Goal: Task Accomplishment & Management: Complete application form

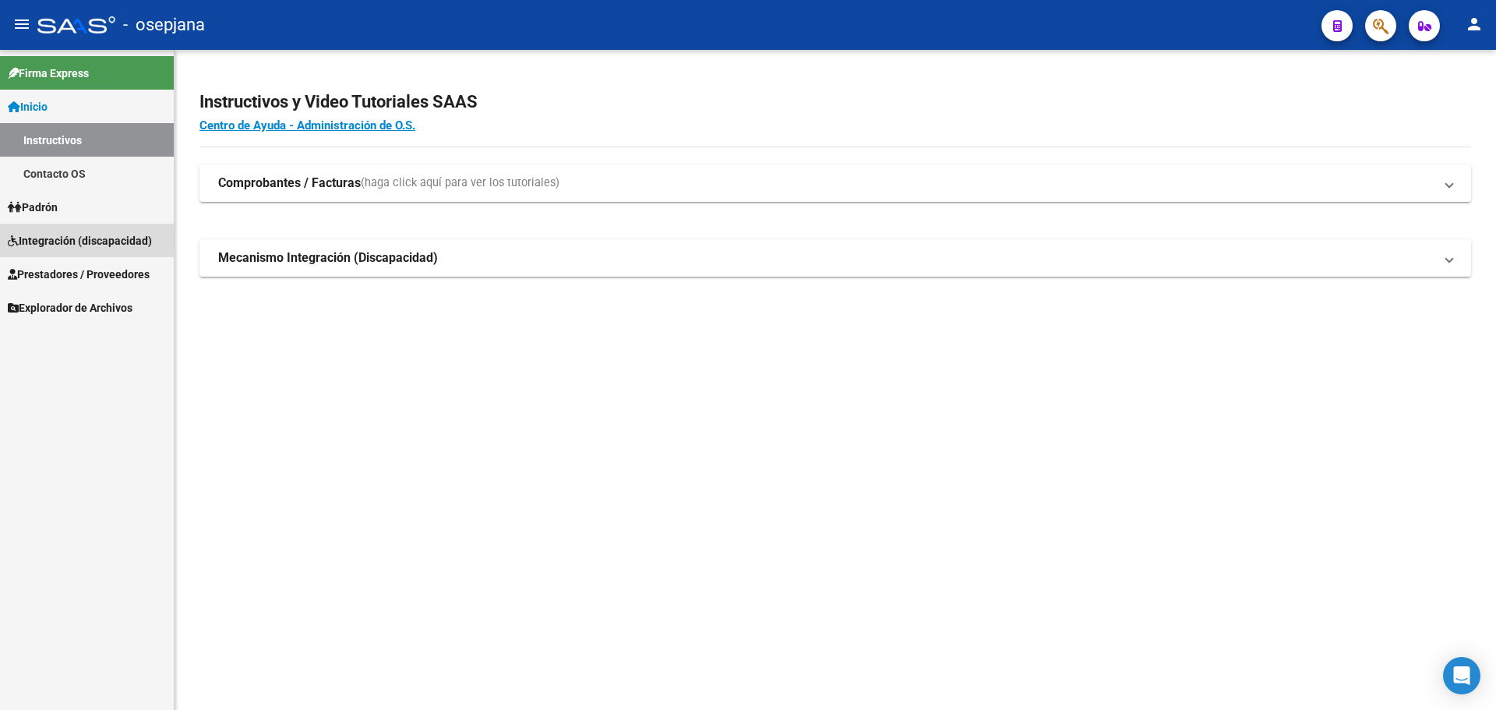
click at [86, 243] on span "Integración (discapacidad)" at bounding box center [80, 240] width 144 height 17
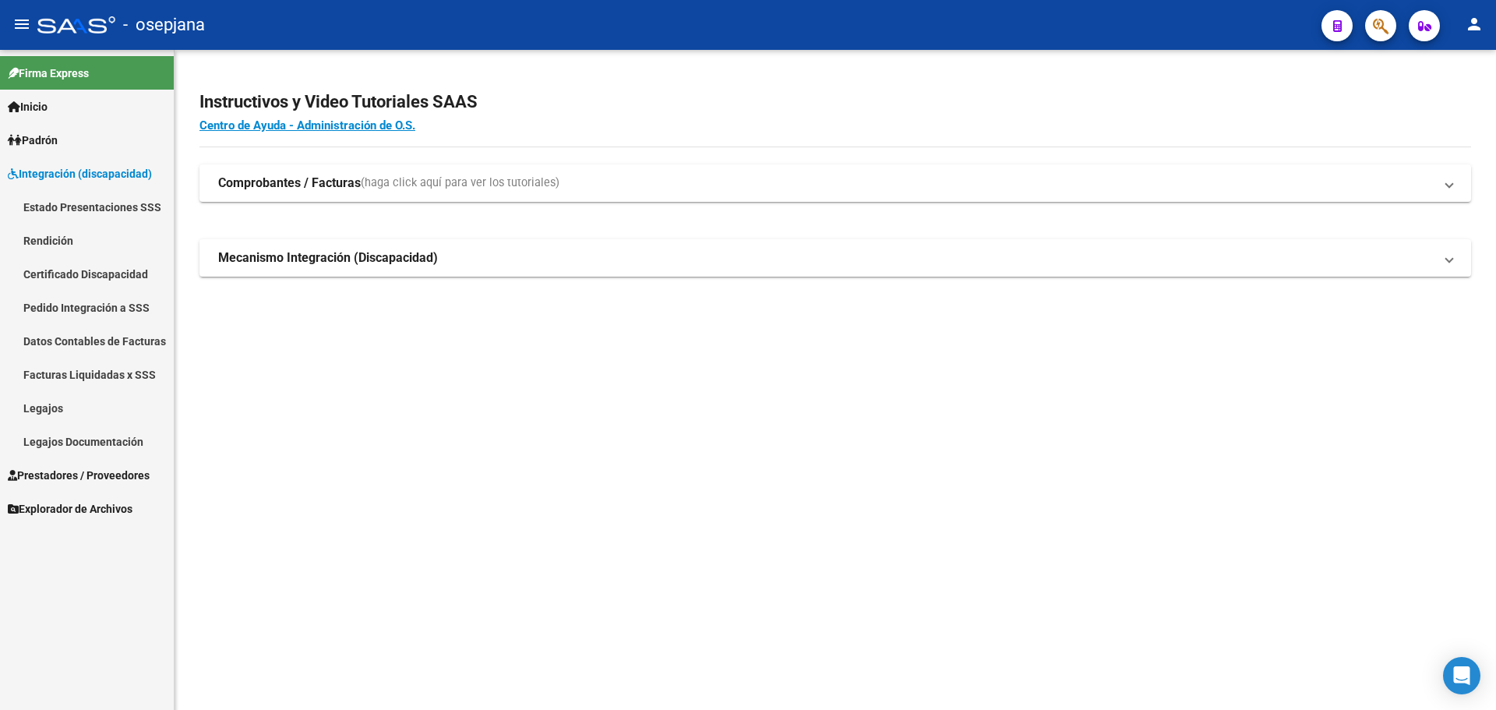
click at [89, 467] on span "Prestadores / Proveedores" at bounding box center [79, 475] width 142 height 17
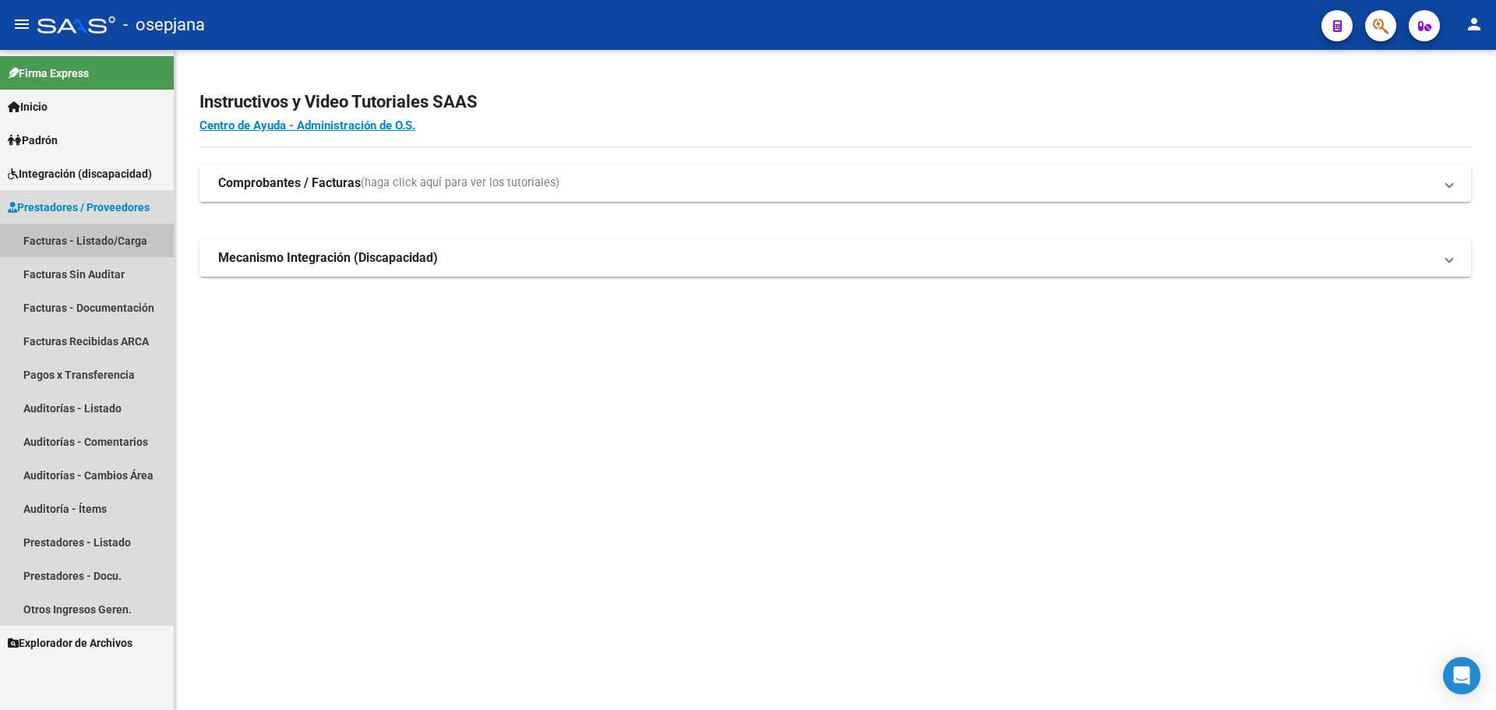
click at [86, 237] on link "Facturas - Listado/Carga" at bounding box center [87, 240] width 174 height 33
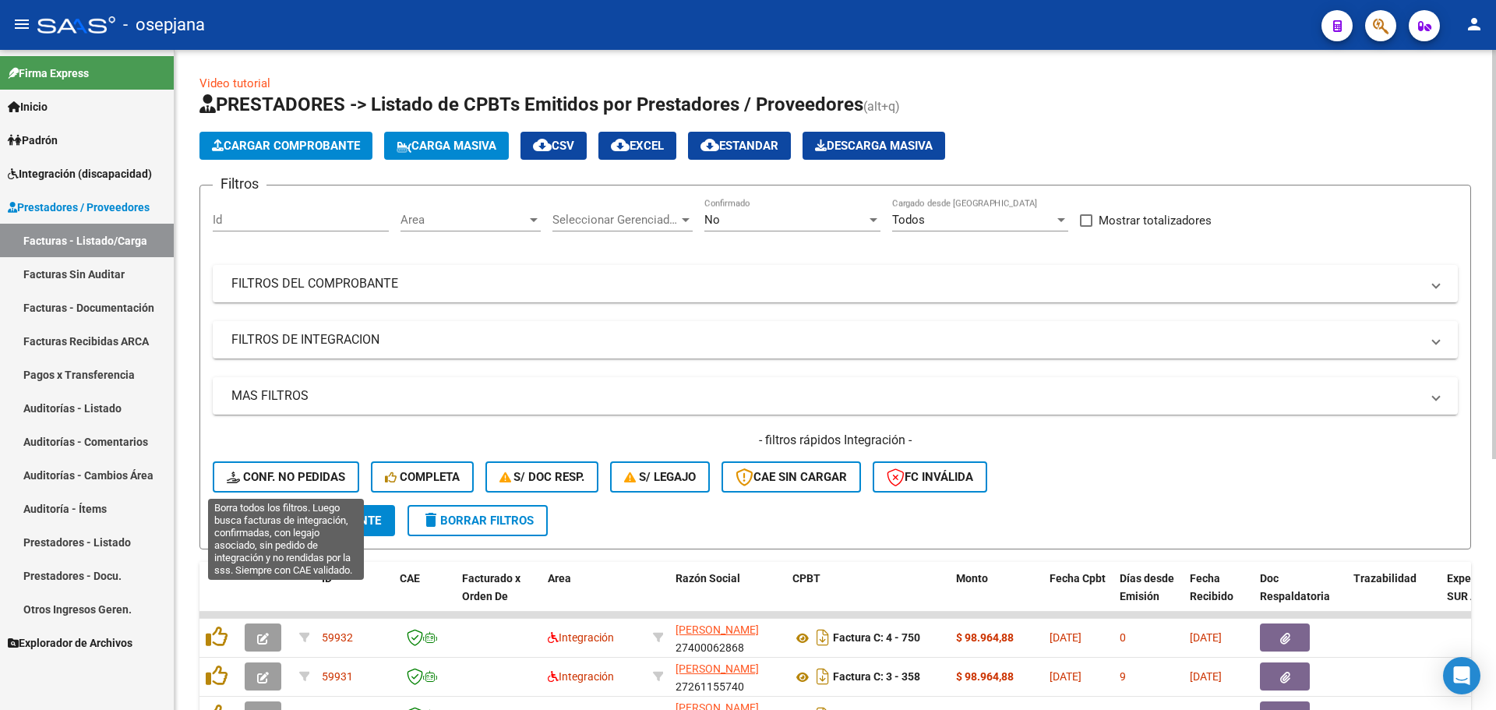
click at [288, 471] on span "Conf. no pedidas" at bounding box center [286, 477] width 118 height 14
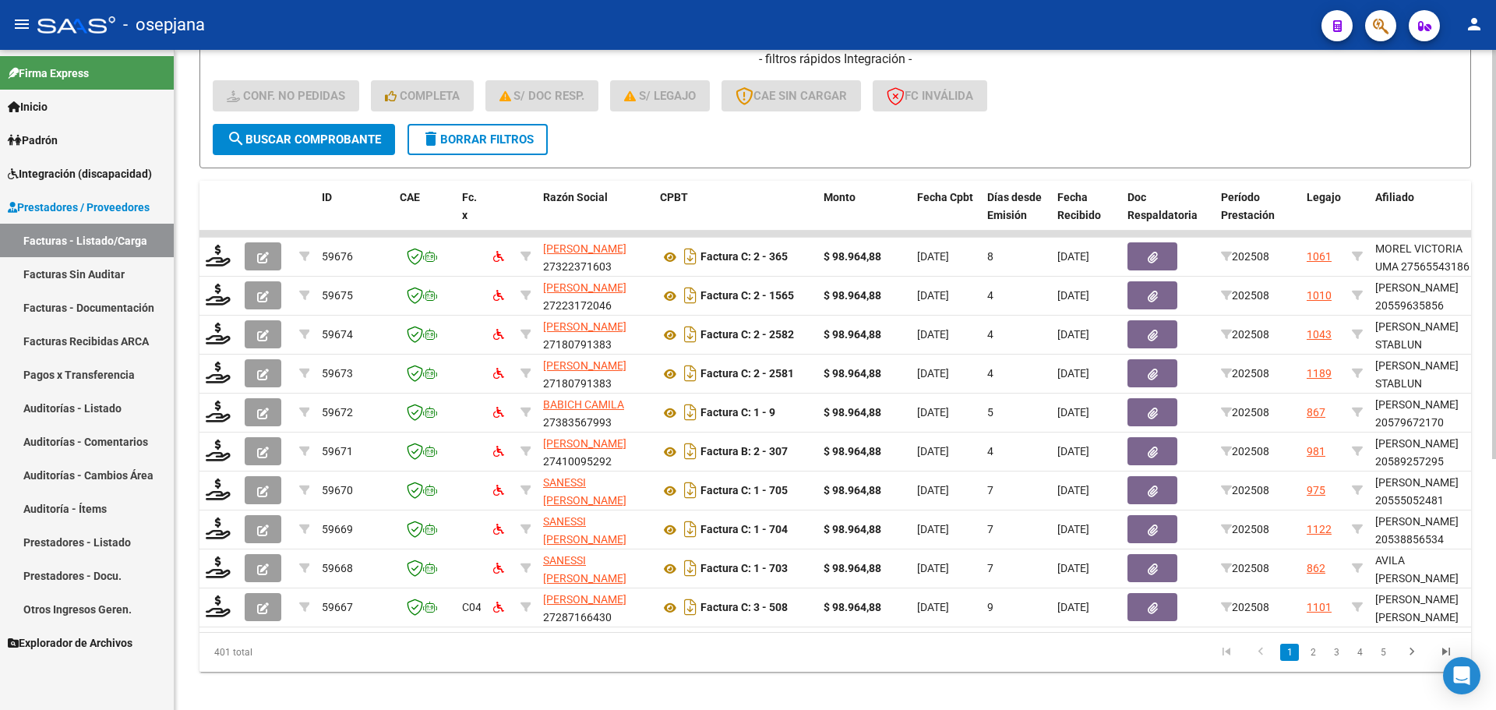
scroll to position [404, 0]
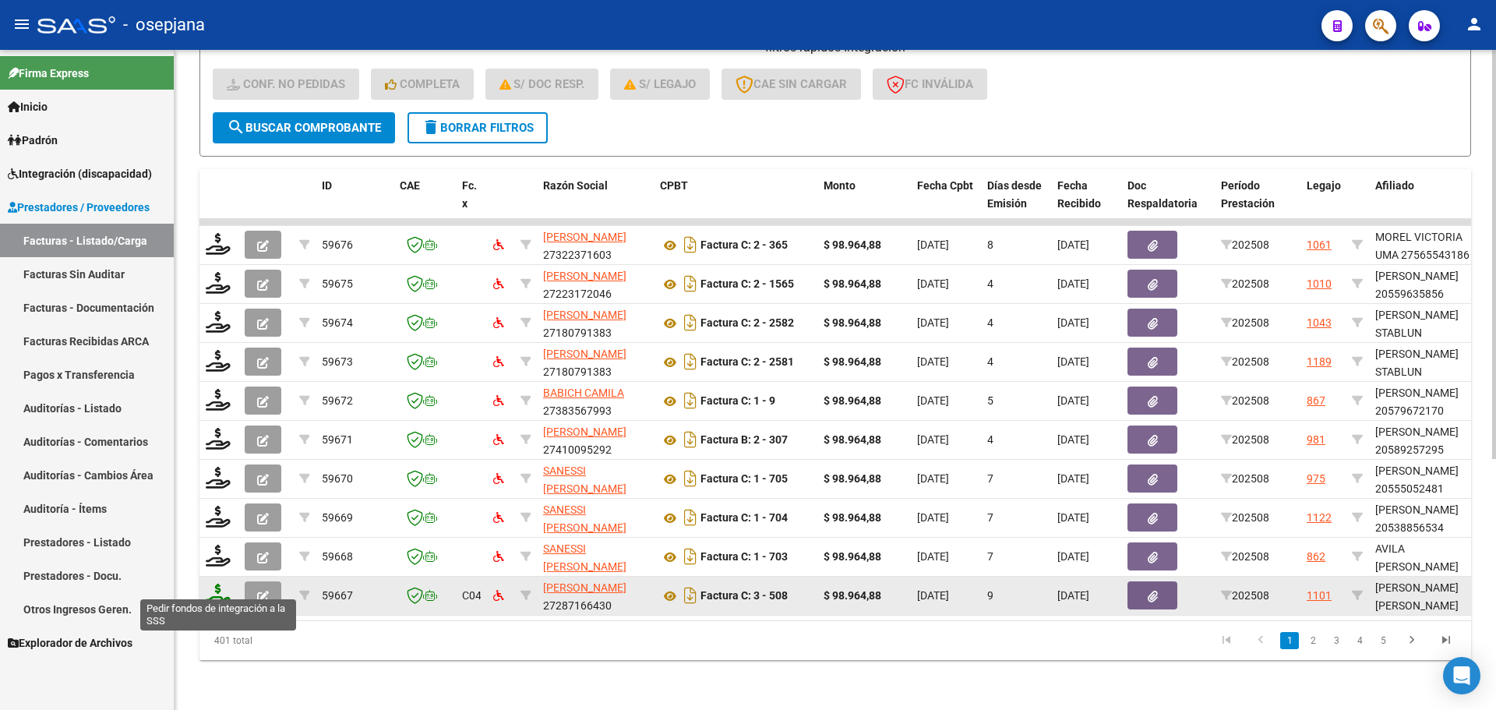
click at [212, 589] on icon at bounding box center [218, 595] width 25 height 22
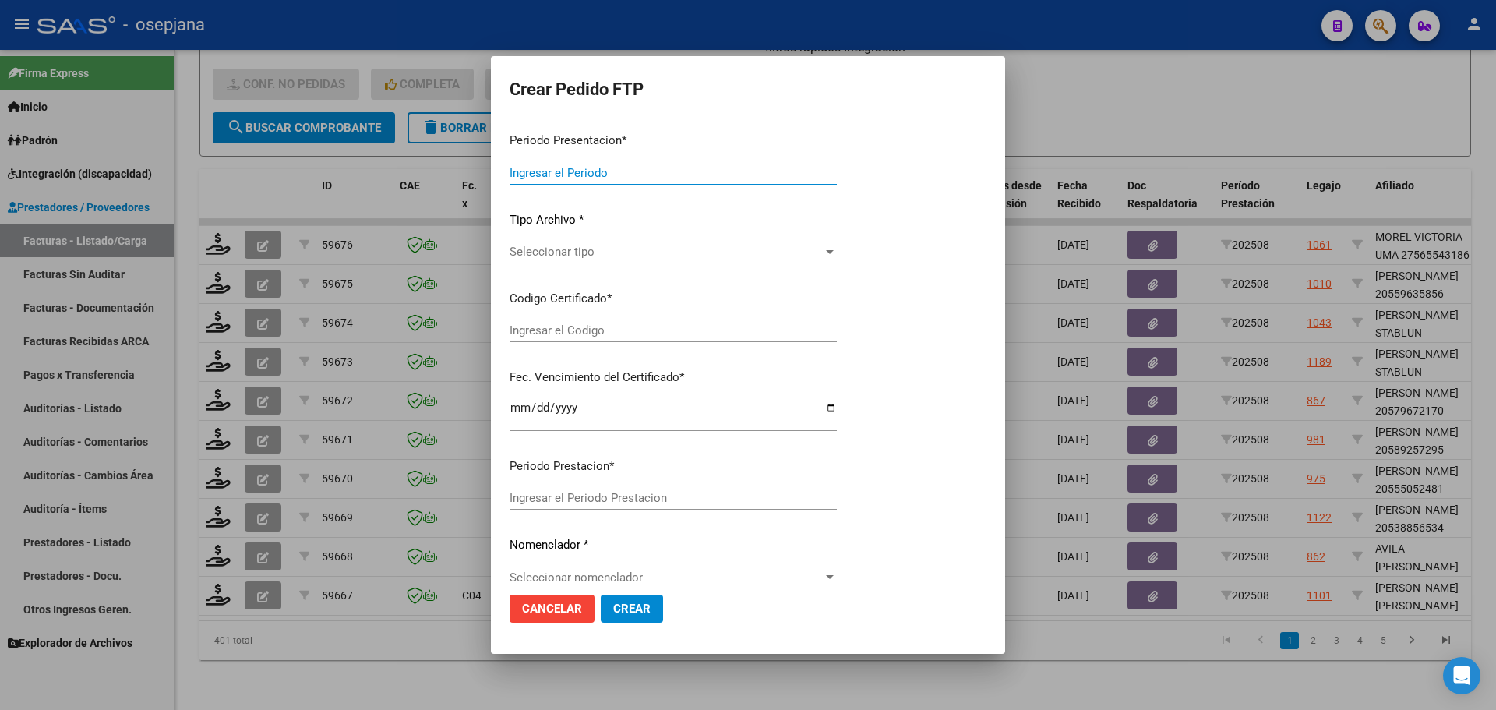
type input "202508"
type input "$ 98.964,88"
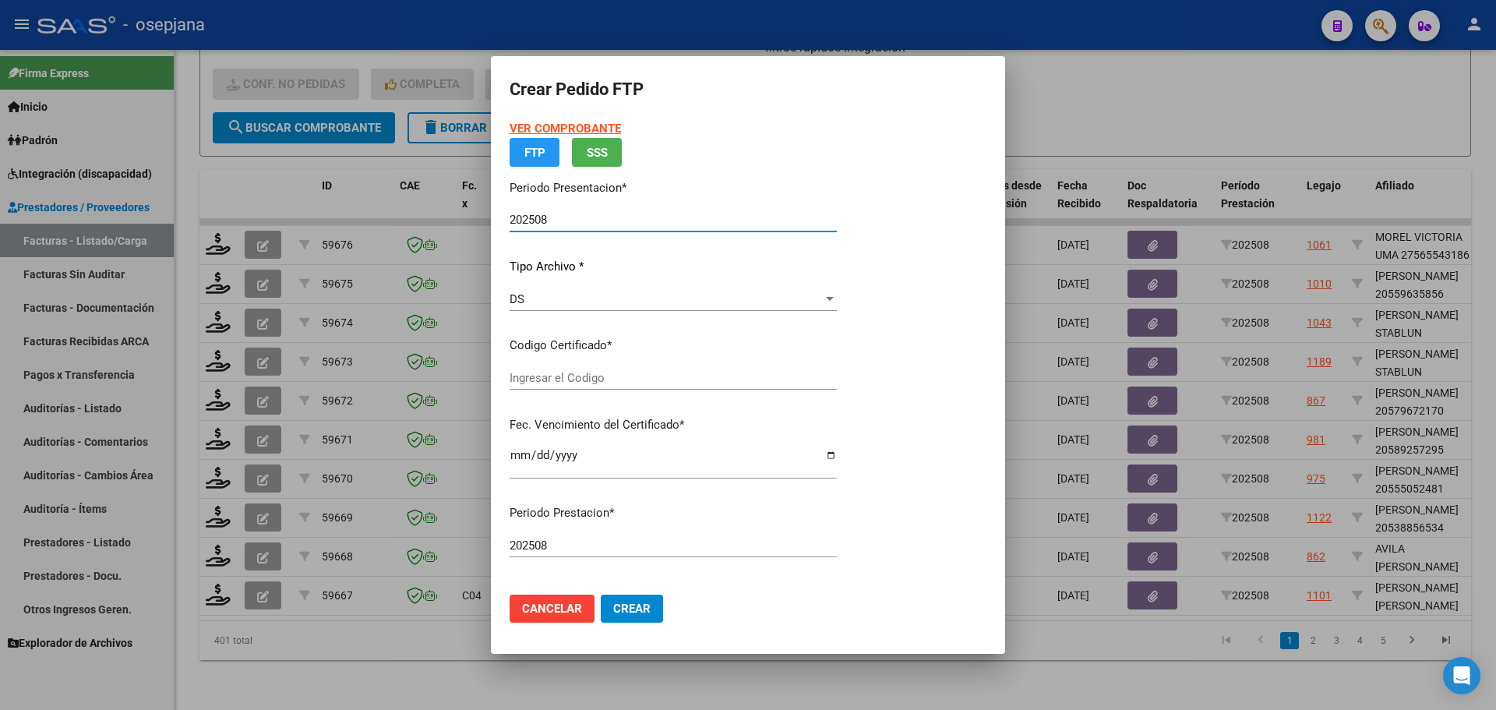
type input "ARG02000536747892018070220250702BSAS320"
type input "[DATE]"
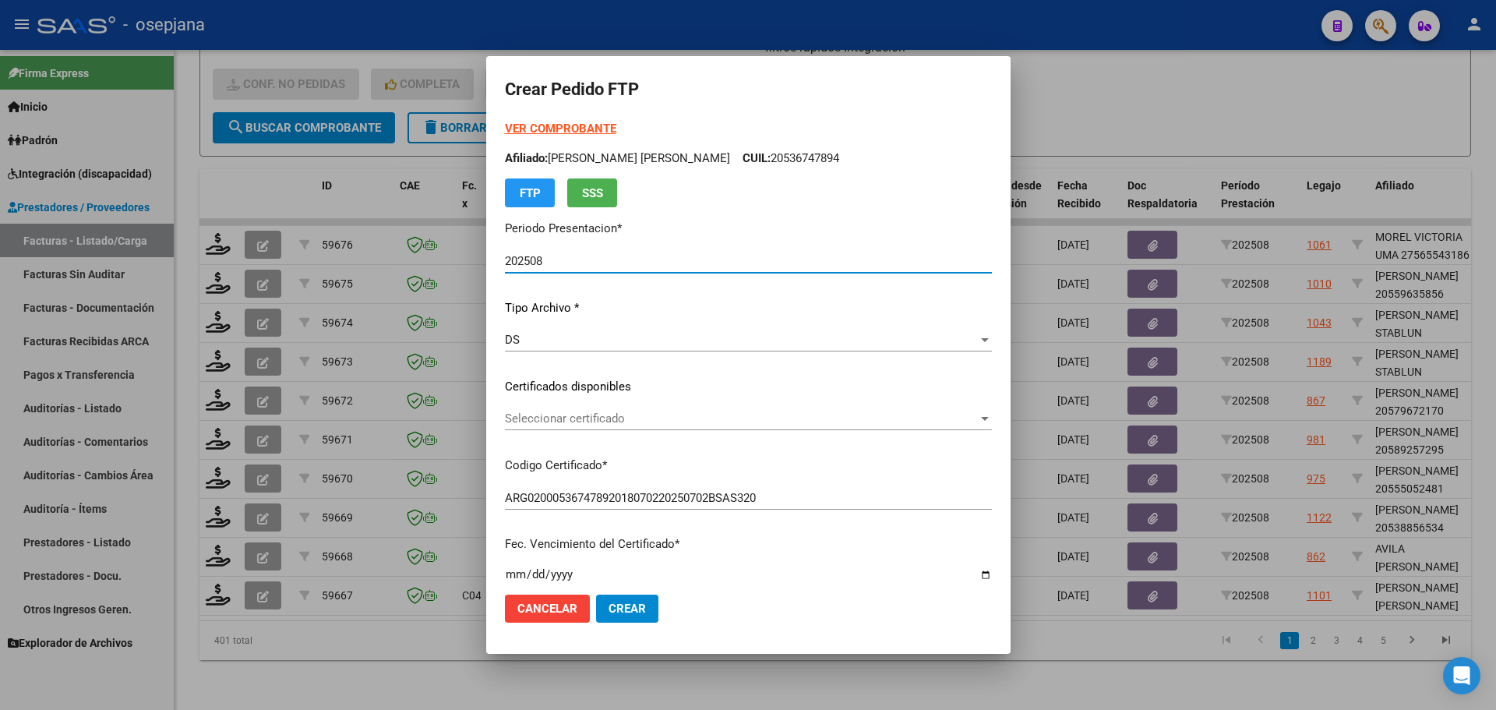
click at [618, 418] on span "Seleccionar certificado" at bounding box center [741, 418] width 473 height 14
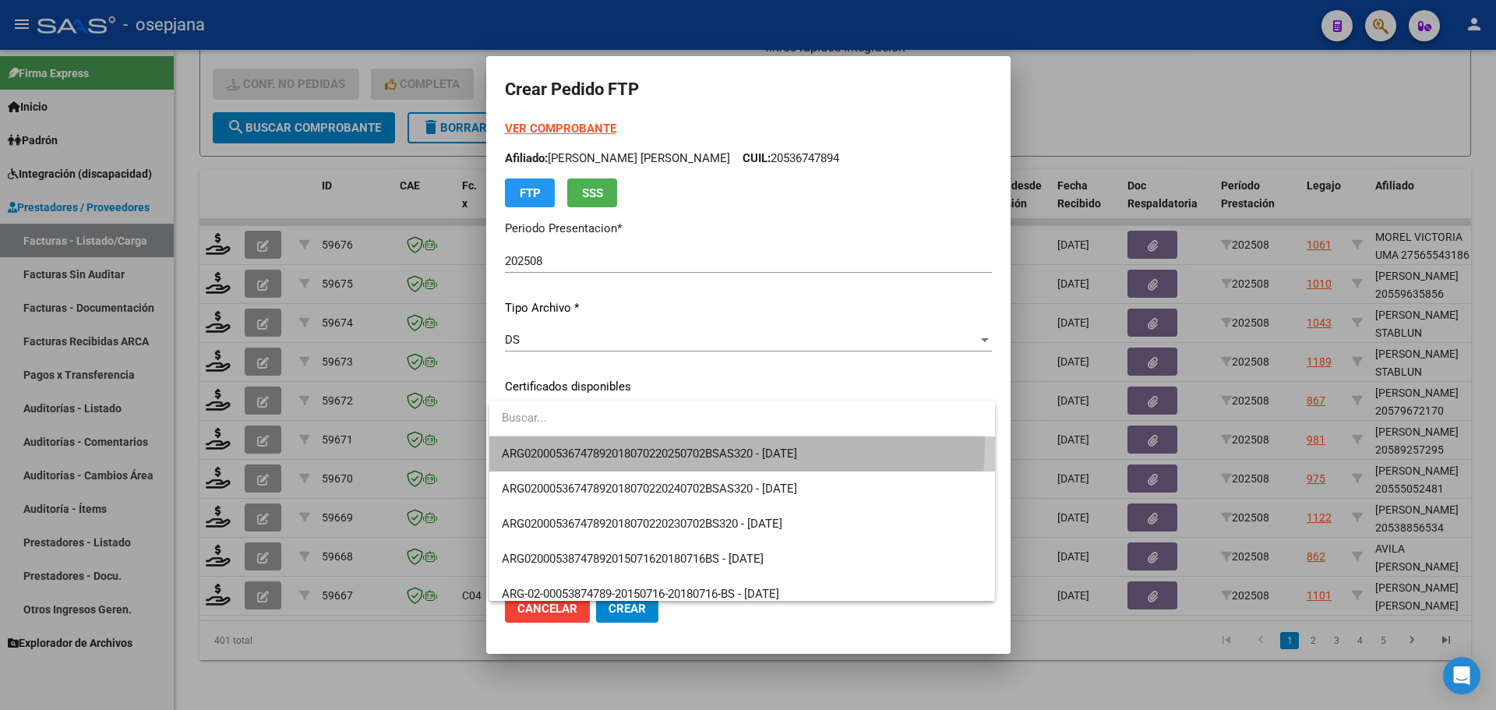
click at [618, 441] on span "ARG02000536747892018070220250702BSAS320 - [DATE]" at bounding box center [742, 453] width 481 height 35
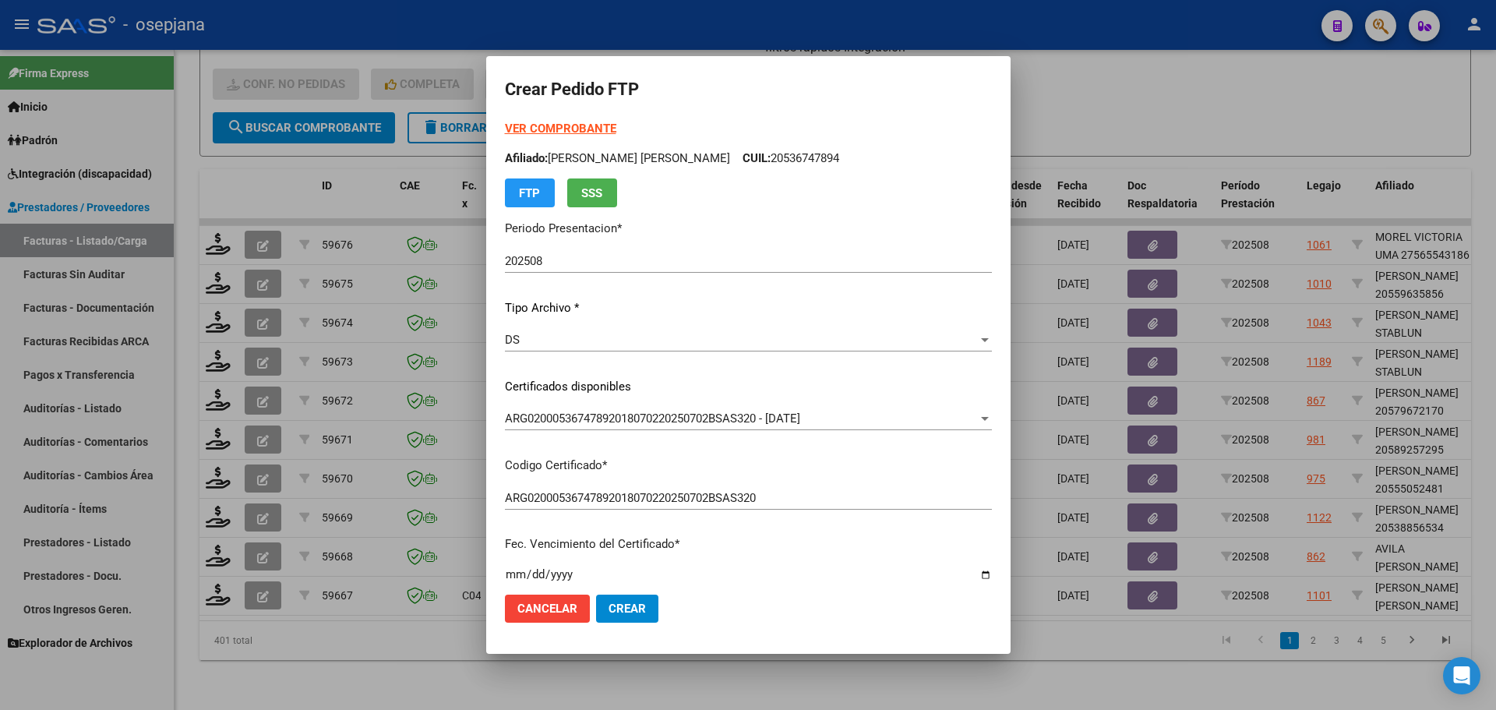
click at [582, 129] on strong "VER COMPROBANTE" at bounding box center [560, 129] width 111 height 14
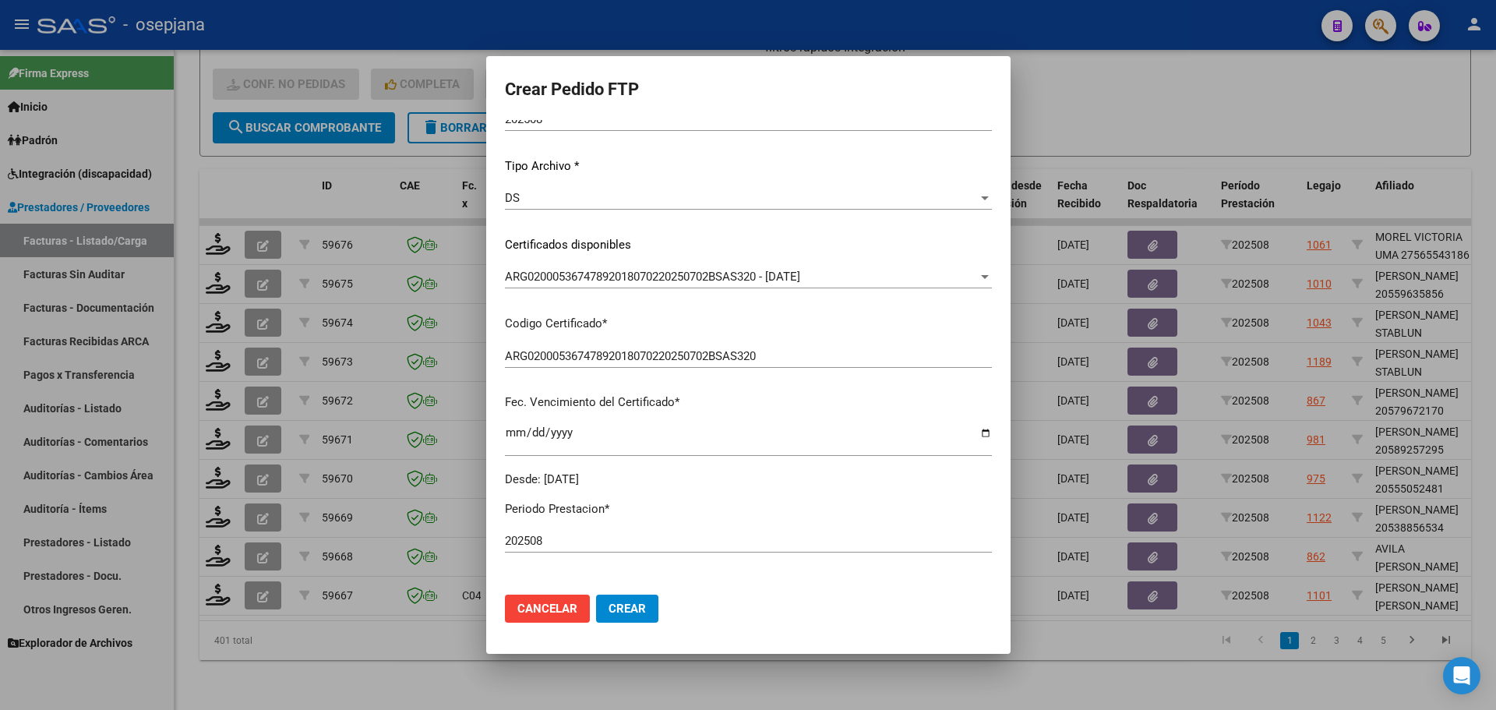
scroll to position [312, 0]
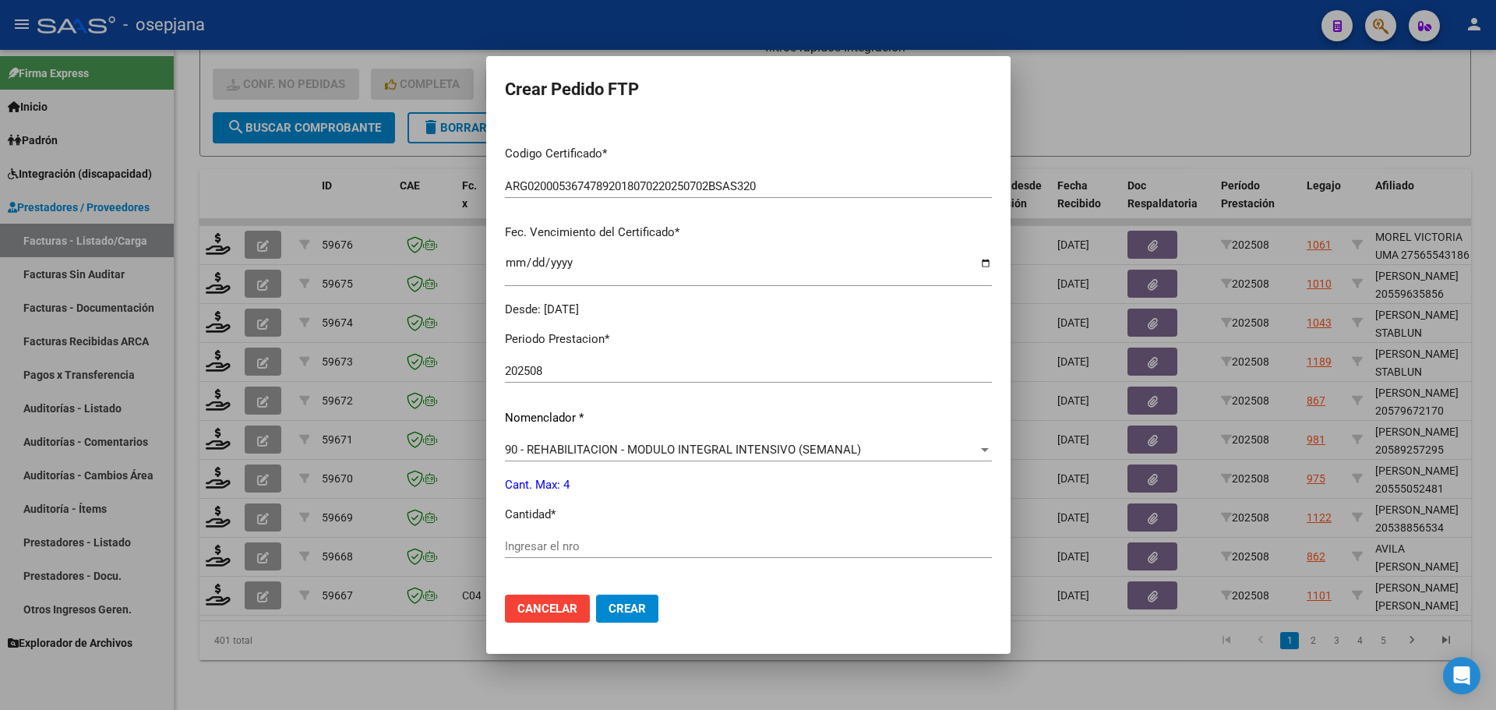
click at [548, 528] on div "Periodo Prestacion * 202508 Ingresar el Periodo Prestacion Nomenclador * 90 - R…" at bounding box center [748, 564] width 487 height 491
click at [548, 538] on div "Ingresar el nro" at bounding box center [748, 545] width 487 height 23
type input "4"
click at [626, 612] on span "Crear" at bounding box center [626, 608] width 37 height 14
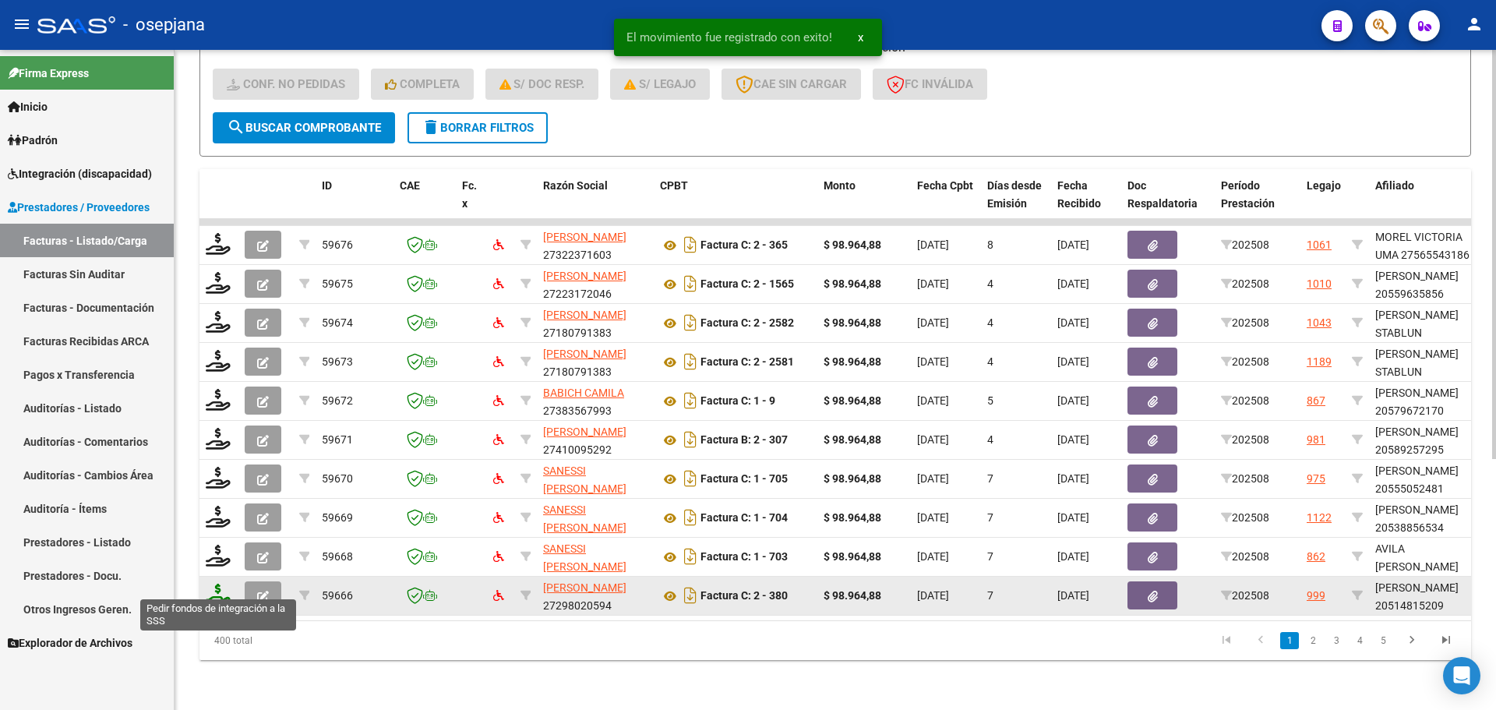
click at [221, 586] on icon at bounding box center [218, 595] width 25 height 22
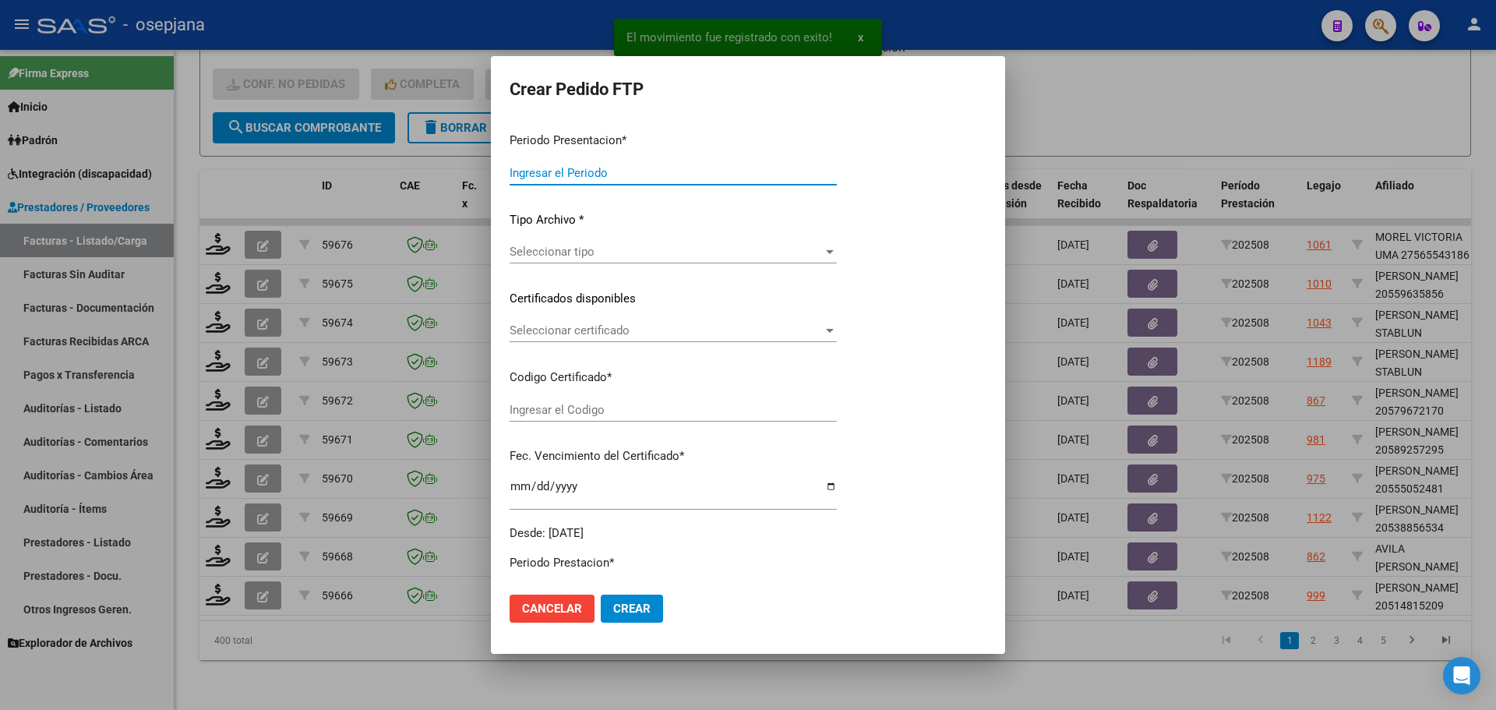
type input "202508"
type input "$ 98.964,88"
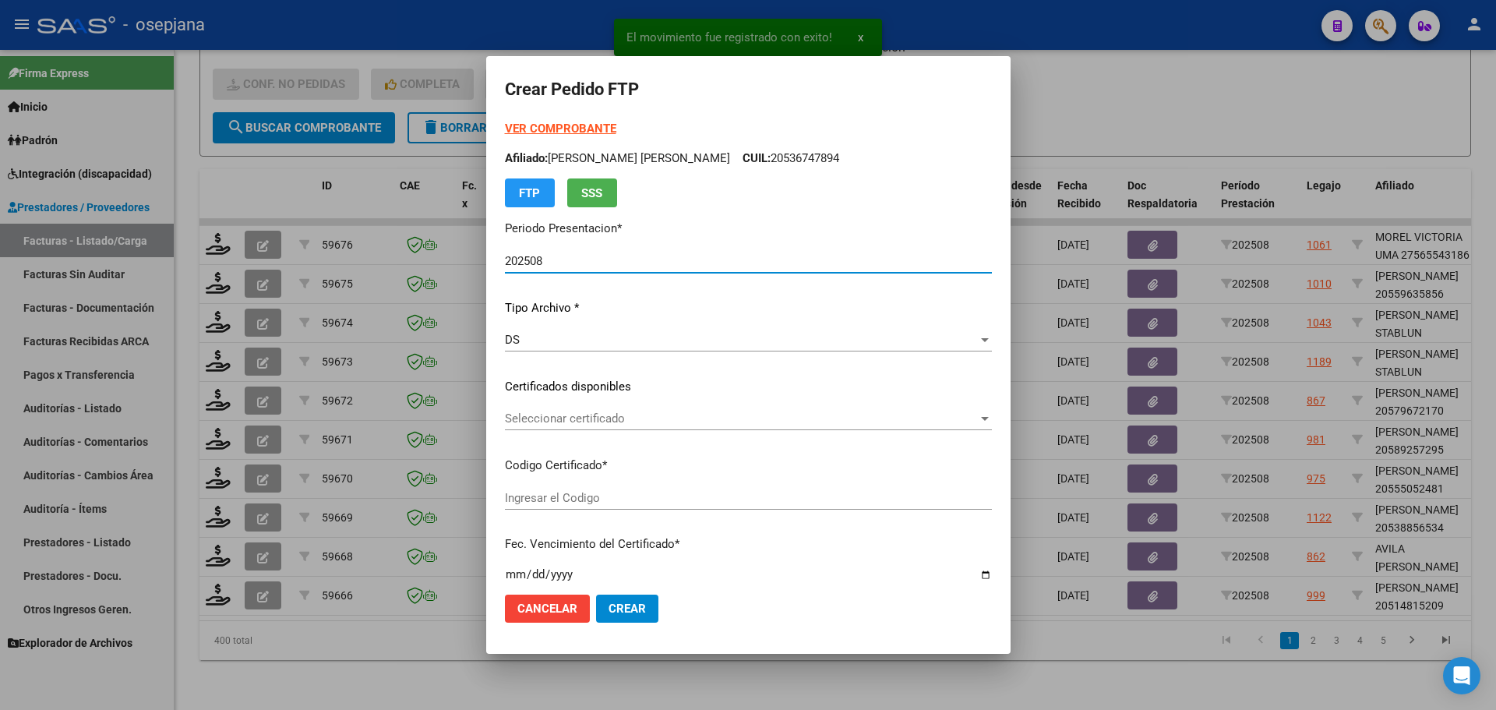
type input "SIN/NRO"
type input "[DATE]"
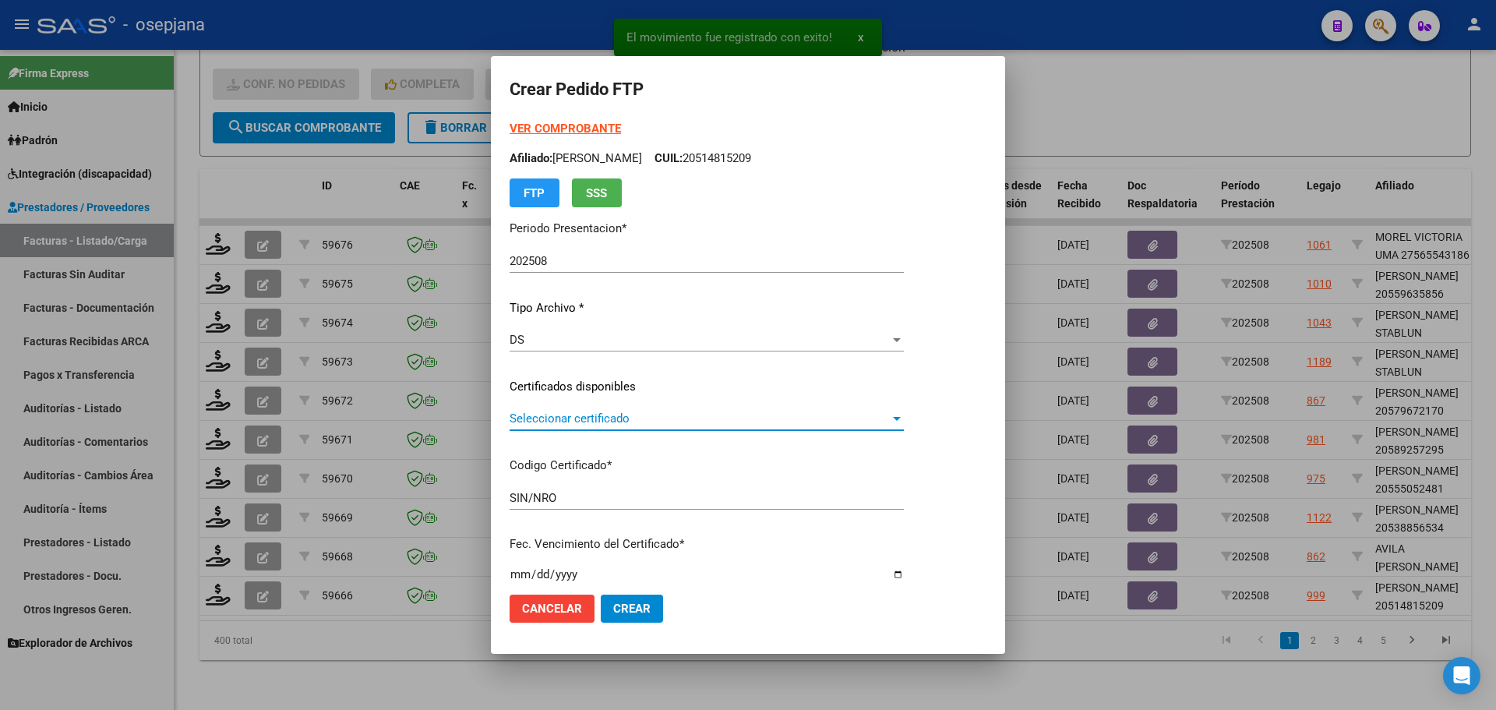
click at [614, 414] on span "Seleccionar certificado" at bounding box center [700, 418] width 380 height 14
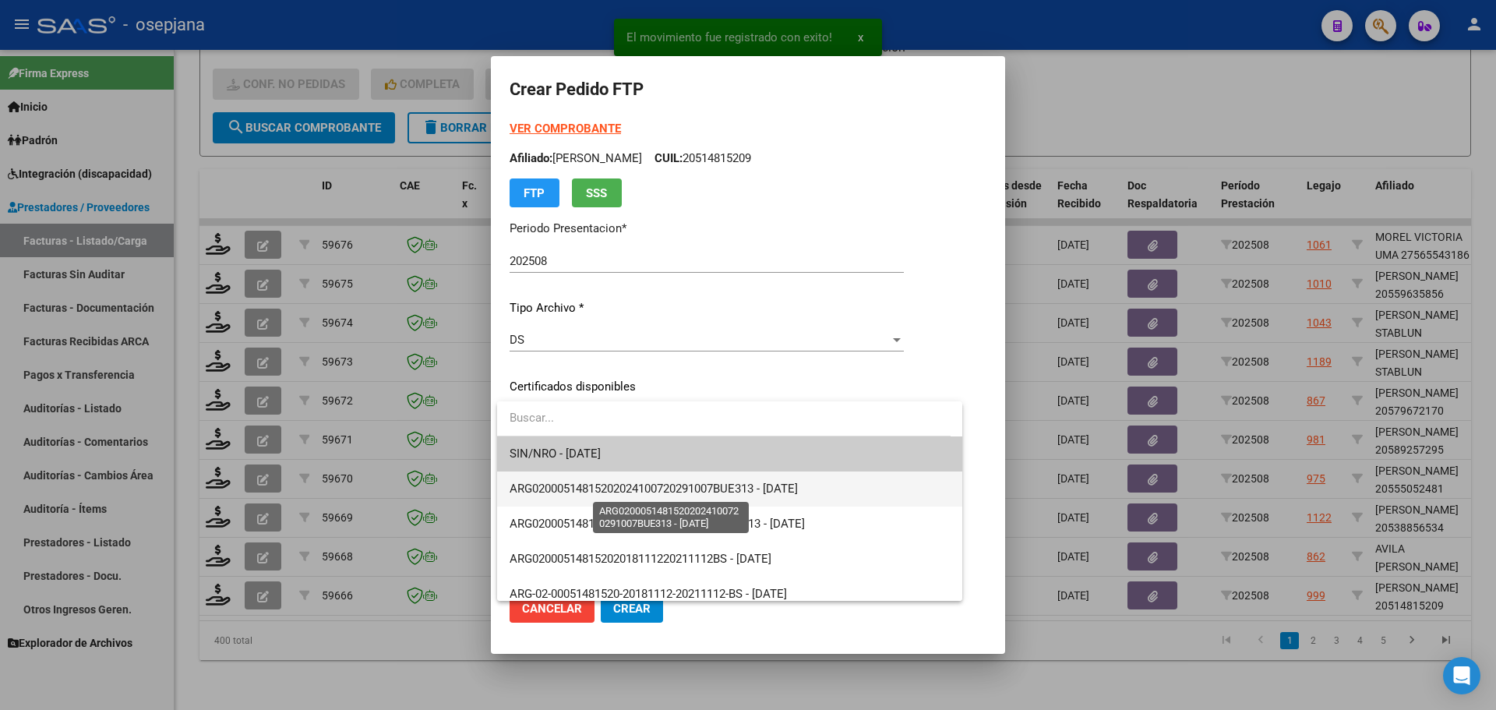
click at [633, 481] on span "ARG02000514815202024100720291007BUE313 - [DATE]" at bounding box center [654, 488] width 288 height 14
type input "ARG02000514815202024100720291007BUE313"
type input "[DATE]"
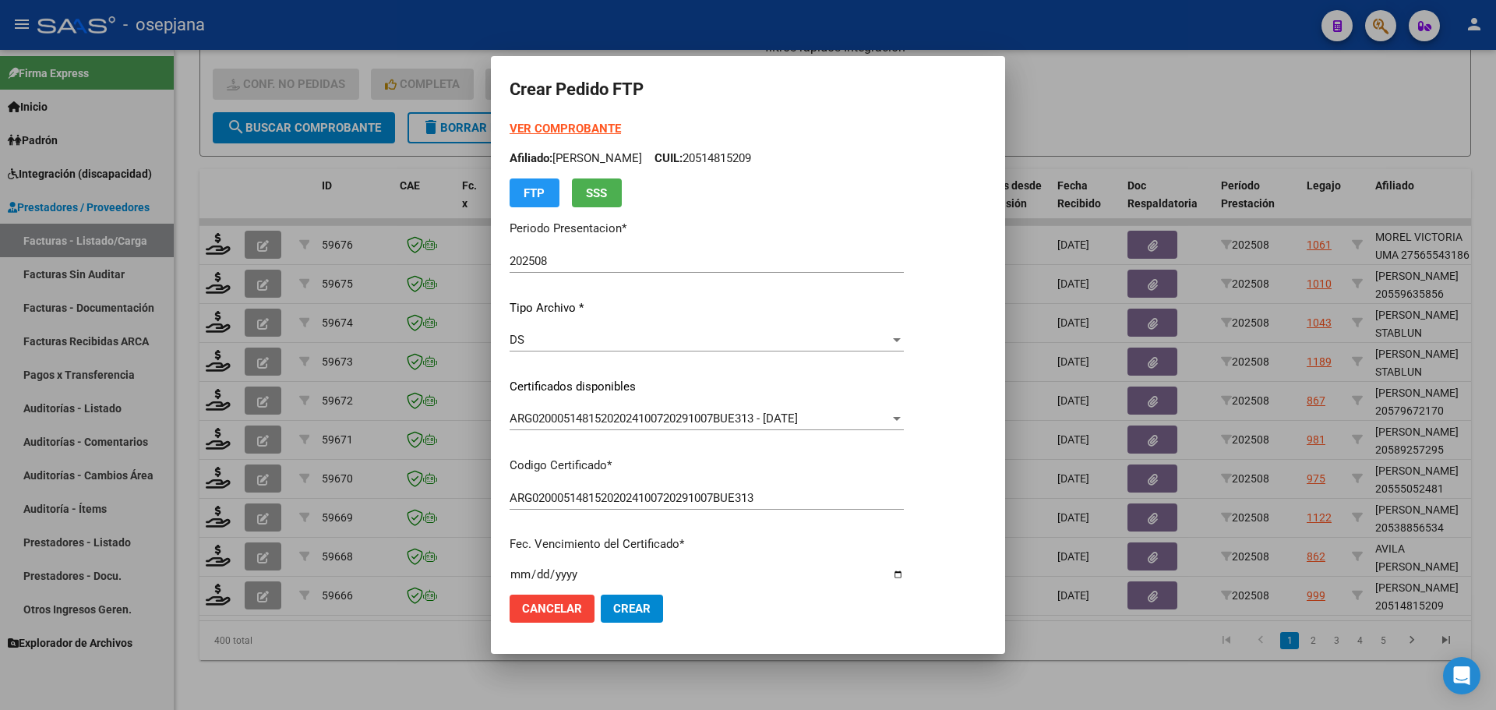
click at [601, 125] on strong "VER COMPROBANTE" at bounding box center [565, 129] width 111 height 14
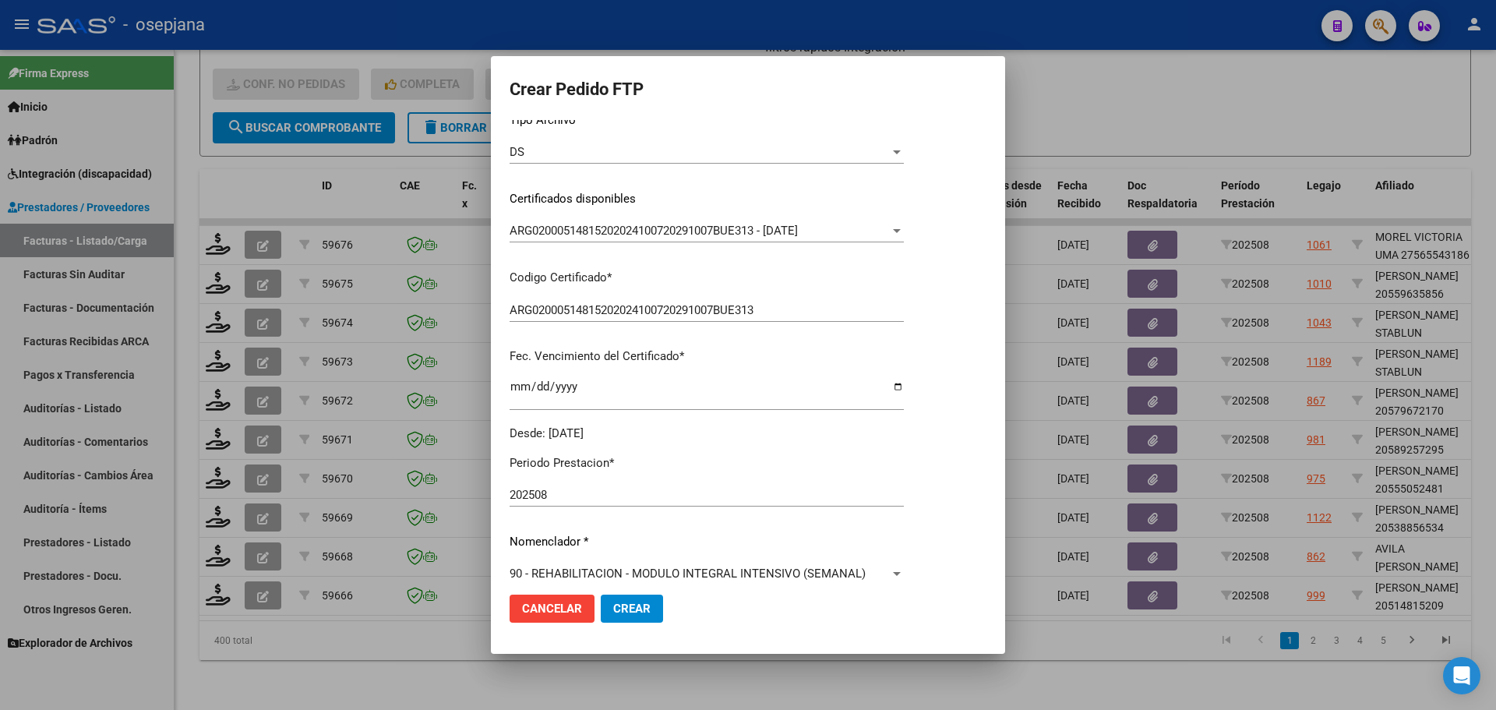
scroll to position [467, 0]
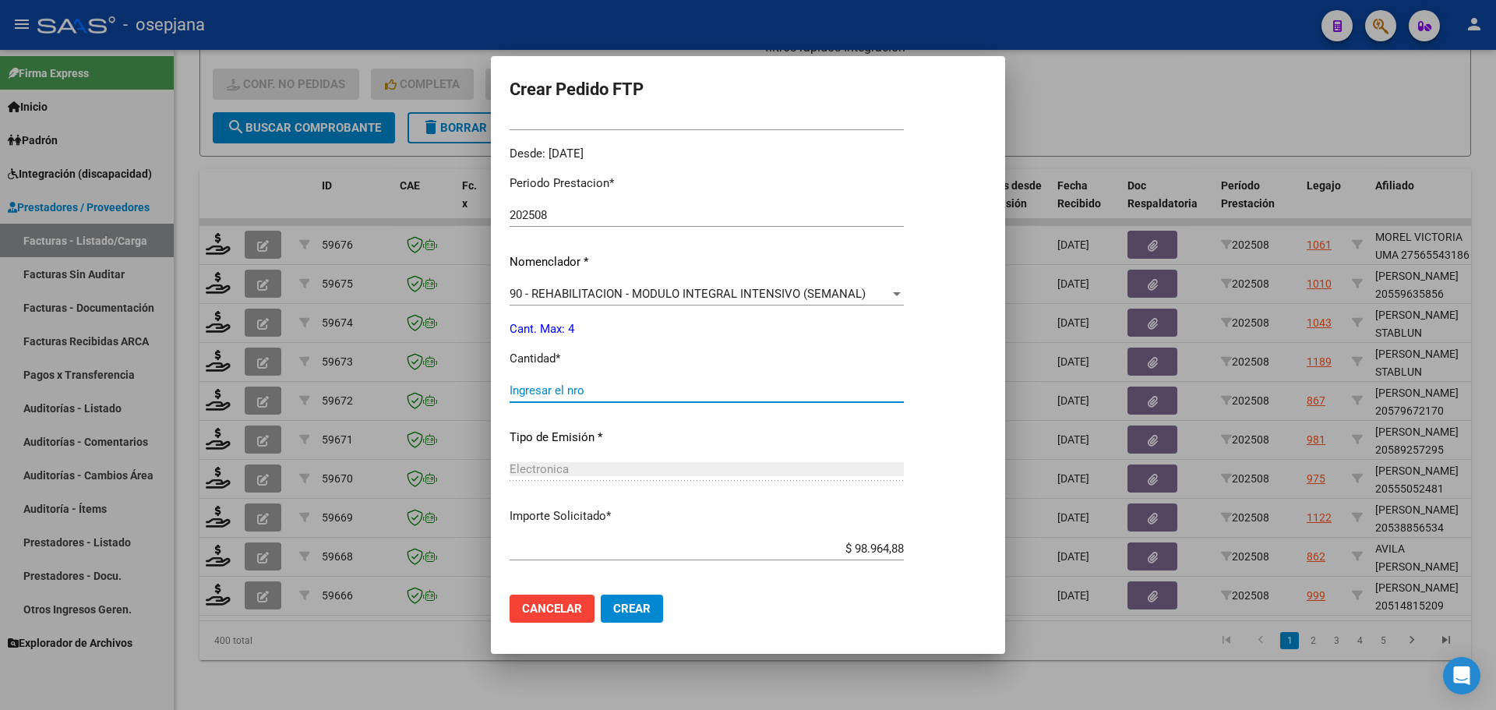
click at [553, 394] on input "Ingresar el nro" at bounding box center [707, 390] width 394 height 14
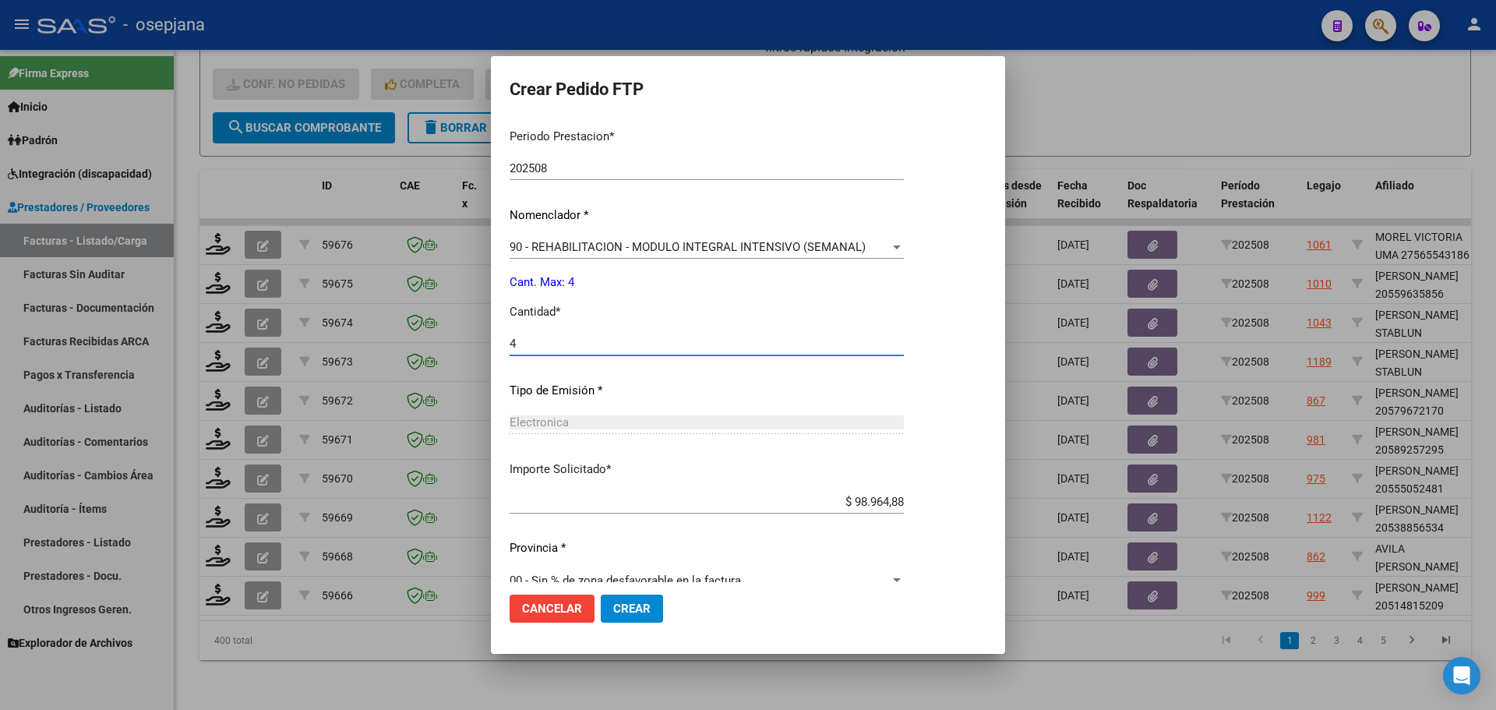
scroll to position [539, 0]
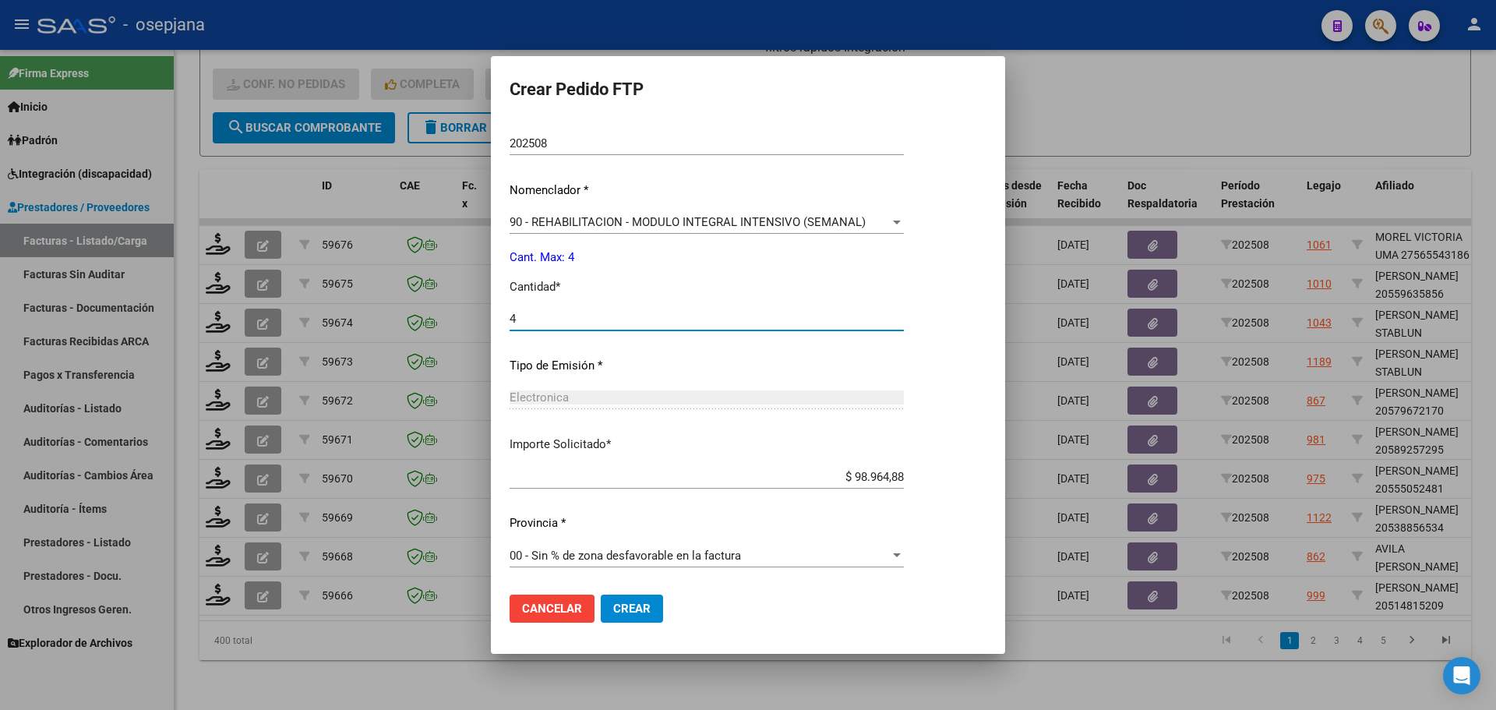
type input "4"
click at [656, 621] on button "Crear" at bounding box center [632, 608] width 62 height 28
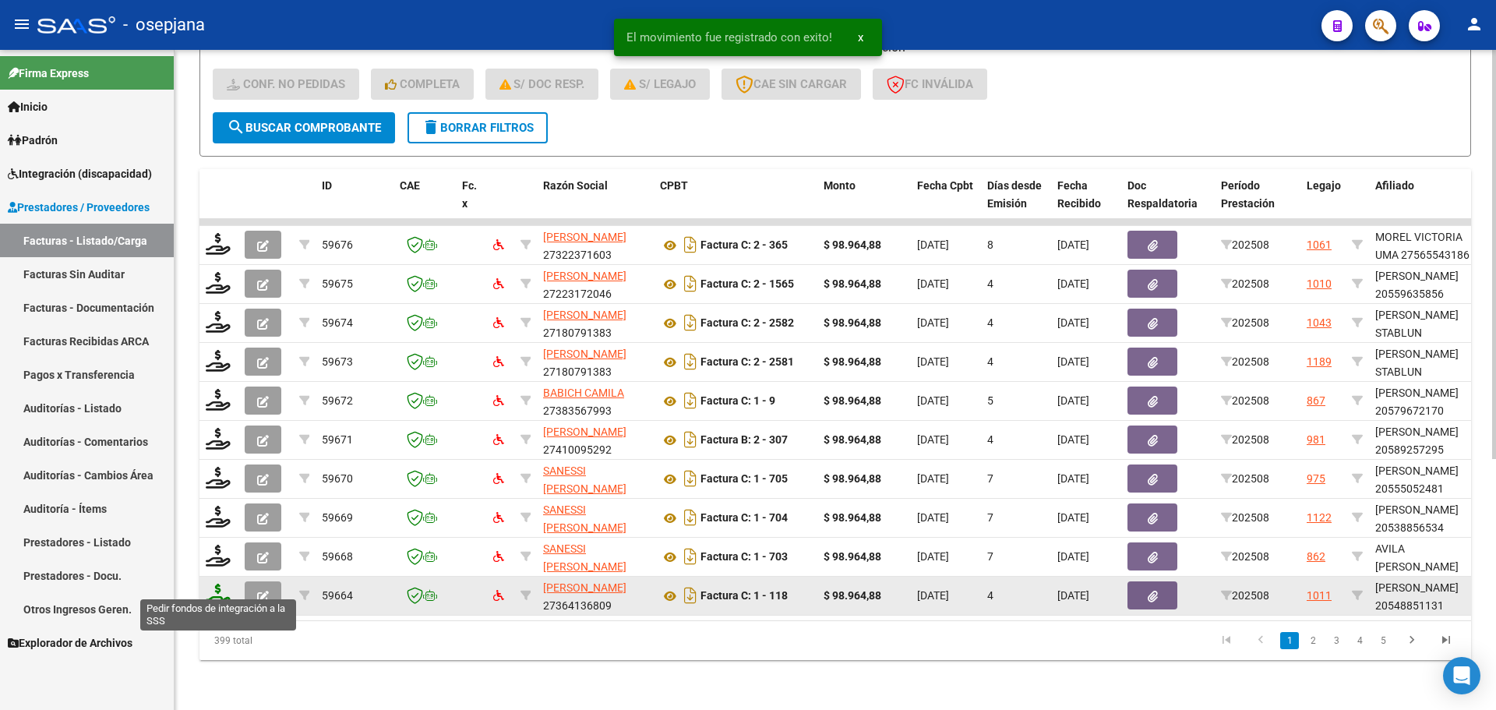
click at [220, 584] on icon at bounding box center [218, 595] width 25 height 22
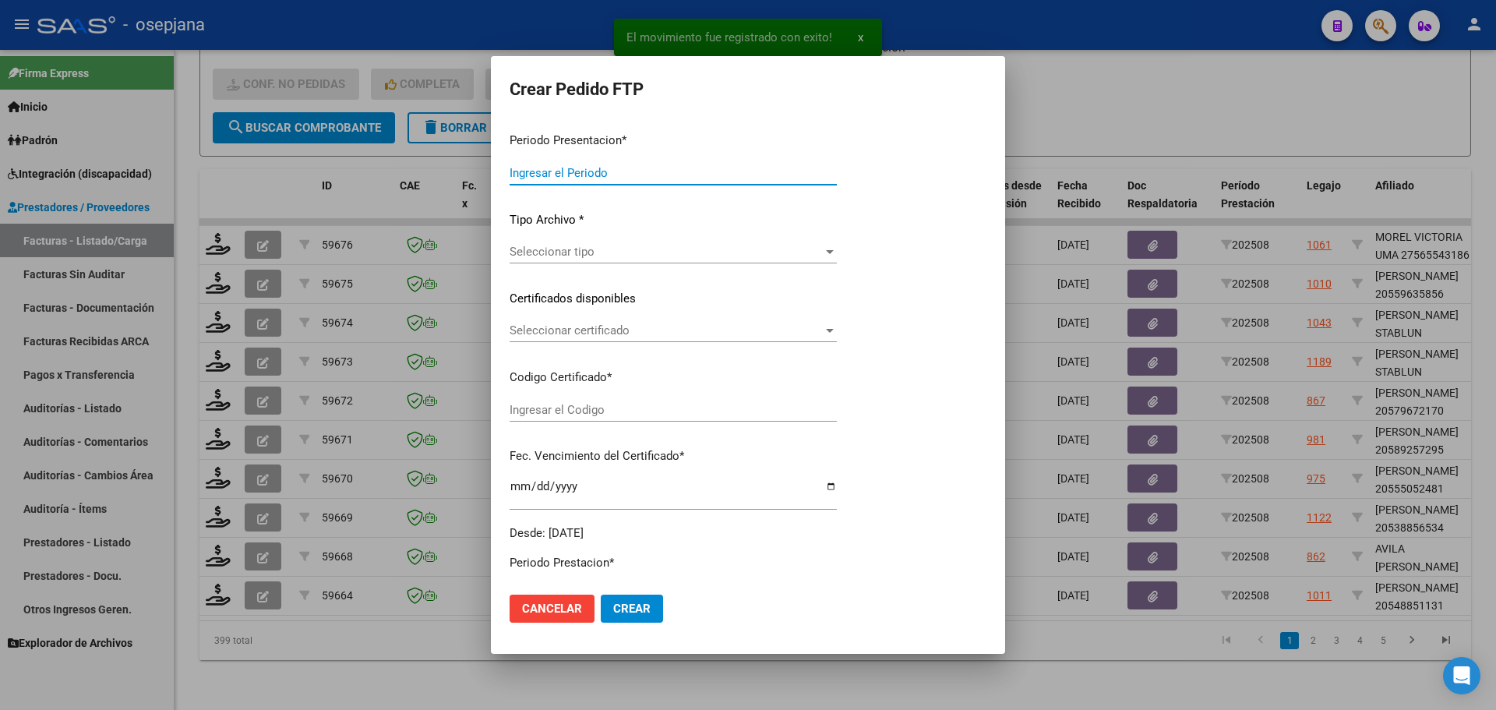
type input "202508"
type input "$ 98.964,88"
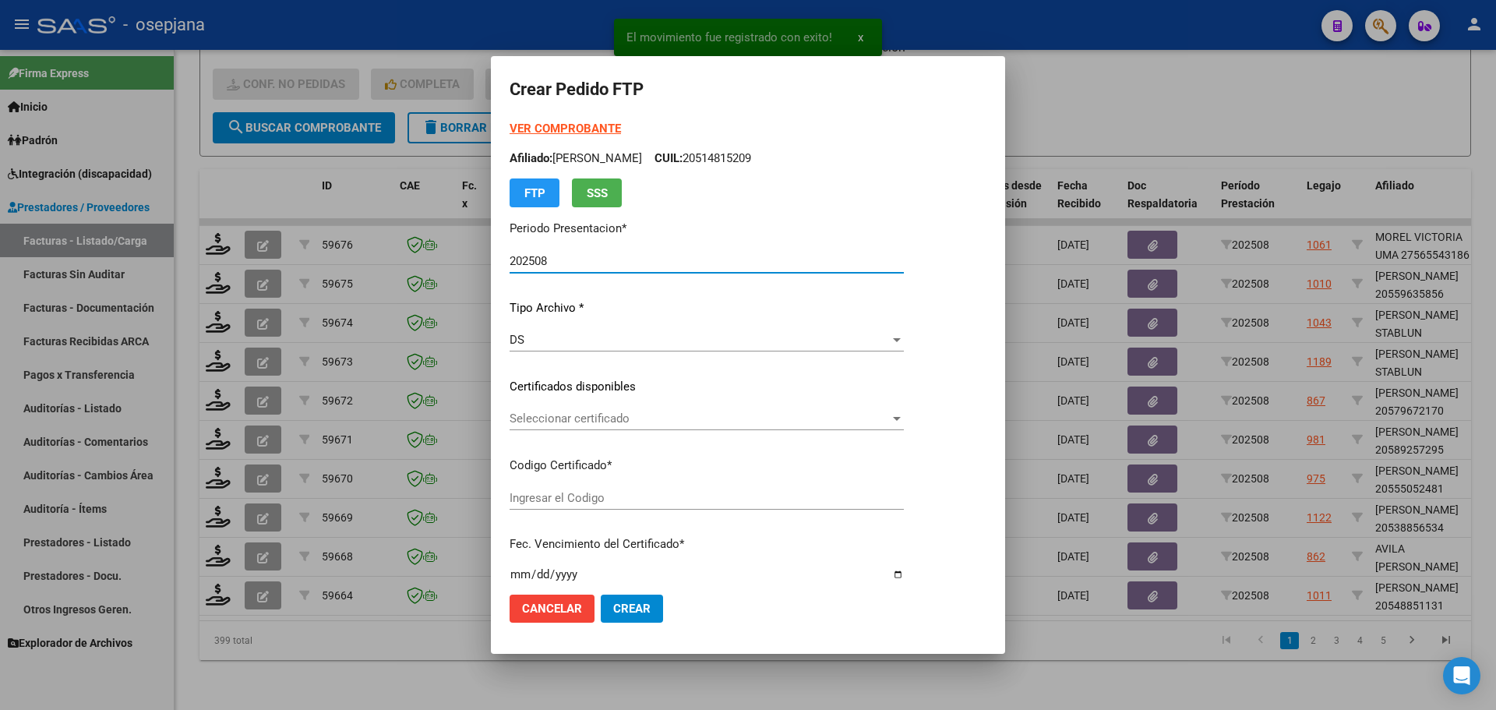
type input "RG02000548851132024021520290215BSAS436"
type input "[DATE]"
click at [623, 418] on span "Seleccionar certificado" at bounding box center [700, 418] width 380 height 14
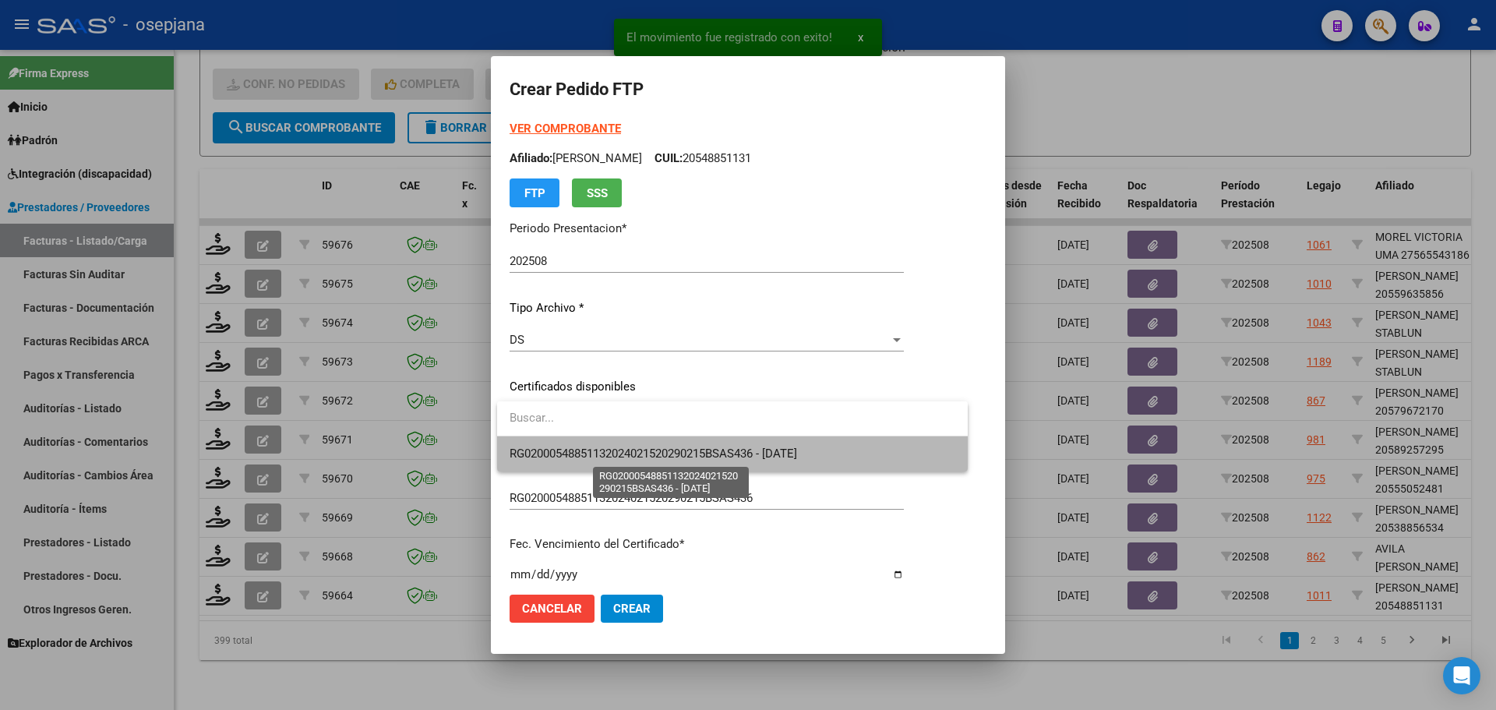
click at [627, 446] on span "RG02000548851132024021520290215BSAS436 - [DATE]" at bounding box center [653, 453] width 287 height 14
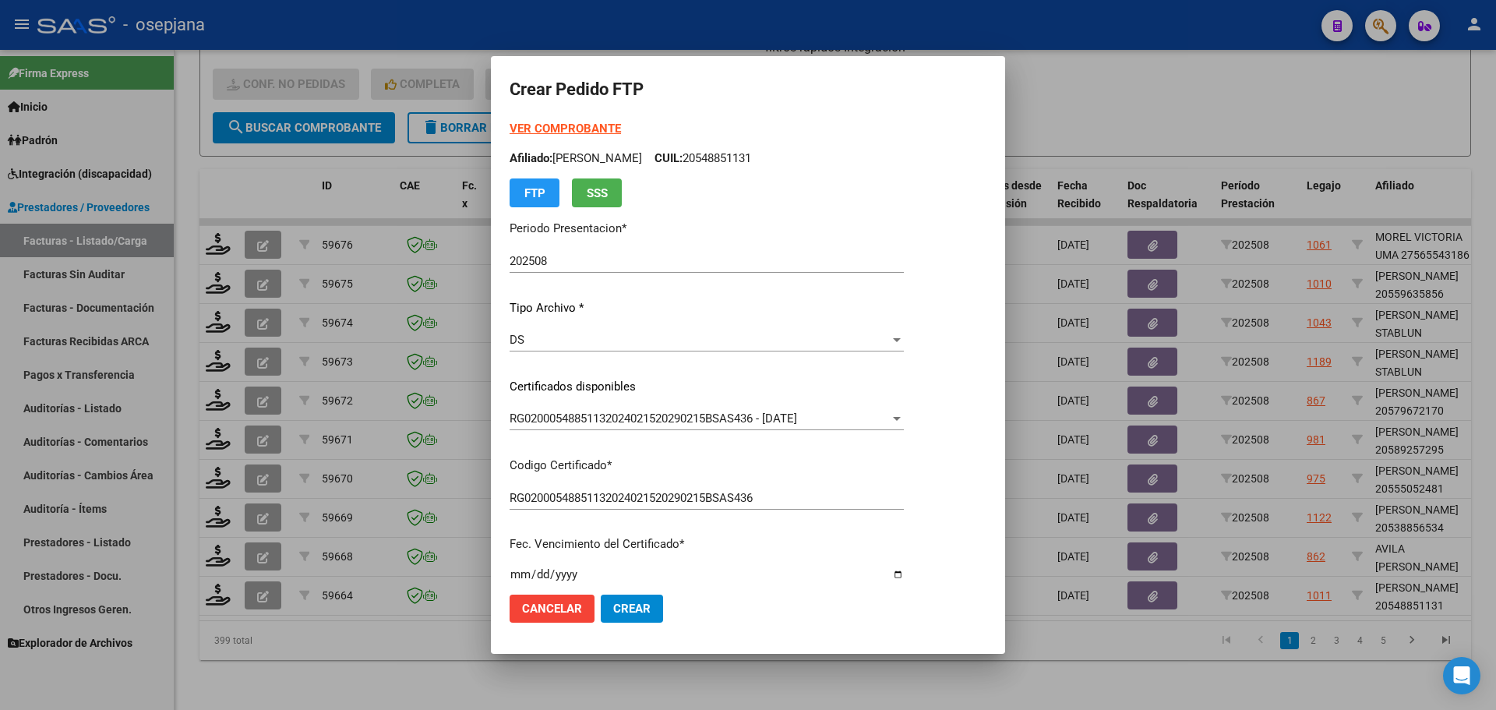
click at [606, 126] on strong "VER COMPROBANTE" at bounding box center [565, 129] width 111 height 14
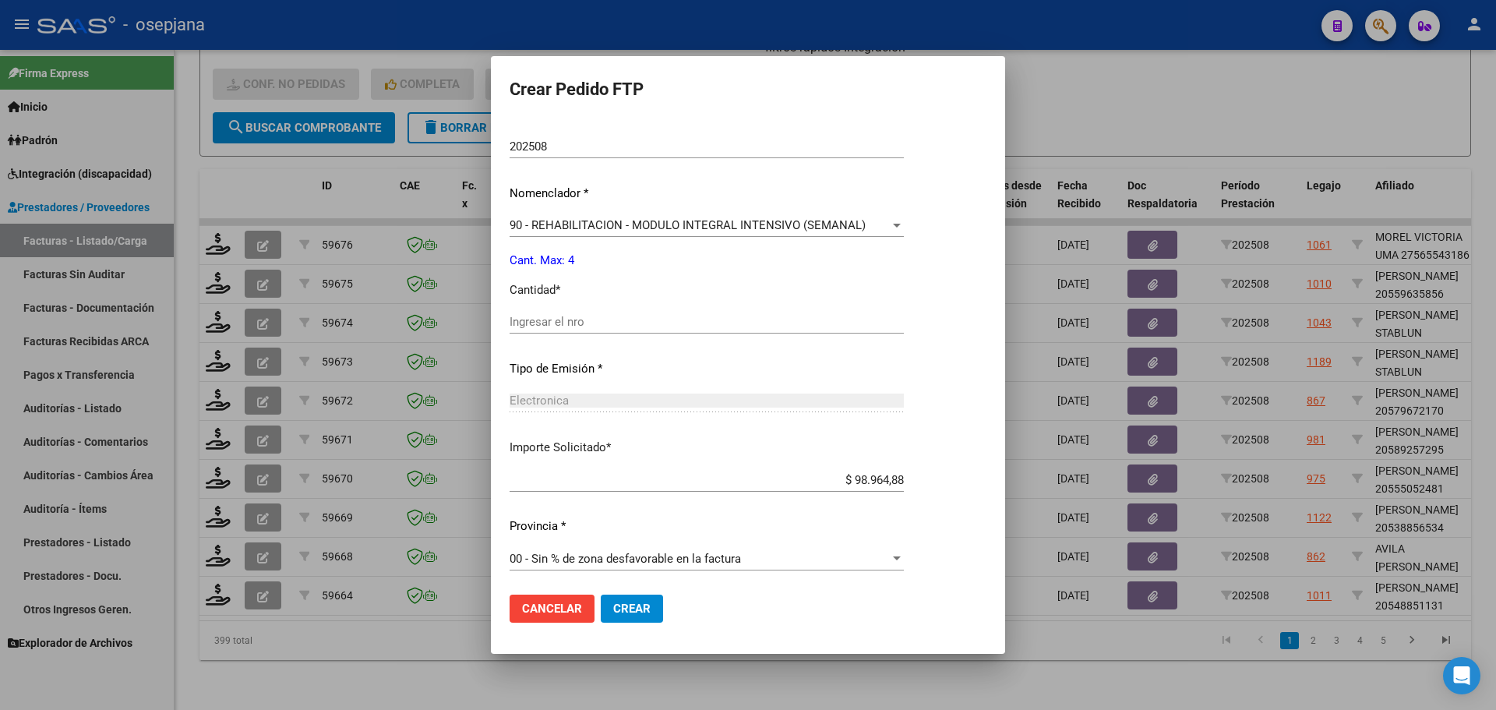
scroll to position [539, 0]
click at [581, 319] on input "Ingresar el nro" at bounding box center [707, 319] width 394 height 14
type input "4"
click at [648, 612] on span "Crear" at bounding box center [631, 608] width 37 height 14
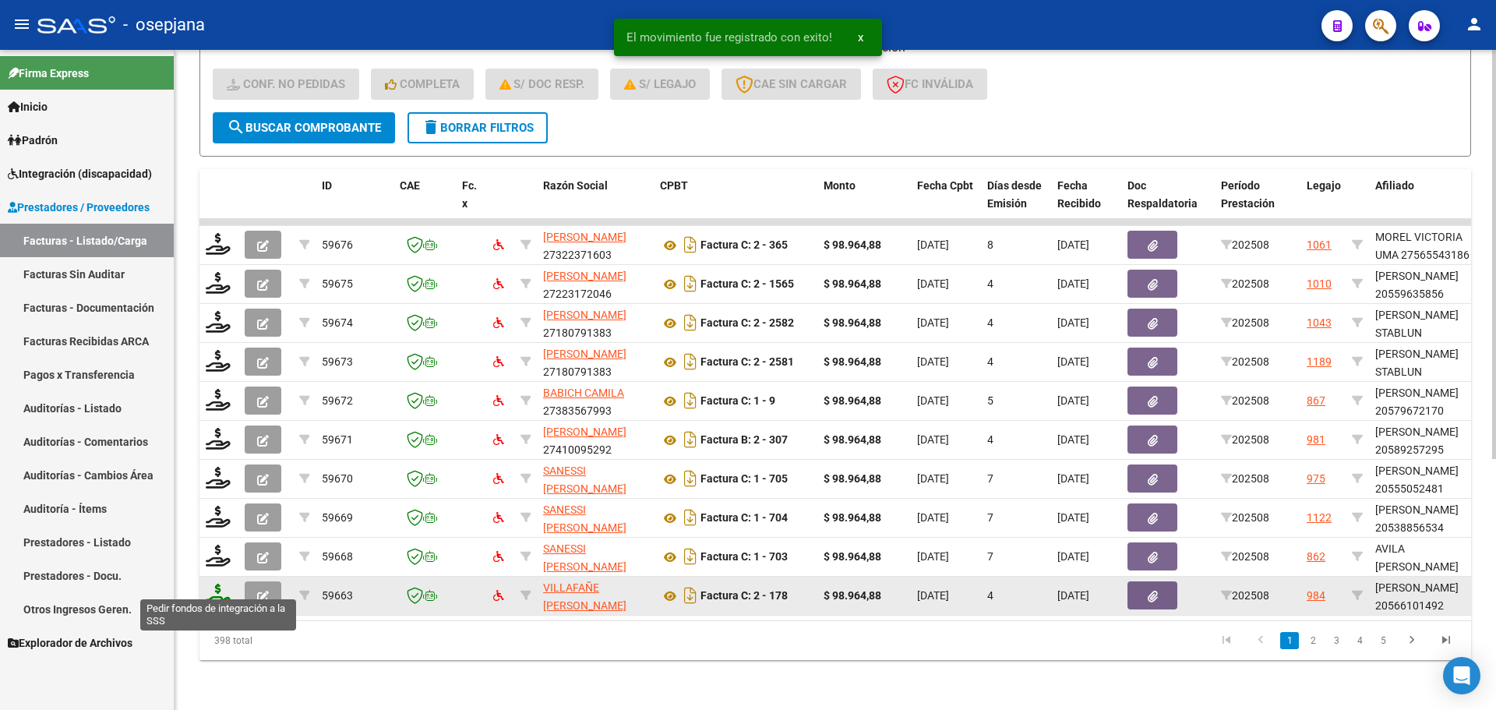
click at [215, 584] on icon at bounding box center [218, 595] width 25 height 22
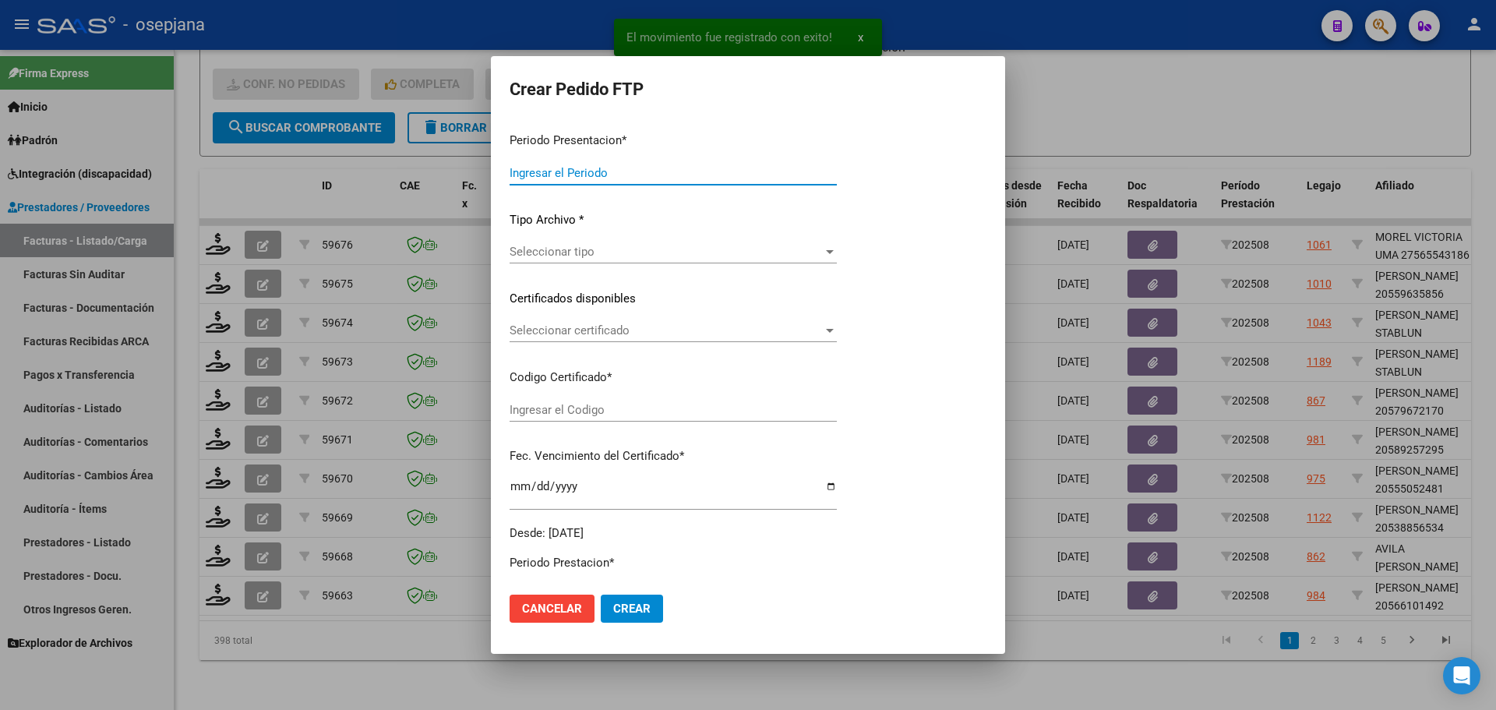
type input "202508"
type input "$ 98.964,88"
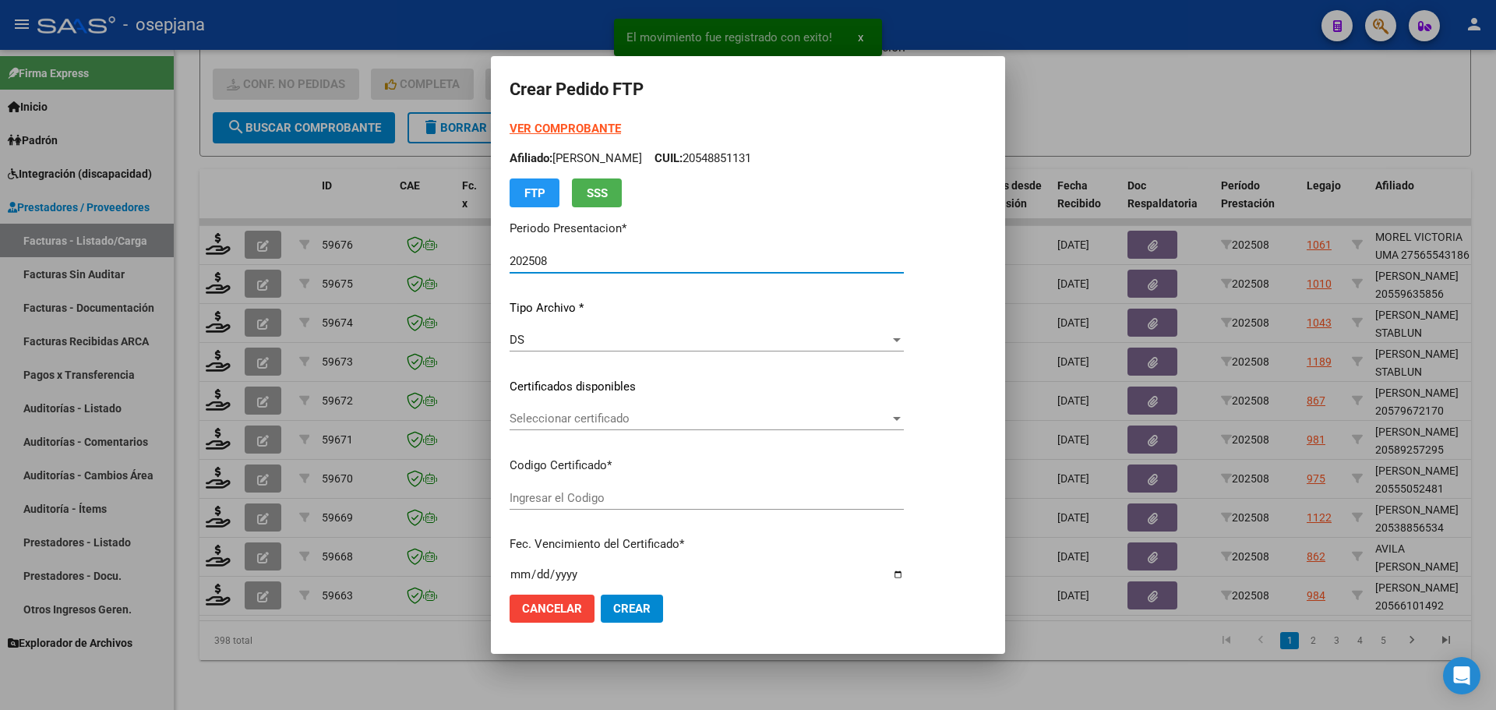
type input "ARG02000566101492023122720251227BUE427"
type input "[DATE]"
click at [535, 417] on span "Seleccionar certificado" at bounding box center [700, 418] width 380 height 14
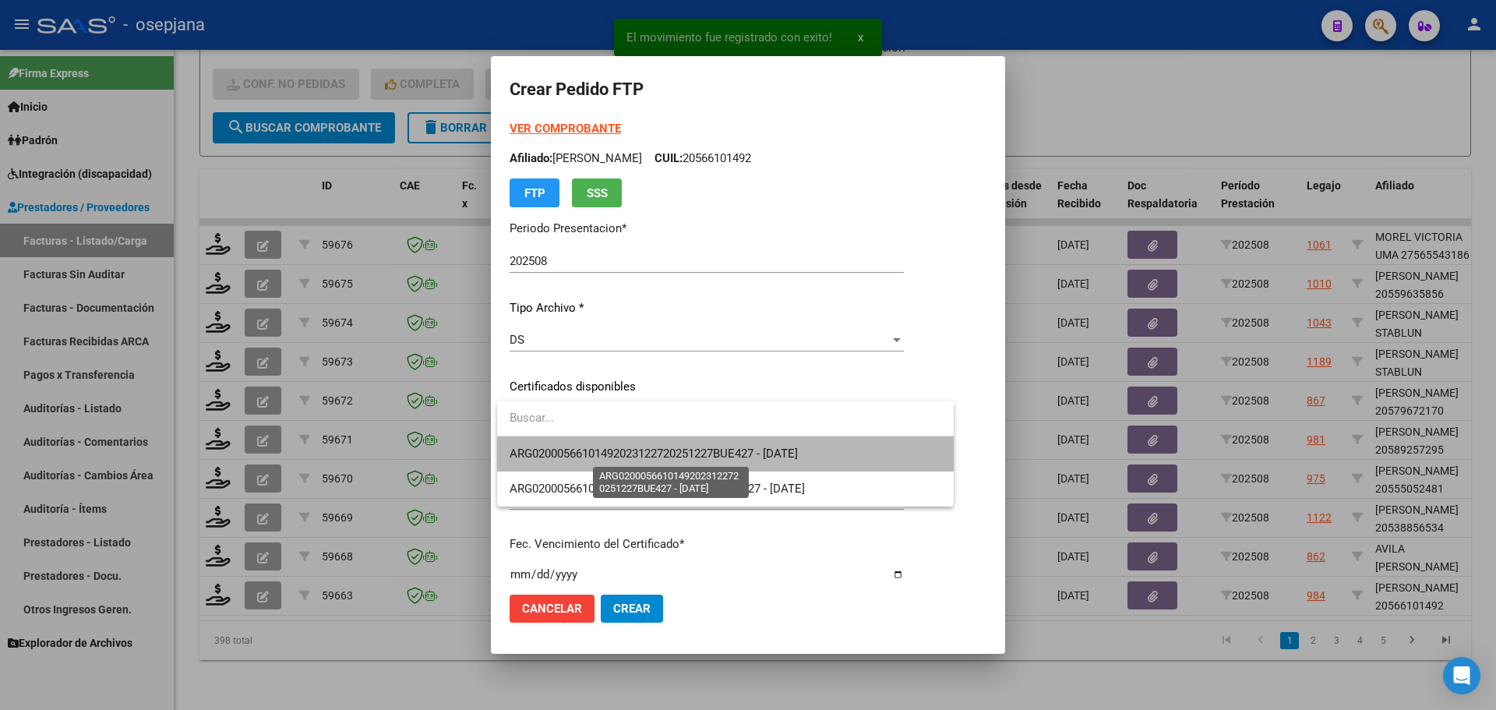
click at [544, 451] on span "ARG02000566101492023122720251227BUE427 - [DATE]" at bounding box center [654, 453] width 288 height 14
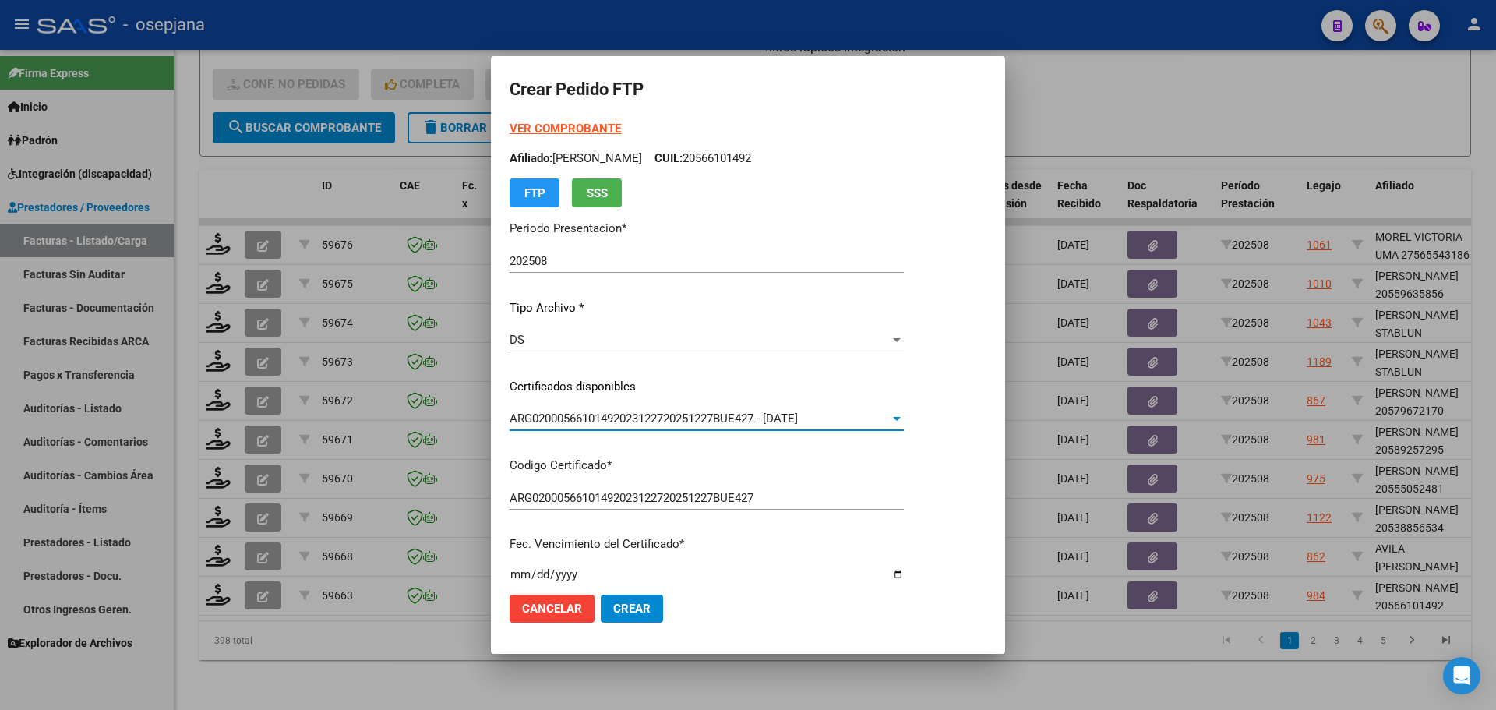
click at [585, 126] on strong "VER COMPROBANTE" at bounding box center [565, 129] width 111 height 14
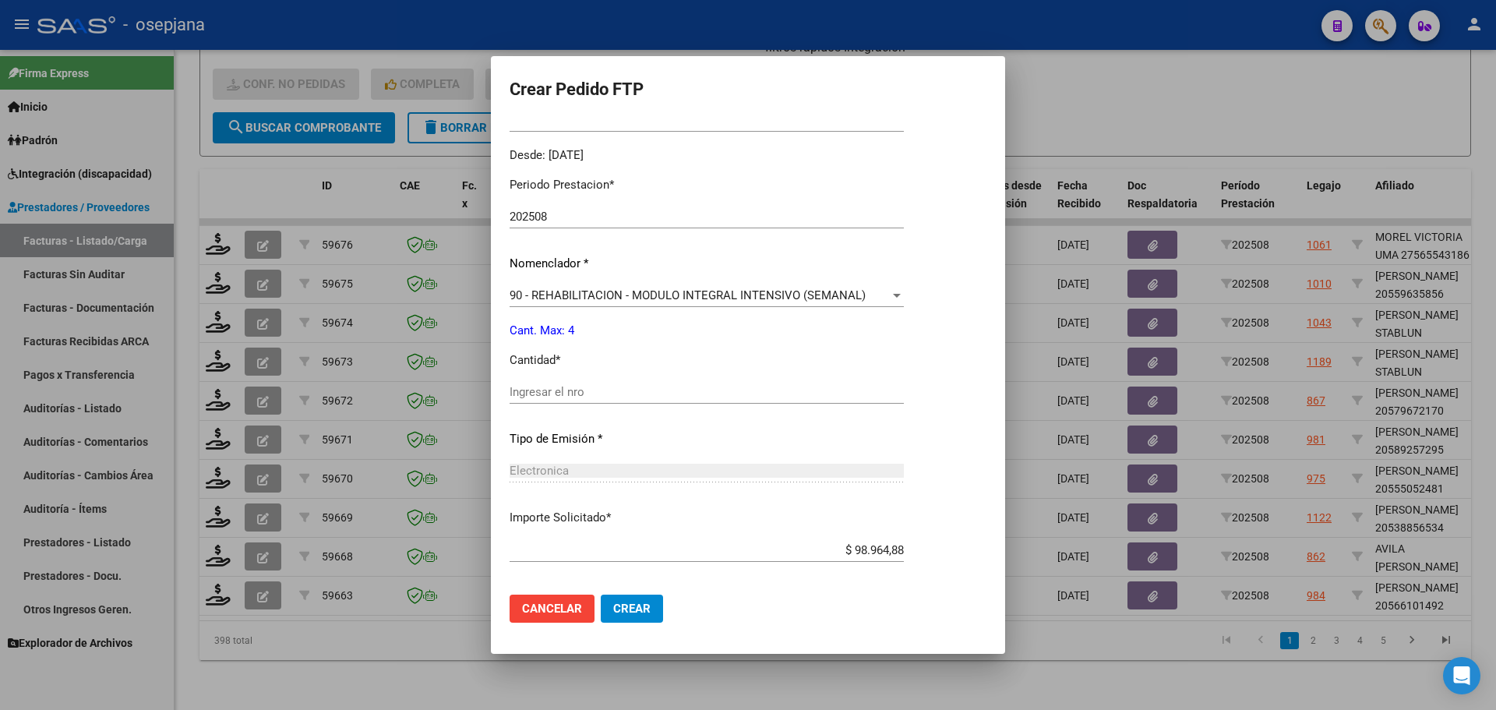
scroll to position [467, 0]
click at [548, 386] on input "Ingresar el nro" at bounding box center [707, 390] width 394 height 14
type input "4"
click at [657, 608] on button "Crear" at bounding box center [632, 608] width 62 height 28
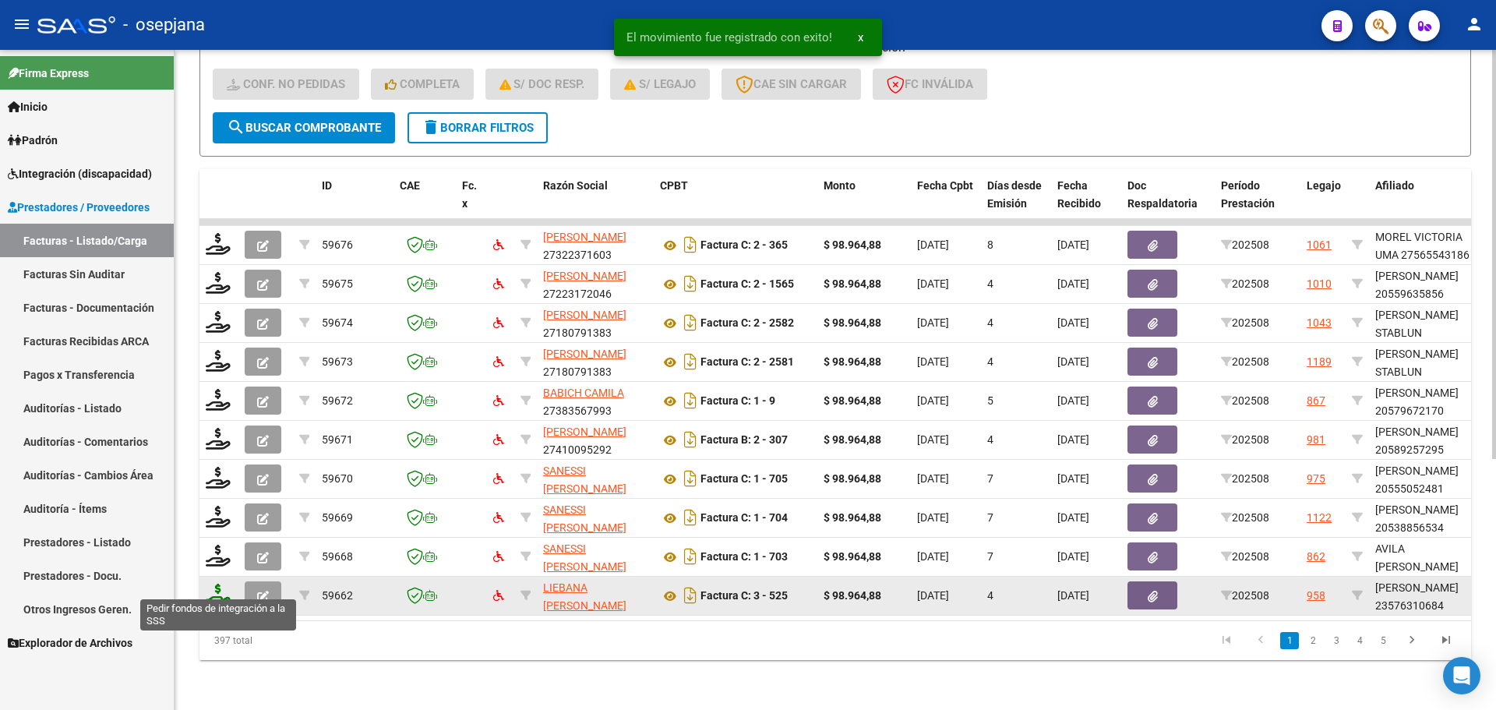
click at [223, 584] on icon at bounding box center [218, 595] width 25 height 22
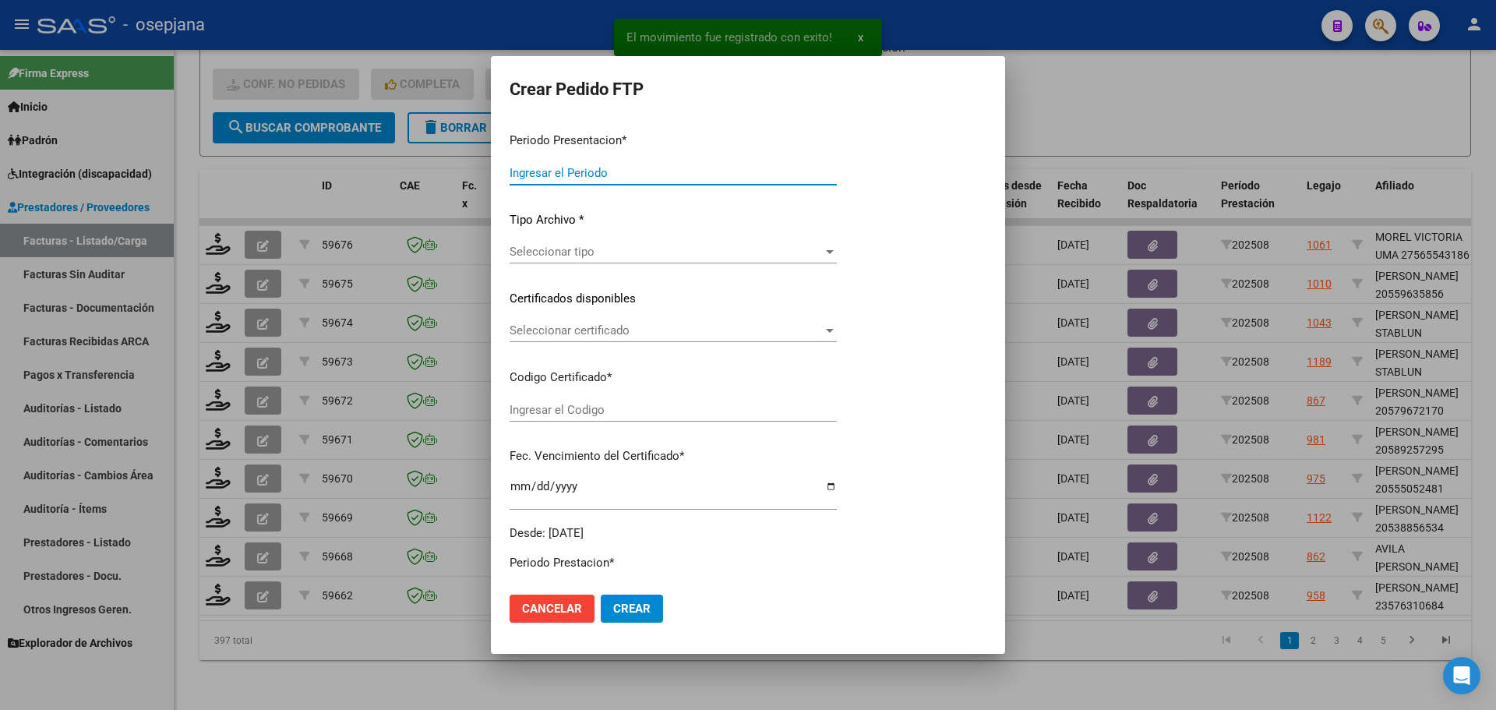
type input "202508"
type input "$ 98.964,88"
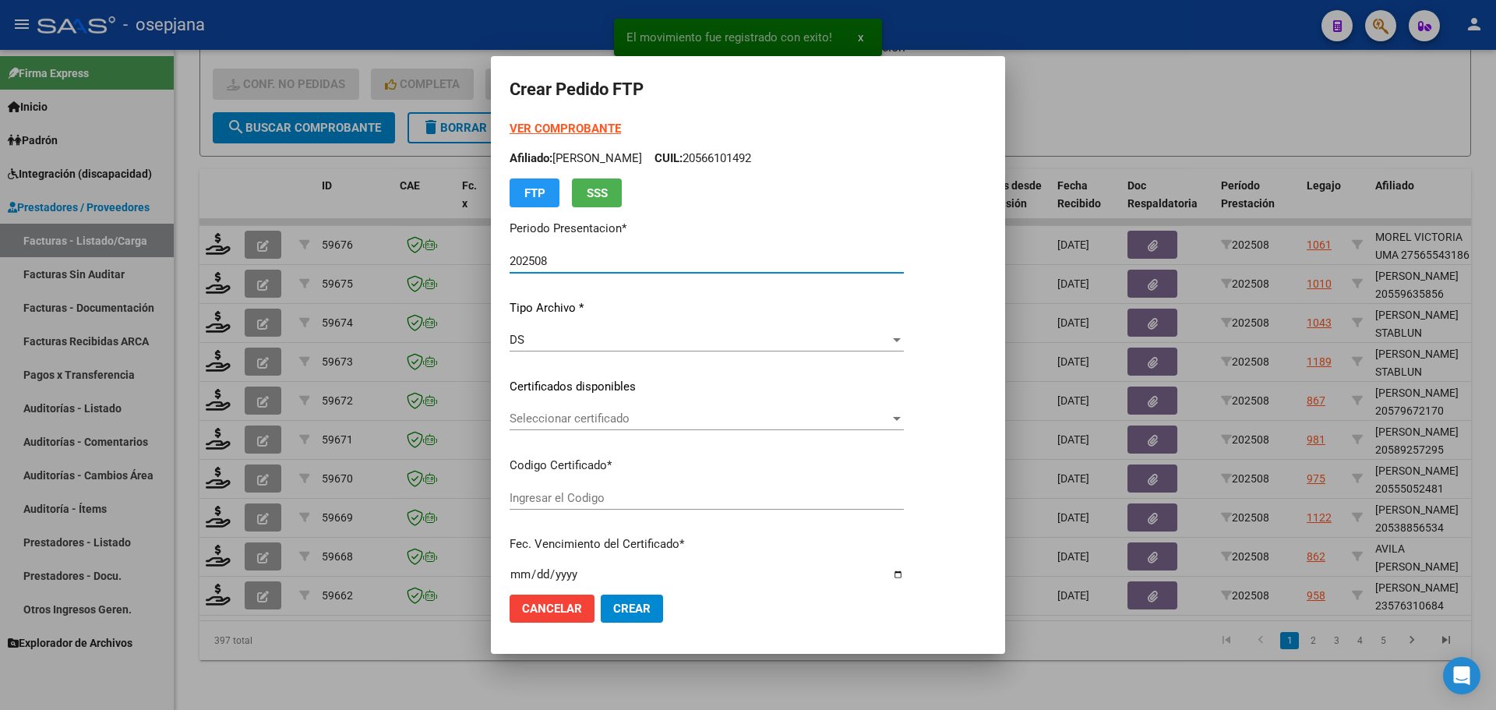
type input "ARG01000576310682025060620300606BUE410"
type input "[DATE]"
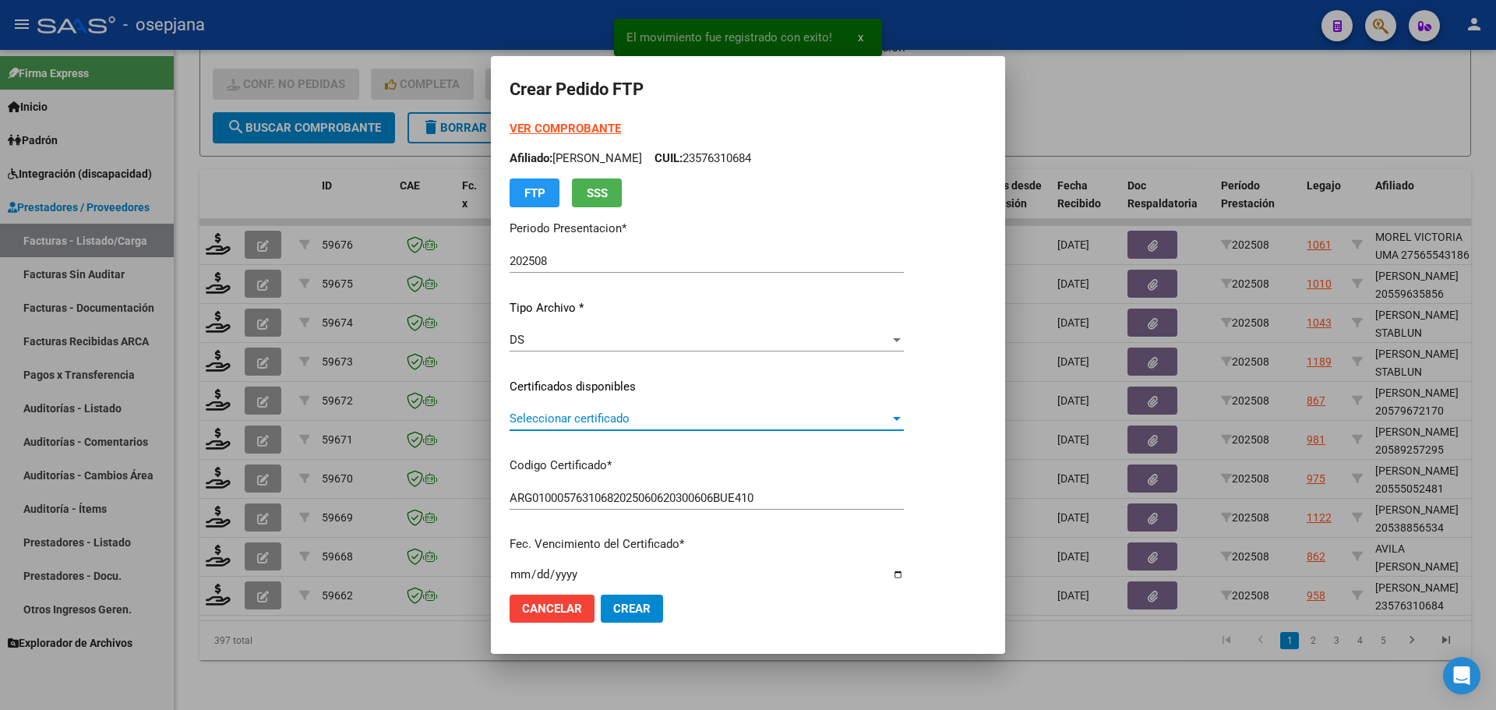
click at [605, 418] on span "Seleccionar certificado" at bounding box center [700, 418] width 380 height 14
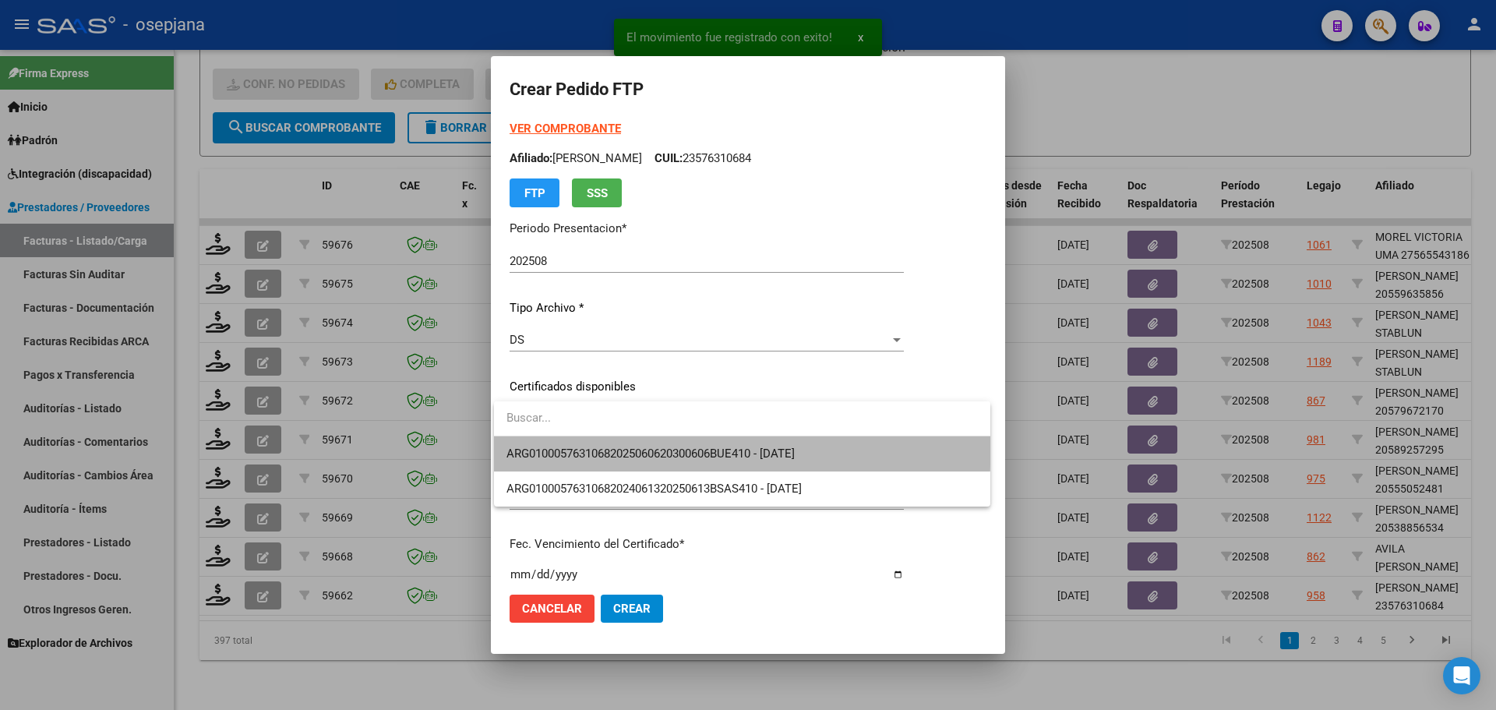
click at [614, 442] on span "ARG01000576310682025060620300606BUE410 - [DATE]" at bounding box center [741, 453] width 471 height 35
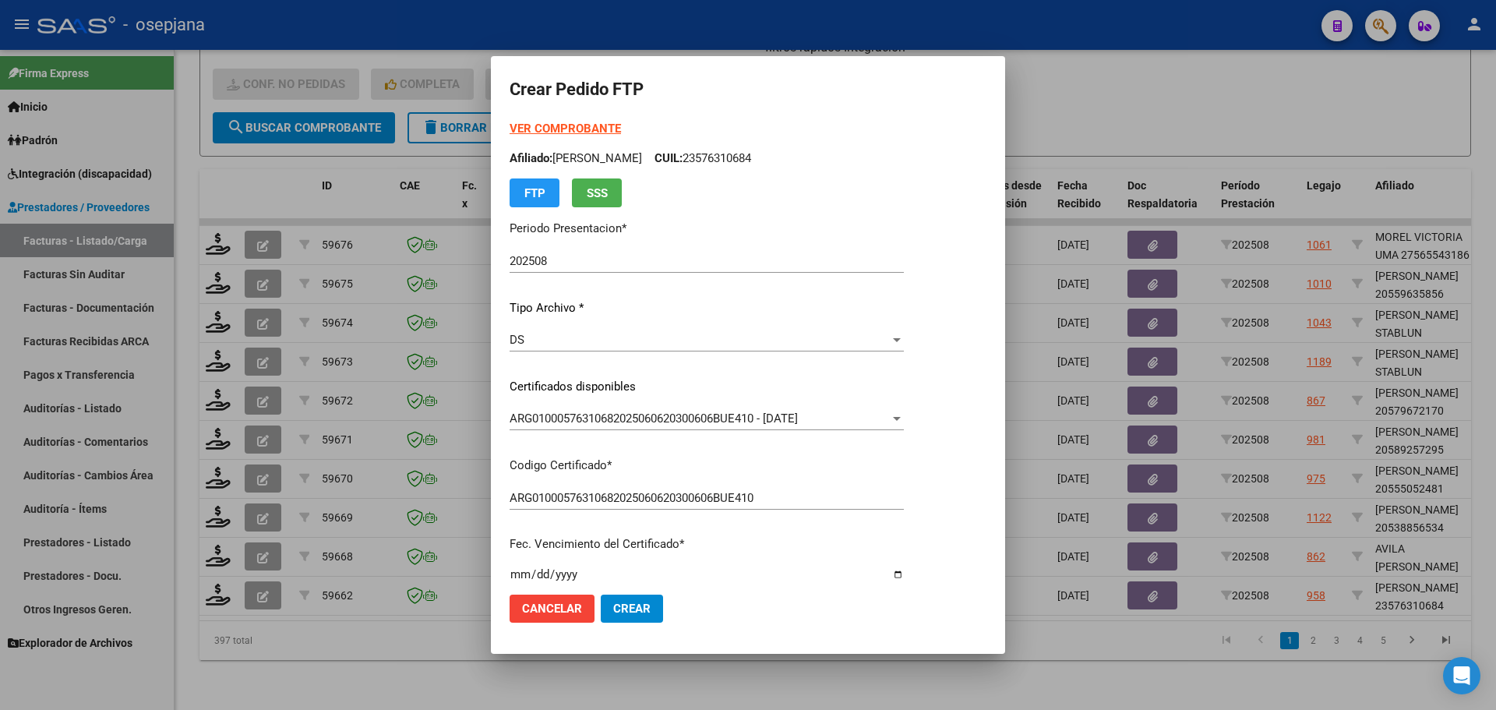
click at [599, 133] on strong "VER COMPROBANTE" at bounding box center [565, 129] width 111 height 14
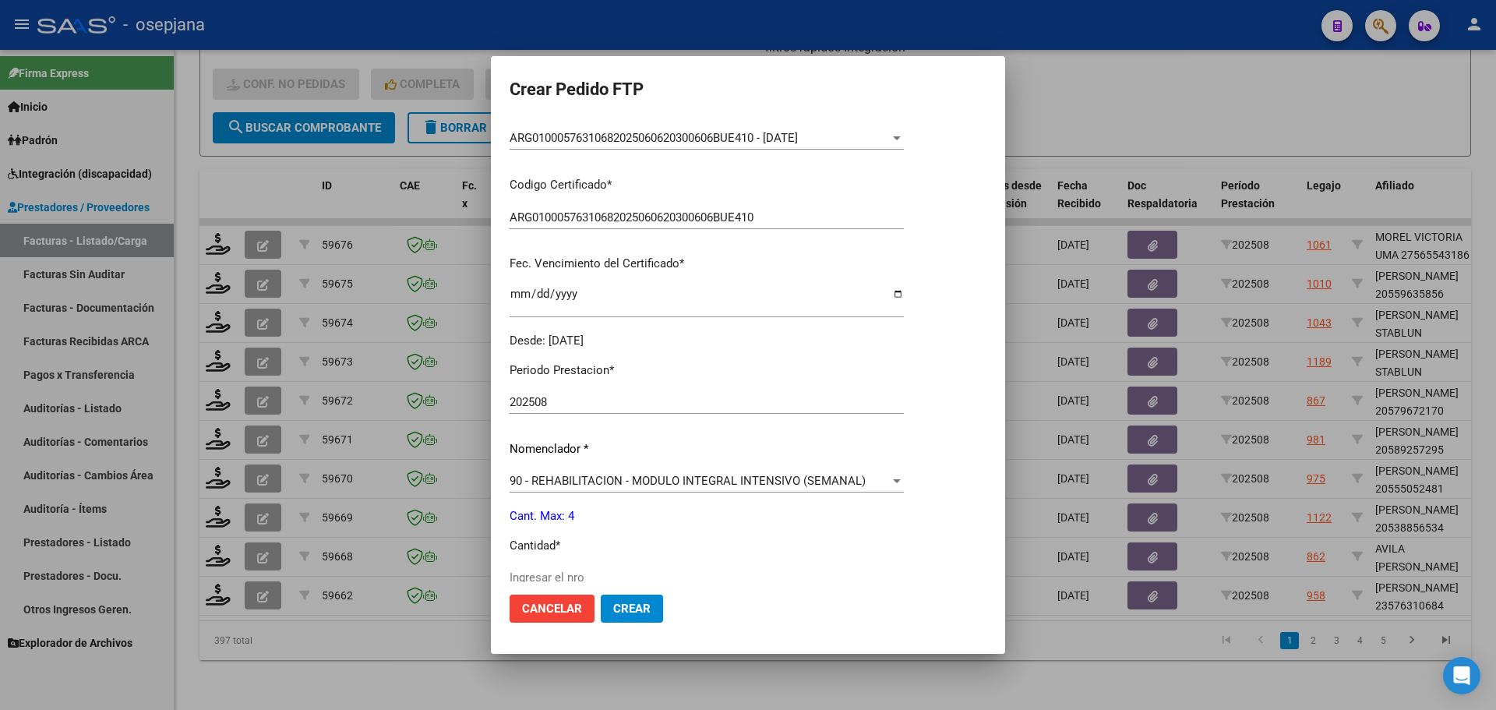
scroll to position [467, 0]
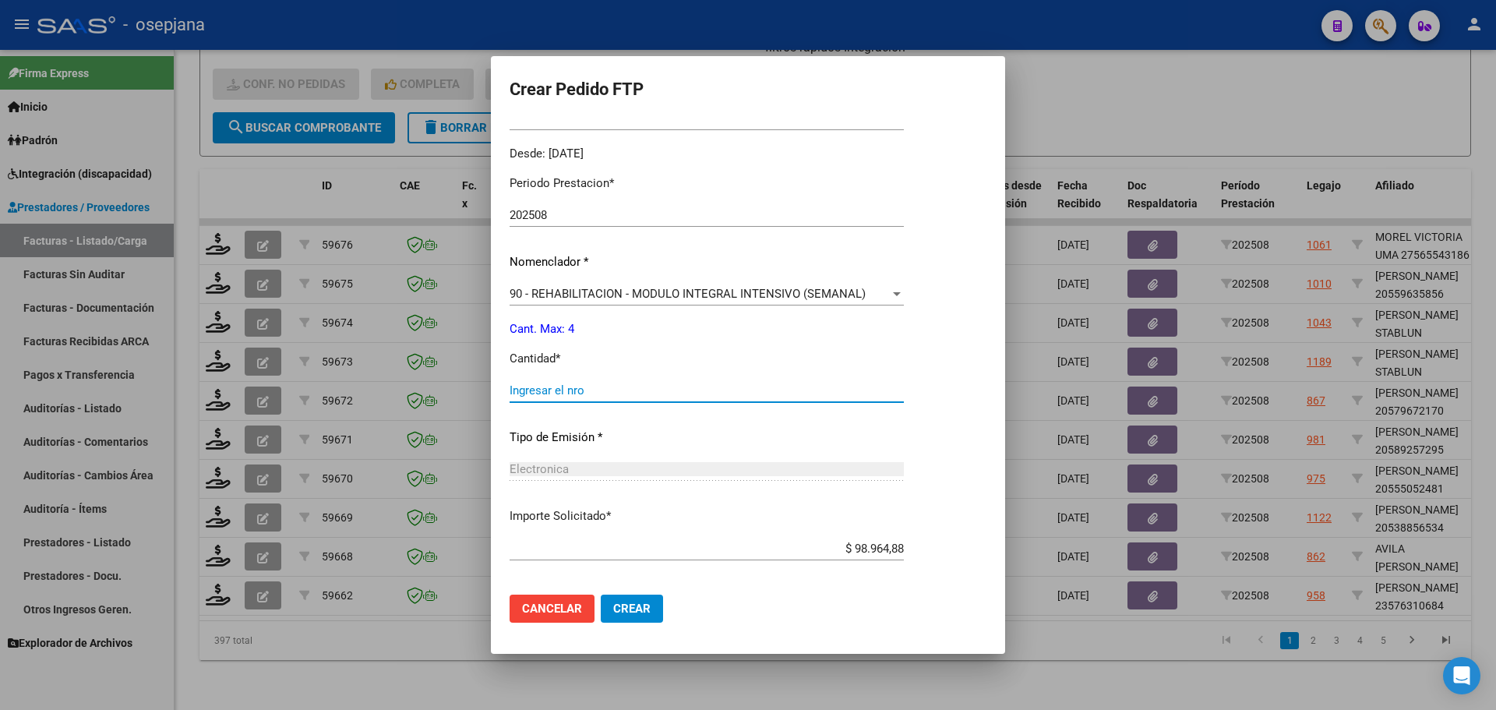
click at [573, 397] on input "Ingresar el nro" at bounding box center [707, 390] width 394 height 14
type input "4"
click at [642, 601] on span "Crear" at bounding box center [631, 608] width 37 height 14
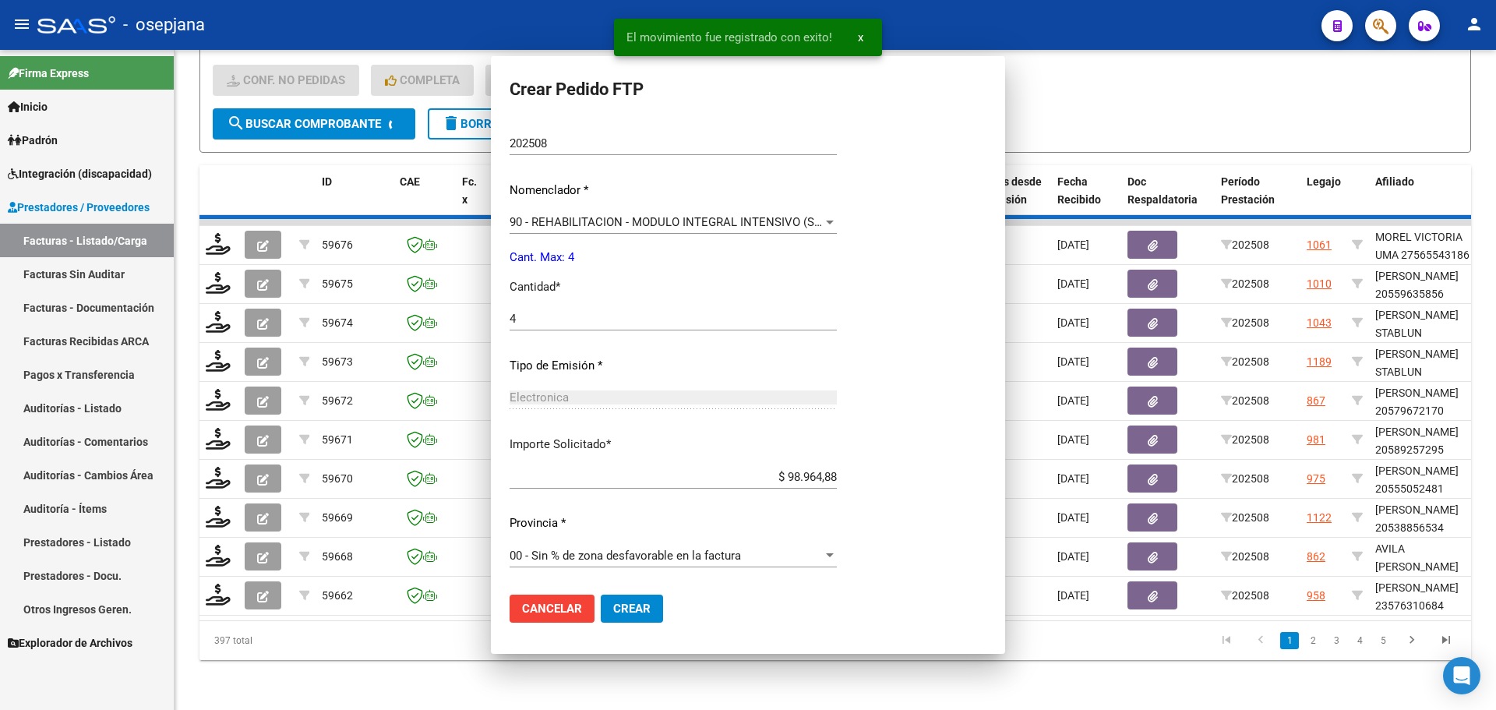
scroll to position [0, 0]
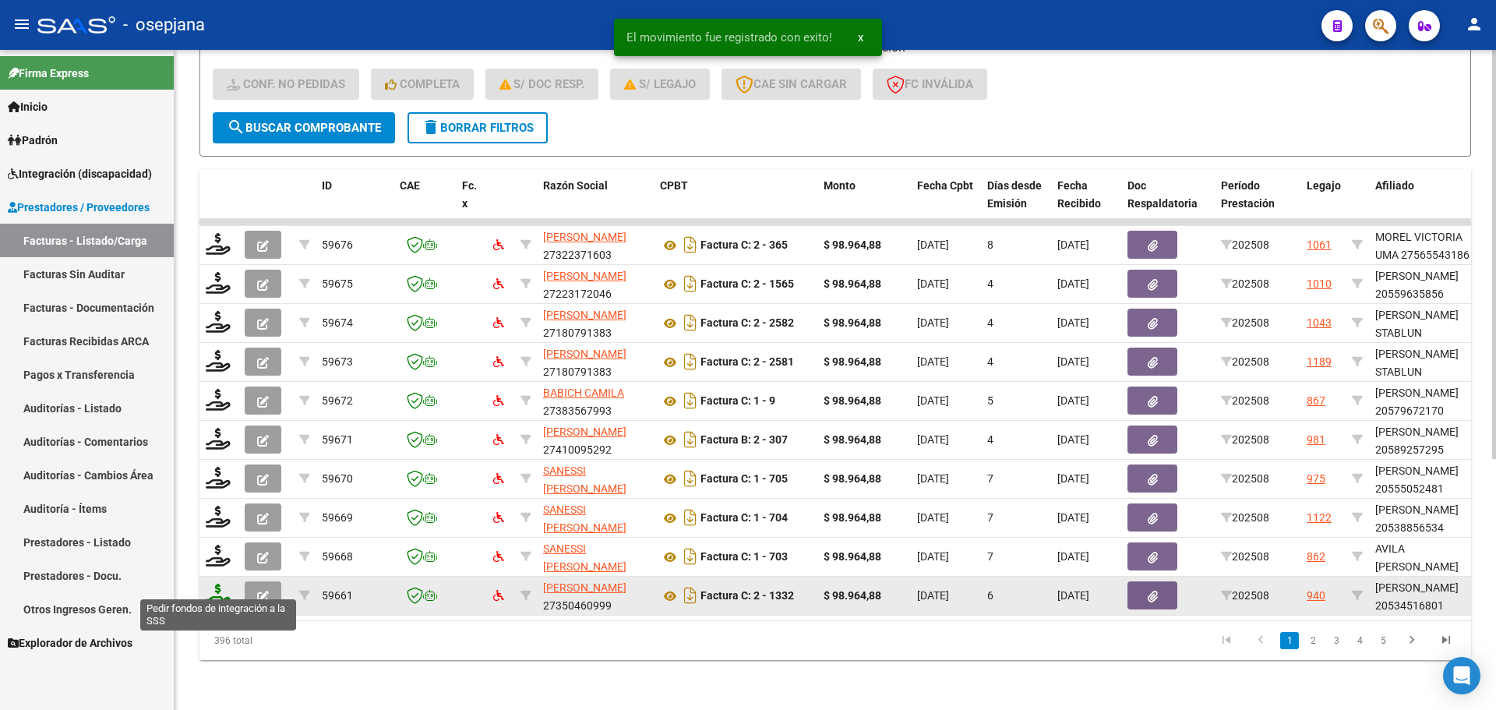
click at [217, 587] on icon at bounding box center [218, 595] width 25 height 22
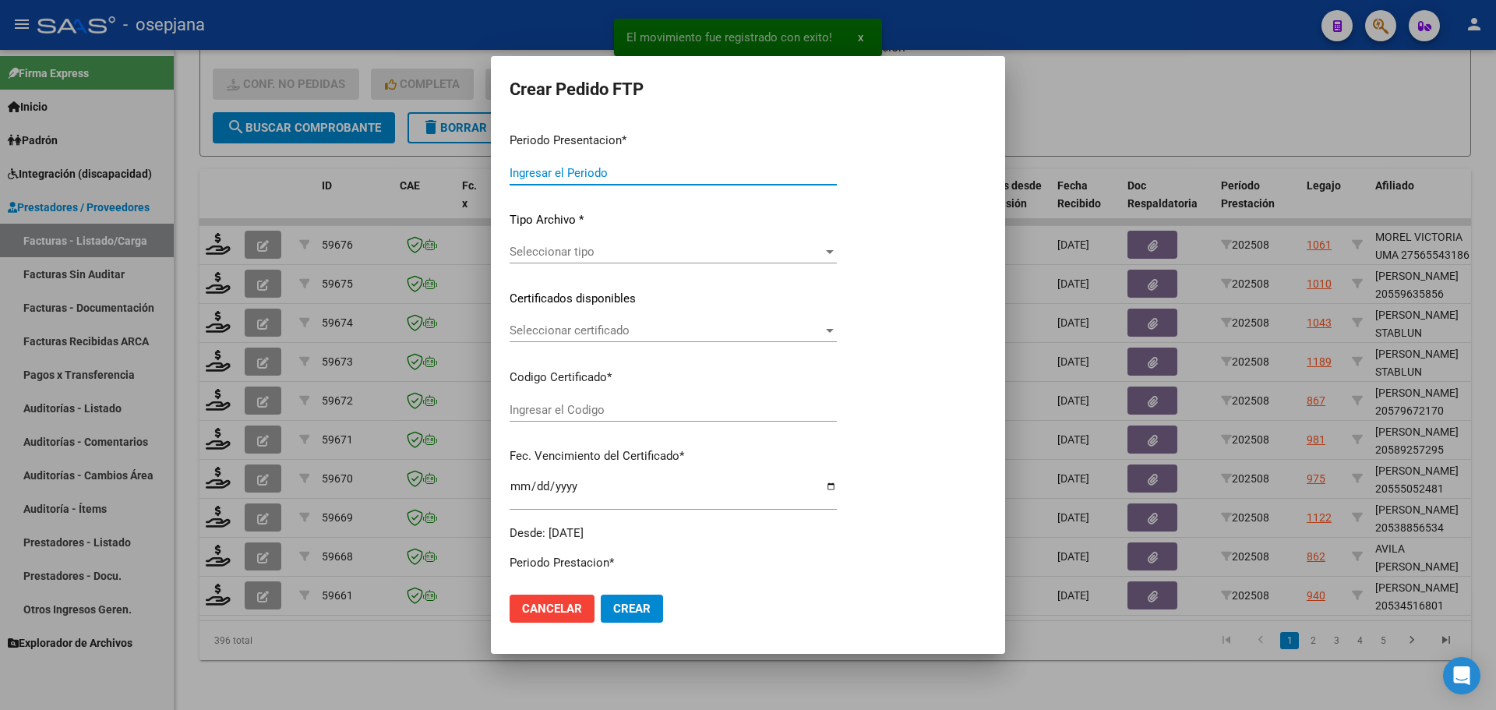
type input "202508"
type input "$ 98.964,88"
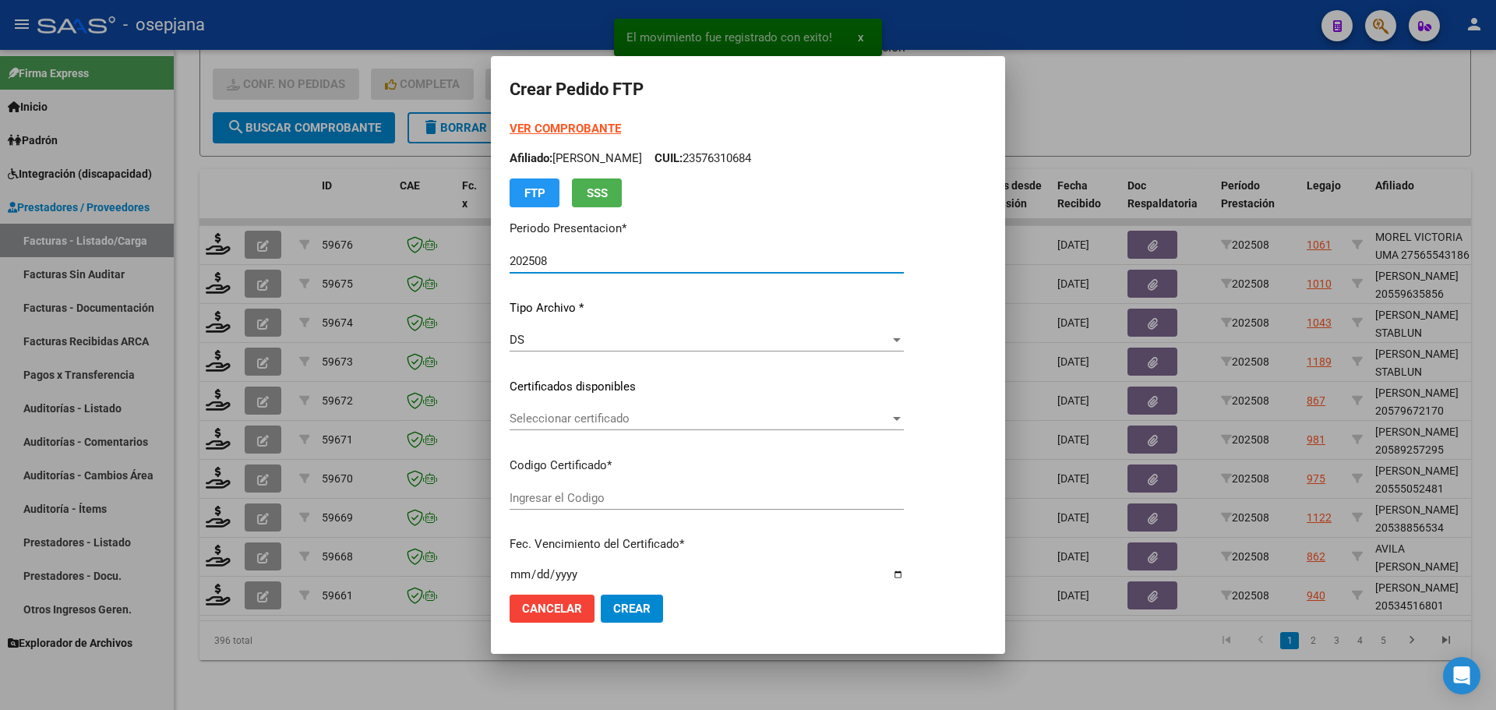
type input "ARG02000534516802022042120270421BSAS448"
type input "[DATE]"
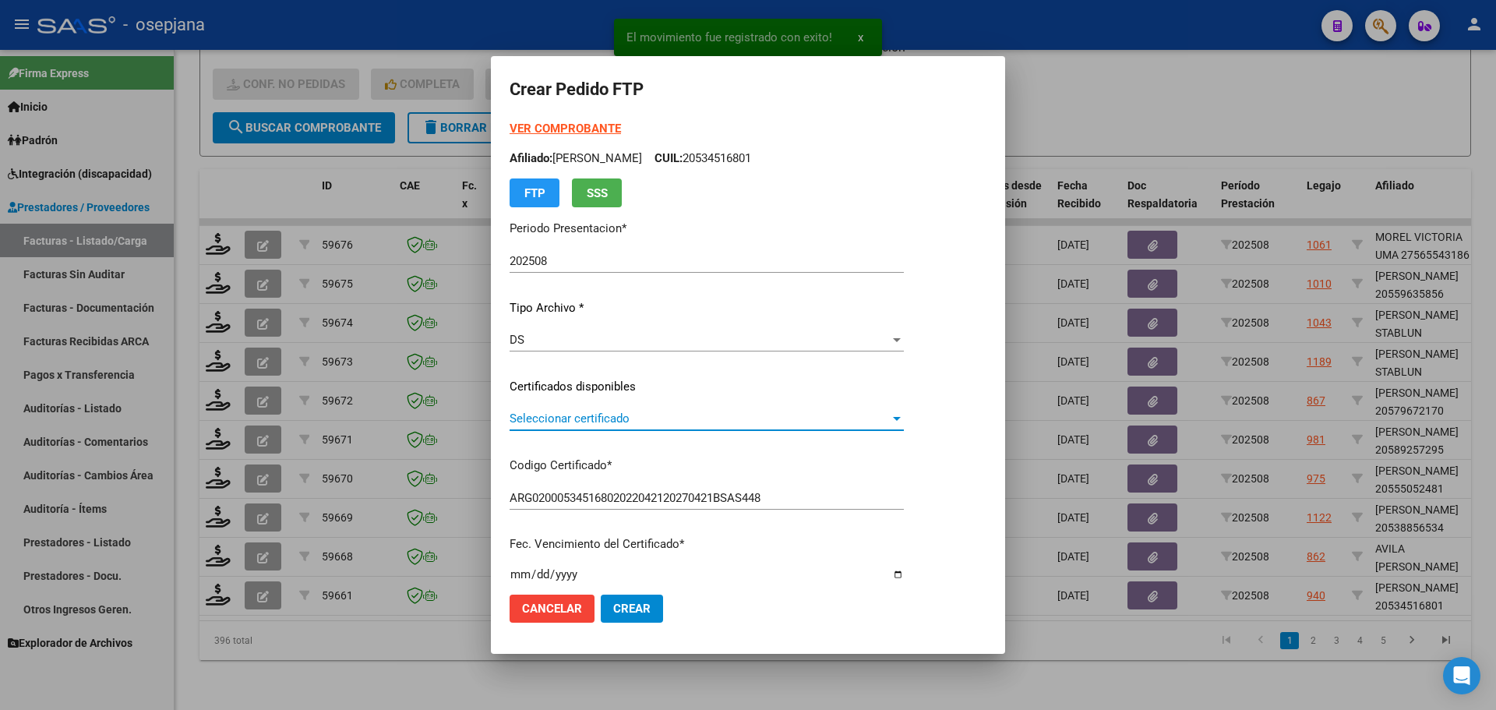
click at [596, 411] on span "Seleccionar certificado" at bounding box center [700, 418] width 380 height 14
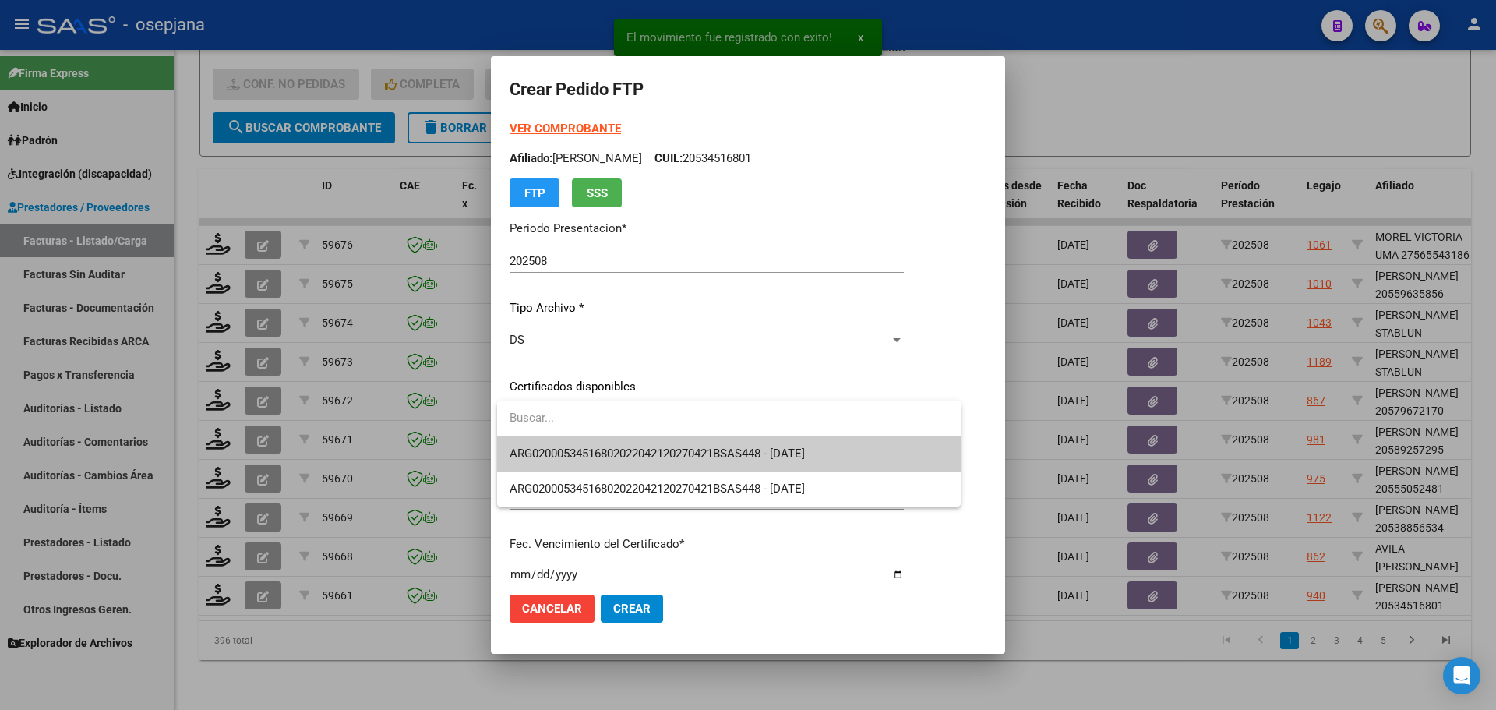
click at [602, 446] on span "ARG02000534516802022042120270421BSAS448 - [DATE]" at bounding box center [729, 453] width 439 height 35
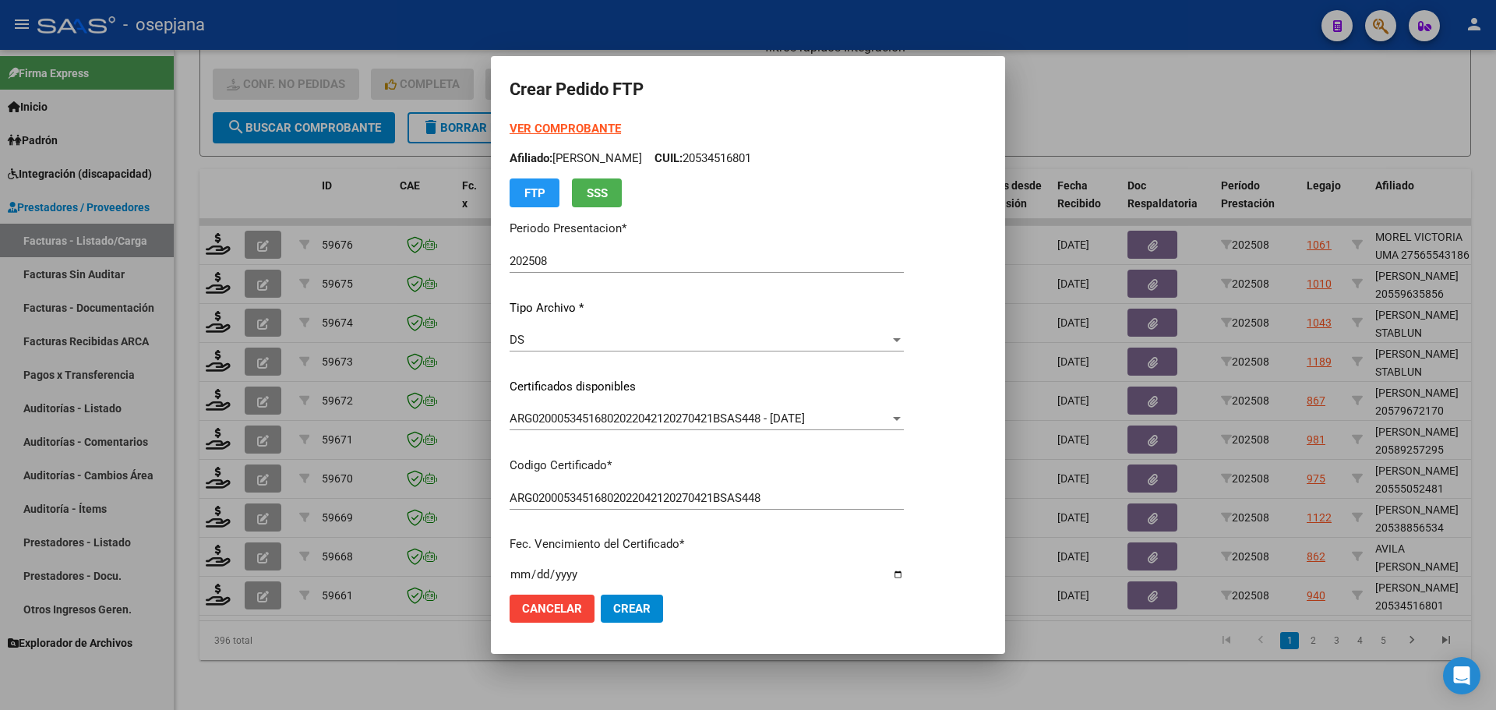
click at [601, 130] on strong "VER COMPROBANTE" at bounding box center [565, 129] width 111 height 14
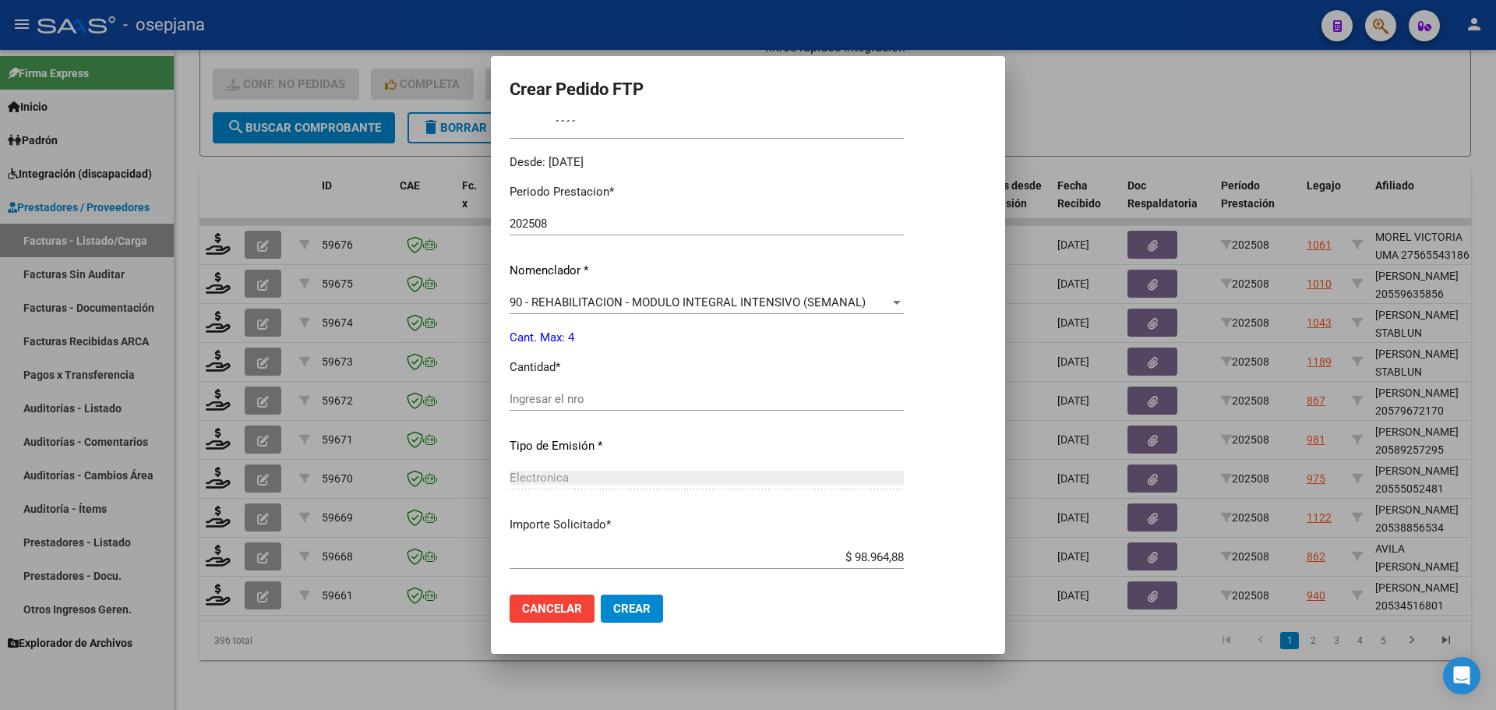
scroll to position [467, 0]
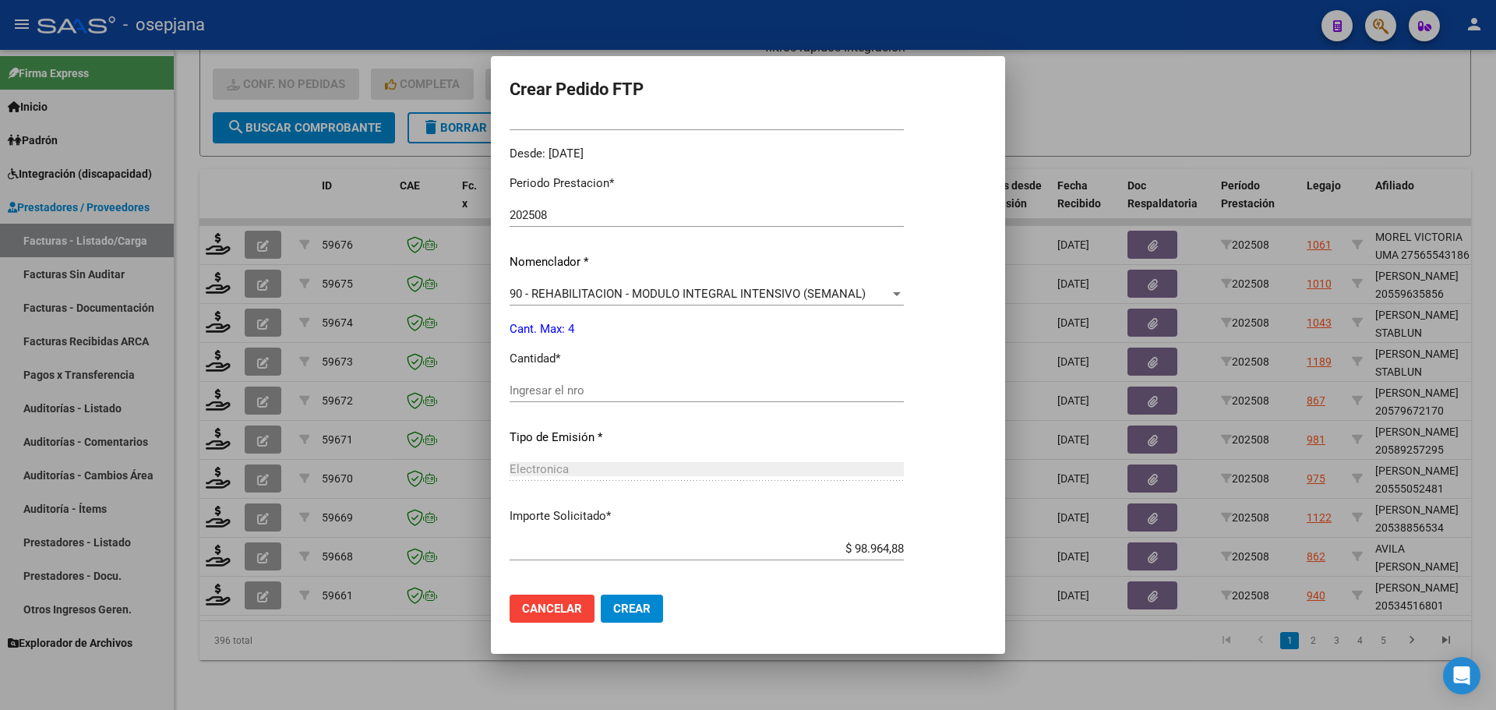
click at [561, 386] on input "Ingresar el nro" at bounding box center [707, 390] width 394 height 14
type input "4"
click at [647, 602] on span "Crear" at bounding box center [631, 608] width 37 height 14
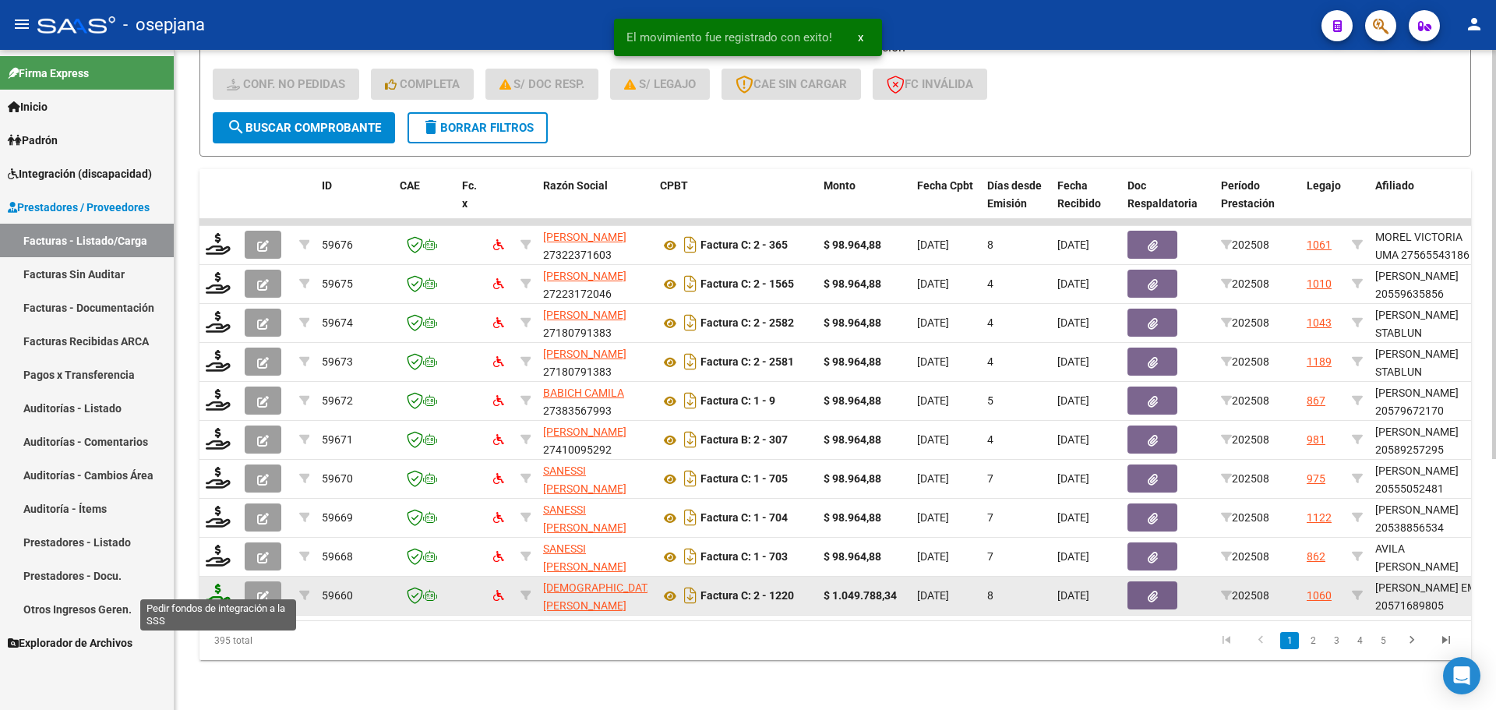
click at [215, 584] on icon at bounding box center [218, 595] width 25 height 22
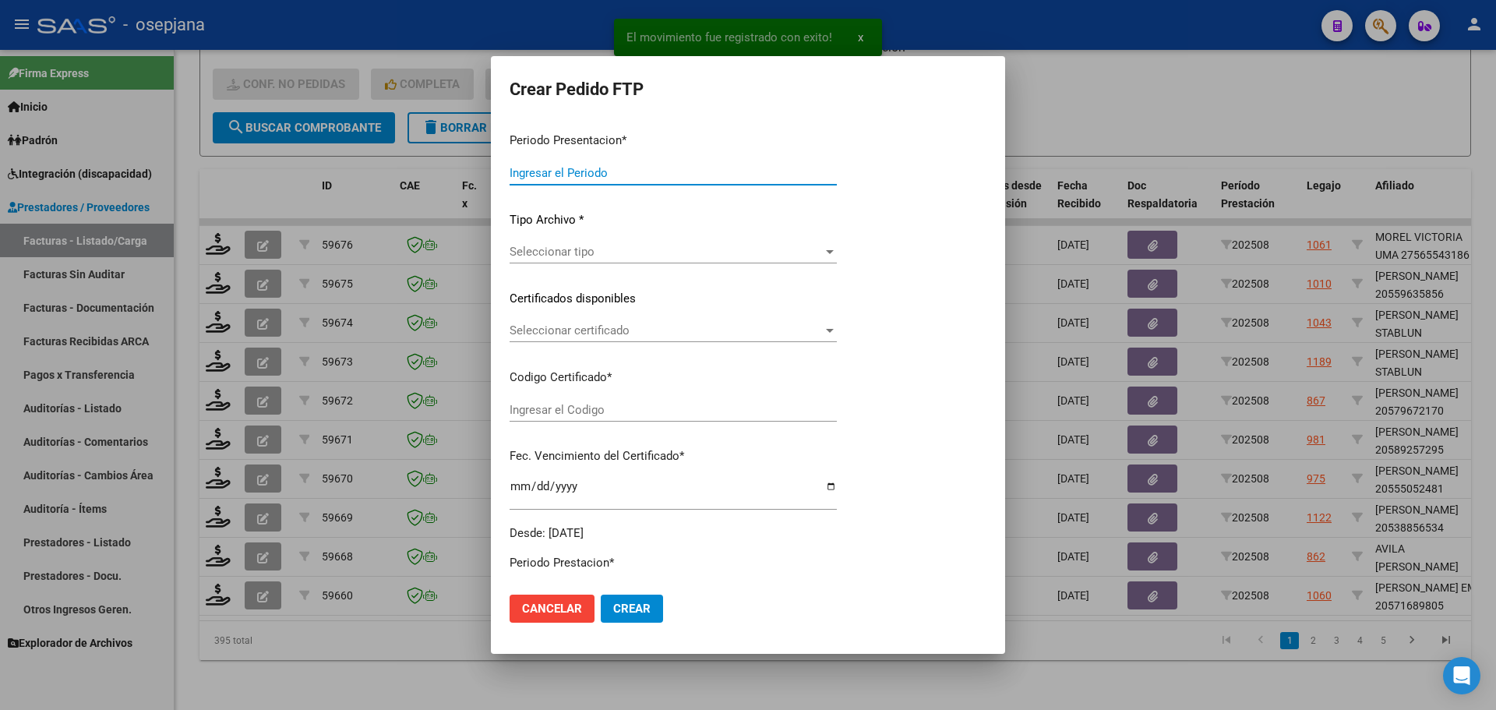
type input "202508"
type input "$ 1.049.788,34"
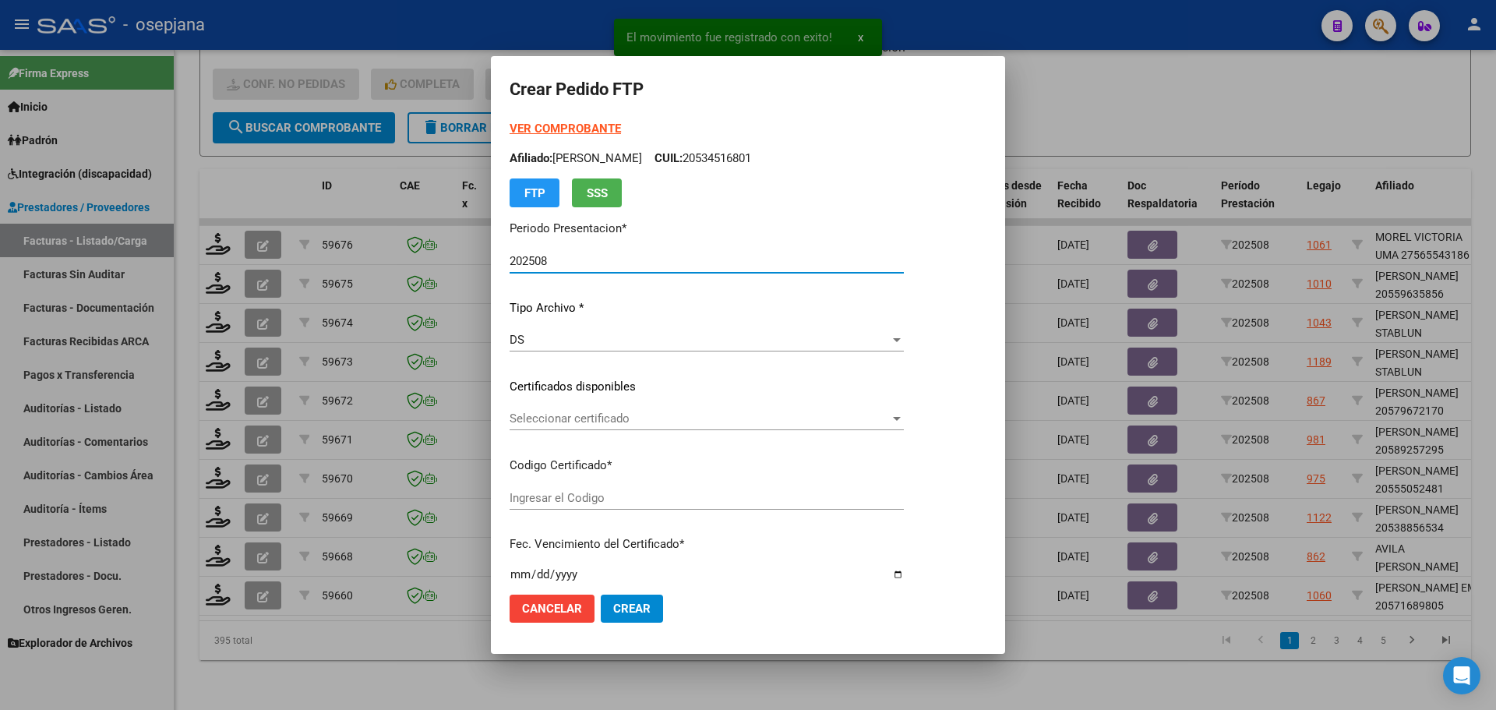
type input "ARG02000571689802023121520281215BS436"
type input "[DATE]"
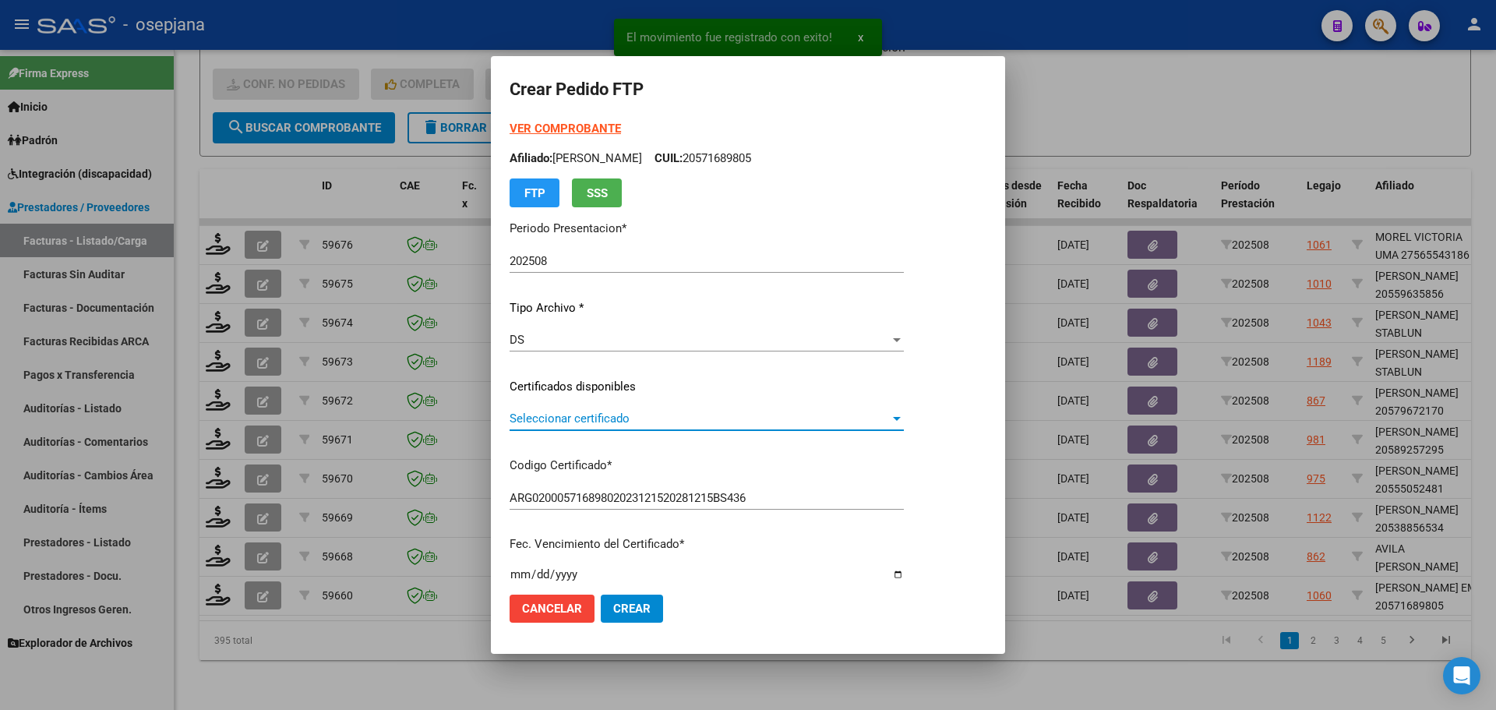
click at [576, 417] on span "Seleccionar certificado" at bounding box center [700, 418] width 380 height 14
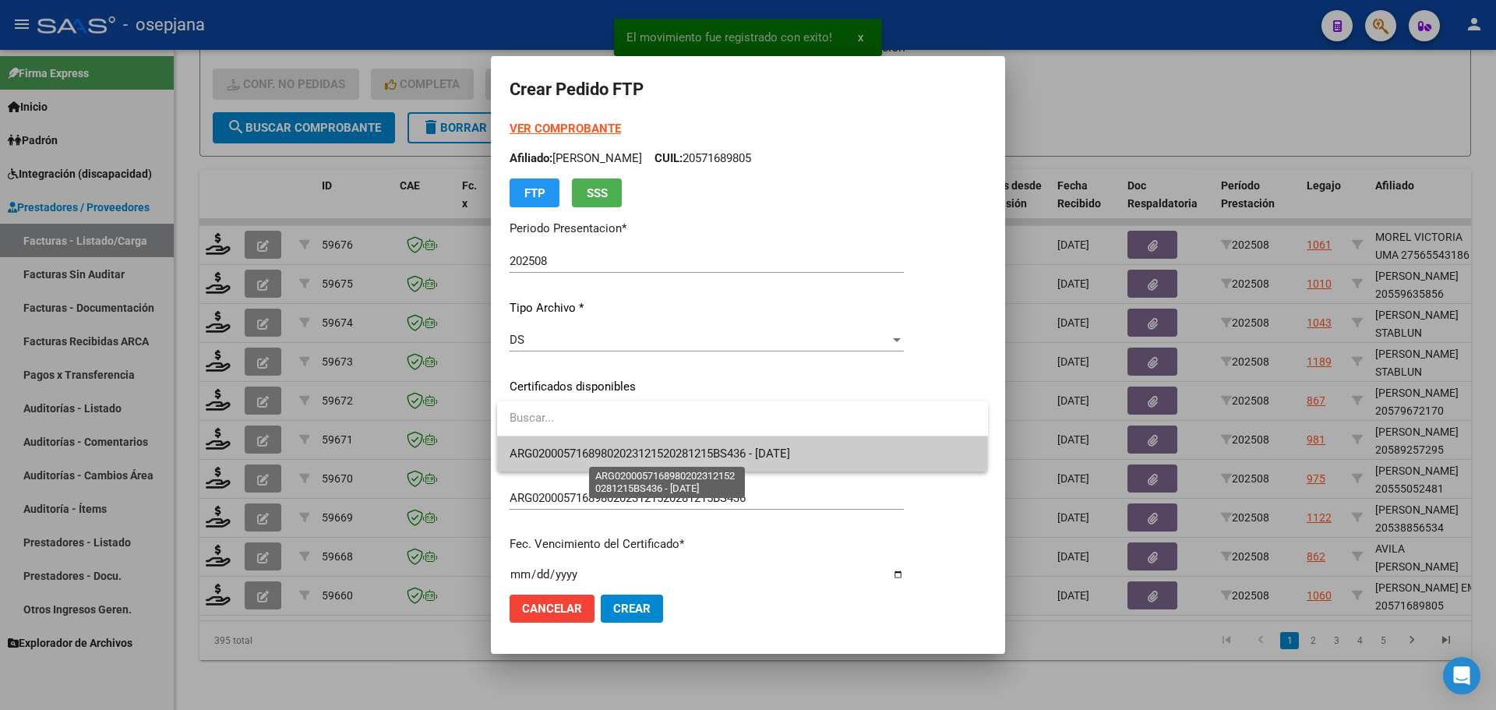
click at [586, 449] on span "ARG02000571689802023121520281215BS436 - [DATE]" at bounding box center [650, 453] width 280 height 14
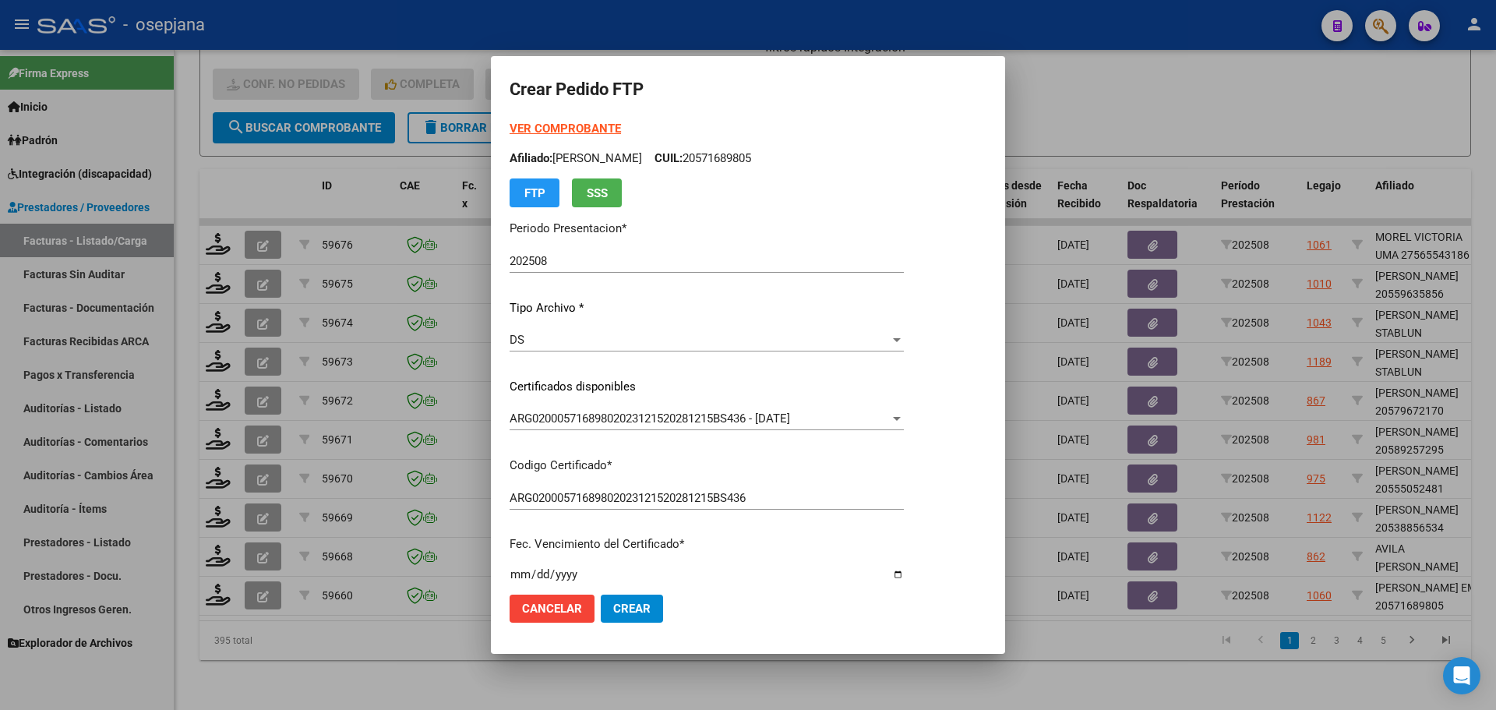
click at [592, 120] on div "VER COMPROBANTE ARCA Padrón Afiliado: [PERSON_NAME] EMIR CUIL: 20571689805 FTP …" at bounding box center [707, 163] width 394 height 87
click at [591, 125] on strong "VER COMPROBANTE" at bounding box center [565, 129] width 111 height 14
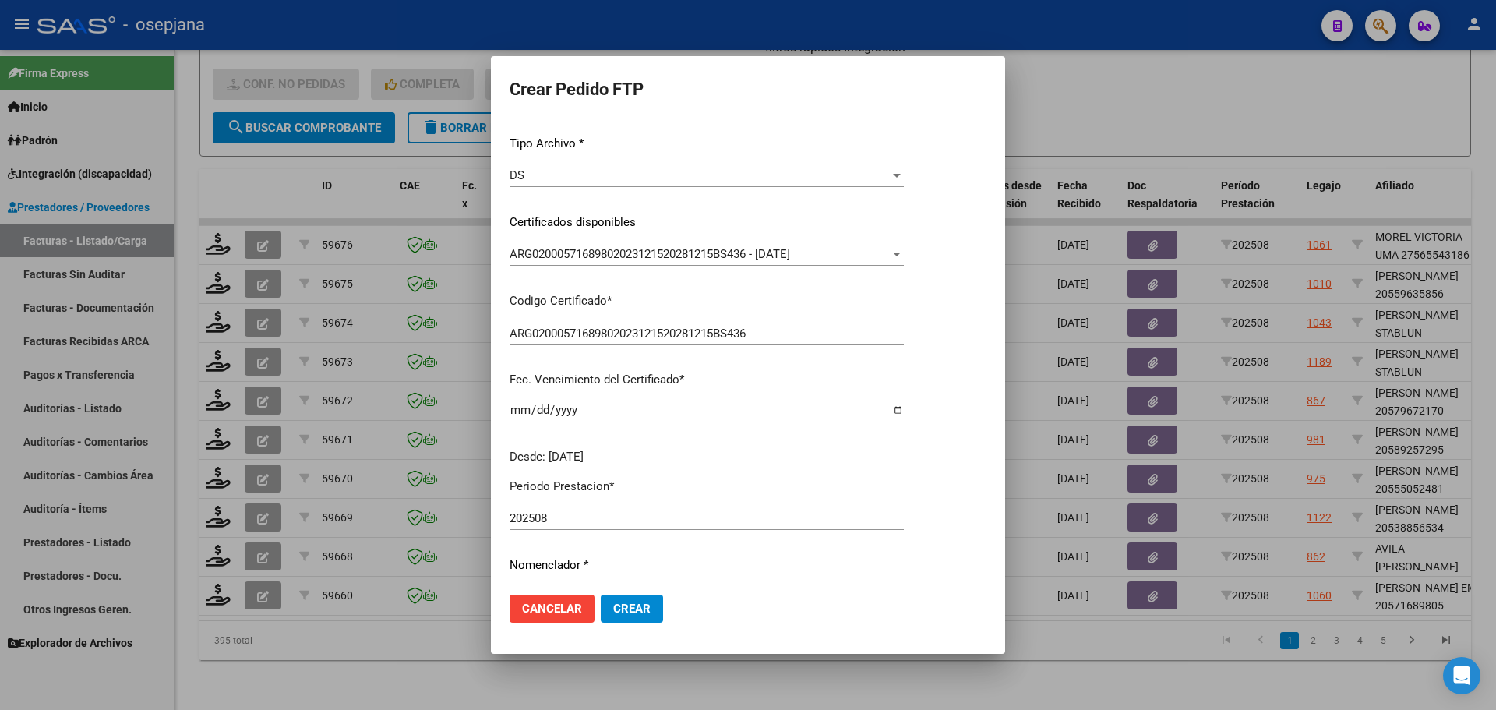
scroll to position [312, 0]
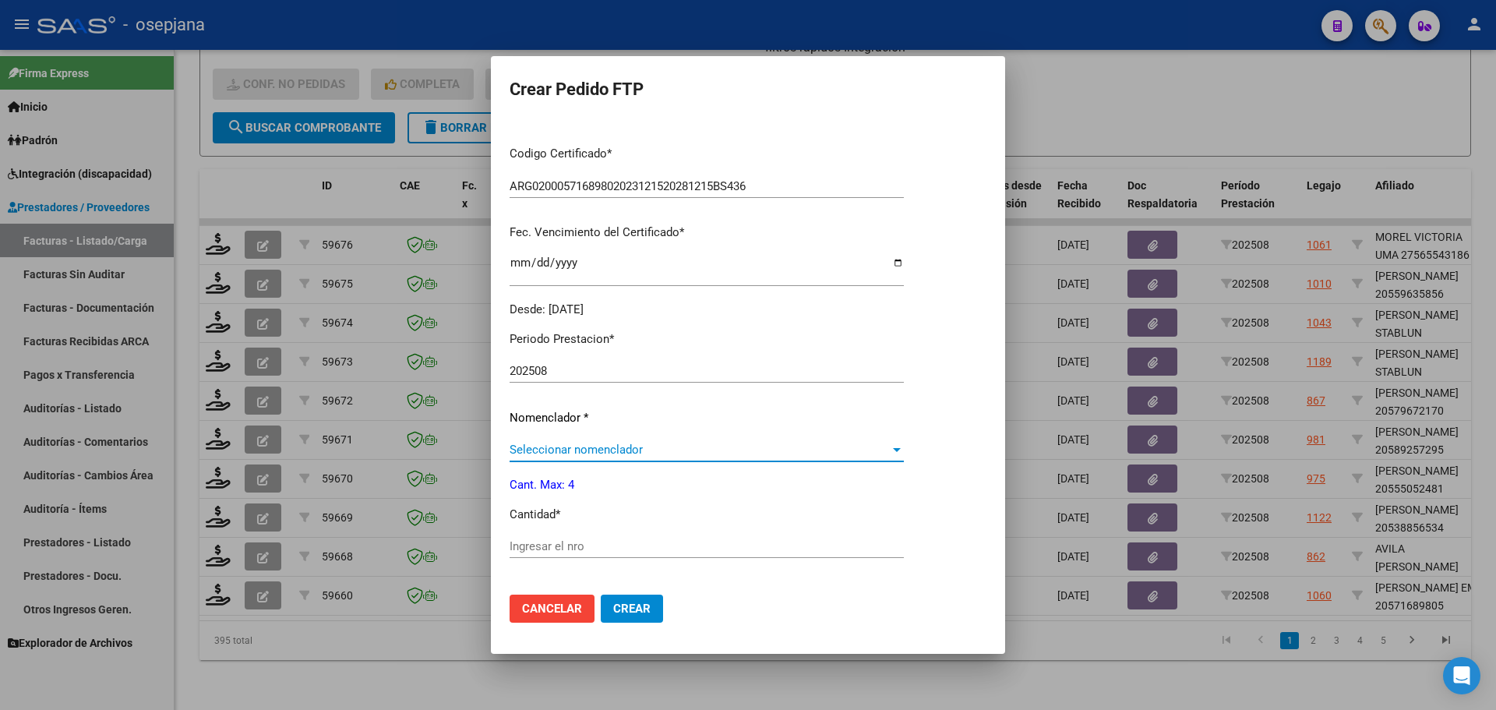
click at [560, 447] on span "Seleccionar nomenclador" at bounding box center [700, 450] width 380 height 14
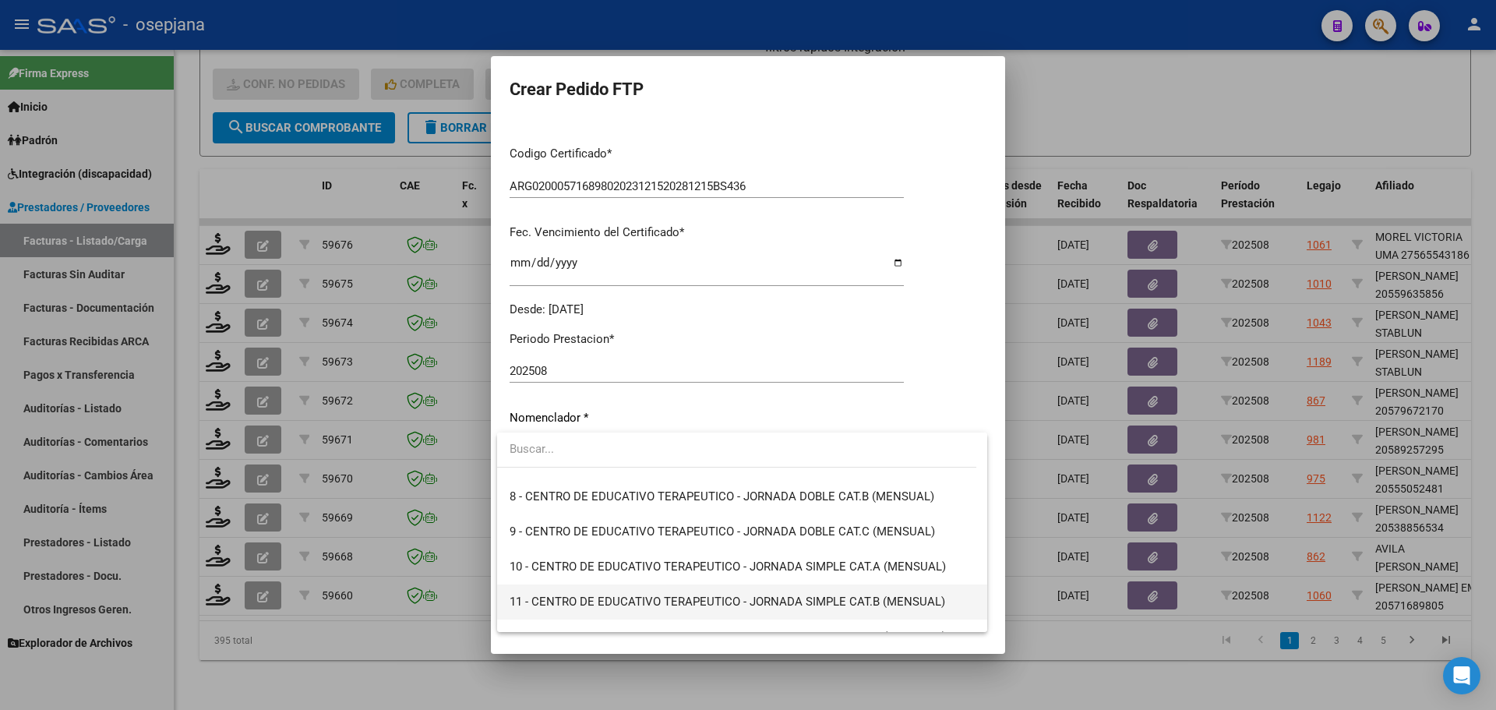
scroll to position [156, 0]
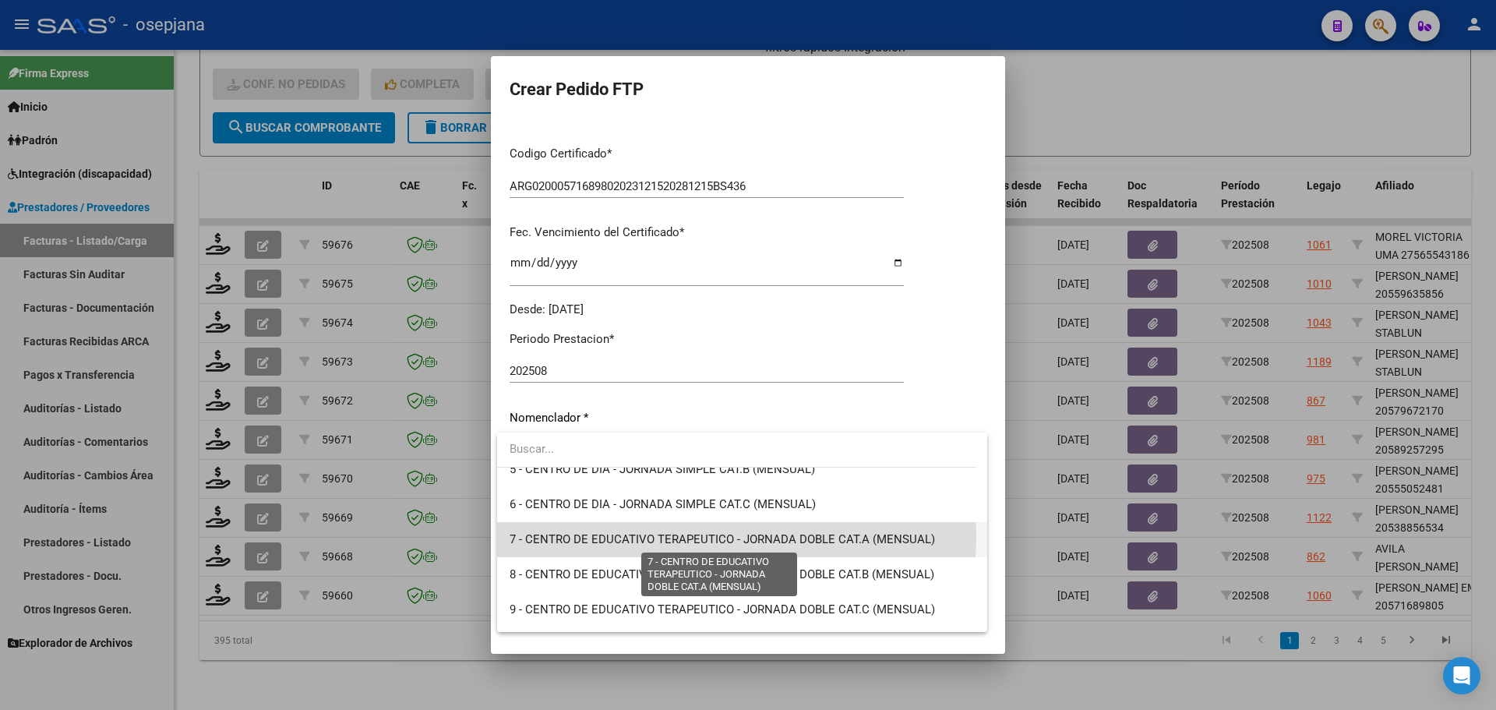
click at [672, 536] on span "7 - CENTRO DE EDUCATIVO TERAPEUTICO - JORNADA DOBLE CAT.A (MENSUAL)" at bounding box center [722, 539] width 425 height 14
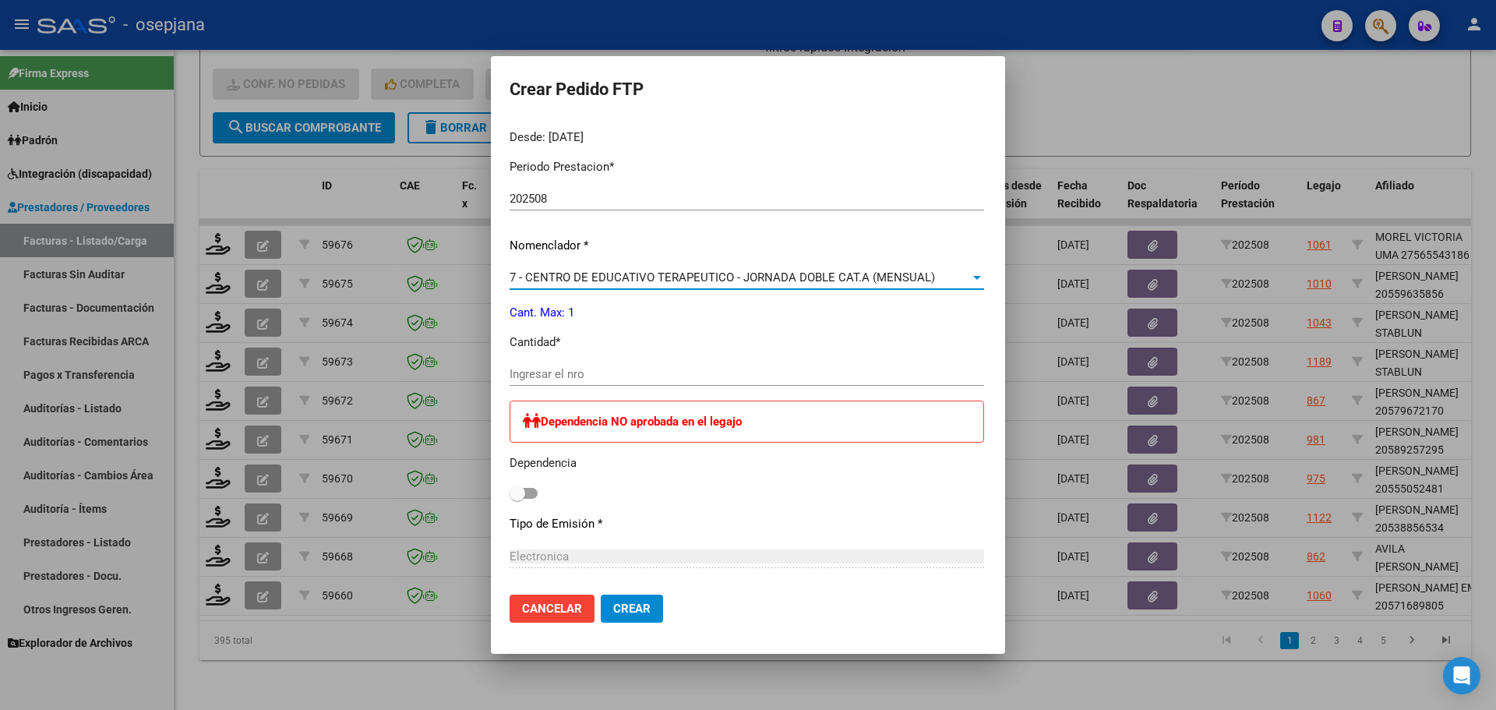
scroll to position [642, 0]
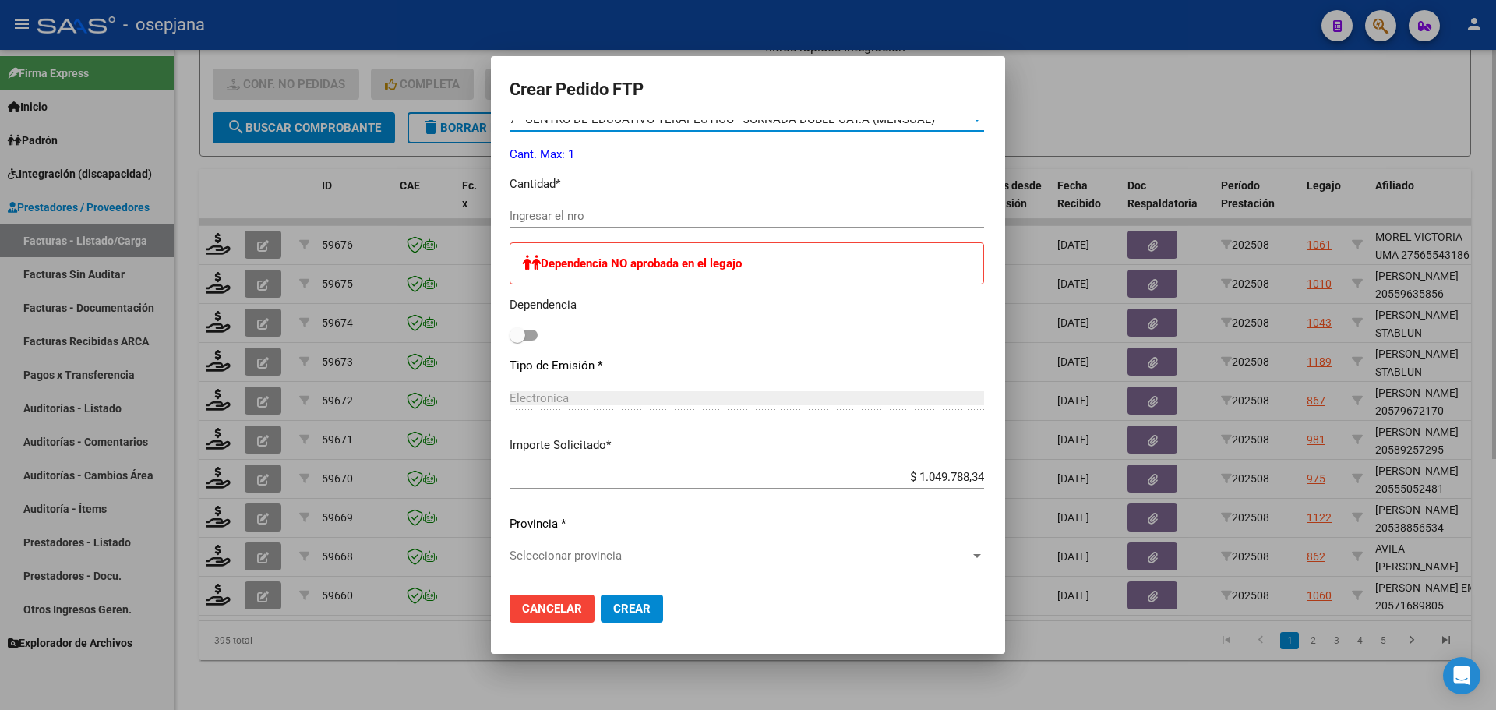
drag, startPoint x: 1162, startPoint y: 105, endPoint x: 1143, endPoint y: 122, distance: 25.4
click at [1161, 106] on div at bounding box center [748, 355] width 1496 height 710
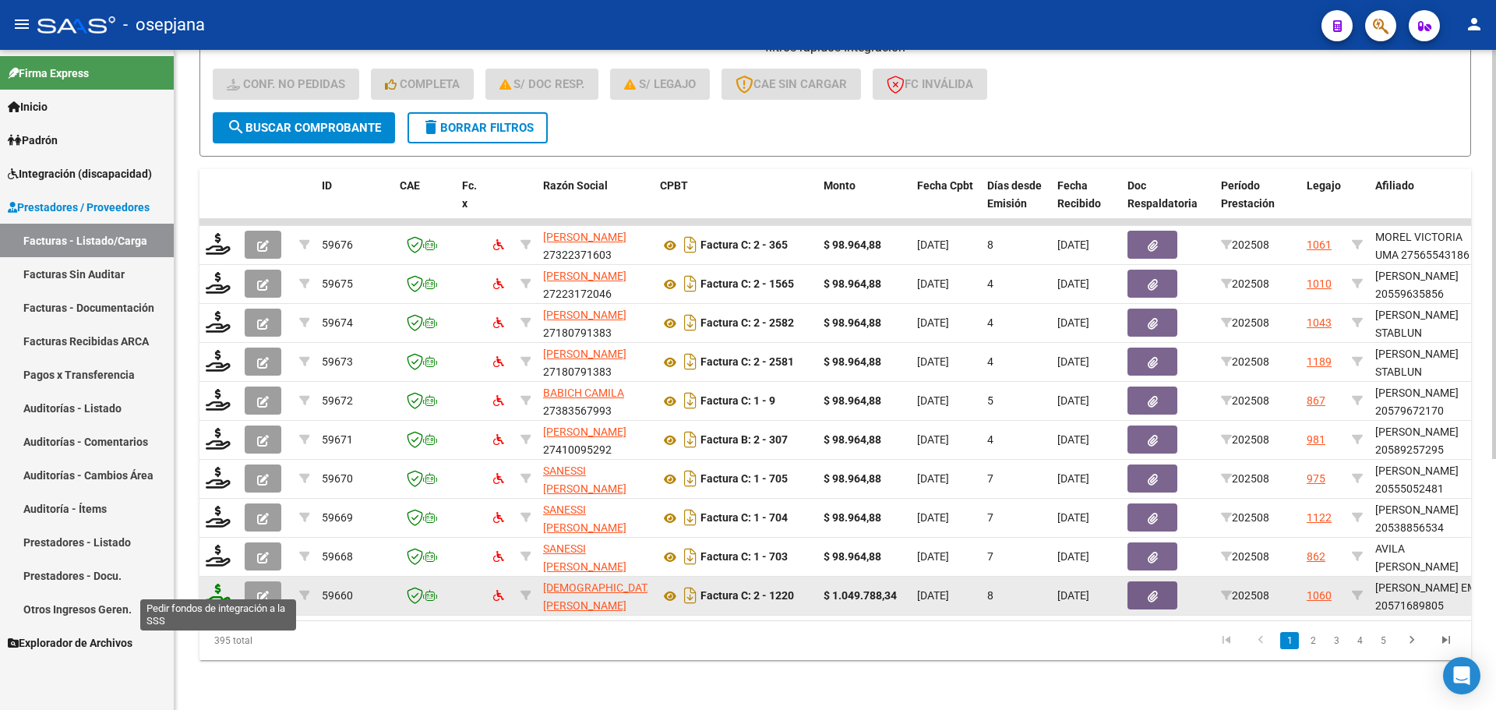
click at [210, 589] on icon at bounding box center [218, 595] width 25 height 22
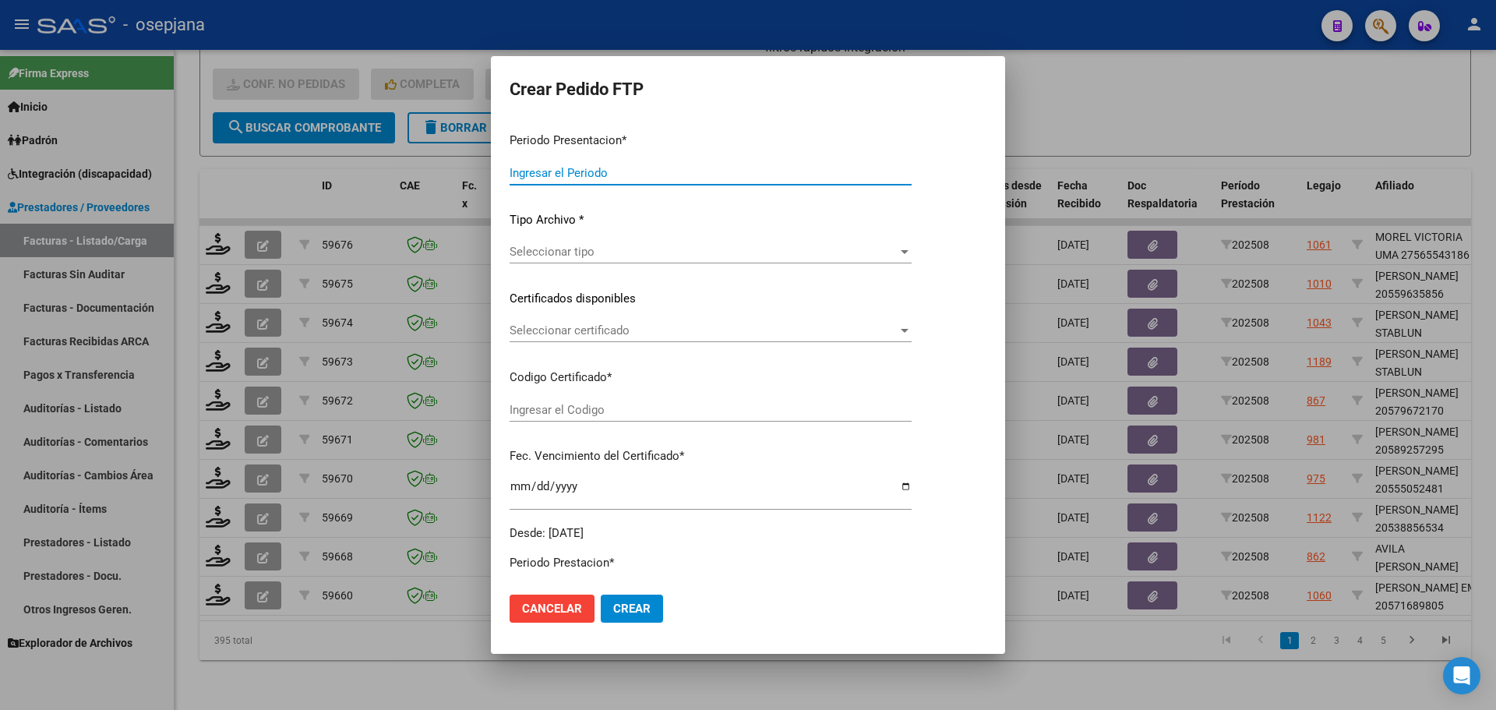
type input "202508"
type input "$ 1.049.788,34"
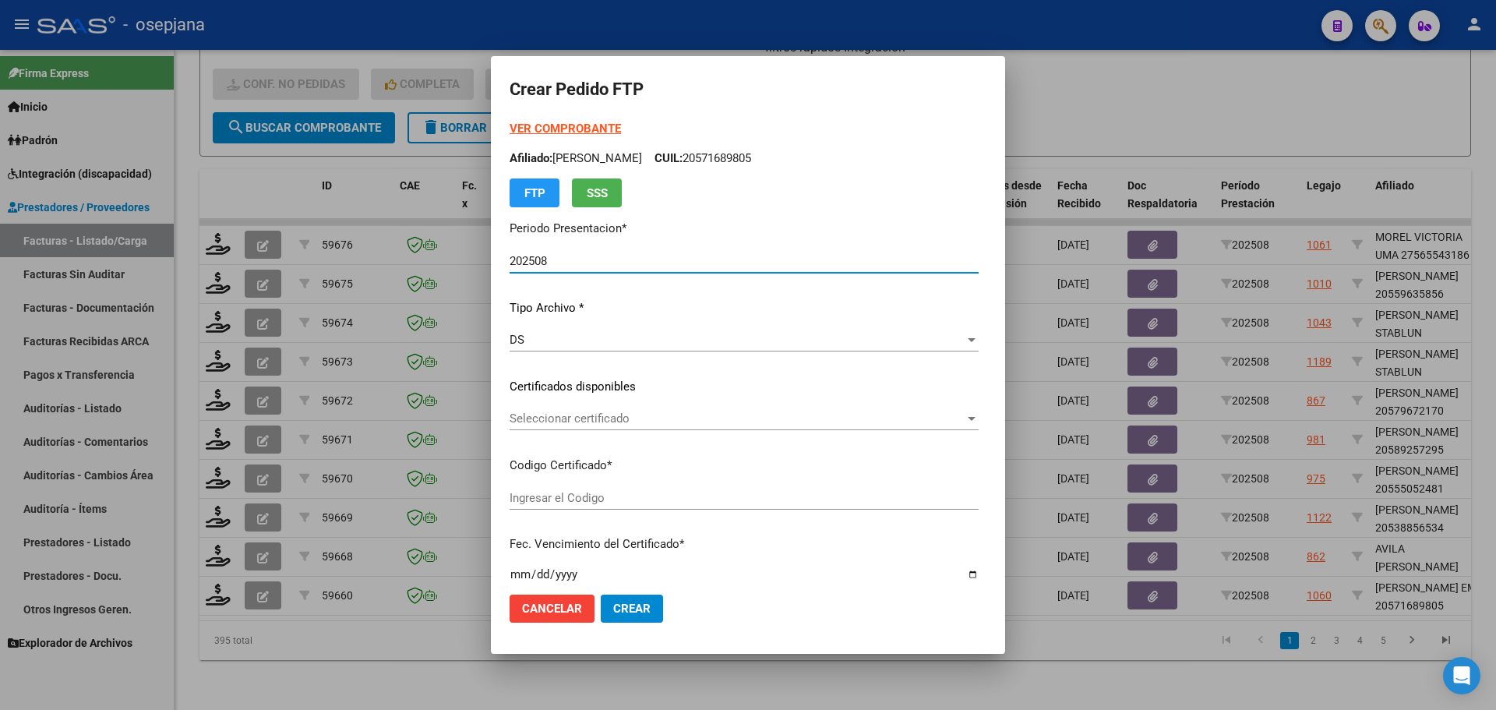
type input "ARG02000571689802023121520281215BS436"
type input "[DATE]"
click at [549, 125] on strong "VER COMPROBANTE" at bounding box center [565, 129] width 111 height 14
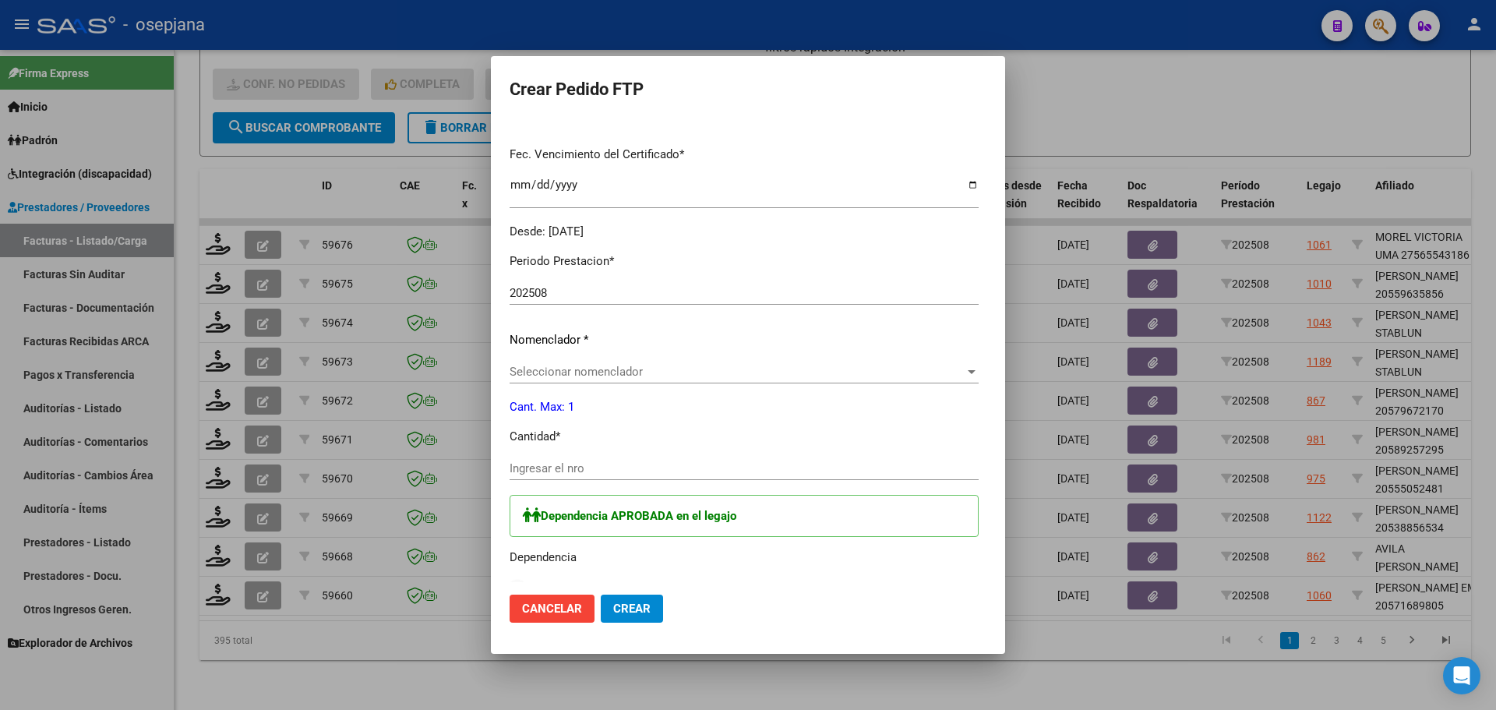
scroll to position [234, 0]
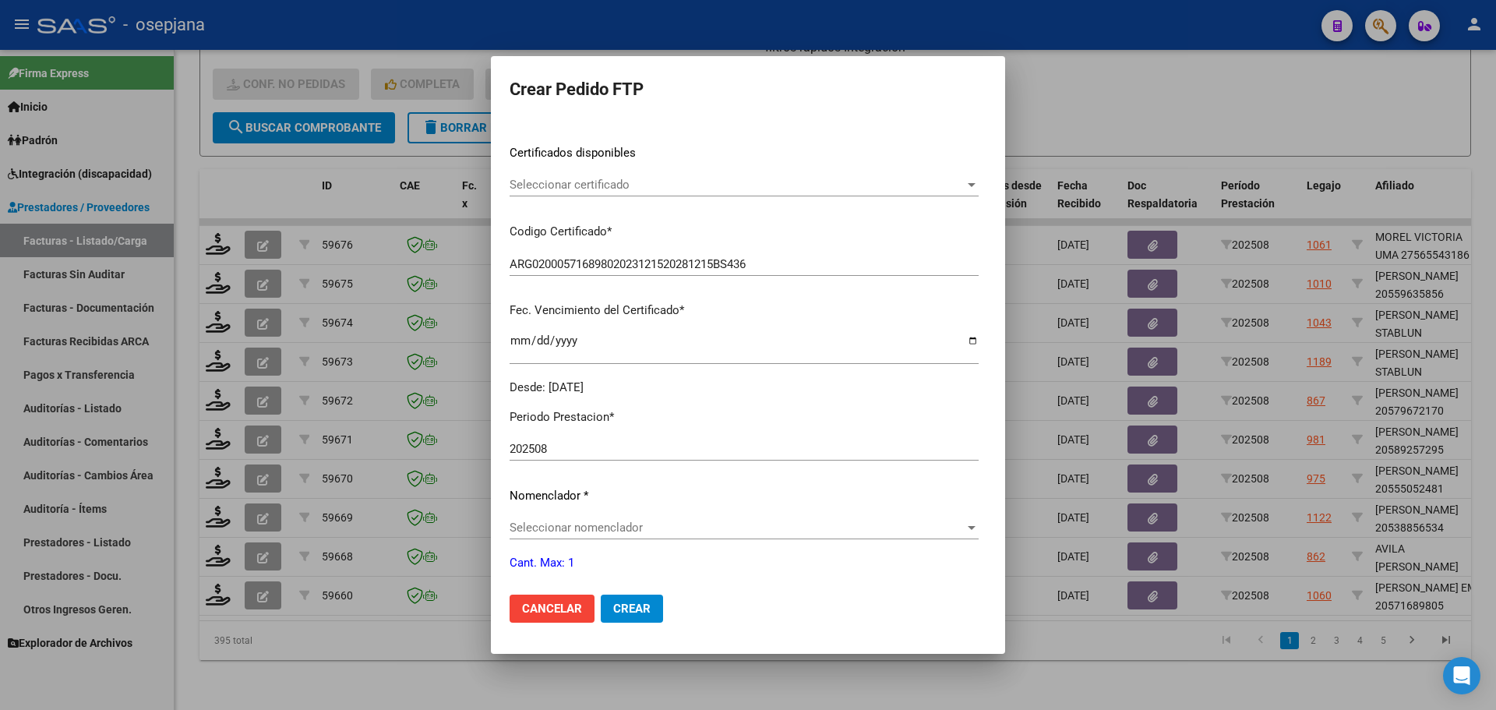
click at [650, 189] on span "Seleccionar certificado" at bounding box center [737, 185] width 455 height 14
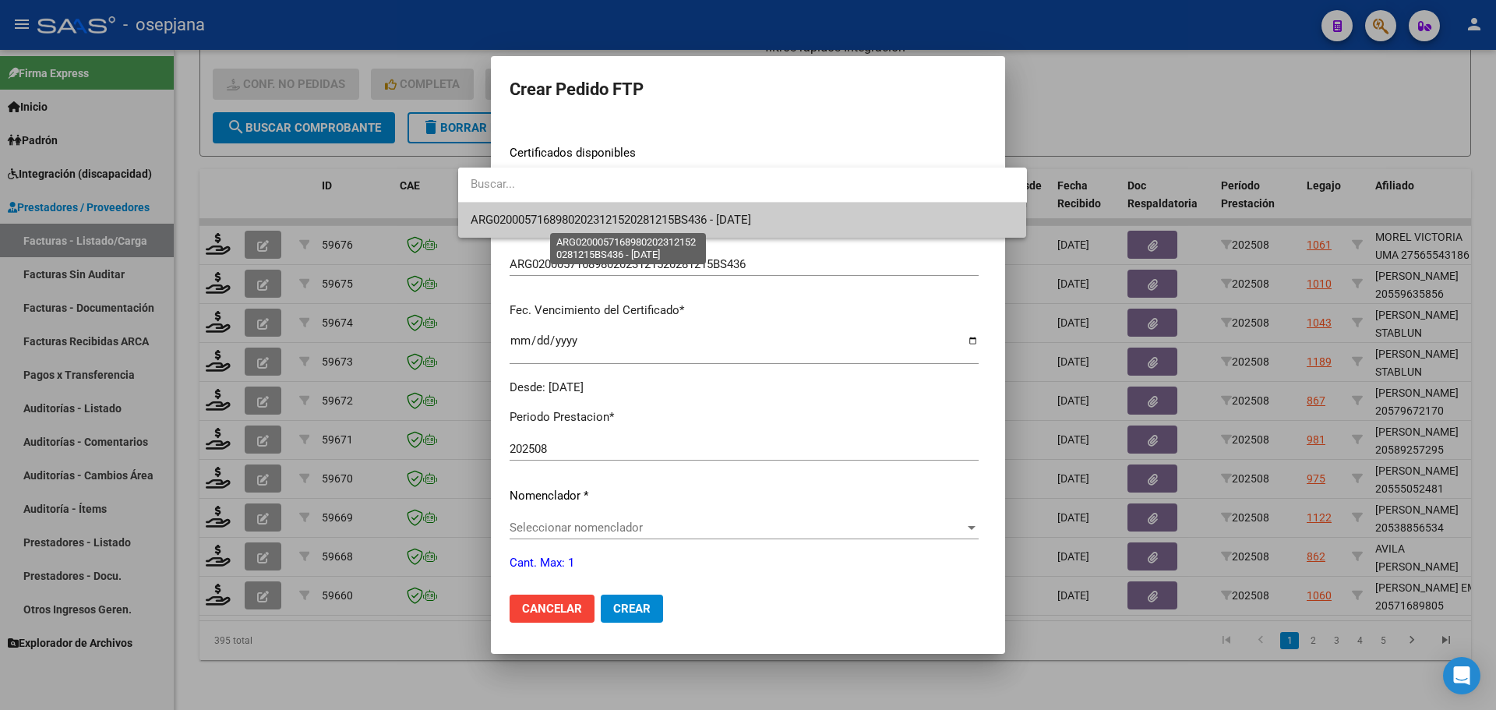
click at [653, 218] on span "ARG02000571689802023121520281215BS436 - [DATE]" at bounding box center [611, 220] width 280 height 14
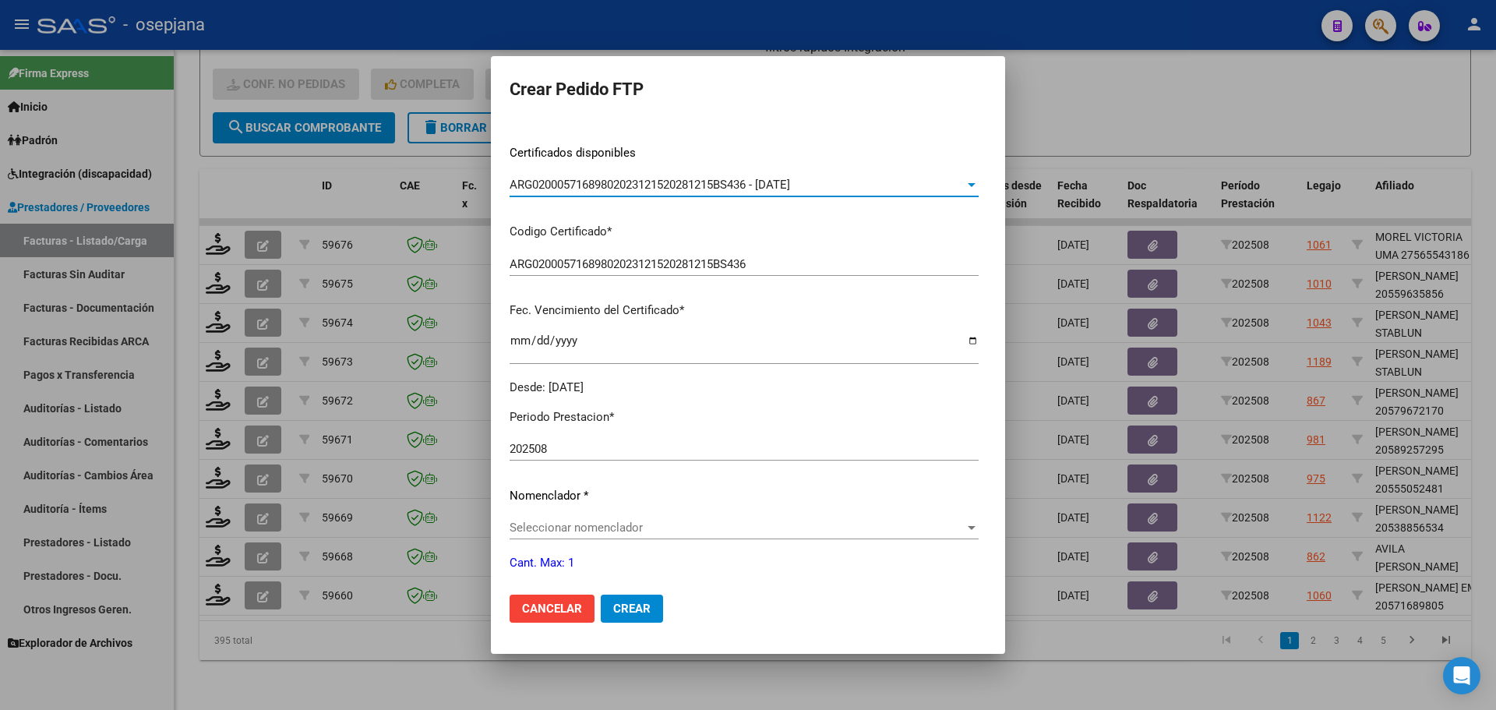
click at [562, 532] on span "Seleccionar nomenclador" at bounding box center [737, 527] width 455 height 14
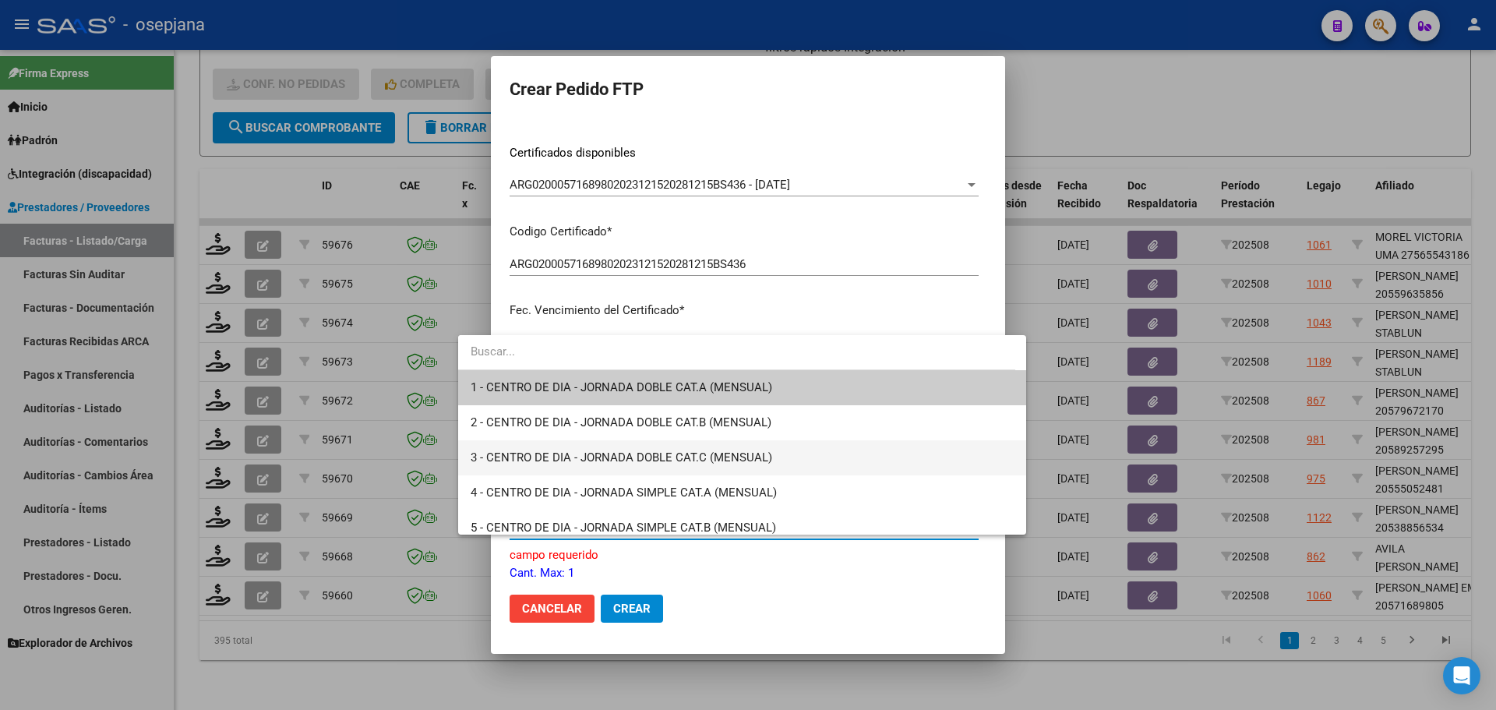
scroll to position [156, 0]
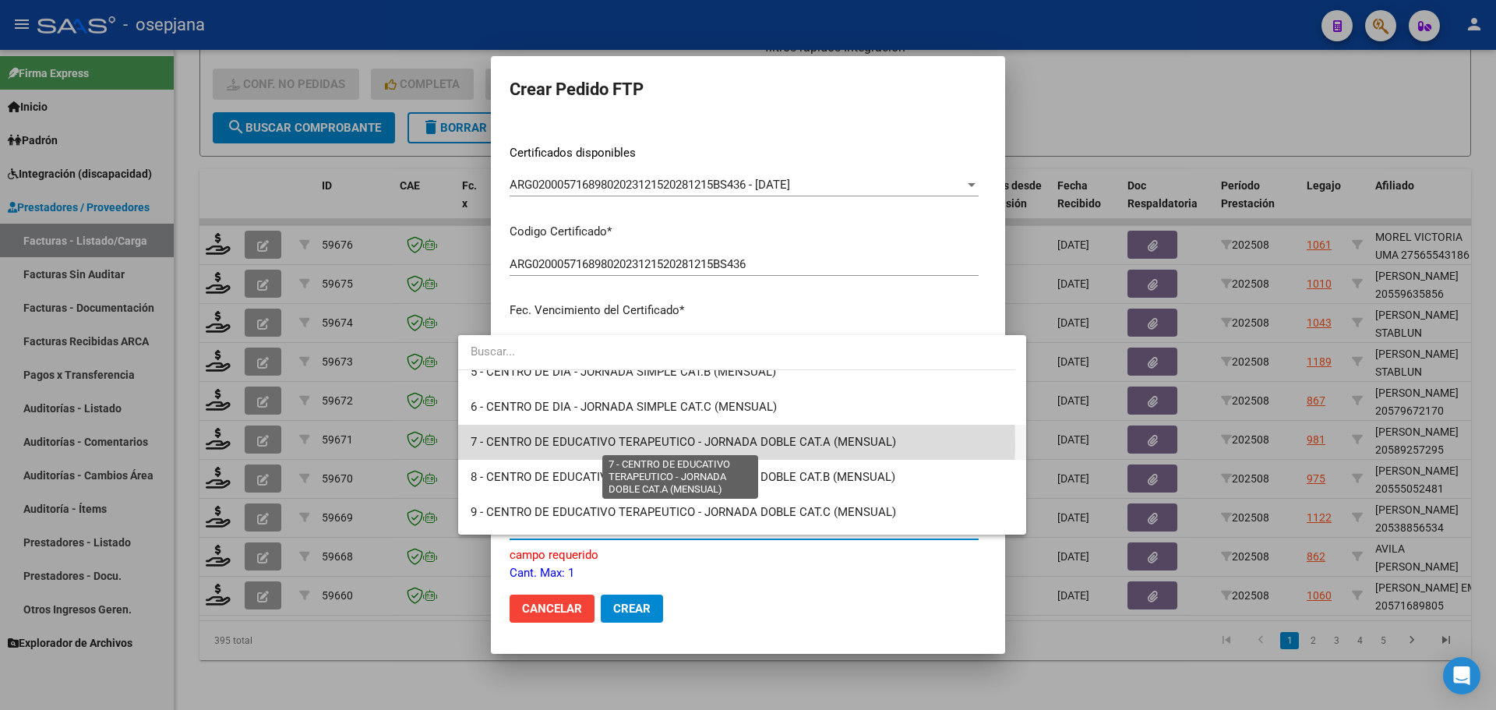
click at [573, 443] on span "7 - CENTRO DE EDUCATIVO TERAPEUTICO - JORNADA DOBLE CAT.A (MENSUAL)" at bounding box center [683, 442] width 425 height 14
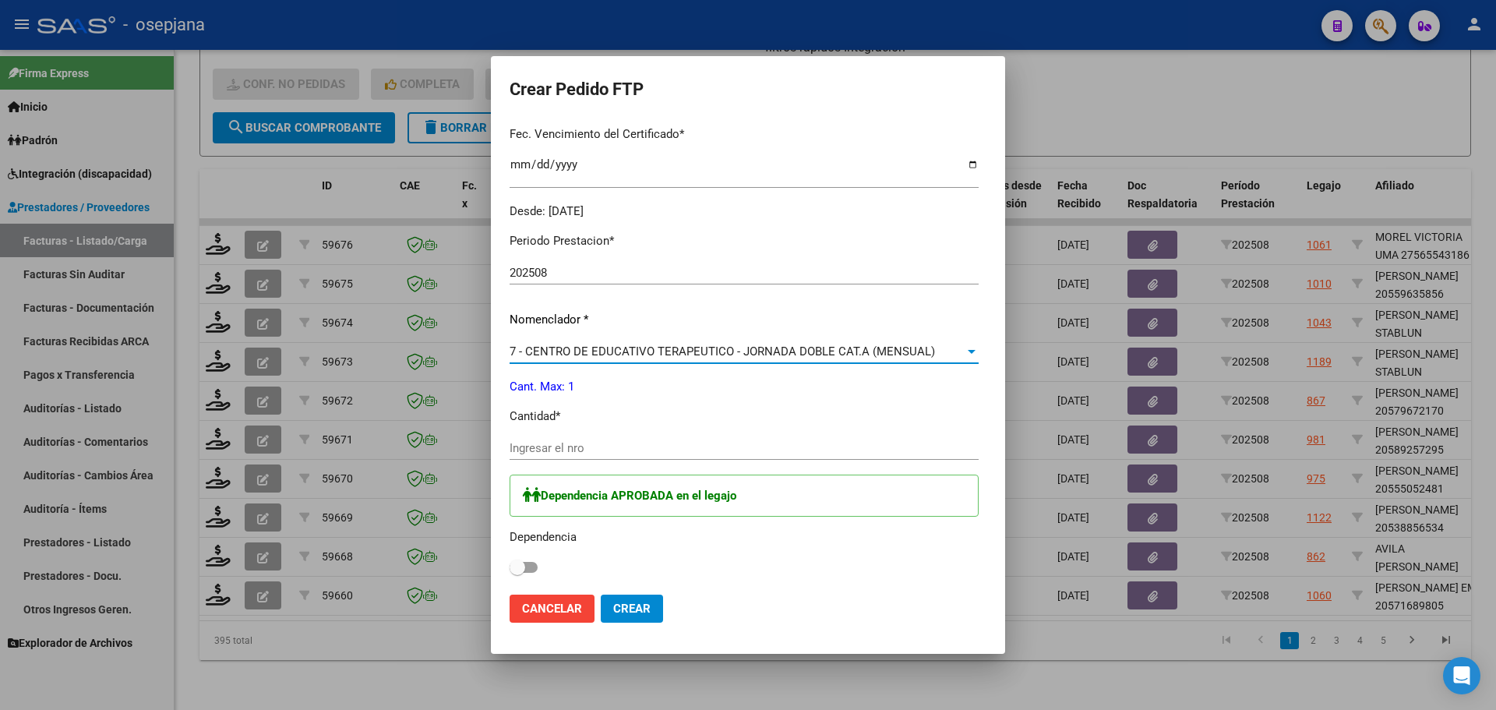
scroll to position [467, 0]
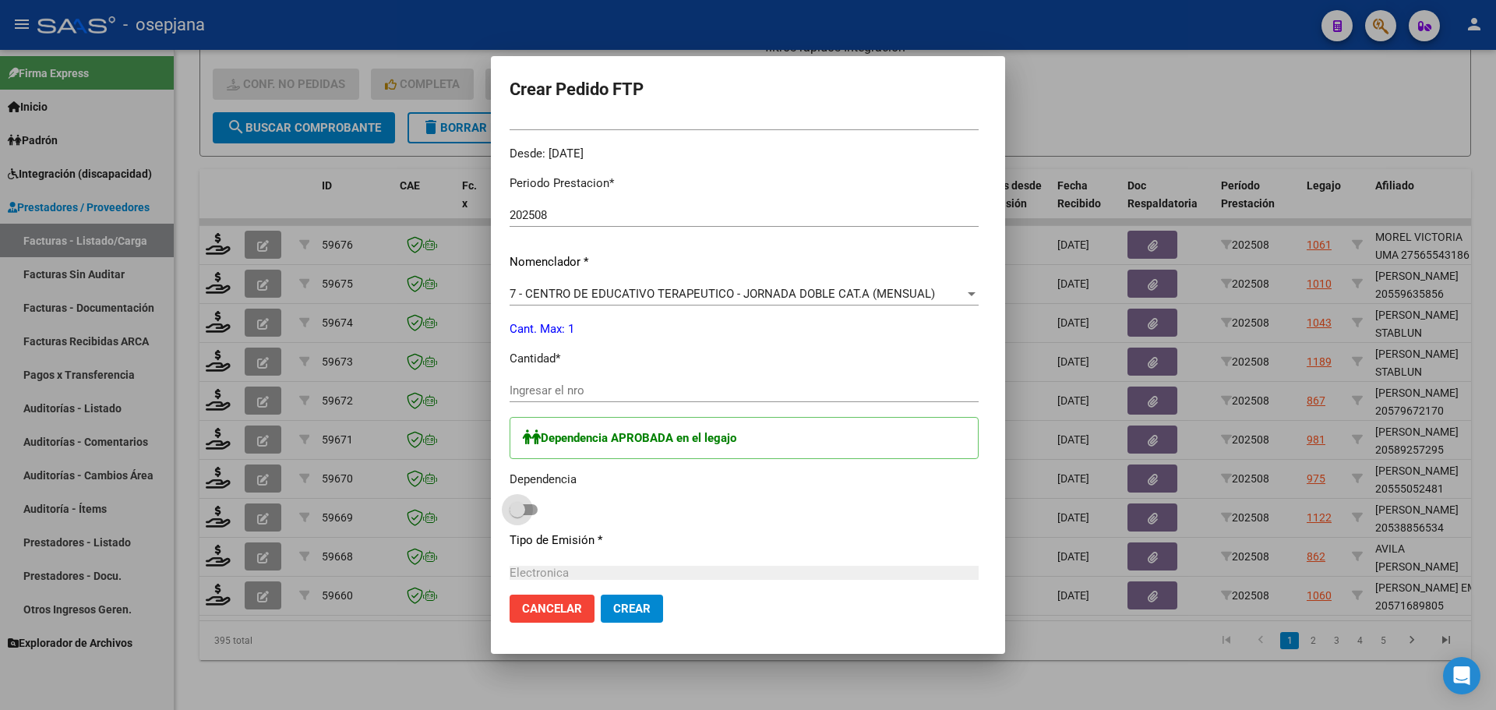
click at [510, 515] on label at bounding box center [524, 509] width 28 height 19
click at [517, 515] on input "checkbox" at bounding box center [517, 515] width 1 height 1
checkbox input "true"
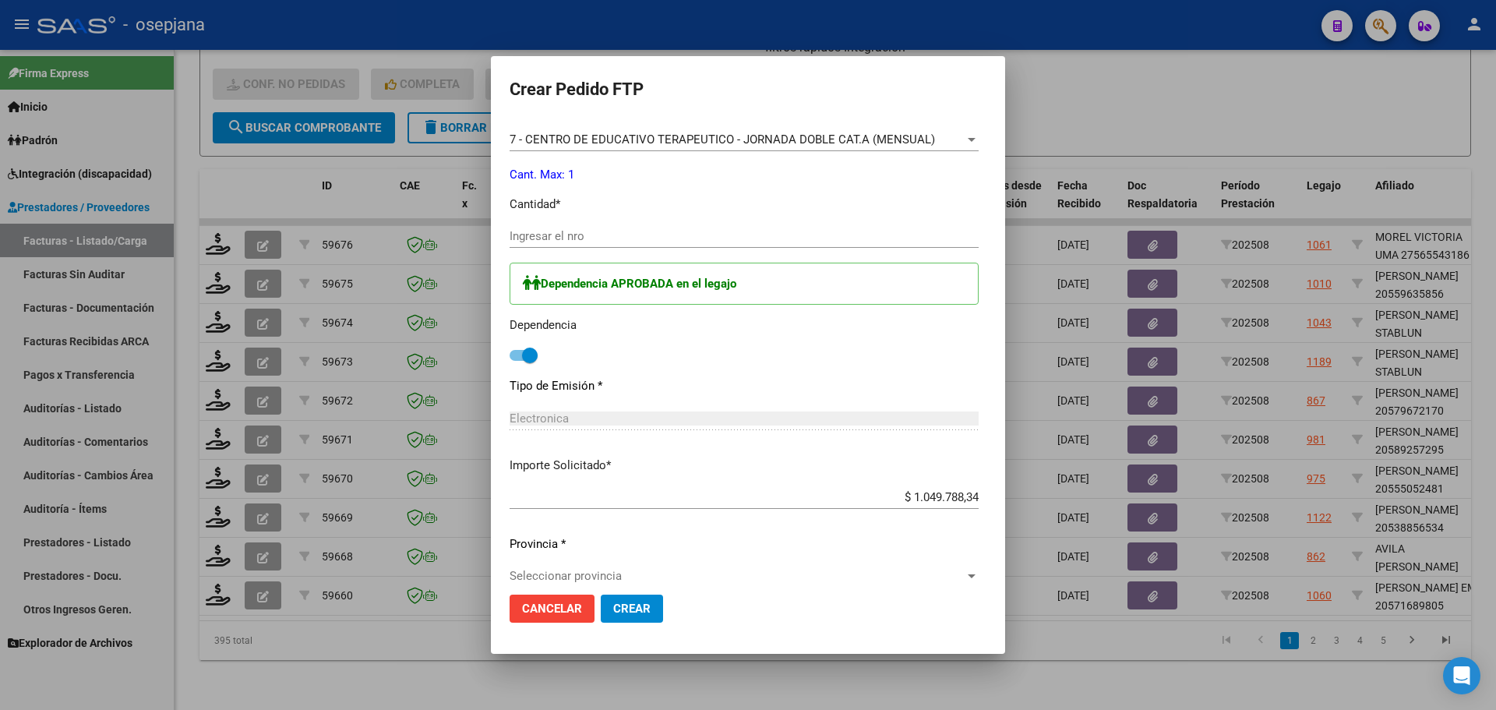
scroll to position [642, 0]
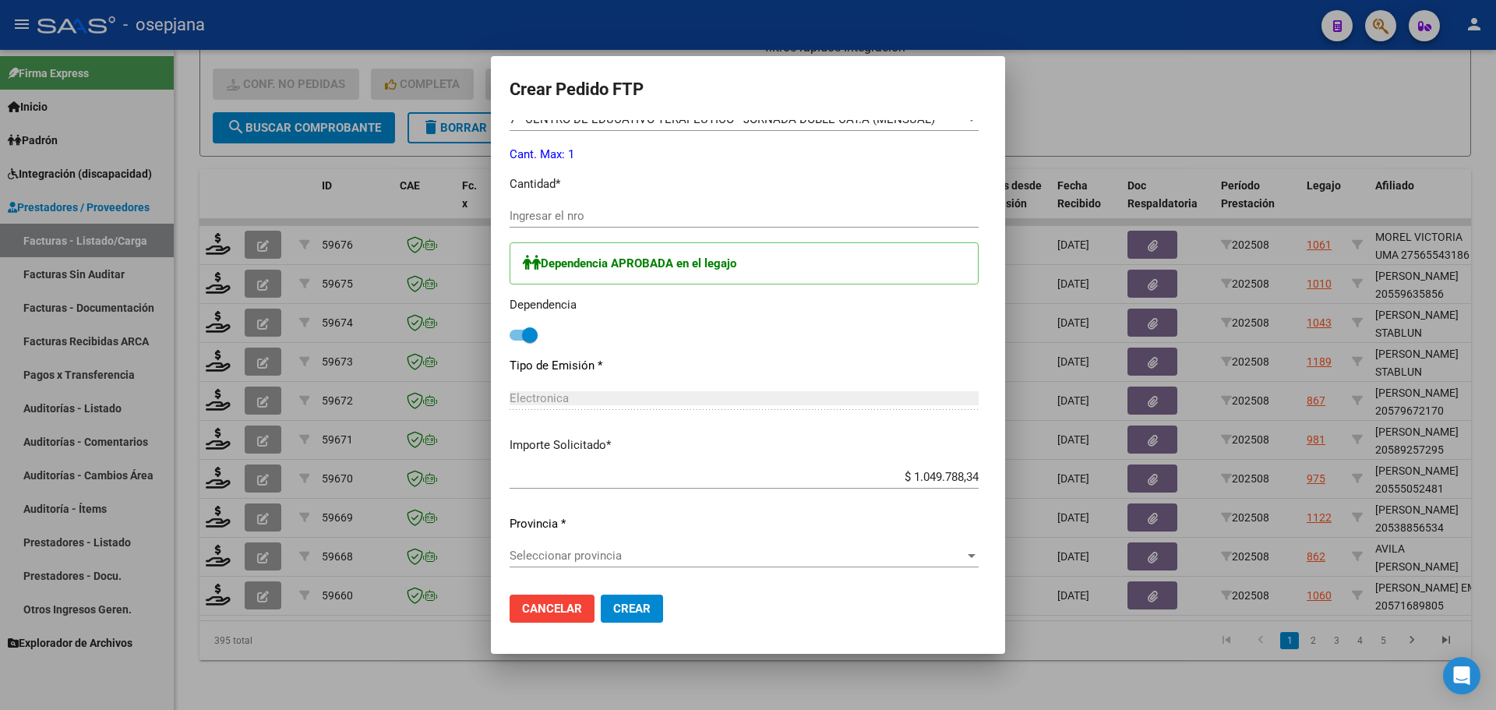
click at [527, 552] on span "Seleccionar provincia" at bounding box center [737, 555] width 455 height 14
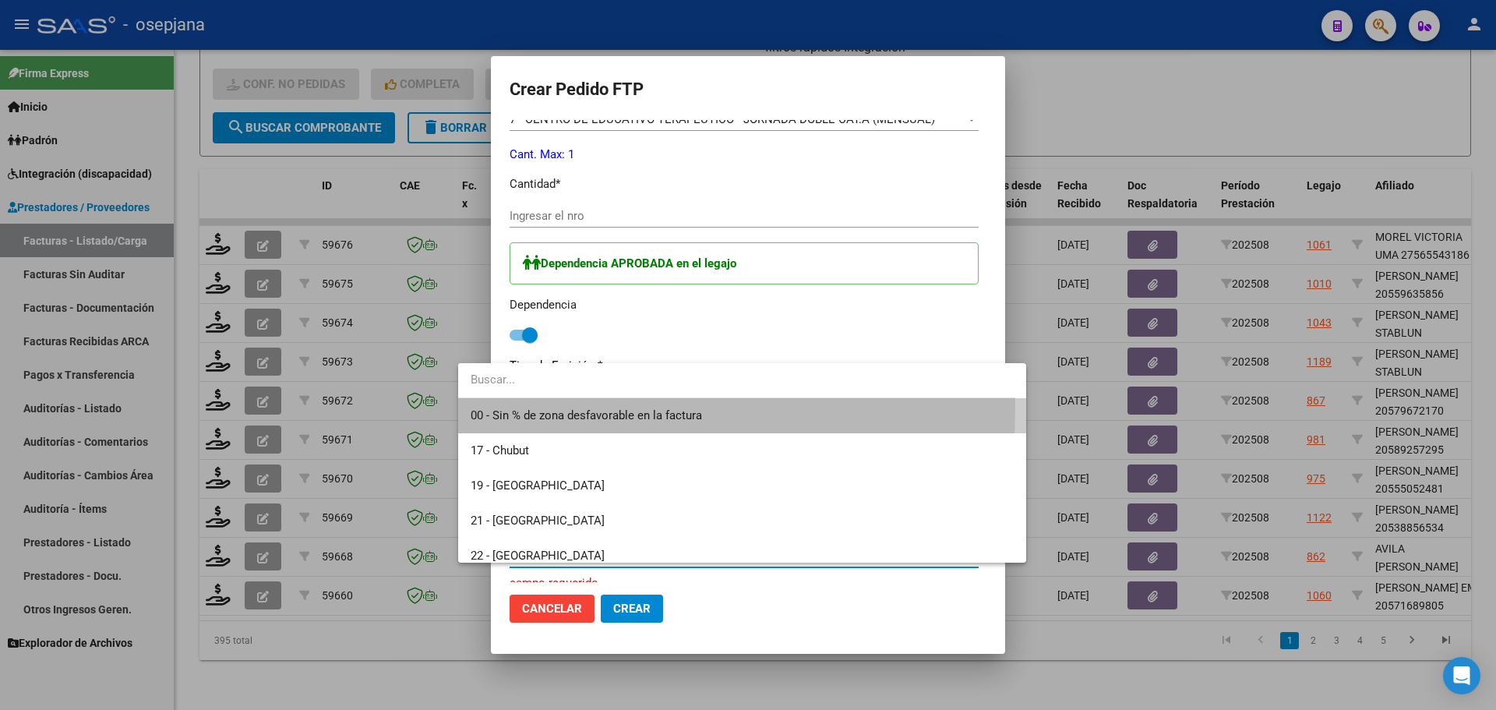
click at [591, 407] on span "00 - Sin % de zona desfavorable en la factura" at bounding box center [743, 415] width 544 height 35
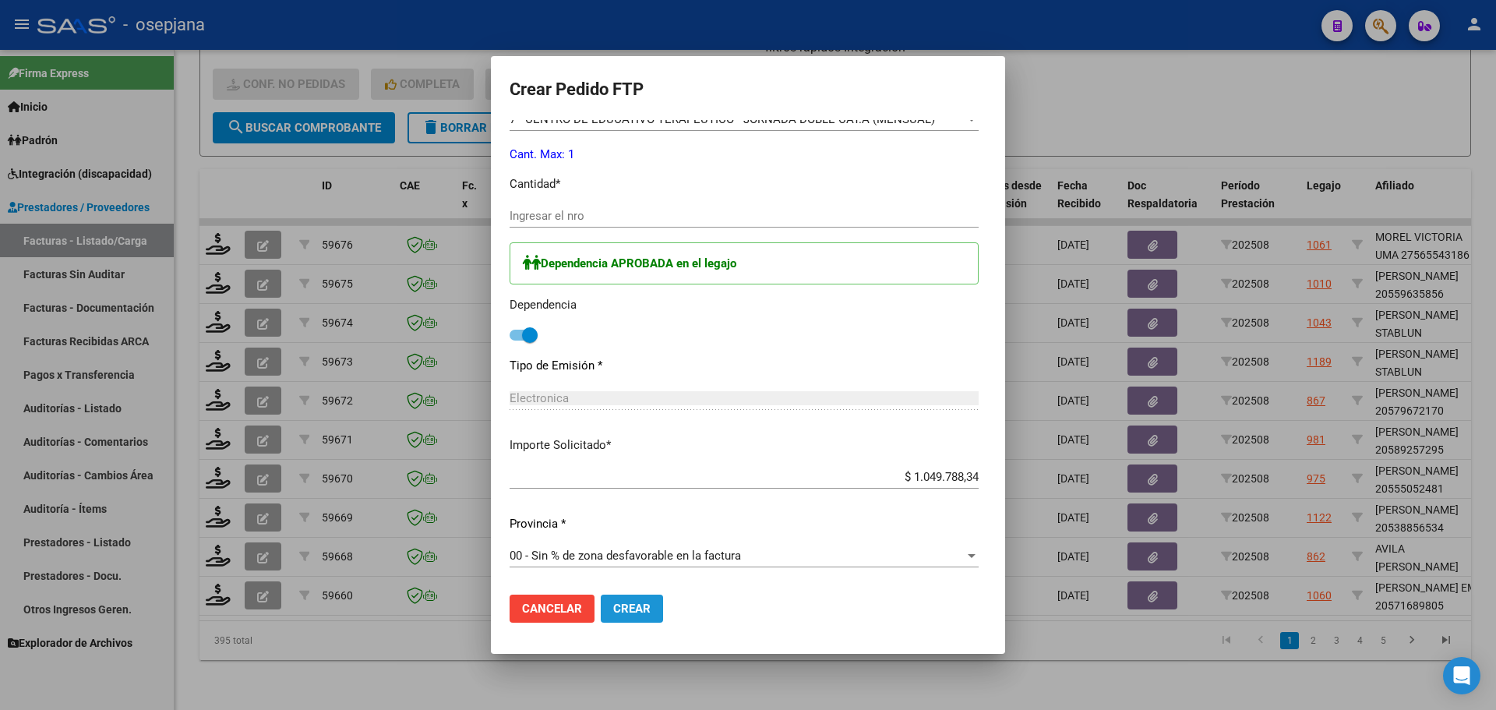
click at [604, 617] on button "Crear" at bounding box center [632, 608] width 62 height 28
click at [613, 605] on span "Crear" at bounding box center [631, 608] width 37 height 14
click at [598, 222] on input "Ingresar el nro" at bounding box center [744, 216] width 469 height 14
type input "1"
click at [613, 611] on span "Crear" at bounding box center [631, 608] width 37 height 14
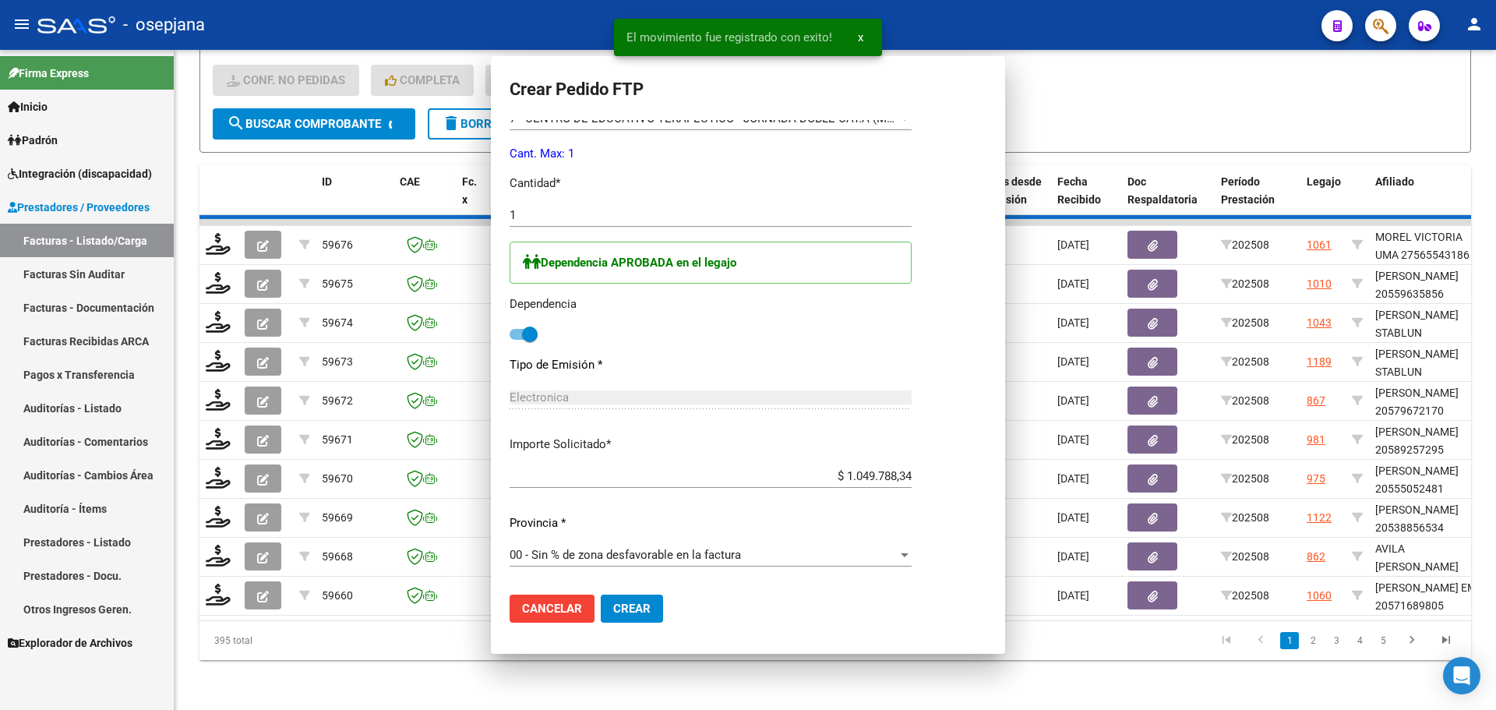
scroll to position [0, 0]
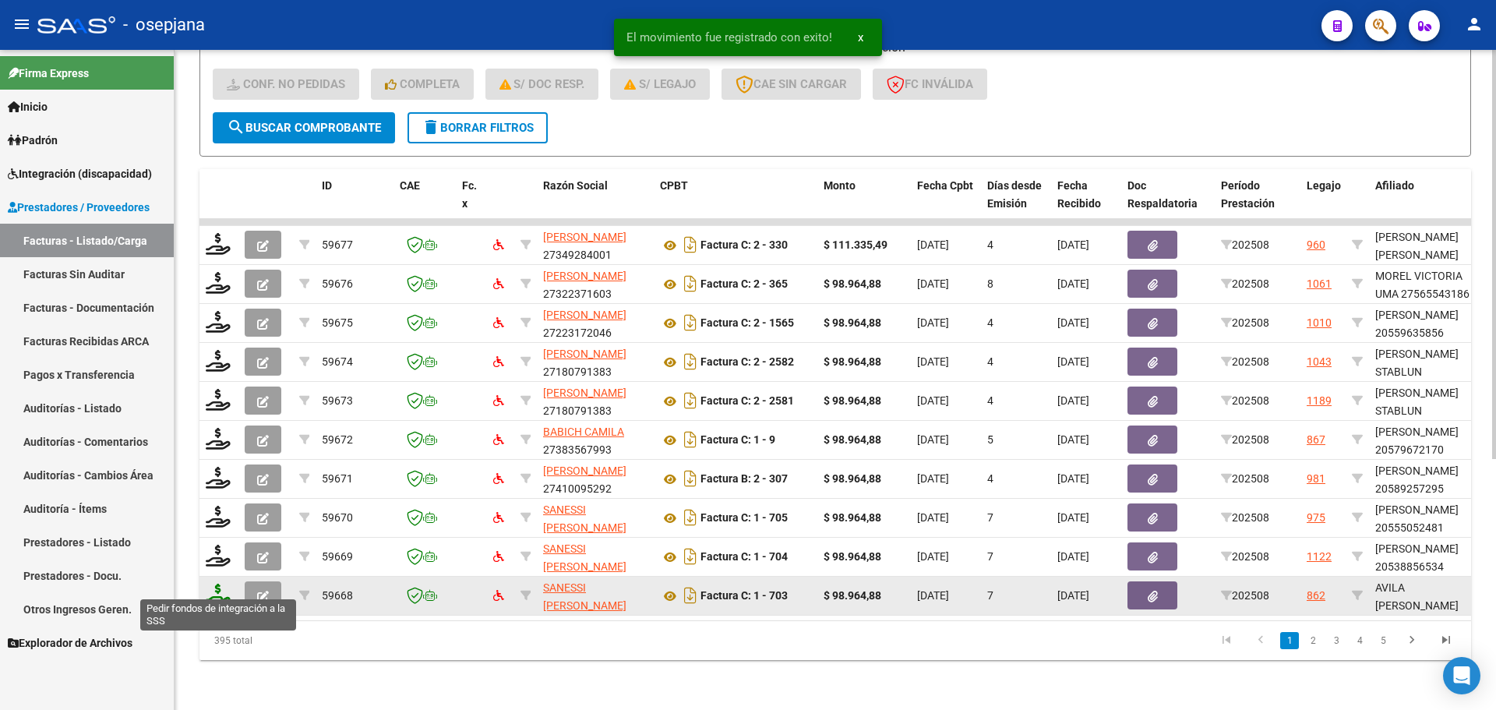
click at [216, 584] on icon at bounding box center [218, 595] width 25 height 22
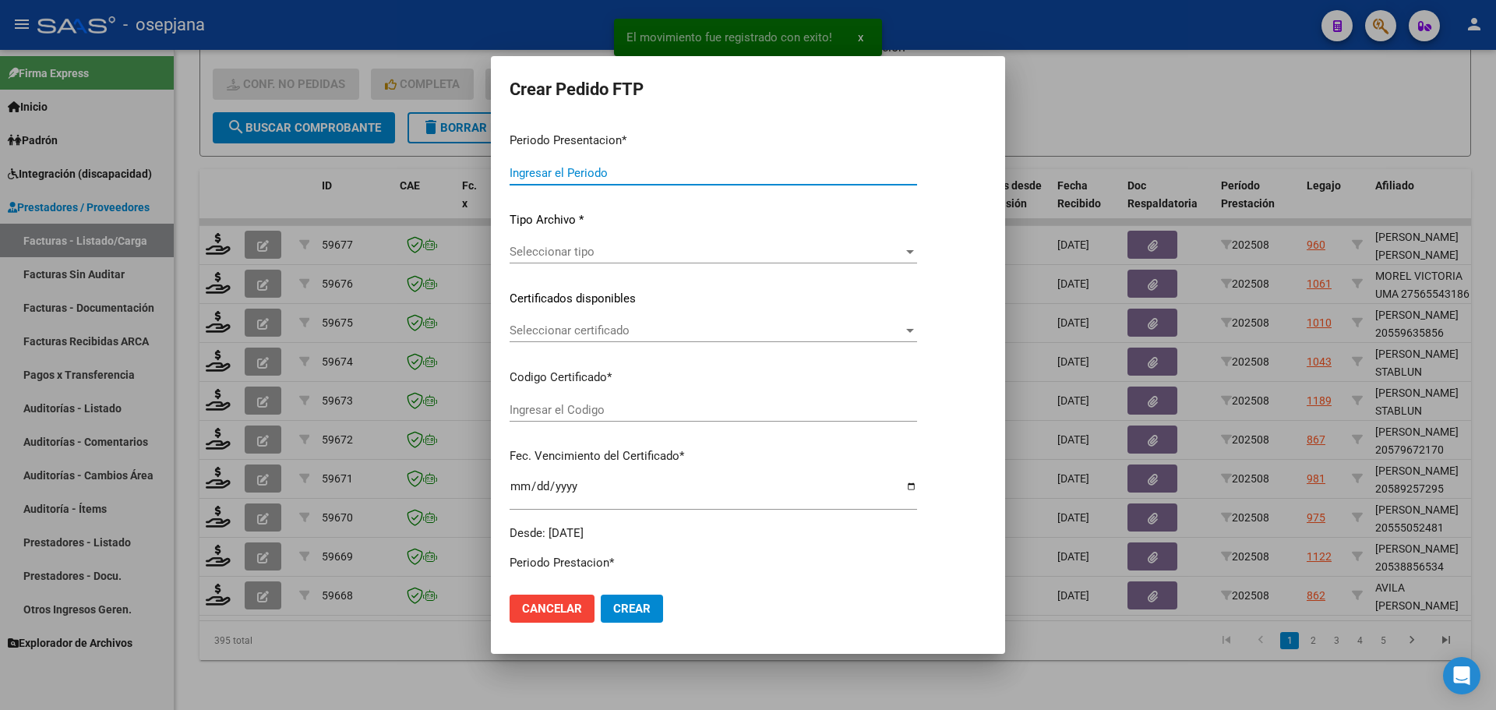
type input "202508"
type input "$ 98.964,88"
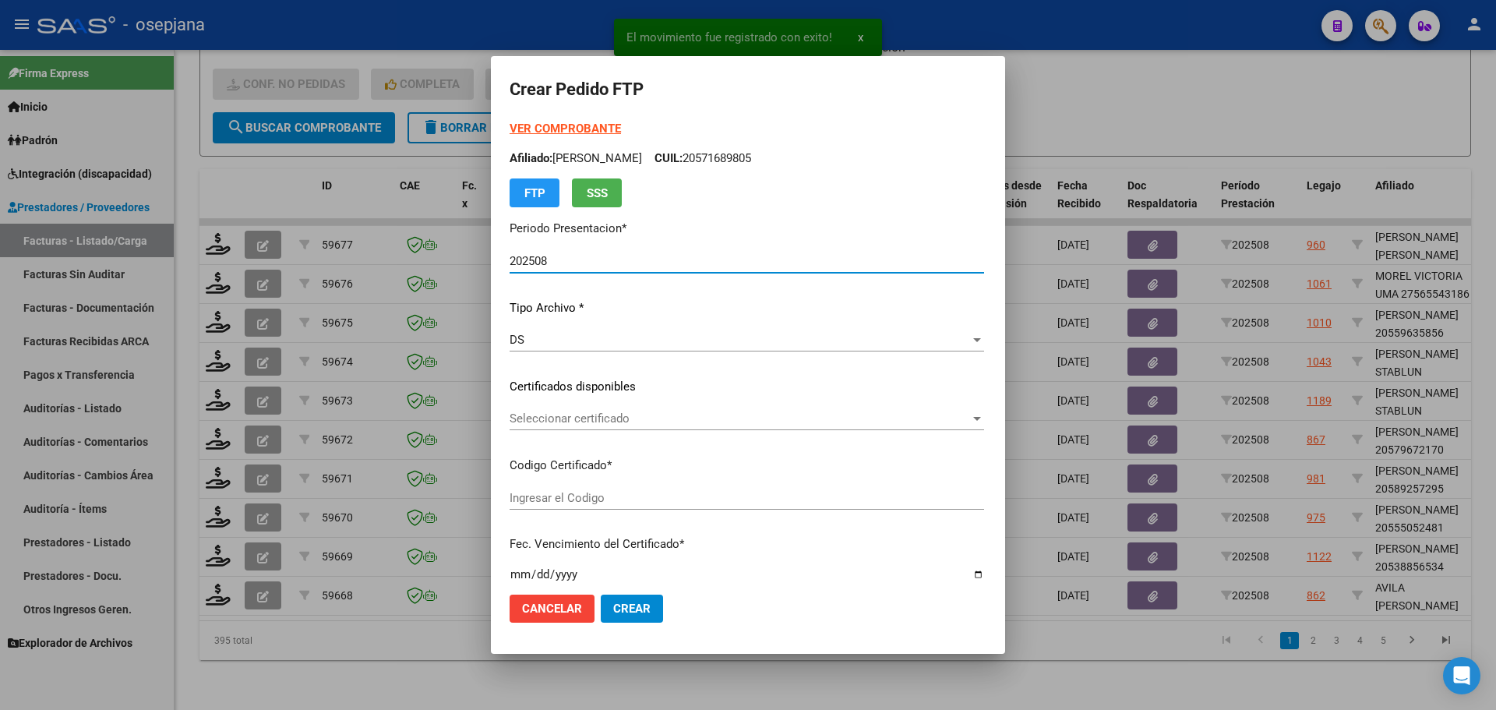
type input "ARG02000549665722021101120251011BSAS309"
type input "[DATE]"
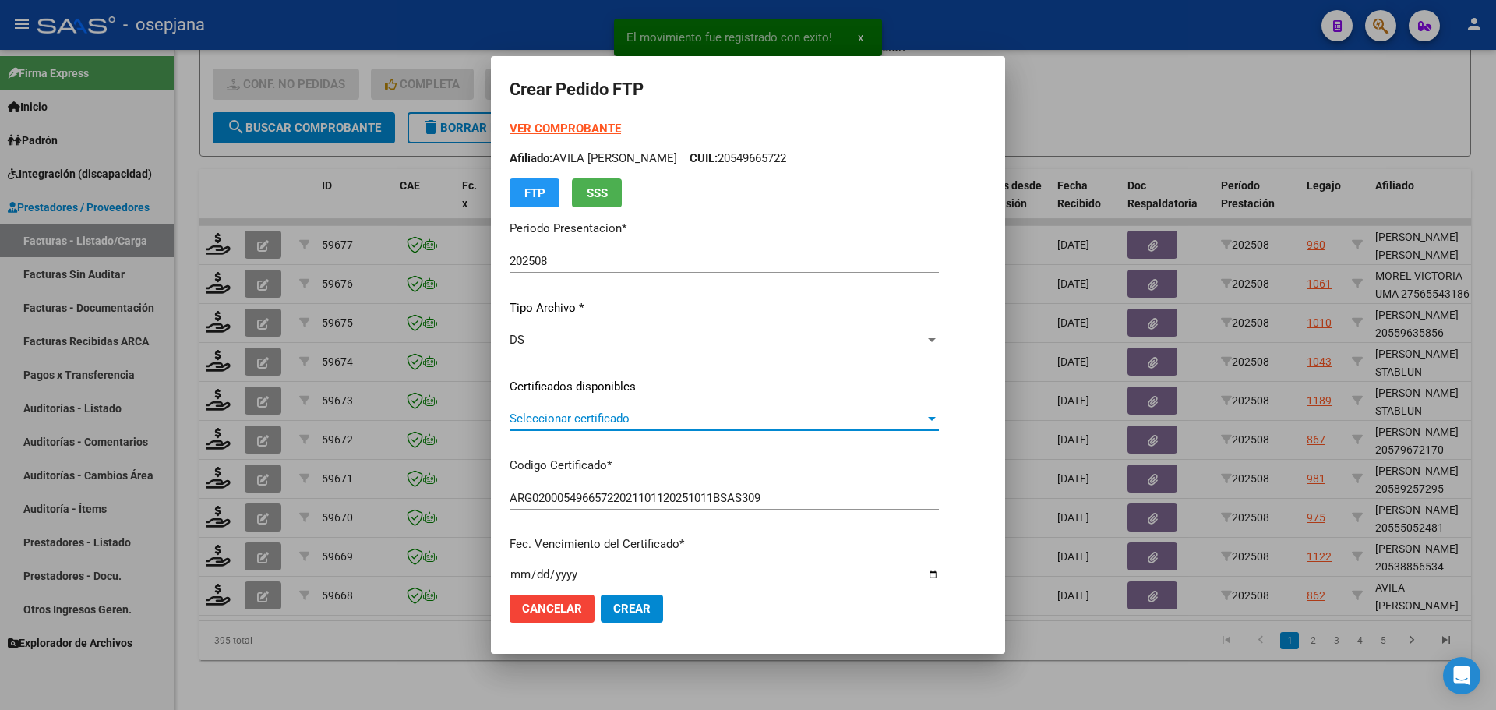
click at [597, 419] on span "Seleccionar certificado" at bounding box center [717, 418] width 415 height 14
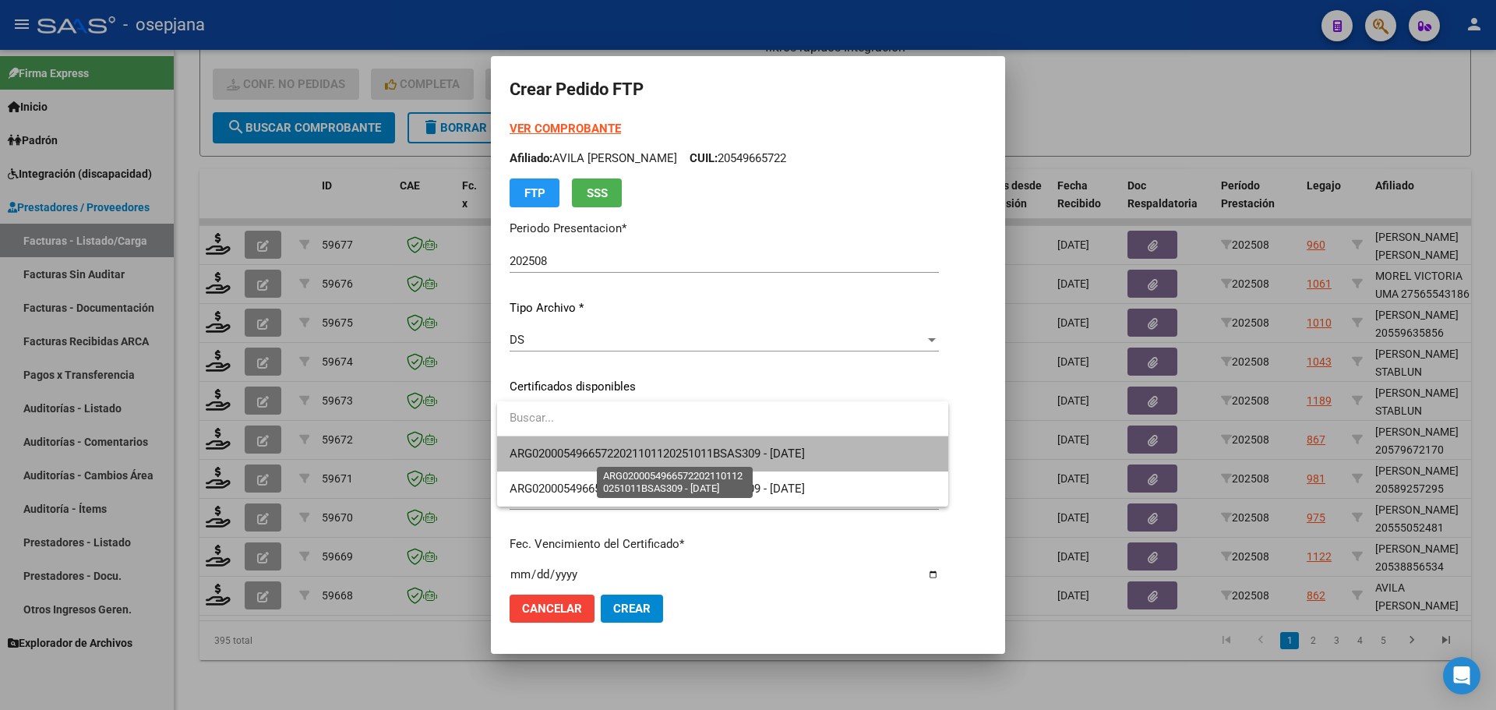
click at [600, 448] on span "ARG02000549665722021101120251011BSAS309 - [DATE]" at bounding box center [657, 453] width 295 height 14
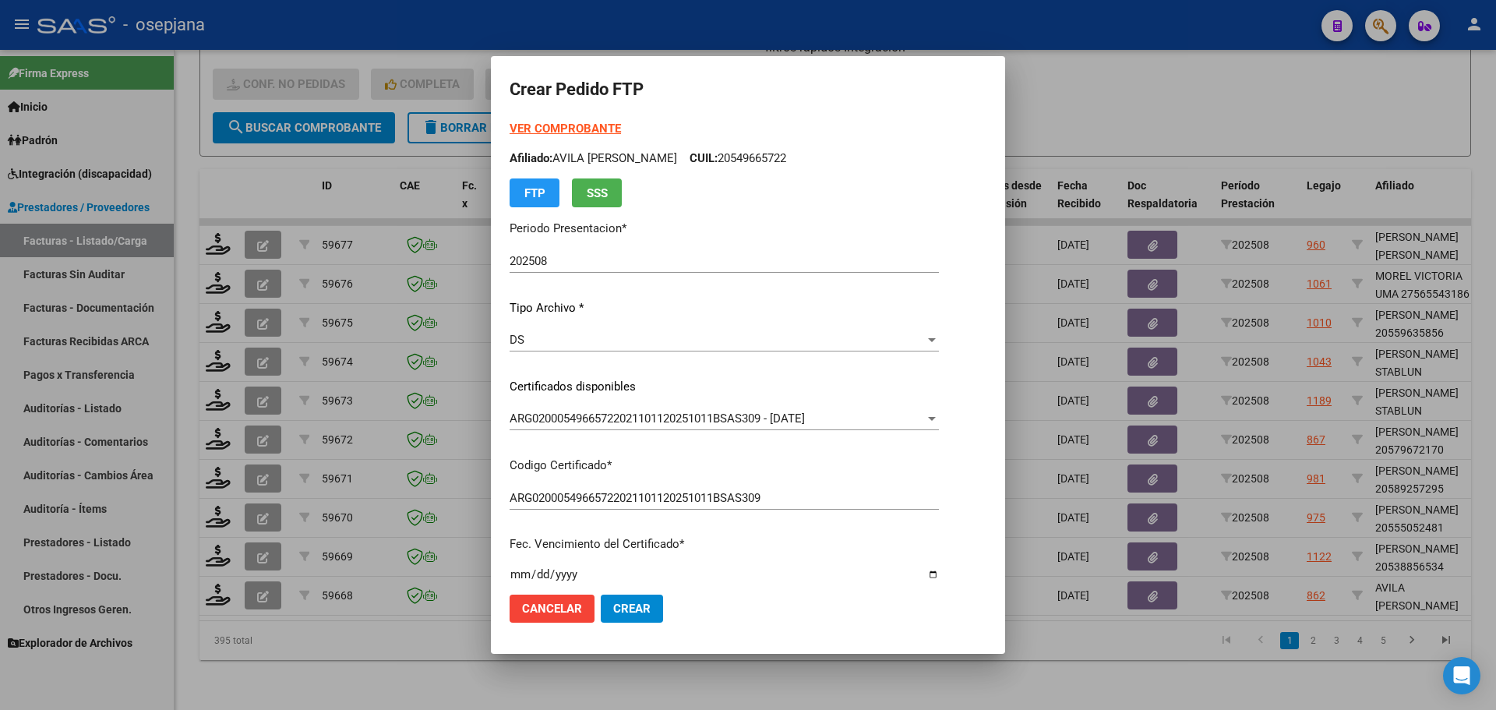
click at [590, 122] on strong "VER COMPROBANTE" at bounding box center [565, 129] width 111 height 14
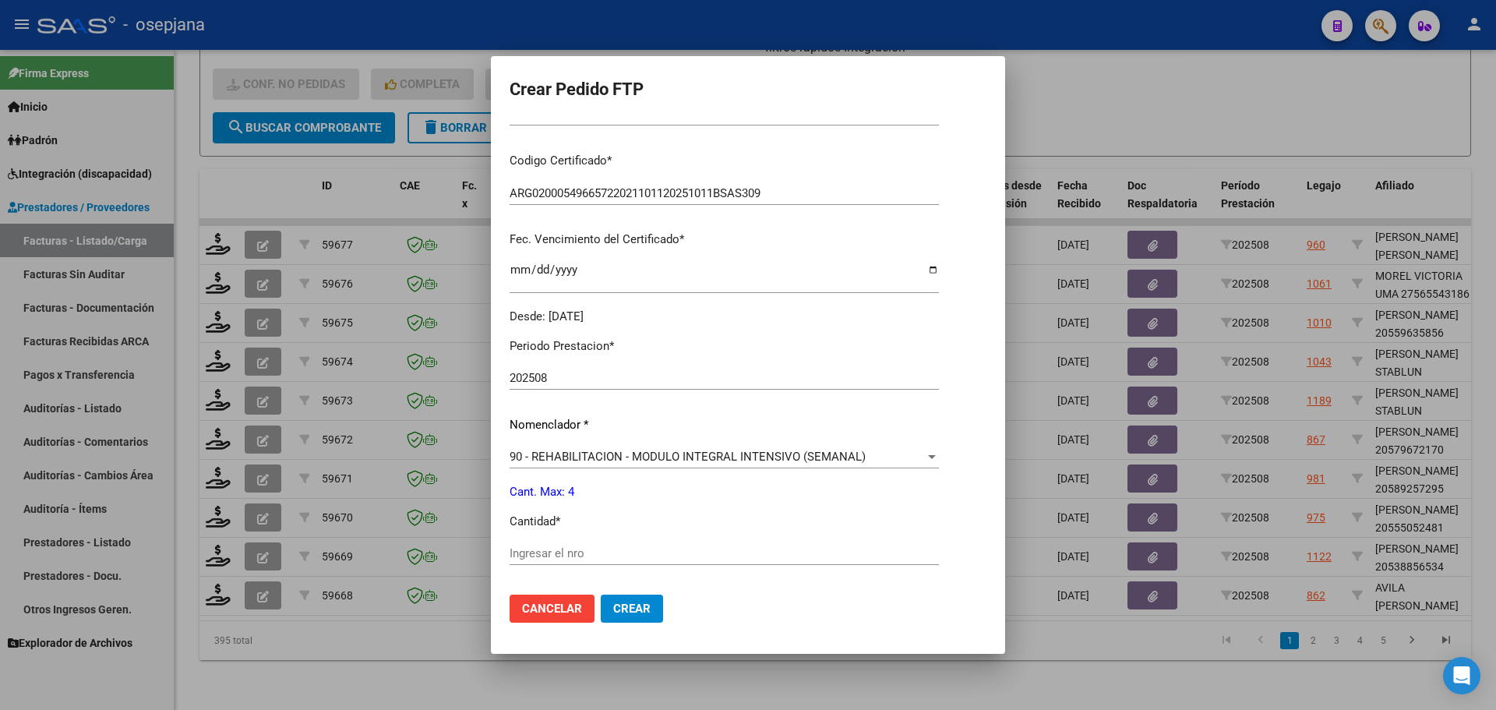
scroll to position [312, 0]
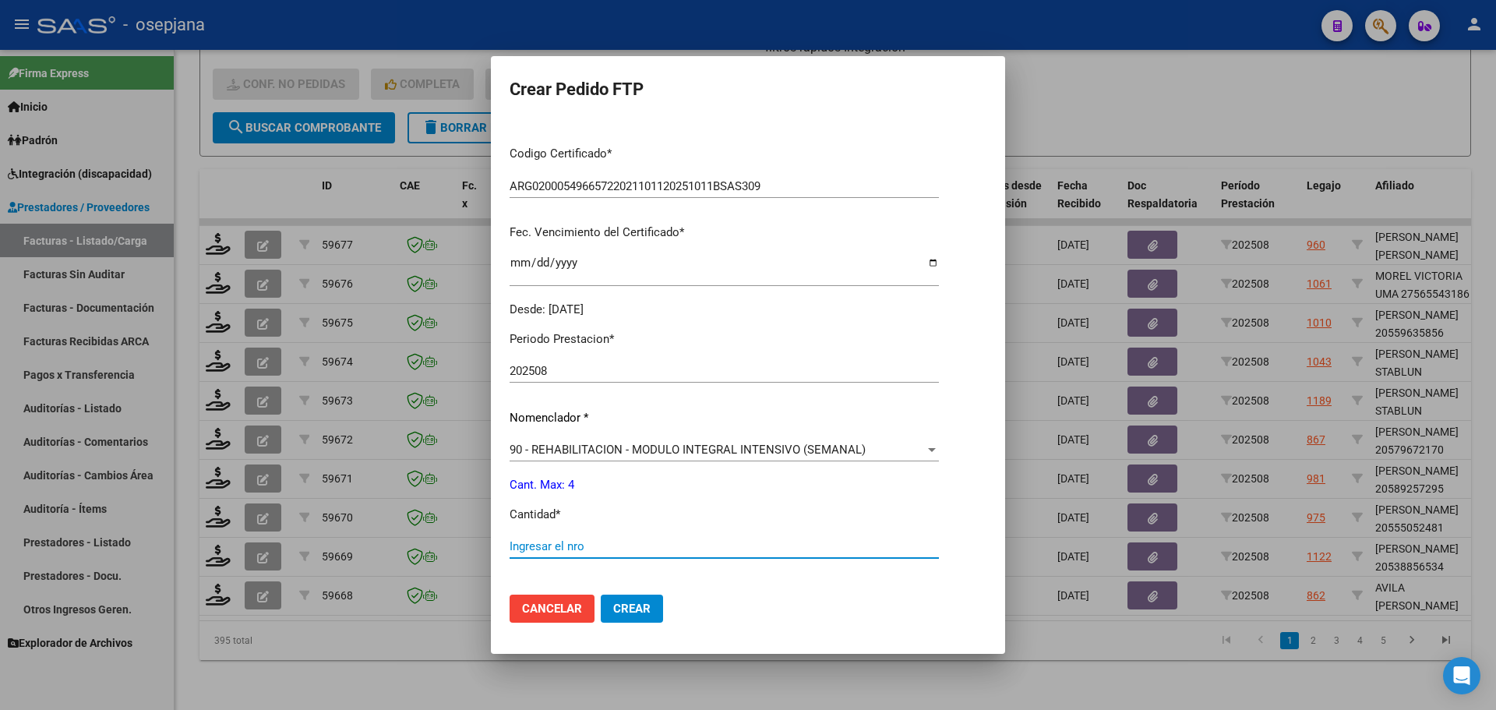
click at [541, 548] on input "Ingresar el nro" at bounding box center [724, 546] width 429 height 14
type input "4"
click at [636, 604] on span "Crear" at bounding box center [631, 608] width 37 height 14
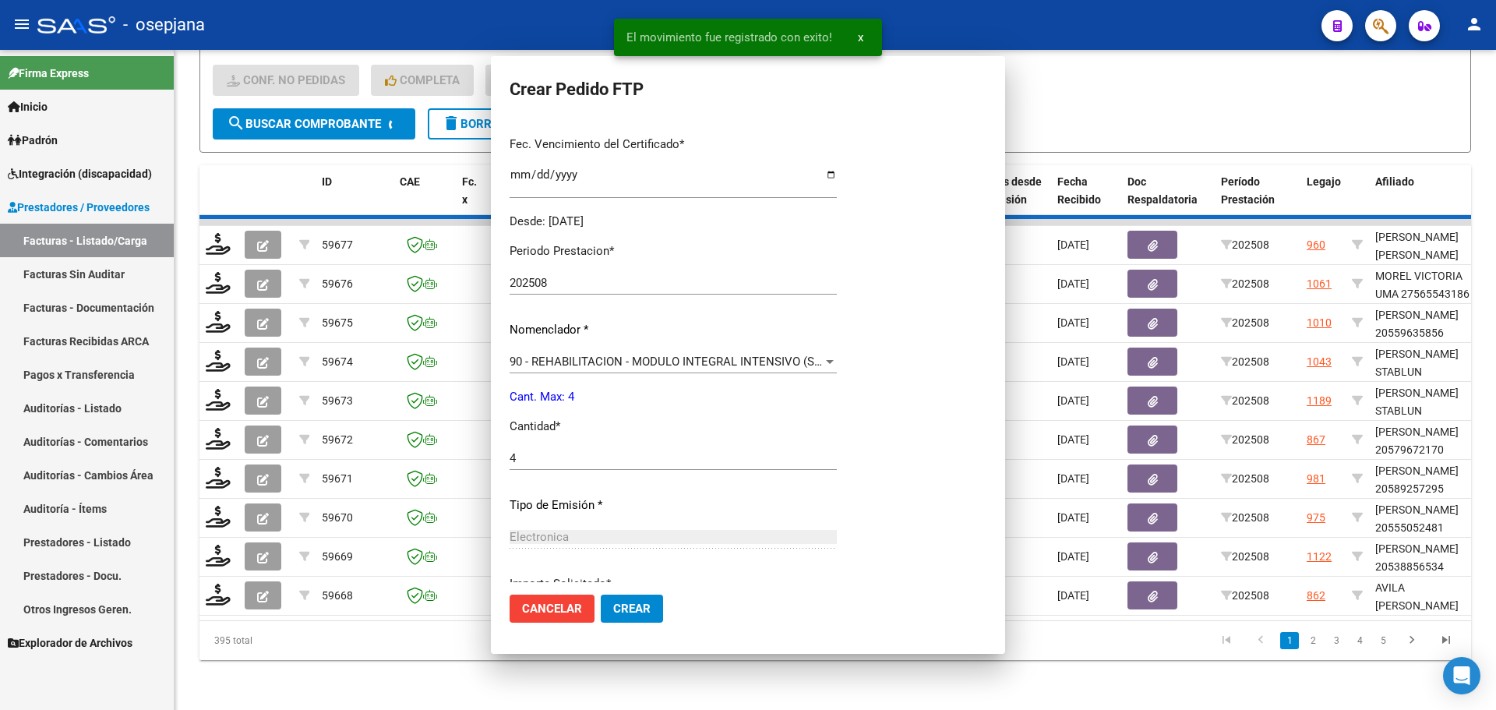
scroll to position [0, 0]
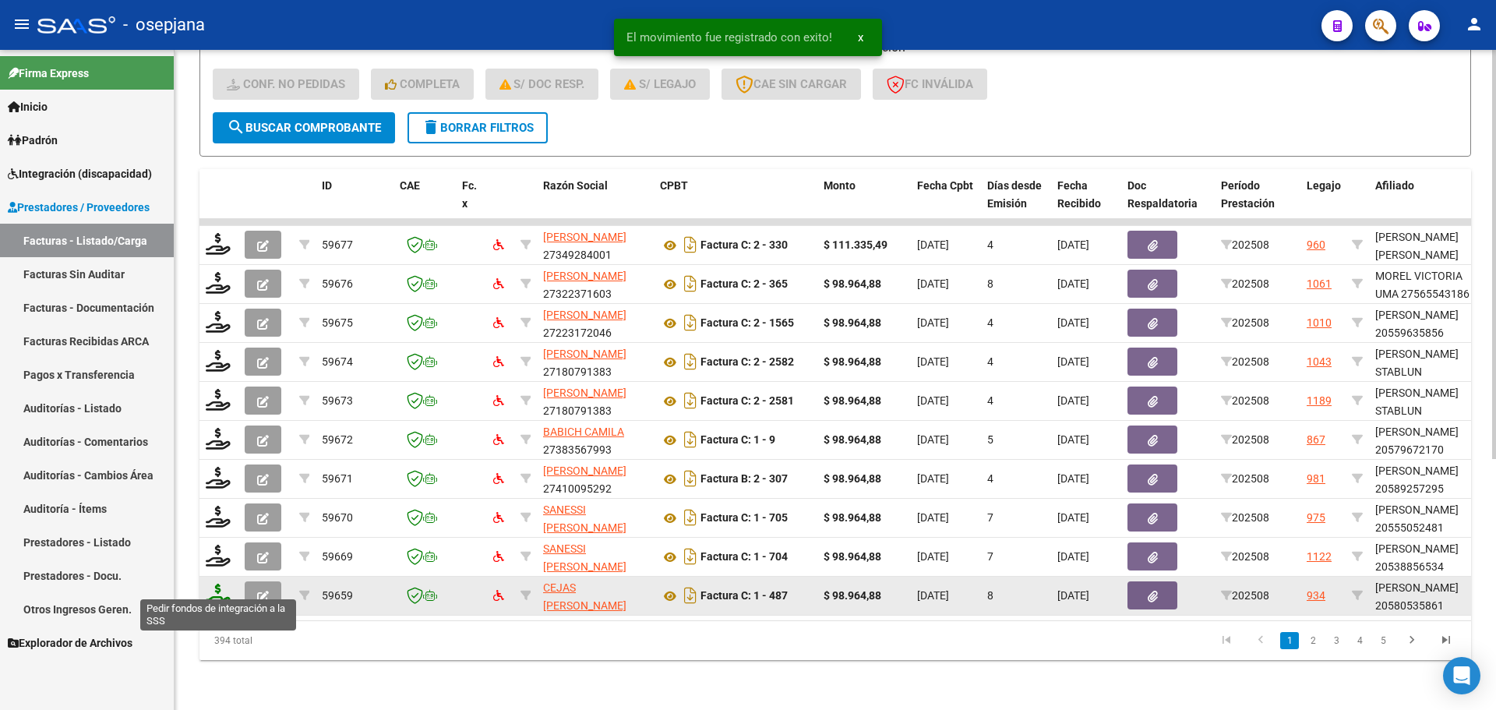
click at [211, 584] on icon at bounding box center [218, 595] width 25 height 22
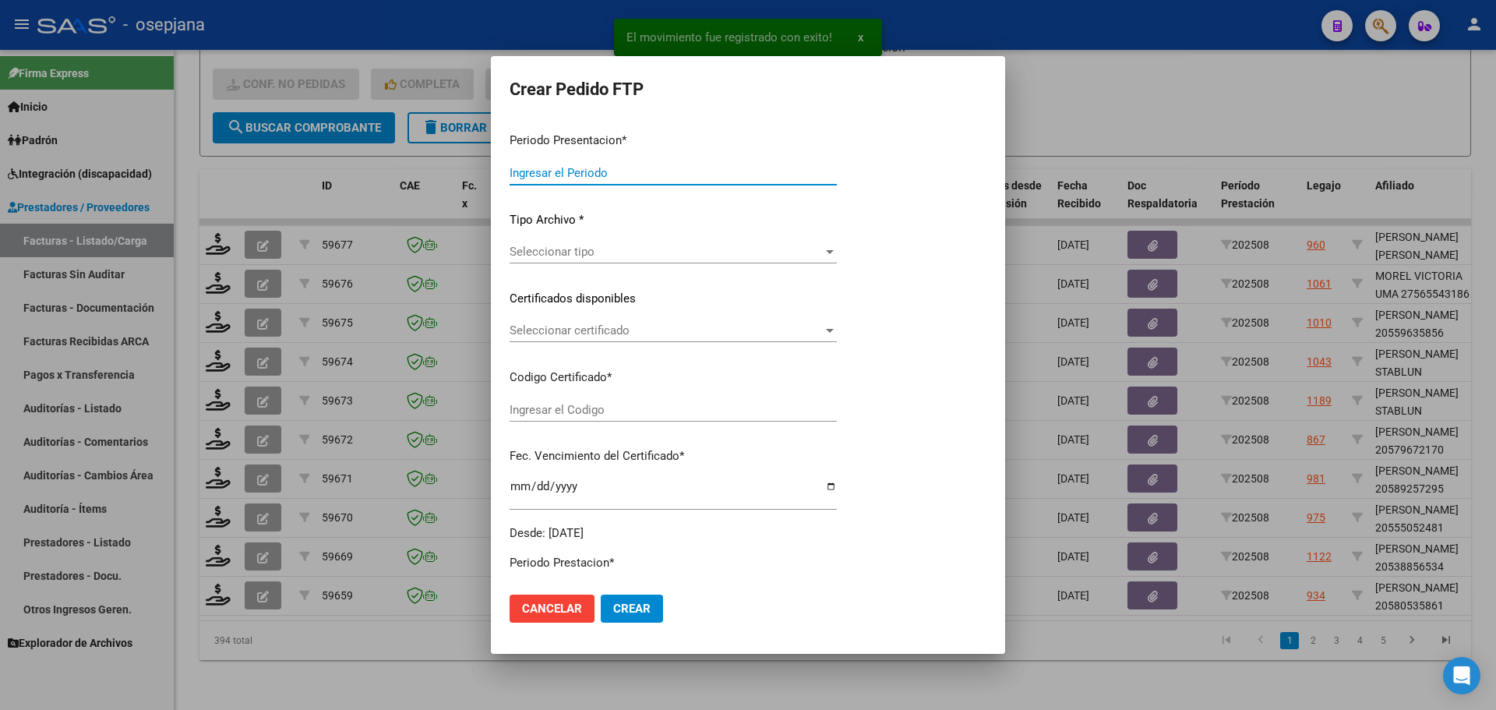
type input "202508"
type input "$ 98.964,88"
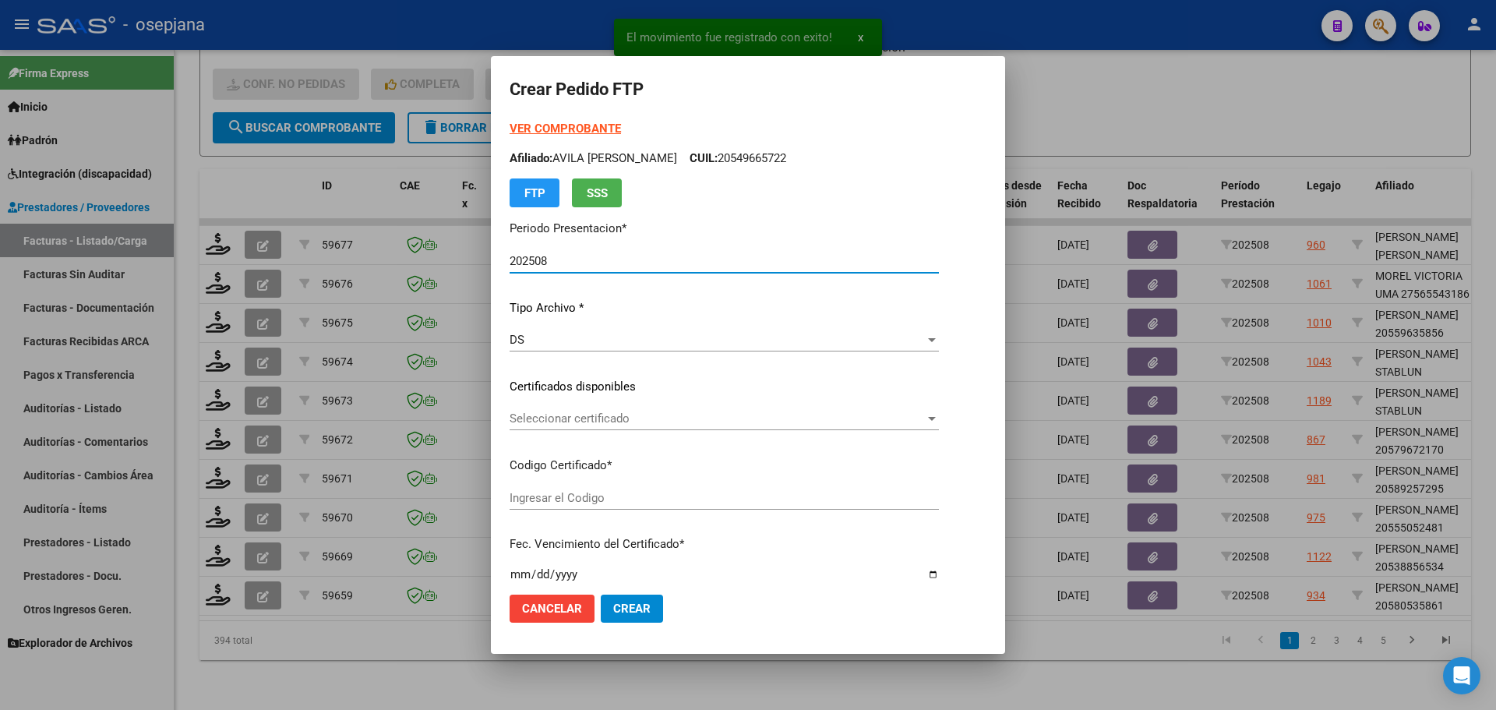
type input "ARG02000580535862022090620270906BS376"
type input "[DATE]"
click at [637, 427] on div "Seleccionar certificado Seleccionar certificado" at bounding box center [707, 418] width 394 height 23
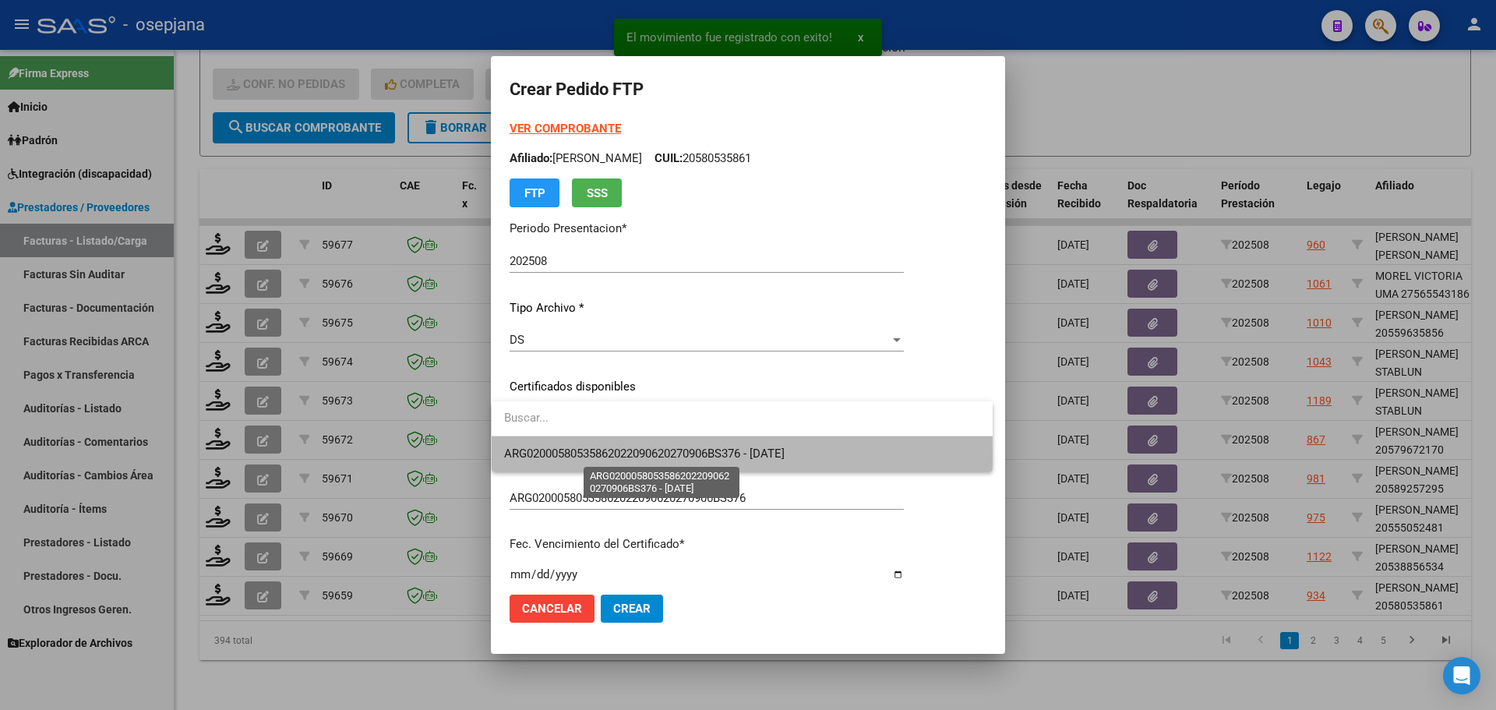
click at [644, 453] on span "ARG02000580535862022090620270906BS376 - [DATE]" at bounding box center [644, 453] width 280 height 14
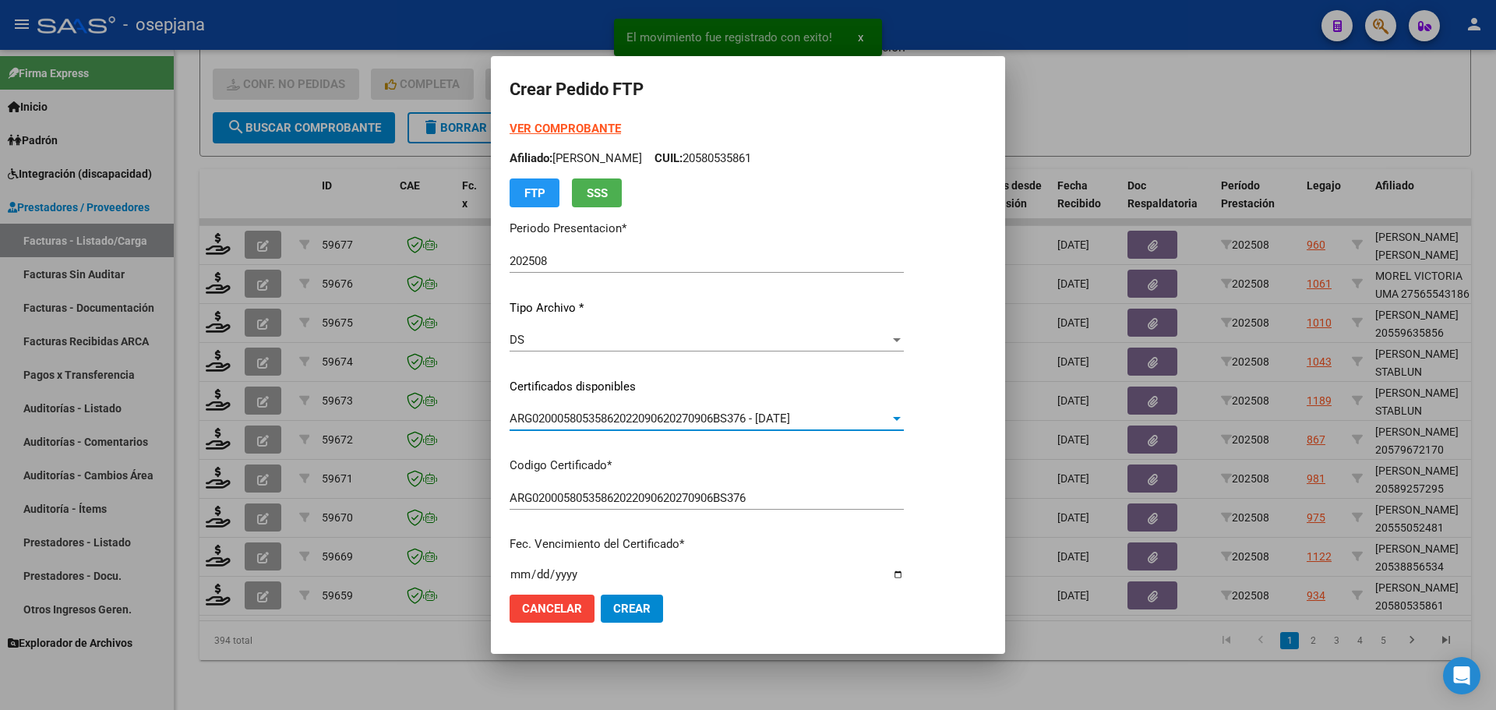
click at [568, 122] on strong "VER COMPROBANTE" at bounding box center [565, 129] width 111 height 14
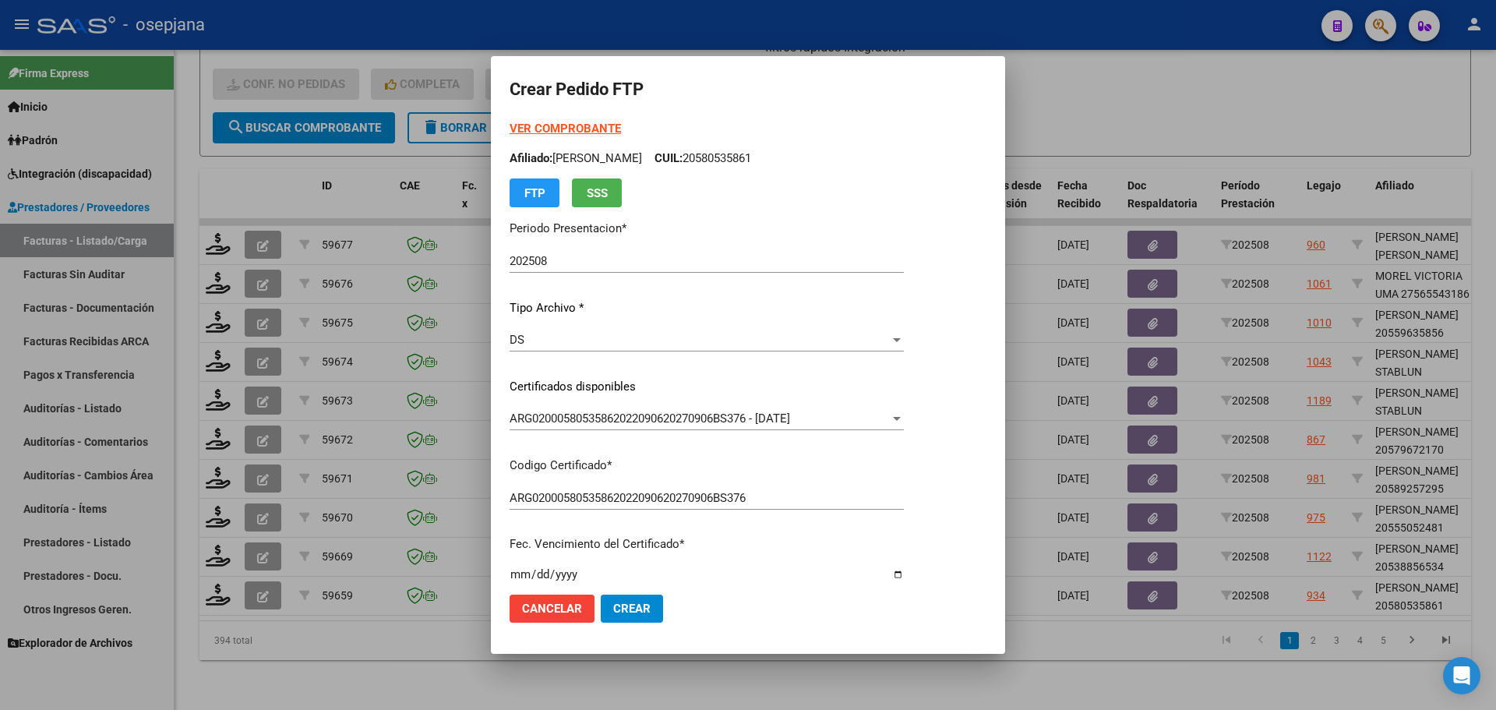
scroll to position [467, 0]
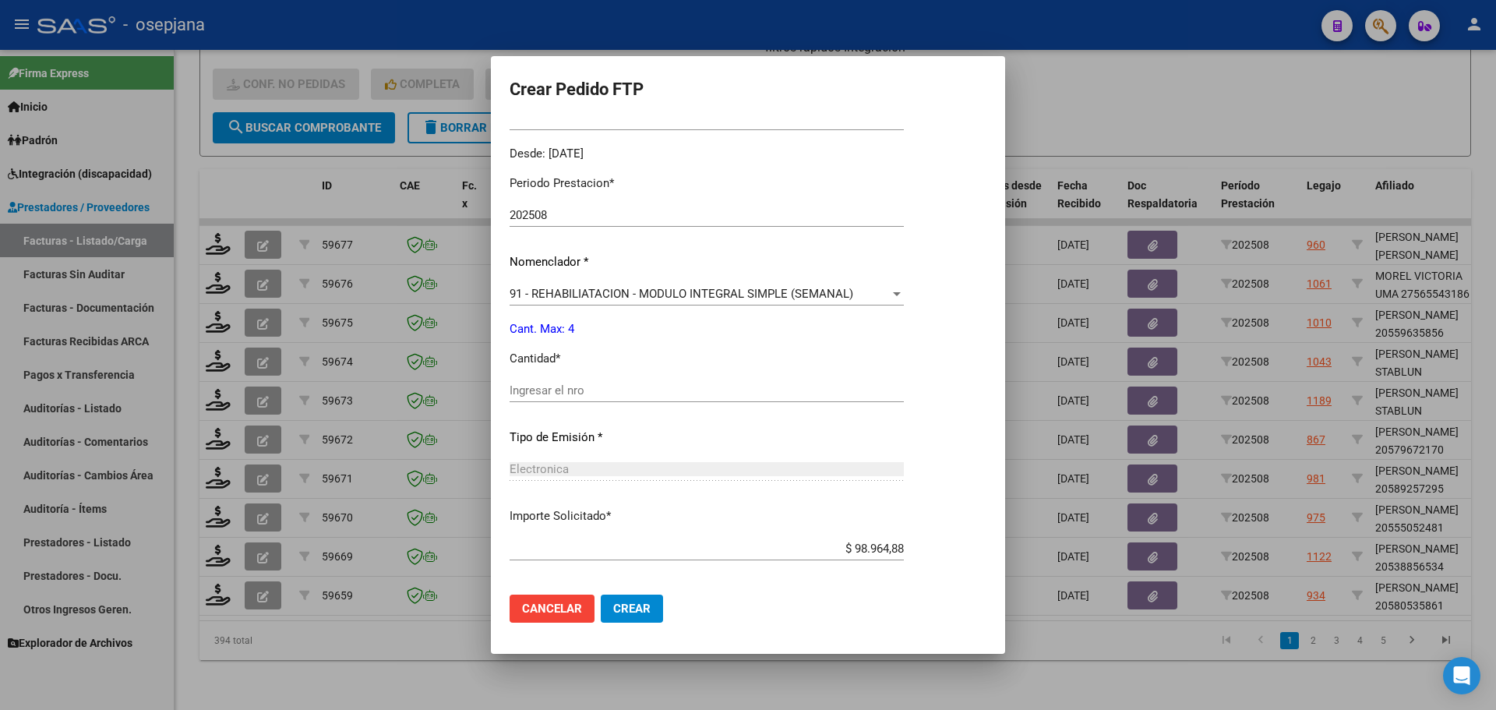
click at [583, 383] on div "Ingresar el nro" at bounding box center [707, 390] width 394 height 23
type input "4"
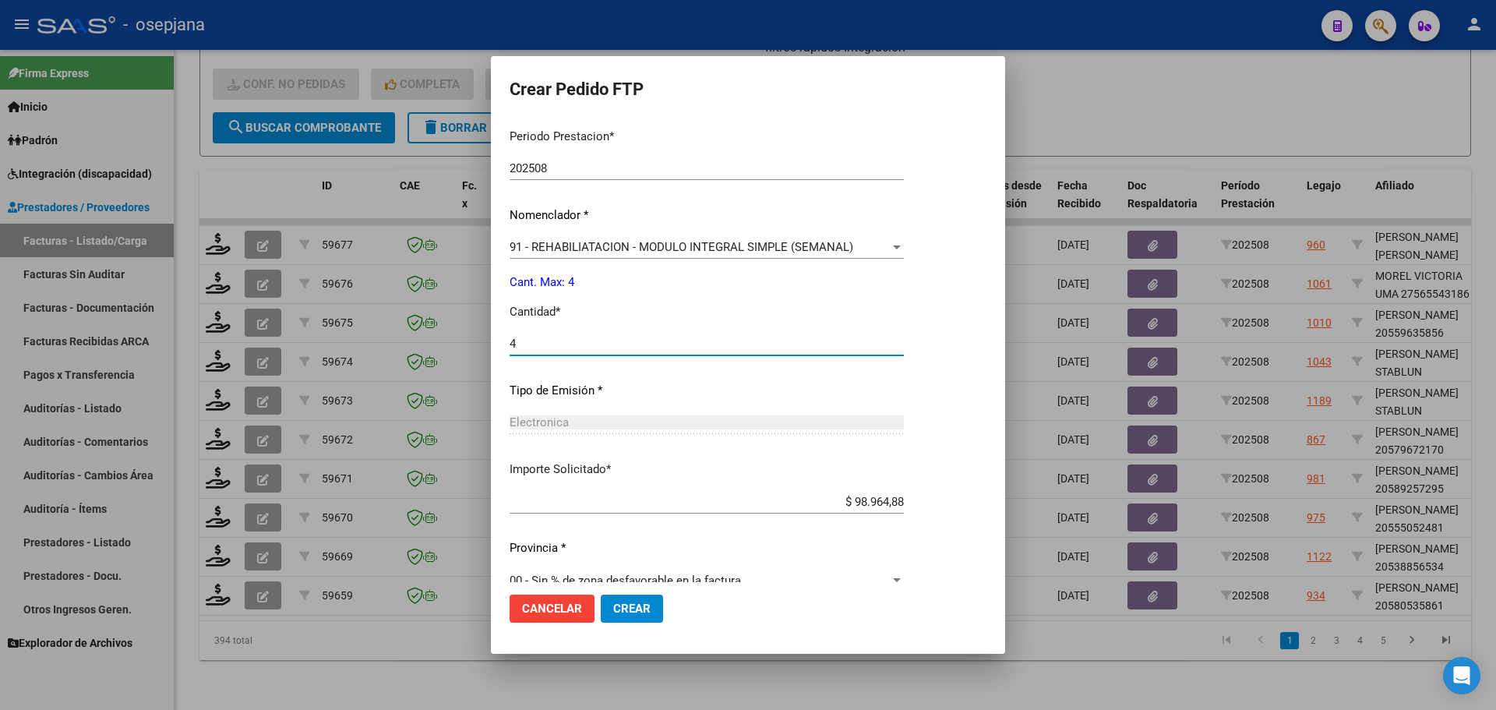
scroll to position [539, 0]
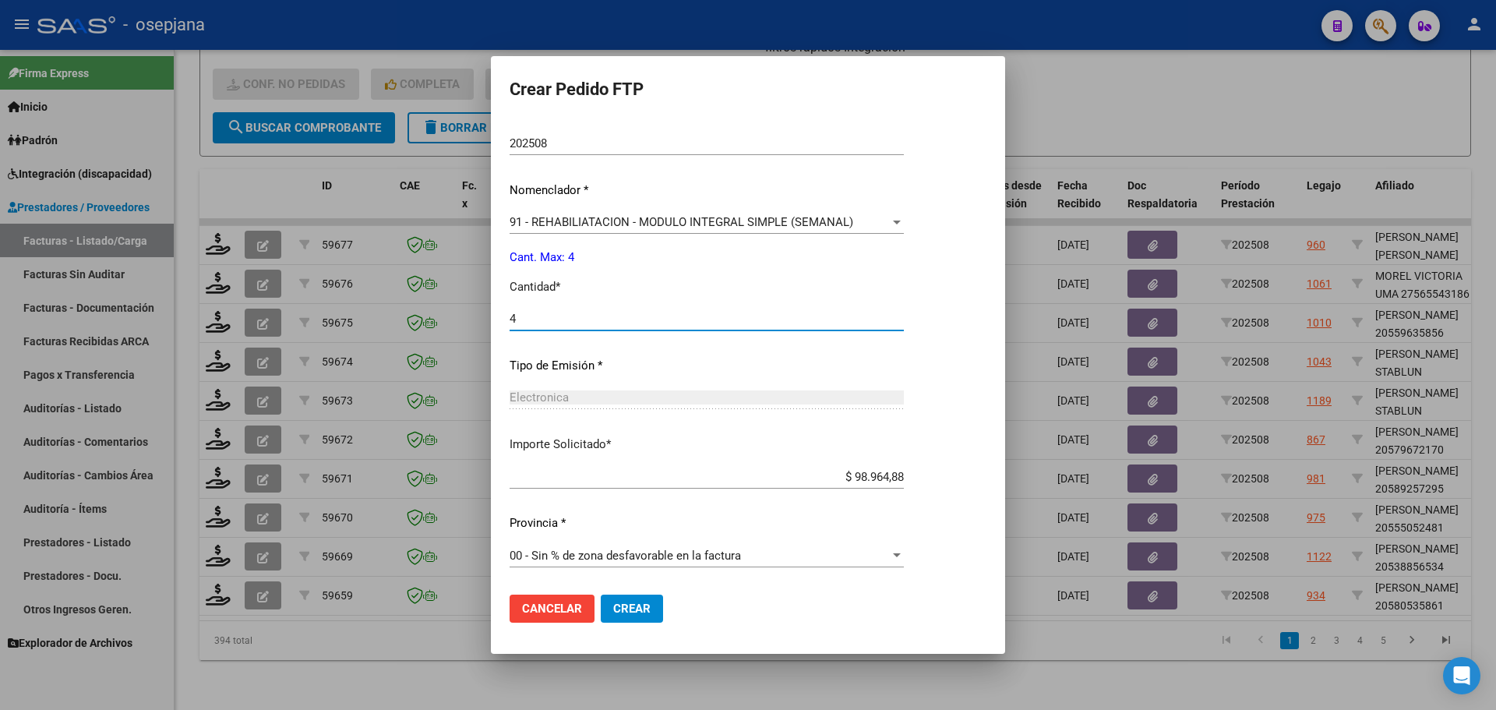
click at [636, 609] on span "Crear" at bounding box center [631, 608] width 37 height 14
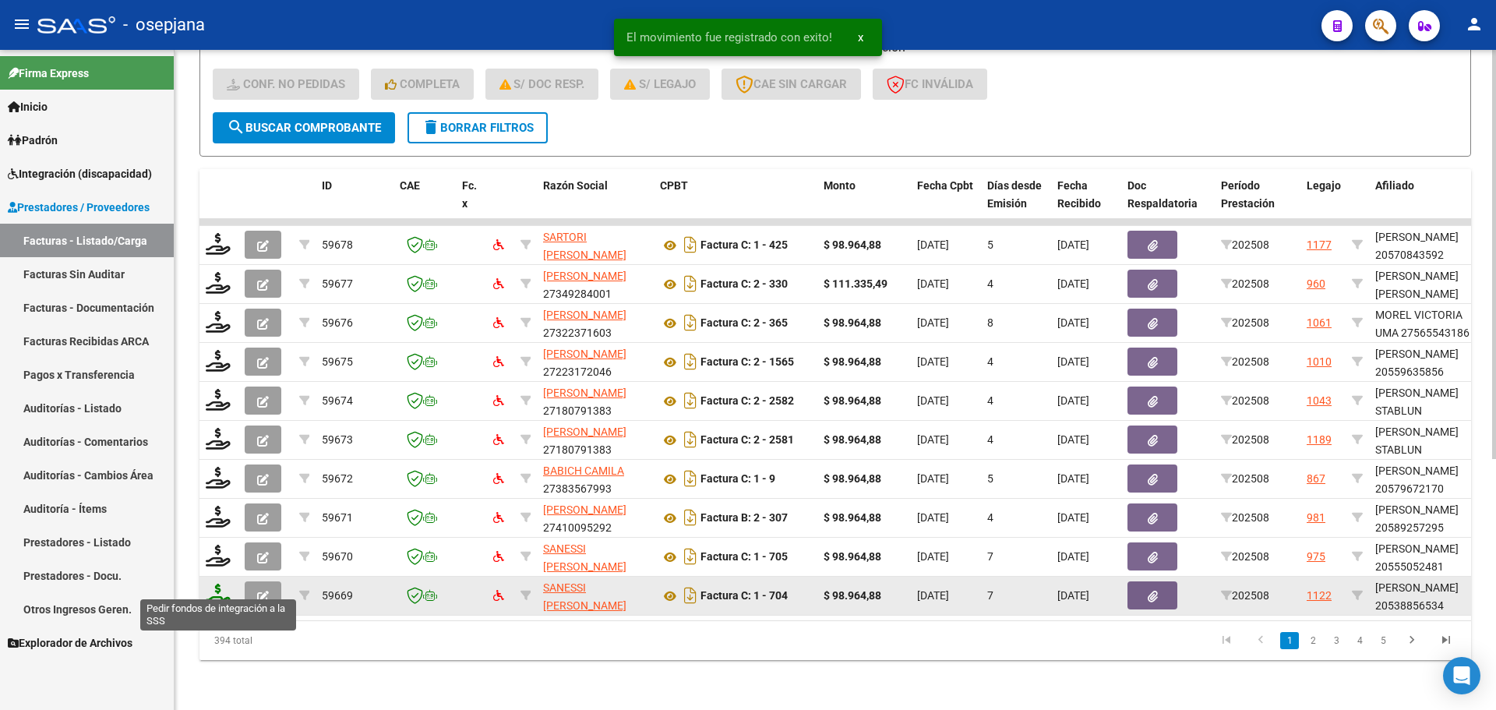
click at [224, 584] on icon at bounding box center [218, 595] width 25 height 22
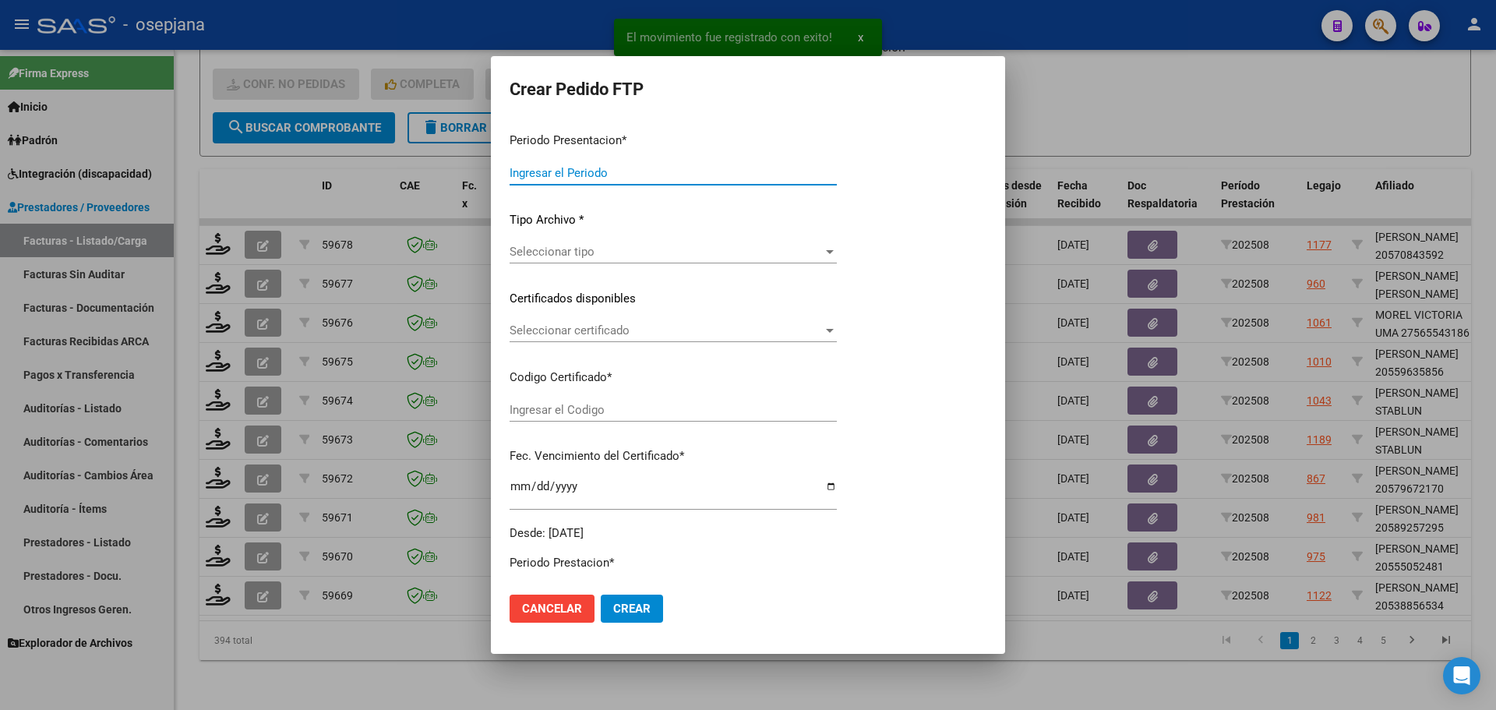
type input "202508"
type input "$ 98.964,88"
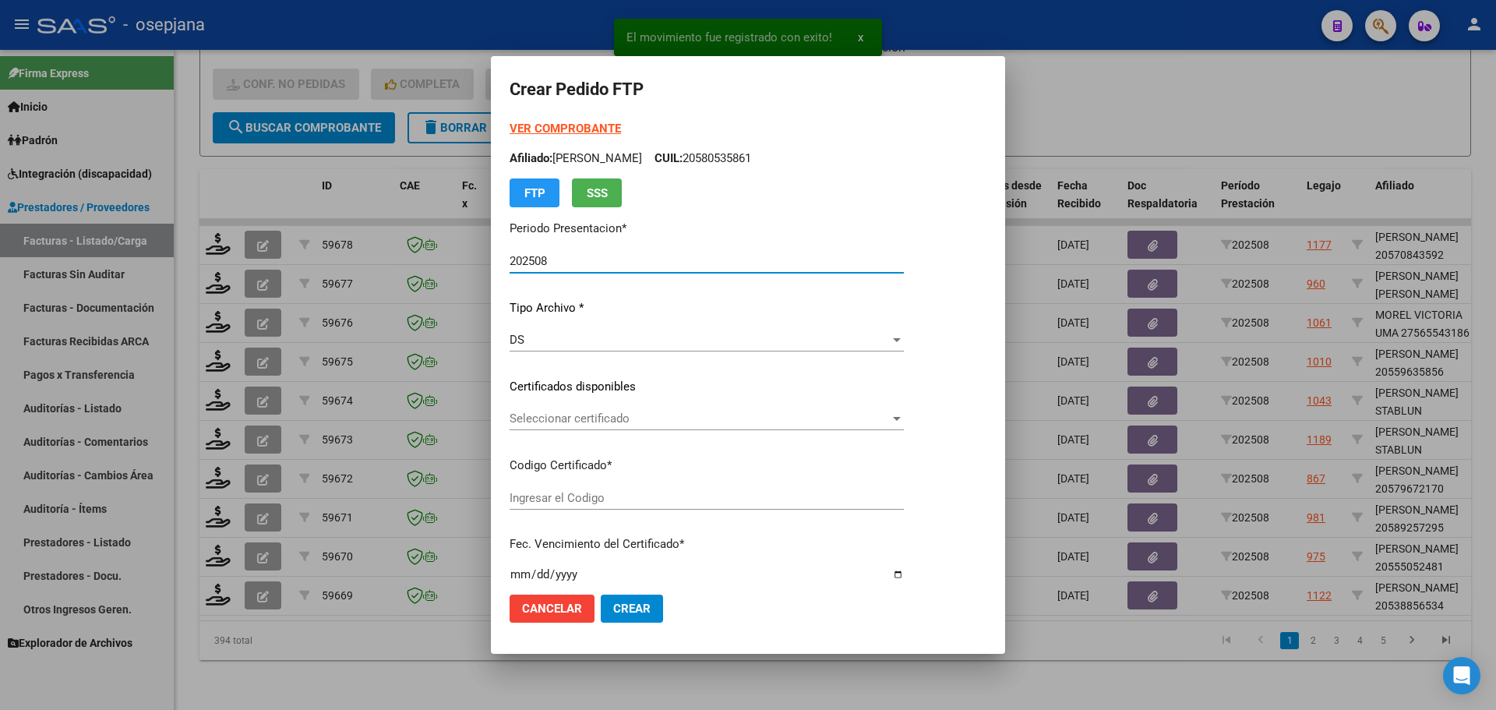
type input "ARG02000538856532024112820271128BSAS415"
type input "[DATE]"
click at [638, 420] on span "Seleccionar certificado" at bounding box center [700, 418] width 380 height 14
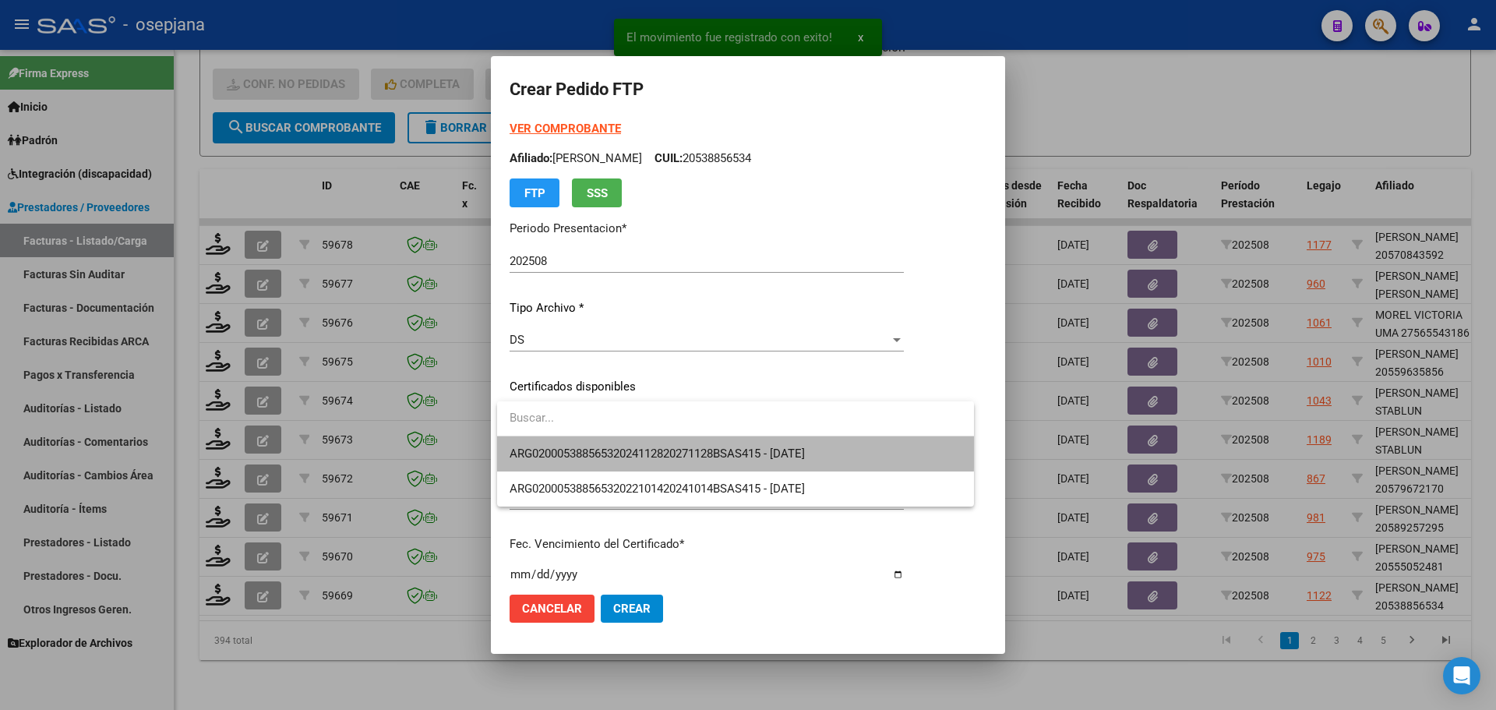
click at [638, 446] on span "ARG02000538856532024112820271128BSAS415 - [DATE]" at bounding box center [736, 453] width 452 height 35
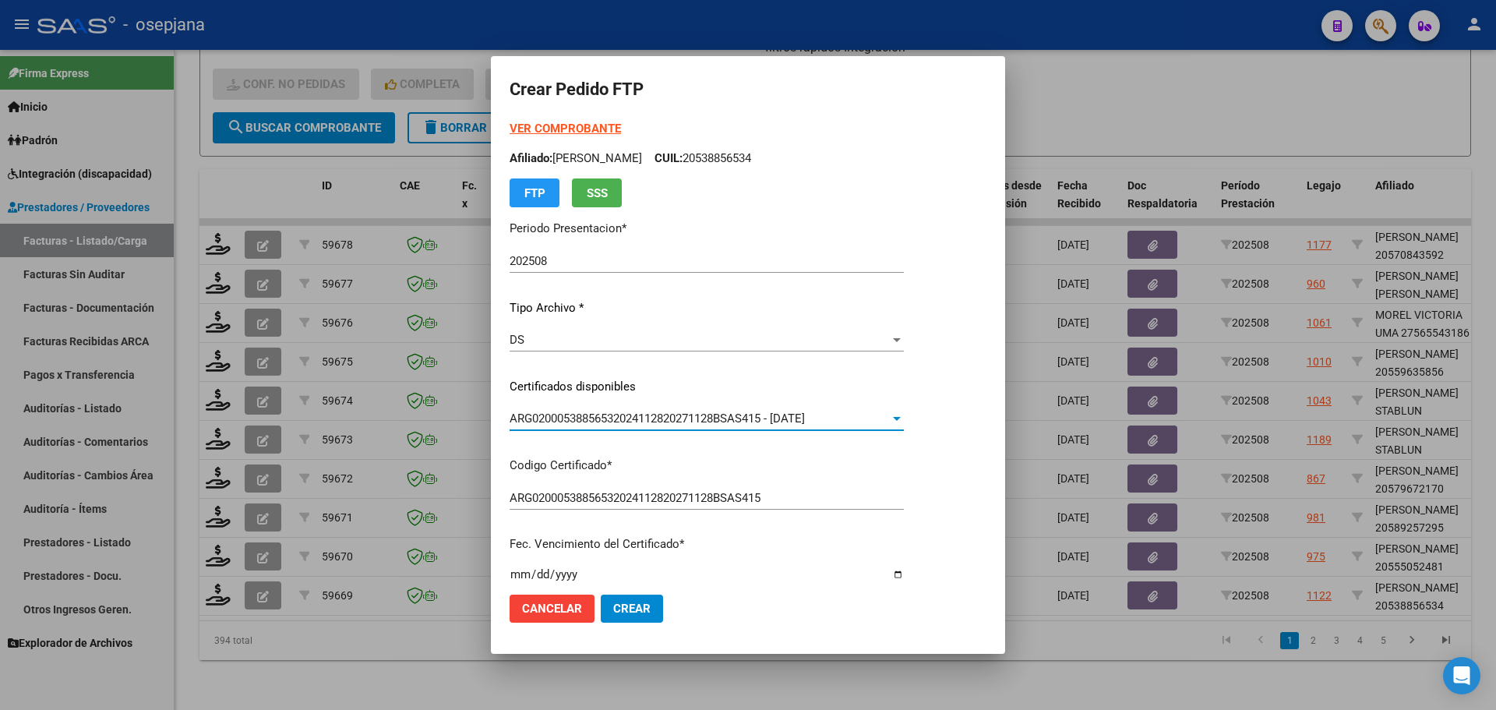
click at [591, 122] on strong "VER COMPROBANTE" at bounding box center [565, 129] width 111 height 14
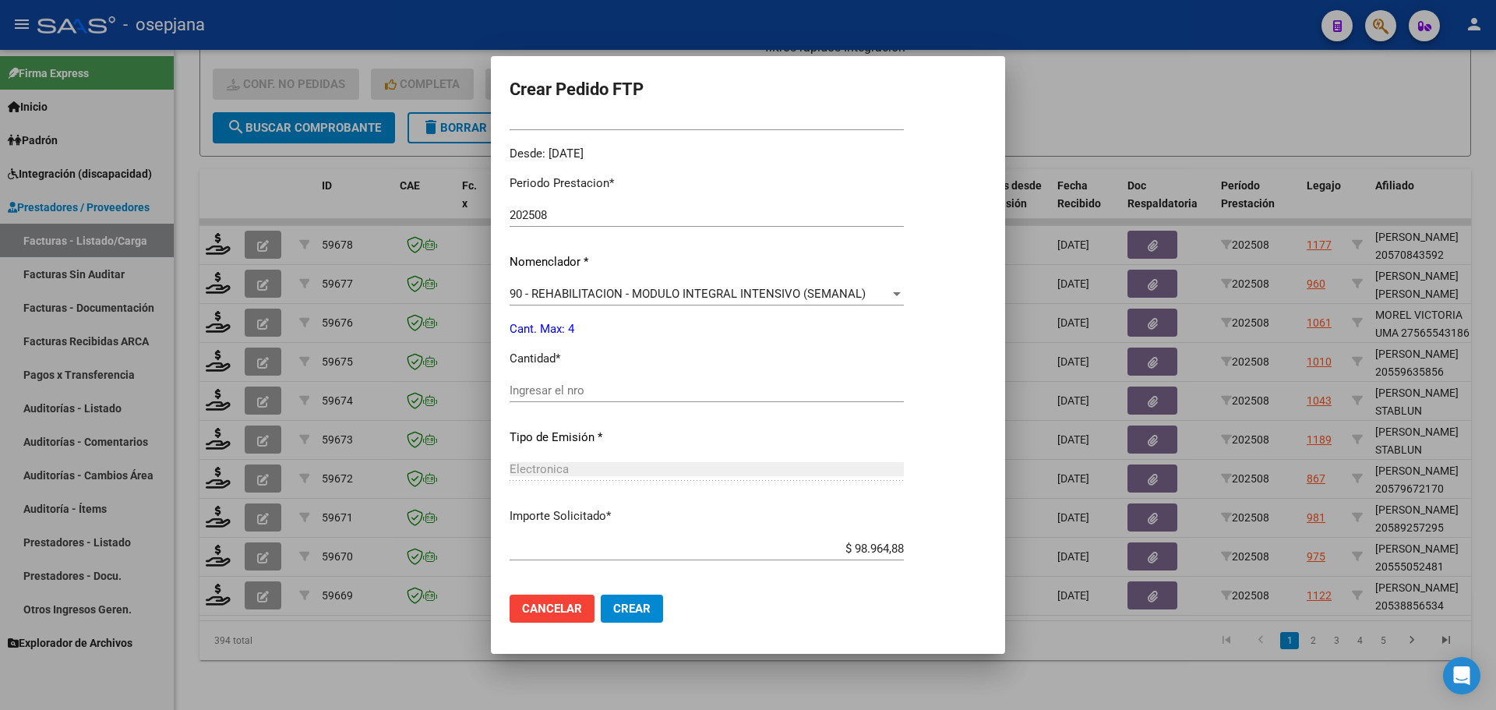
click at [562, 386] on input "Ingresar el nro" at bounding box center [707, 390] width 394 height 14
type input "4"
click at [648, 615] on button "Crear" at bounding box center [632, 608] width 62 height 28
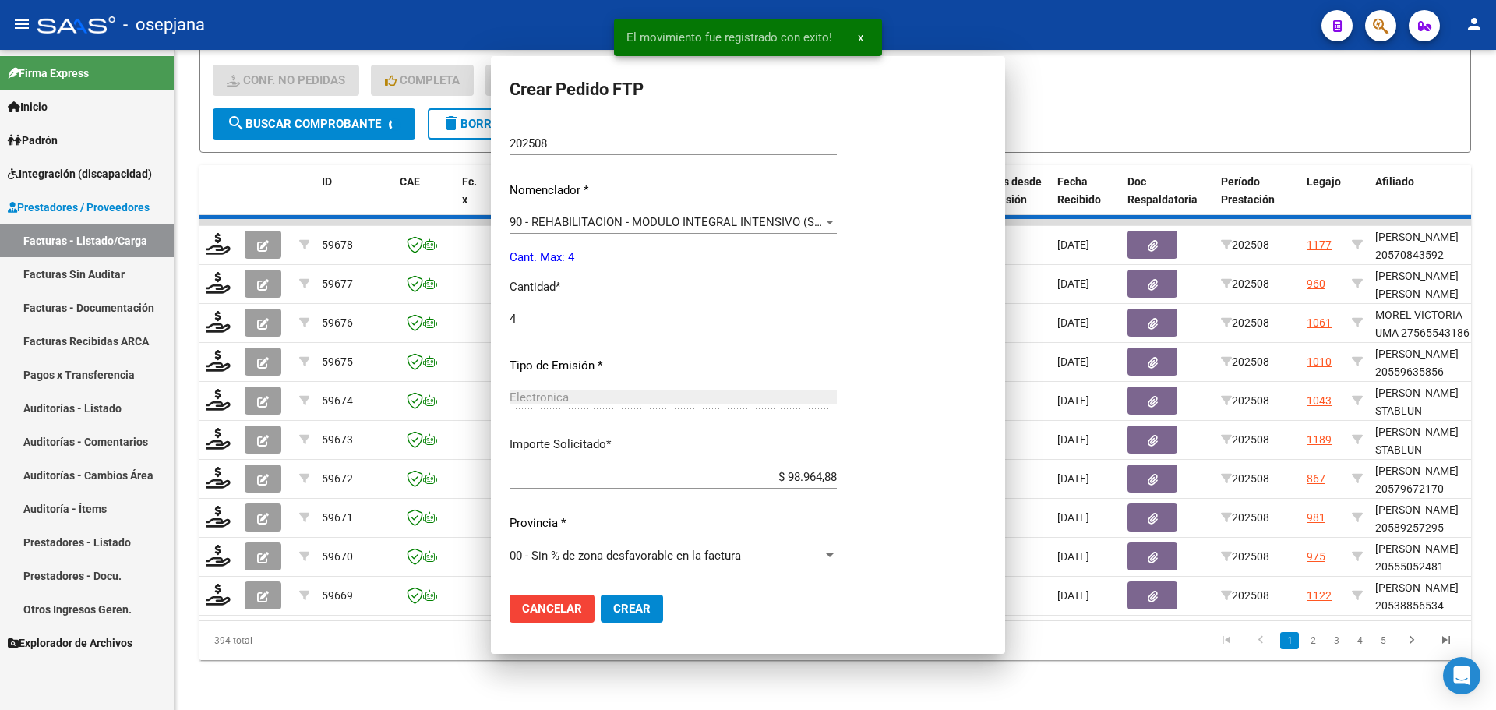
scroll to position [0, 0]
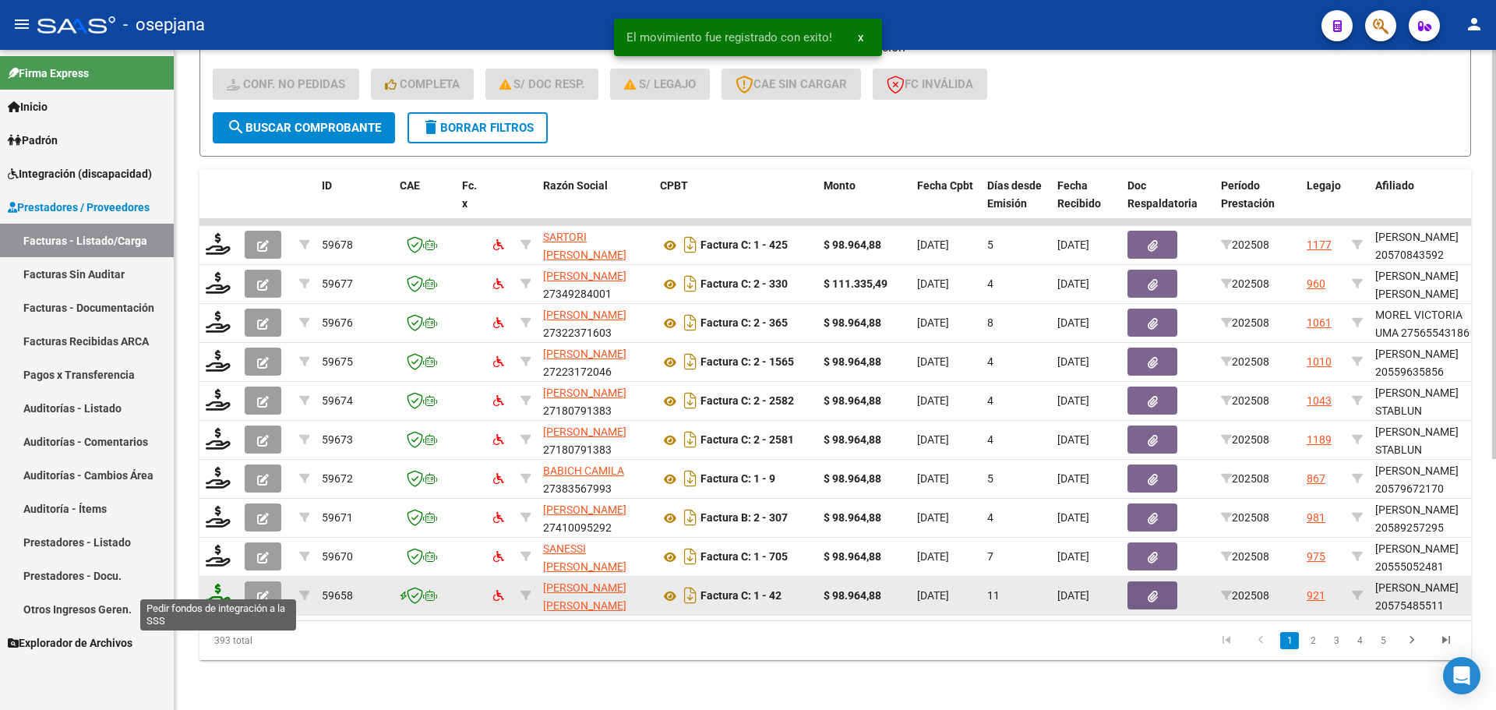
click at [214, 587] on icon at bounding box center [218, 595] width 25 height 22
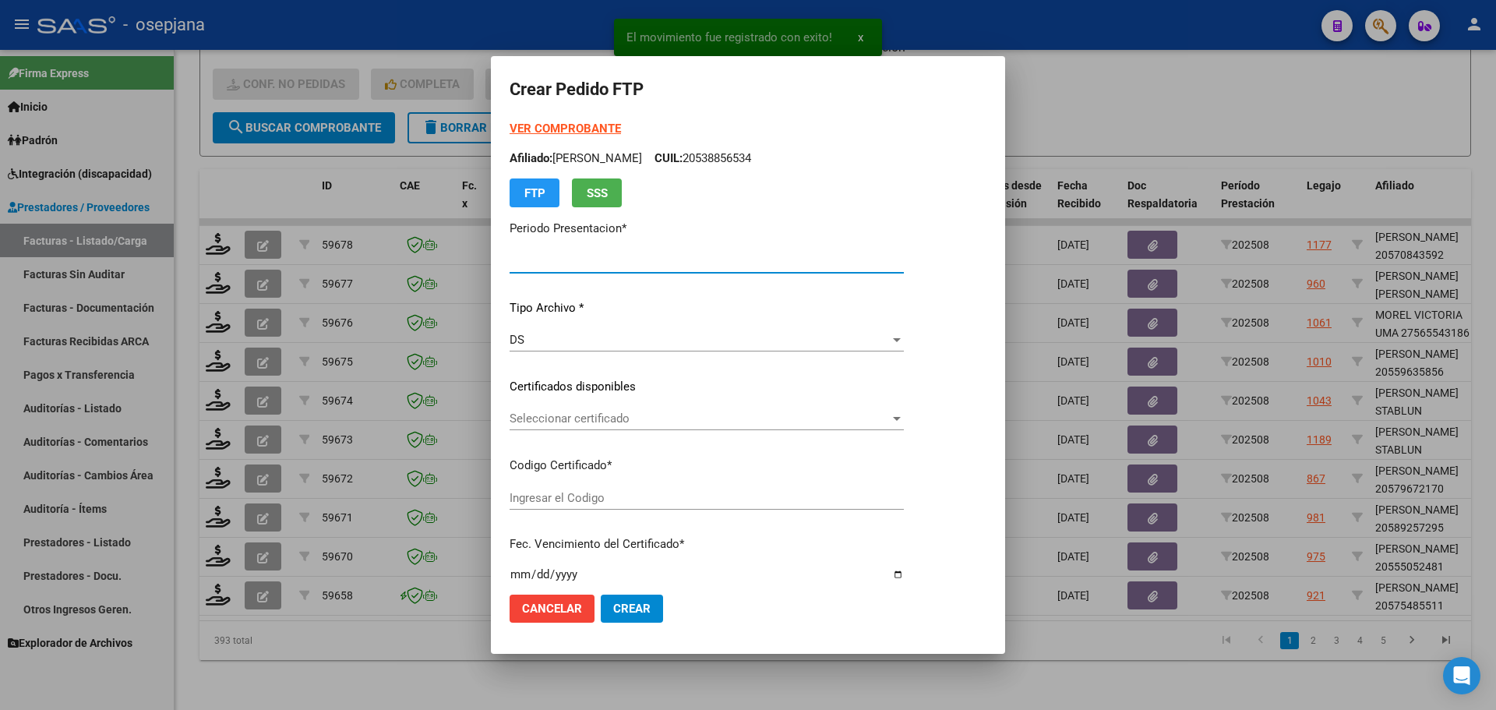
type input "202508"
type input "$ 98.964,88"
type input "ARG02000575485512022090720250807BS312"
type input "[DATE]"
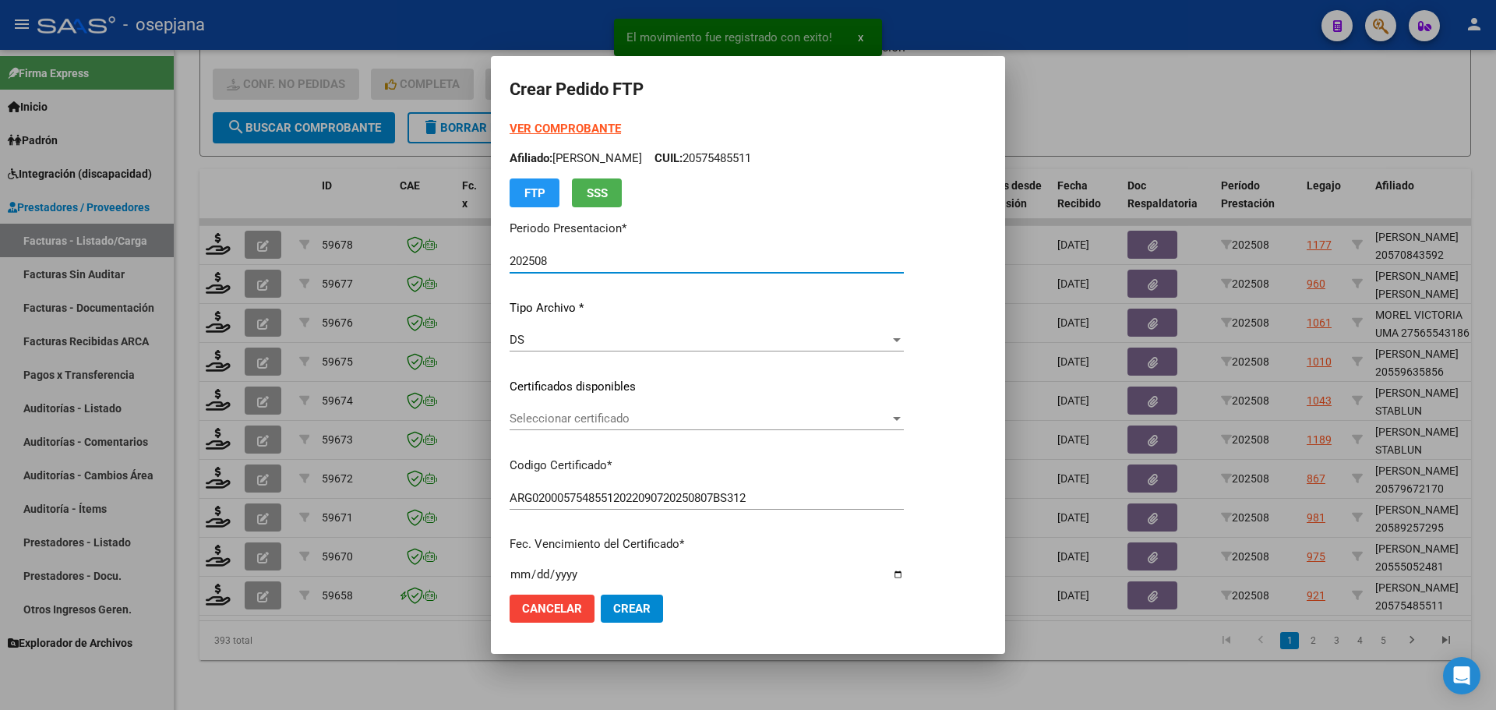
click at [662, 413] on span "Seleccionar certificado" at bounding box center [700, 418] width 380 height 14
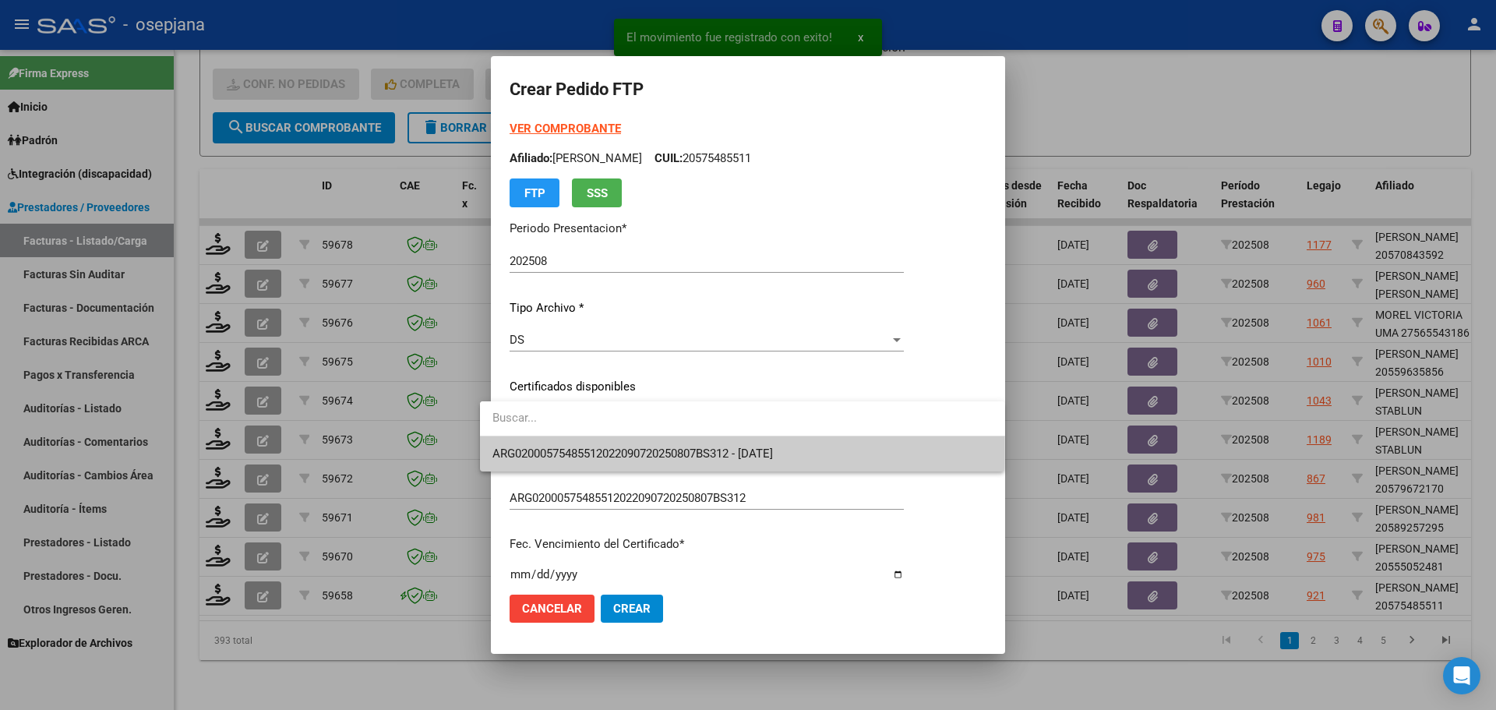
click at [665, 451] on span "ARG02000575485512022090720250807BS312 - [DATE]" at bounding box center [632, 453] width 280 height 14
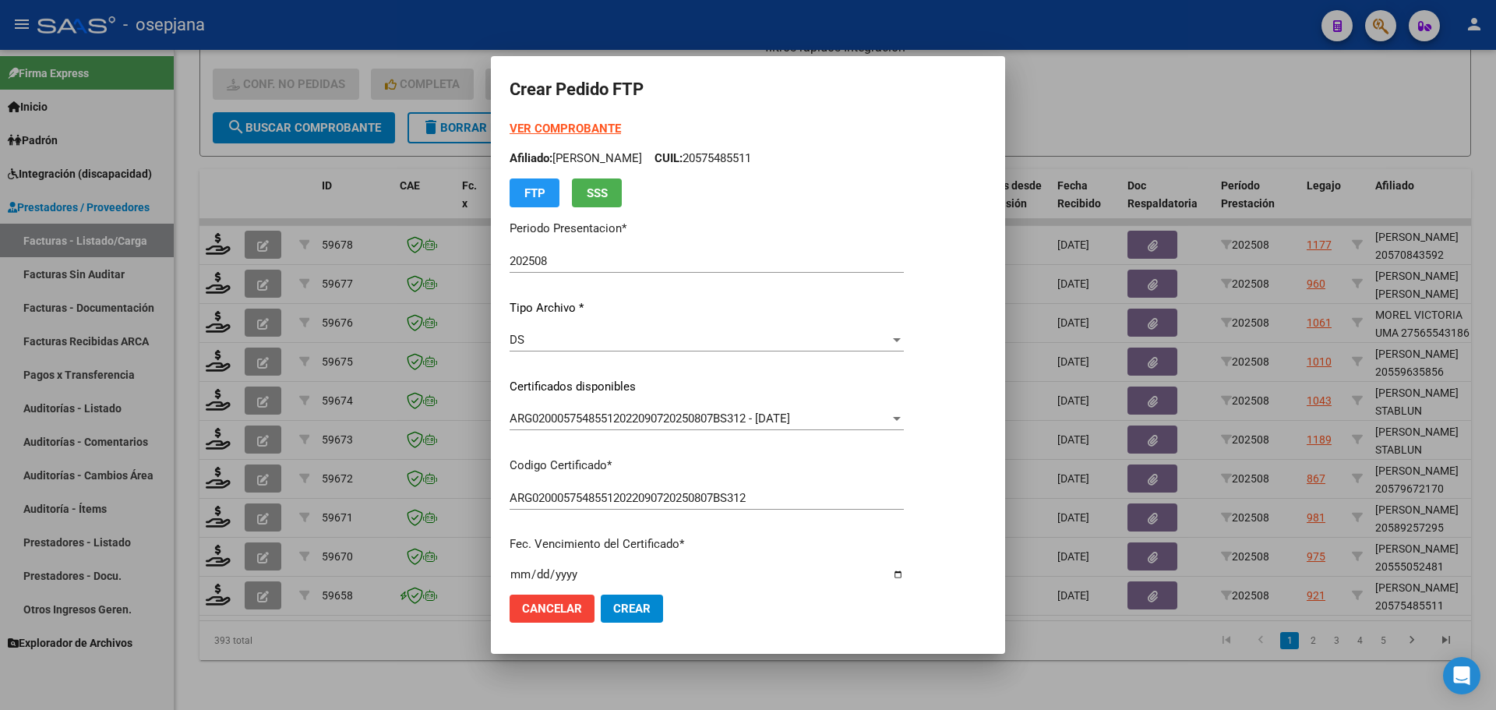
click at [540, 128] on strong "VER COMPROBANTE" at bounding box center [565, 129] width 111 height 14
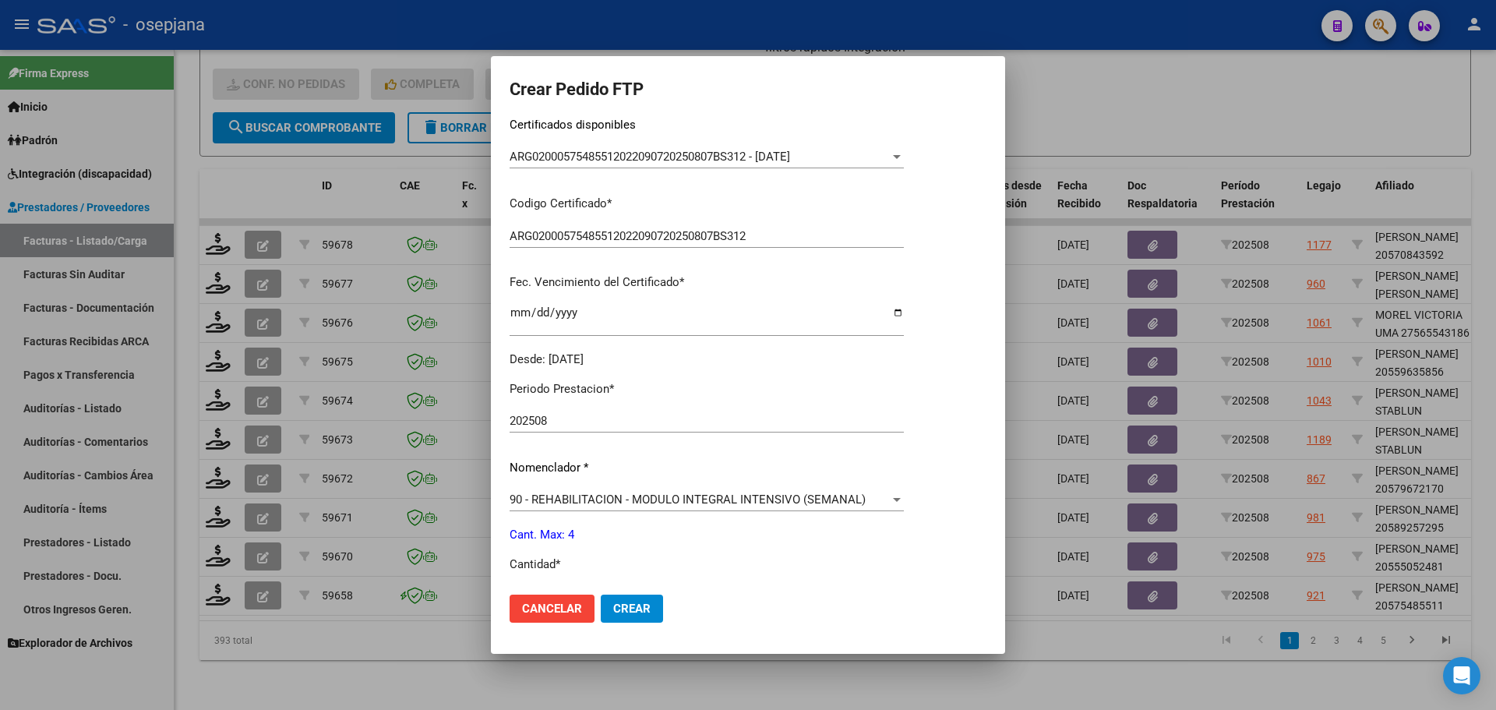
scroll to position [467, 0]
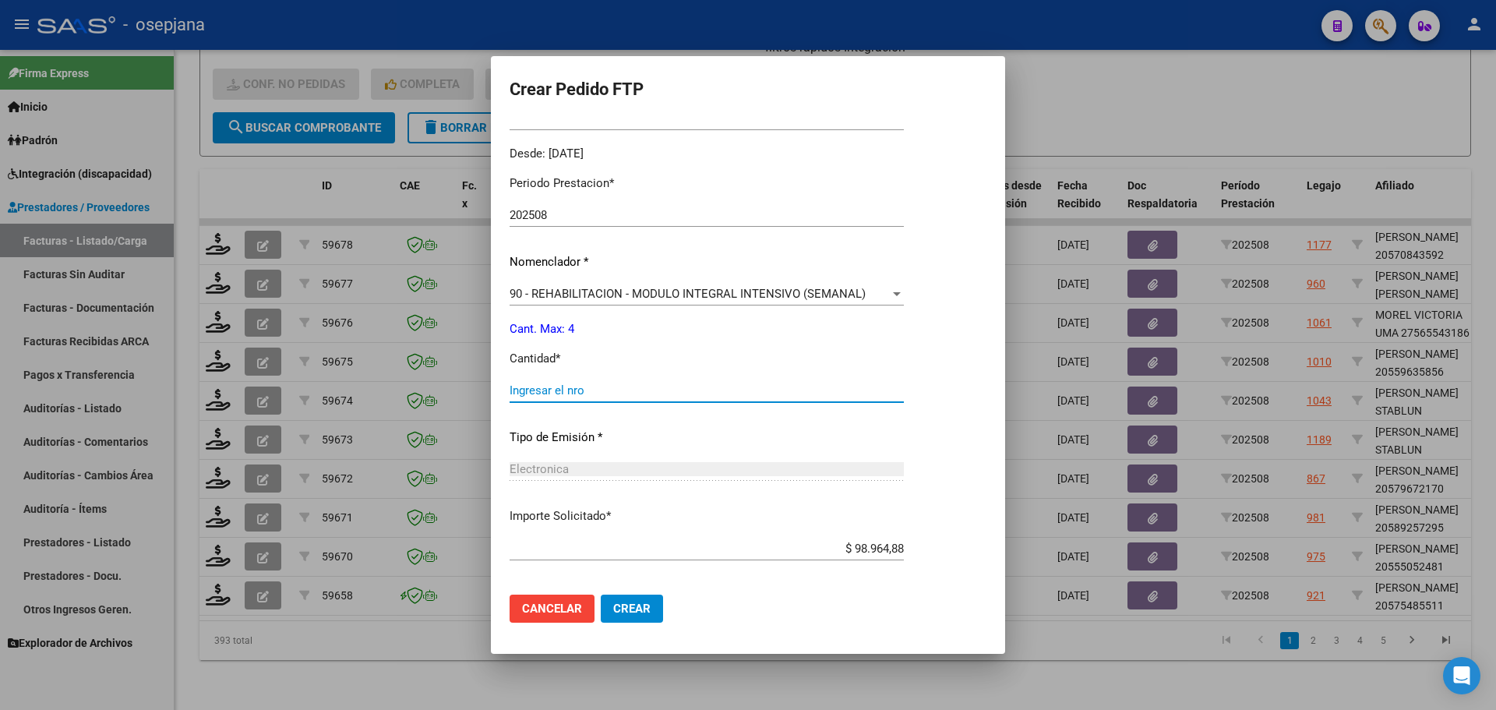
click at [533, 383] on input "Ingresar el nro" at bounding box center [707, 390] width 394 height 14
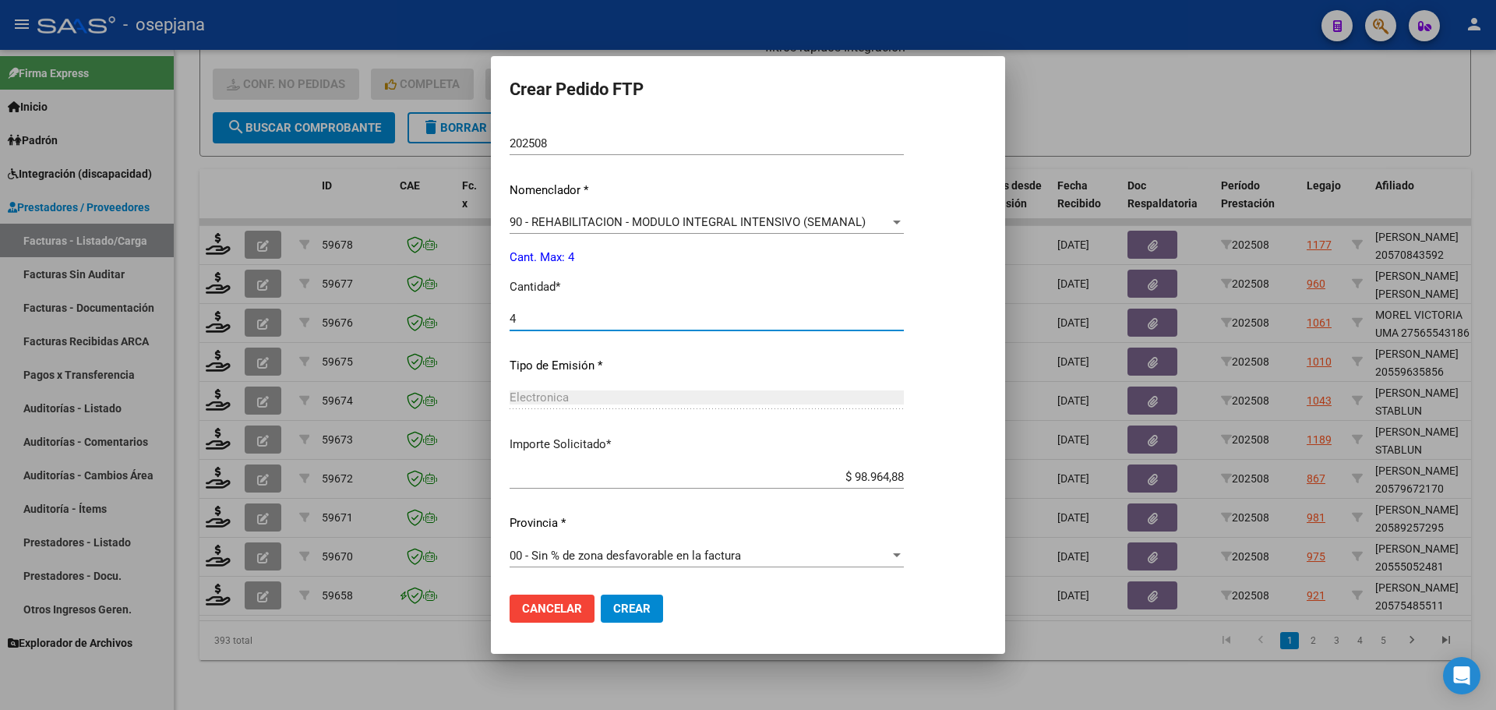
type input "4"
click at [619, 611] on span "Crear" at bounding box center [631, 608] width 37 height 14
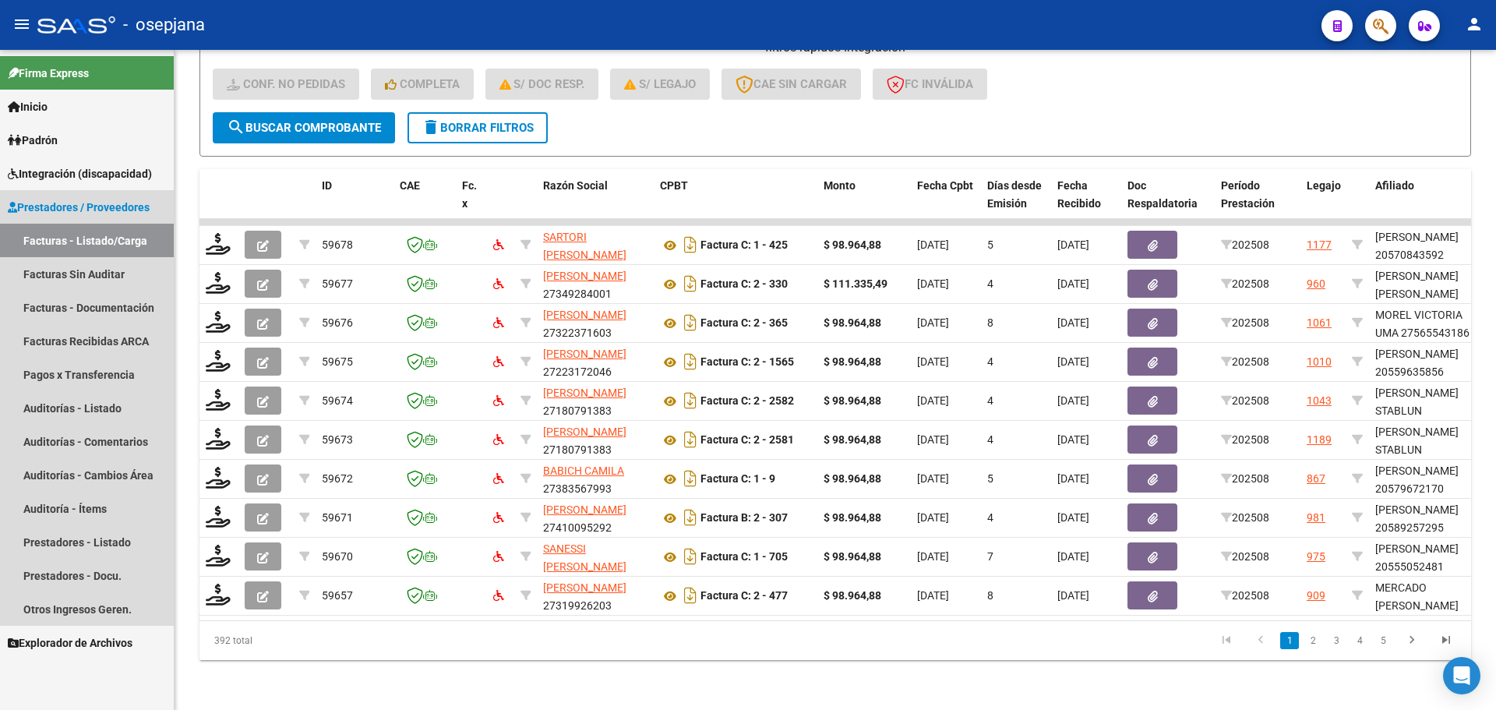
click at [89, 239] on link "Facturas - Listado/Carga" at bounding box center [87, 240] width 174 height 33
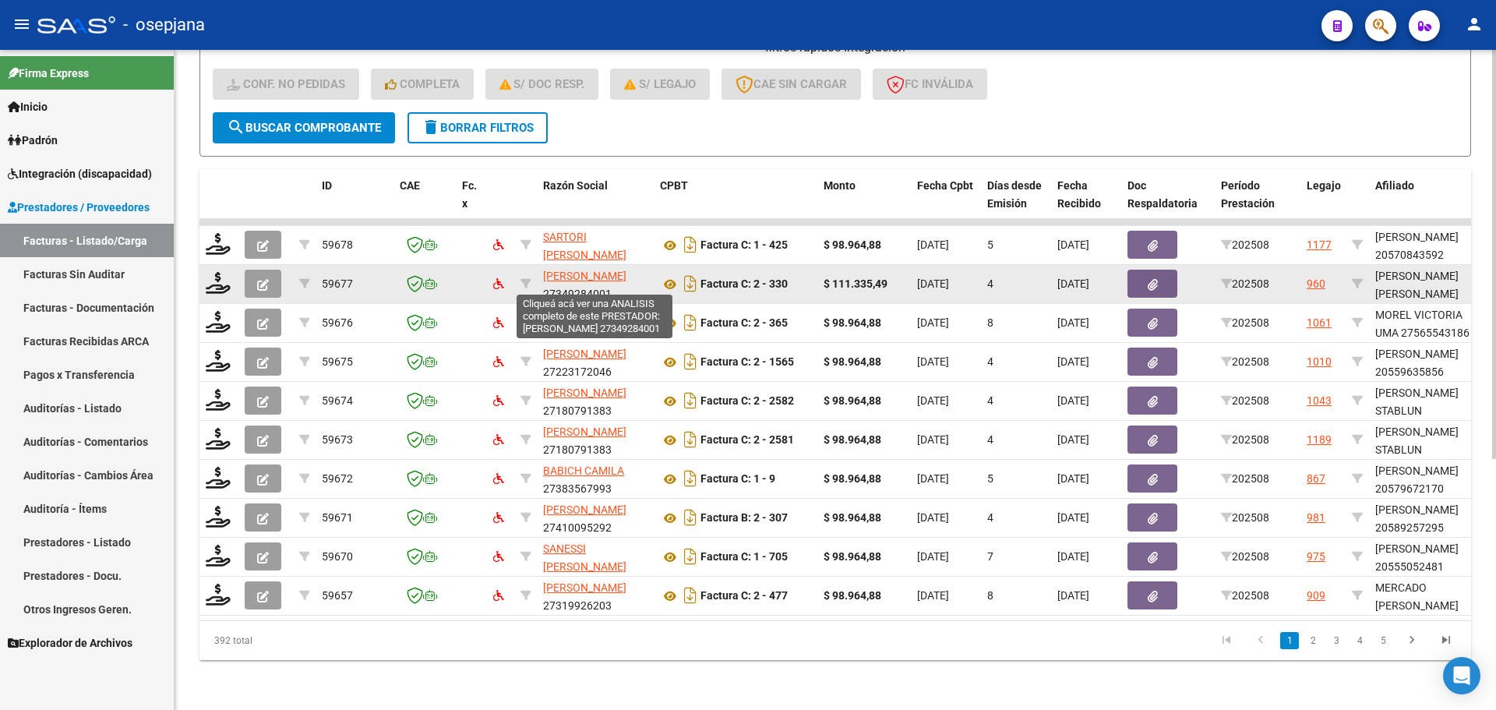
scroll to position [171, 0]
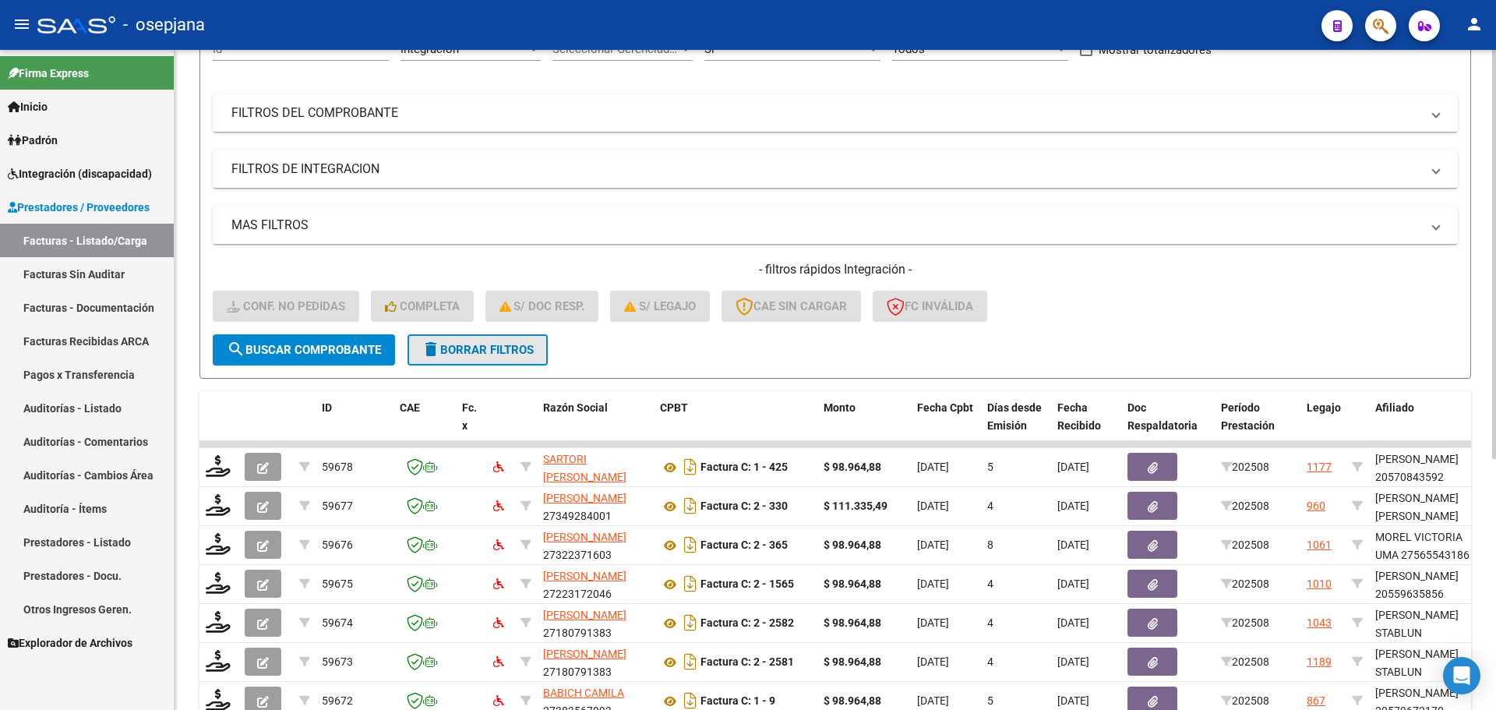
click at [478, 349] on span "delete Borrar Filtros" at bounding box center [477, 350] width 112 height 14
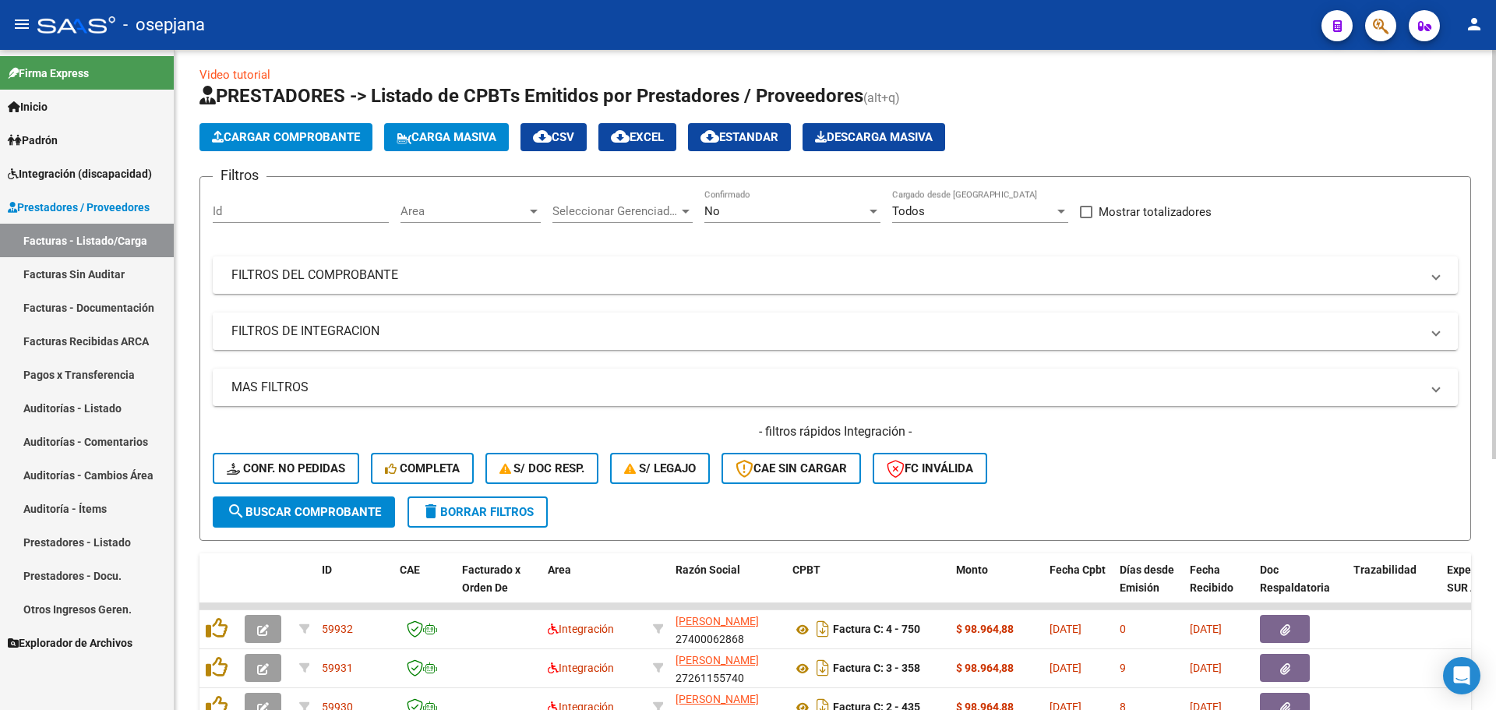
scroll to position [0, 0]
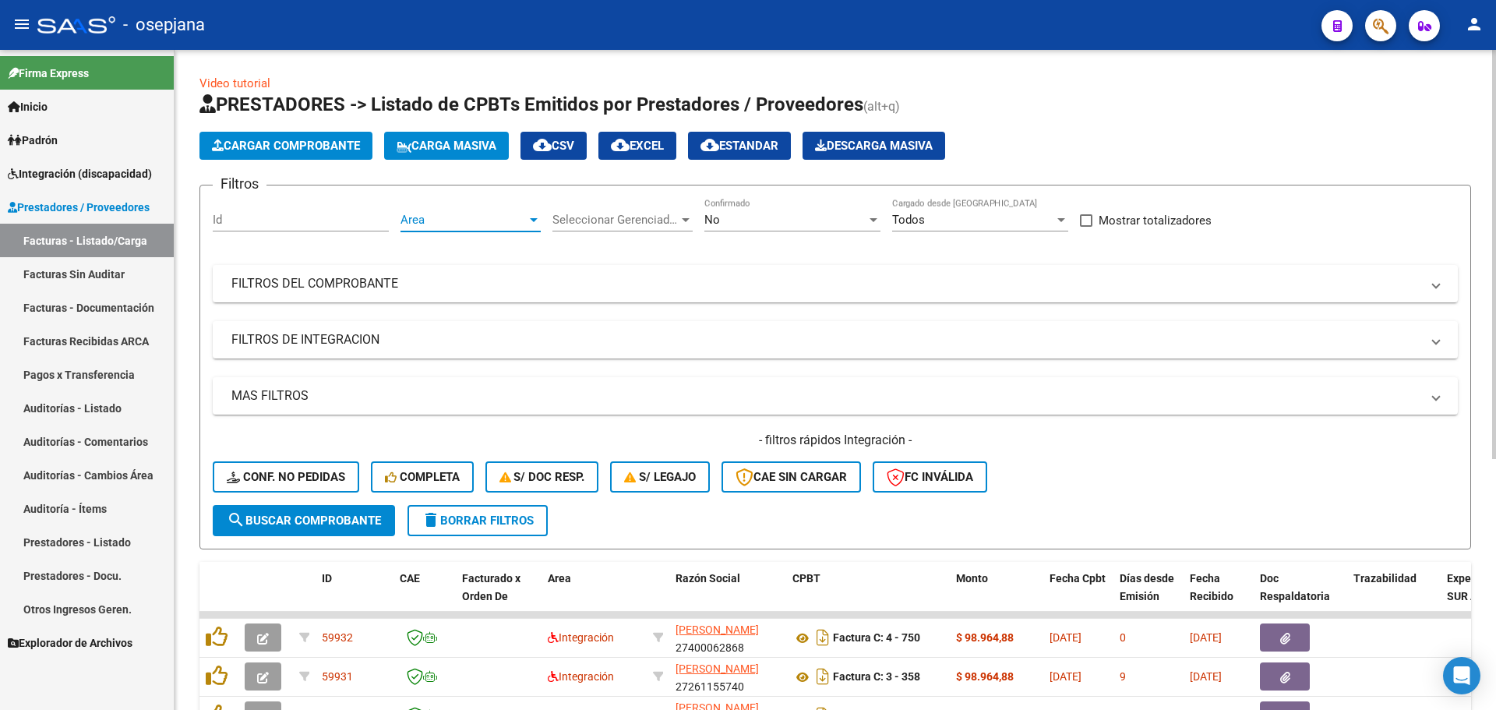
click at [464, 226] on span "Area" at bounding box center [463, 220] width 126 height 14
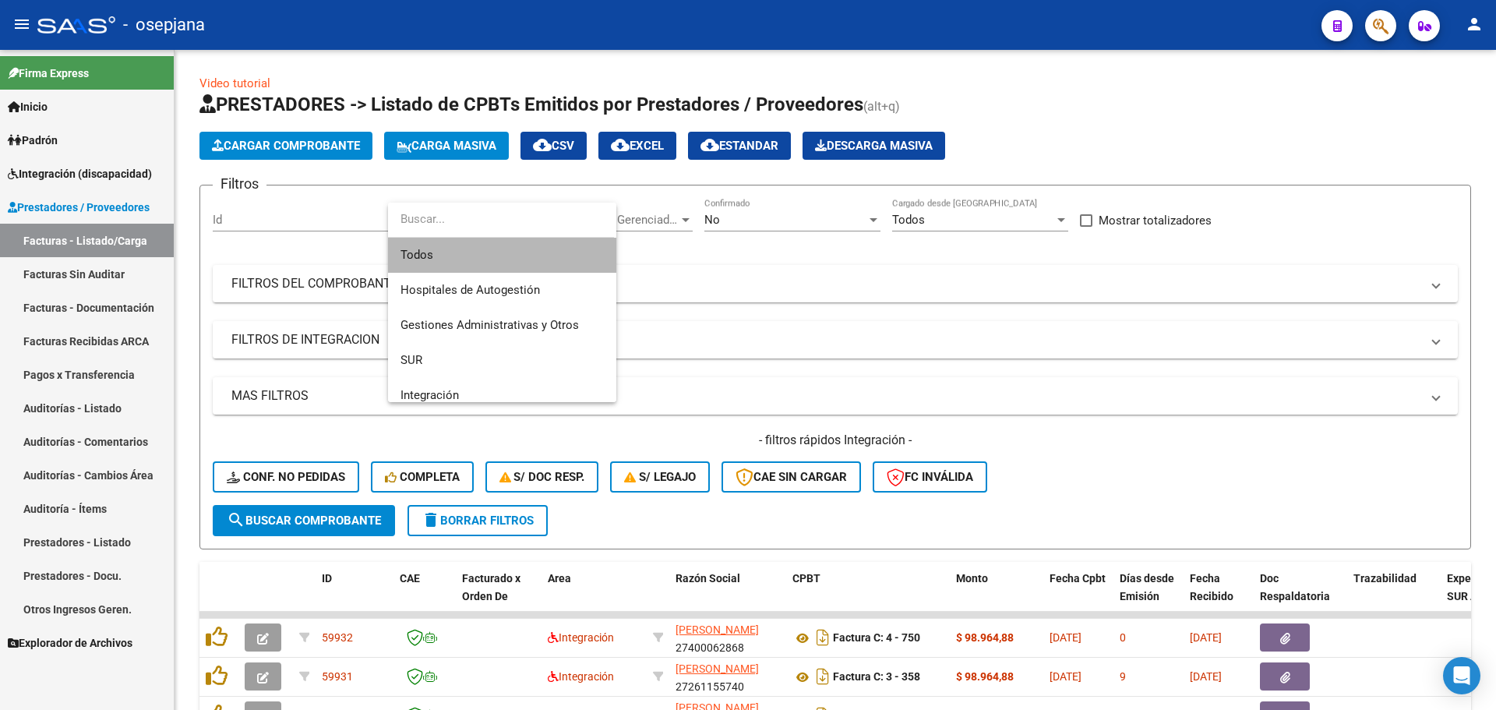
click at [508, 253] on span "Todos" at bounding box center [501, 255] width 203 height 35
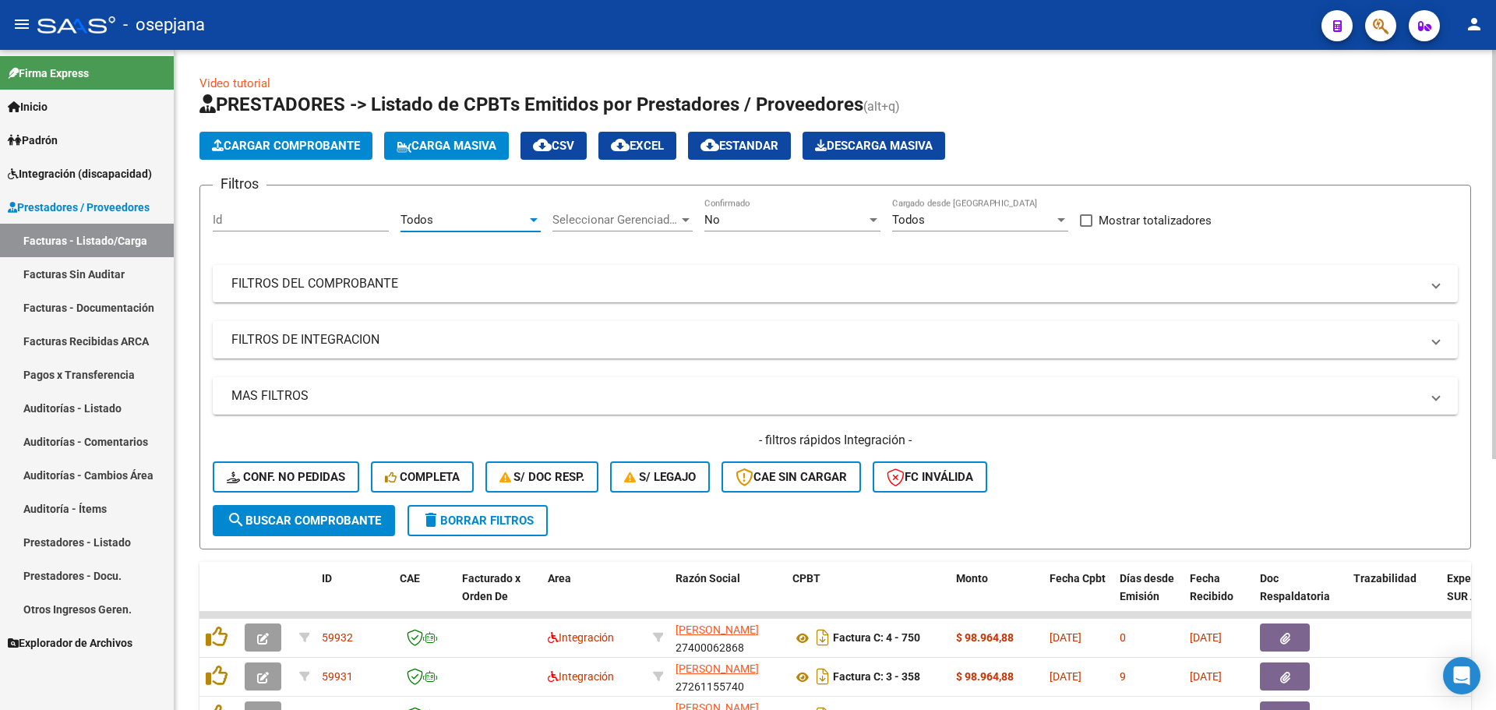
click at [745, 217] on div "No" at bounding box center [785, 220] width 162 height 14
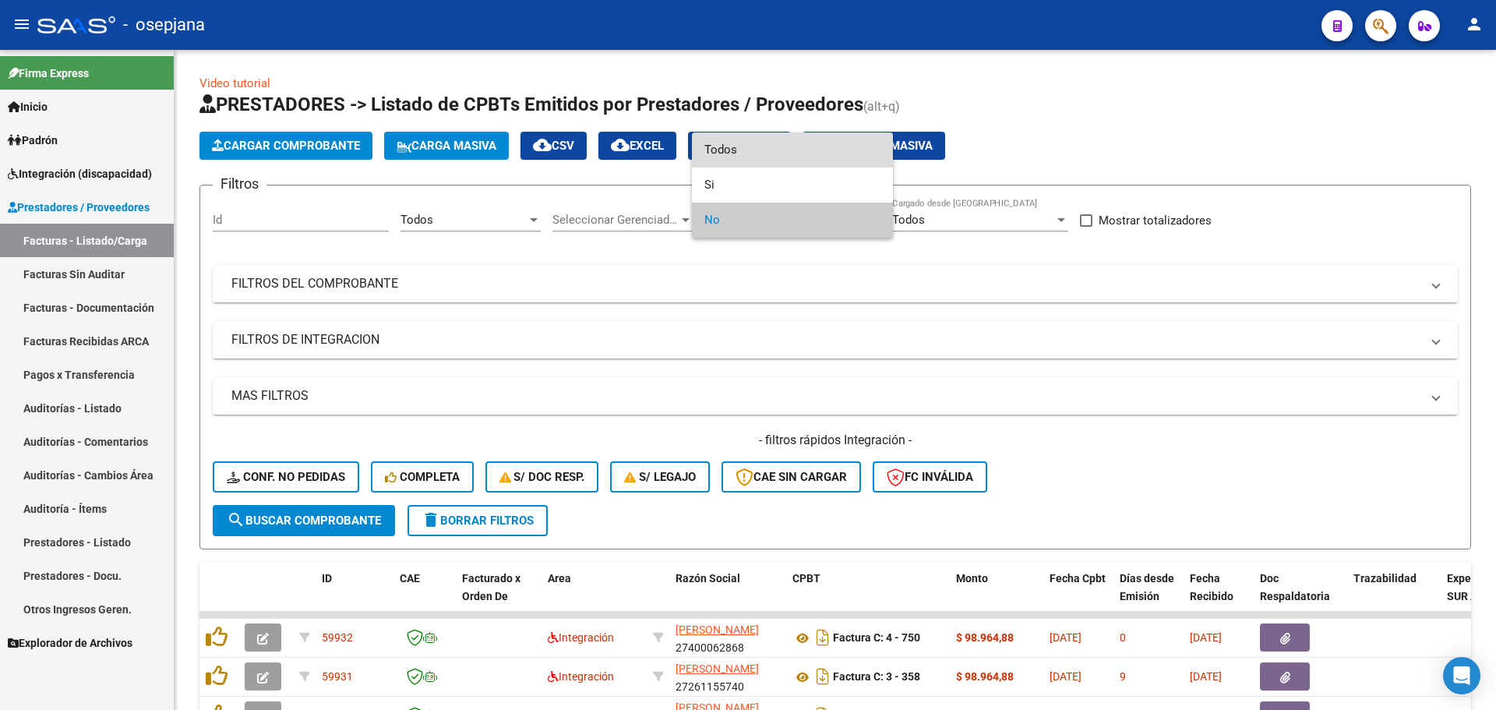
click at [749, 147] on span "Todos" at bounding box center [792, 149] width 176 height 35
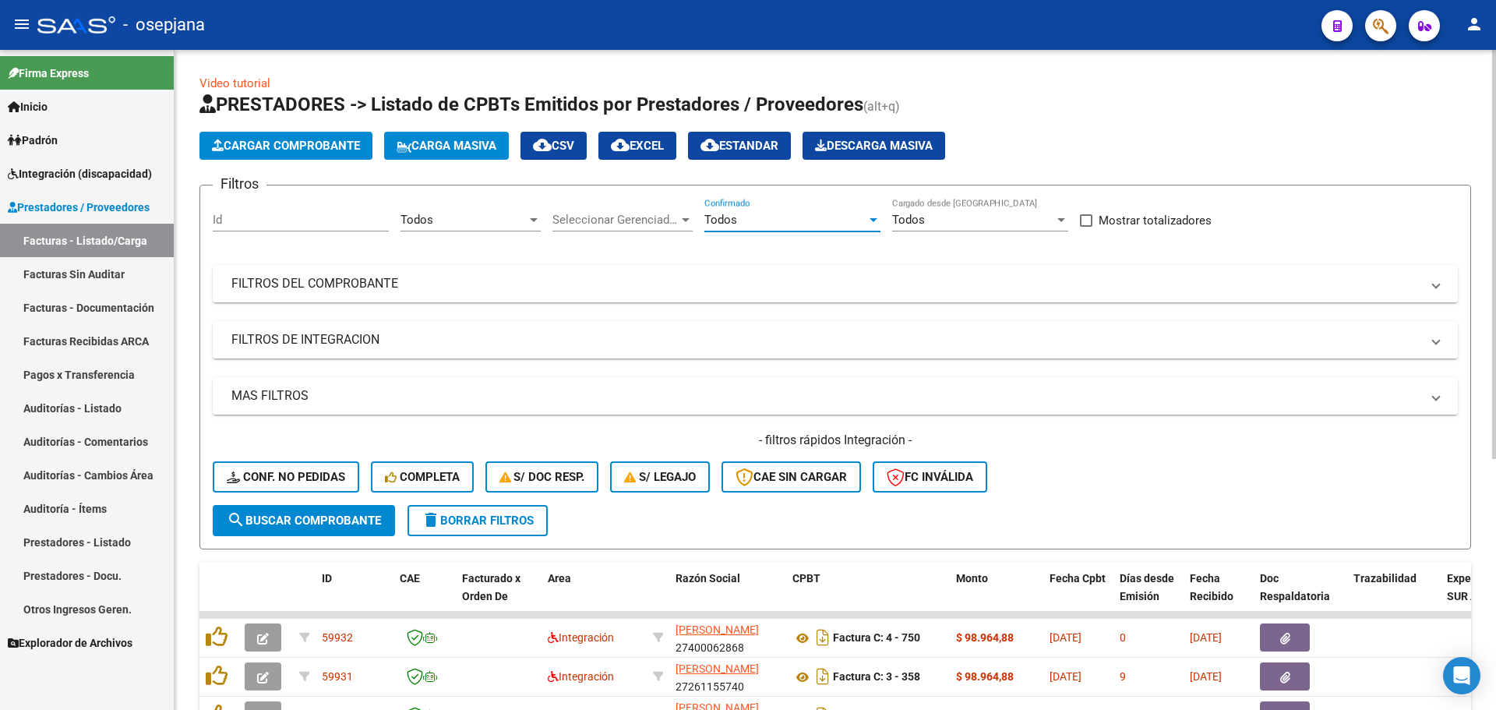
click at [334, 277] on mat-panel-title "FILTROS DEL COMPROBANTE" at bounding box center [825, 283] width 1189 height 17
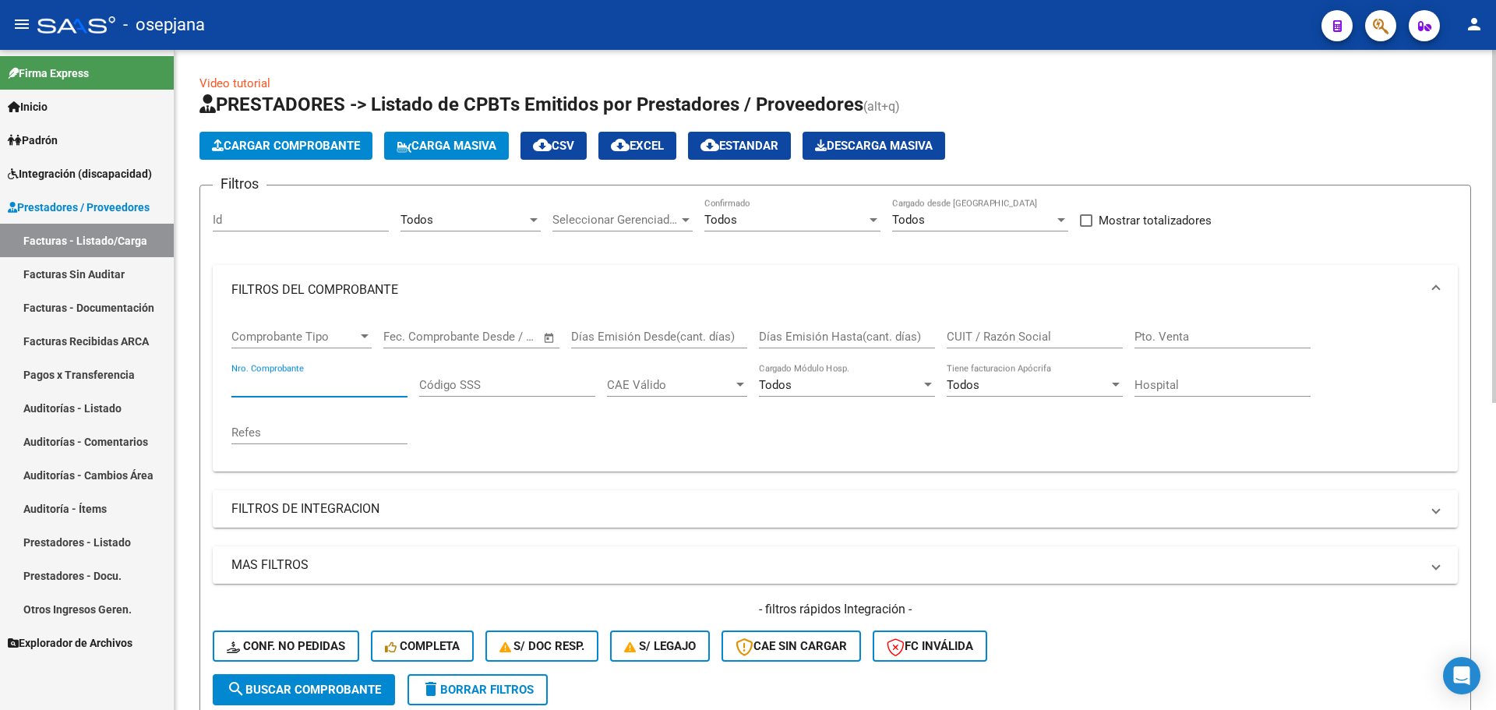
click at [312, 388] on input "Nro. Comprobante" at bounding box center [319, 385] width 176 height 14
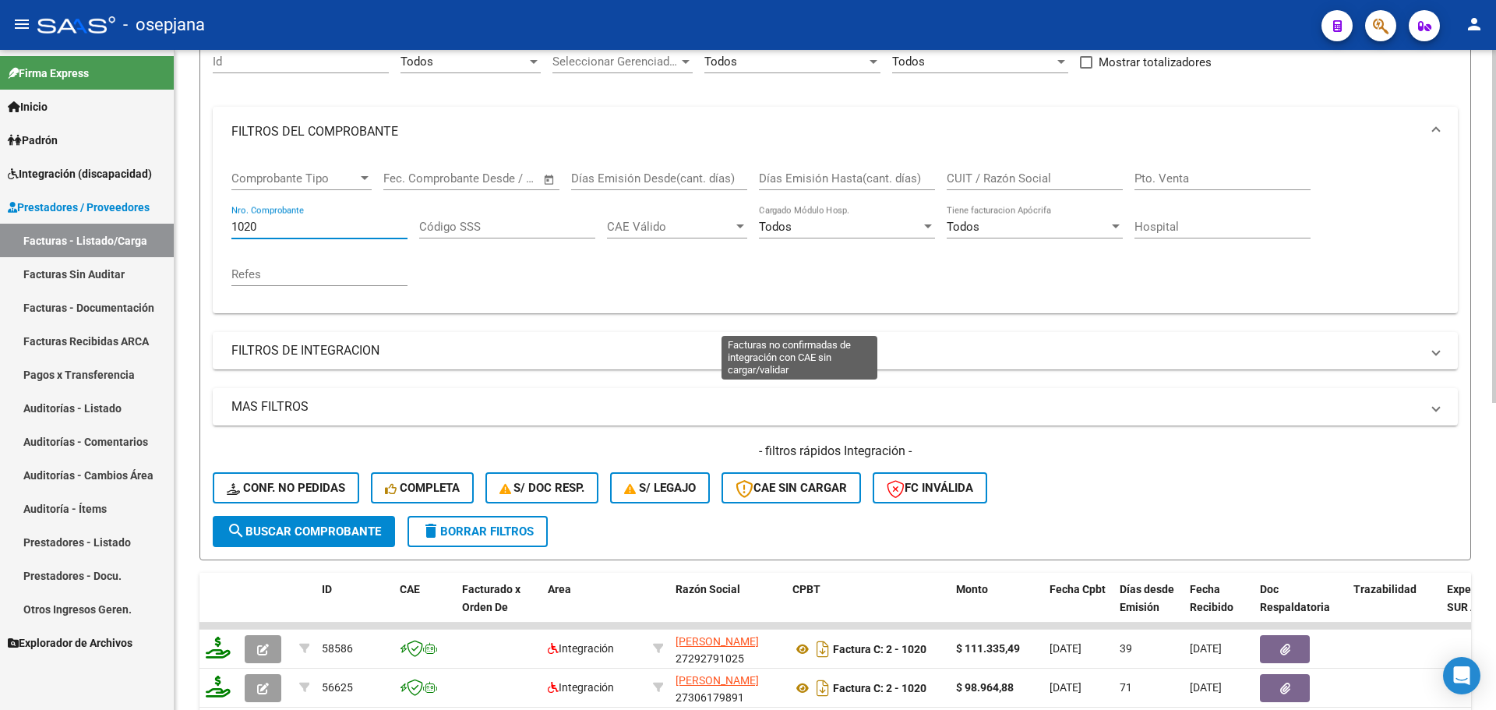
scroll to position [545, 0]
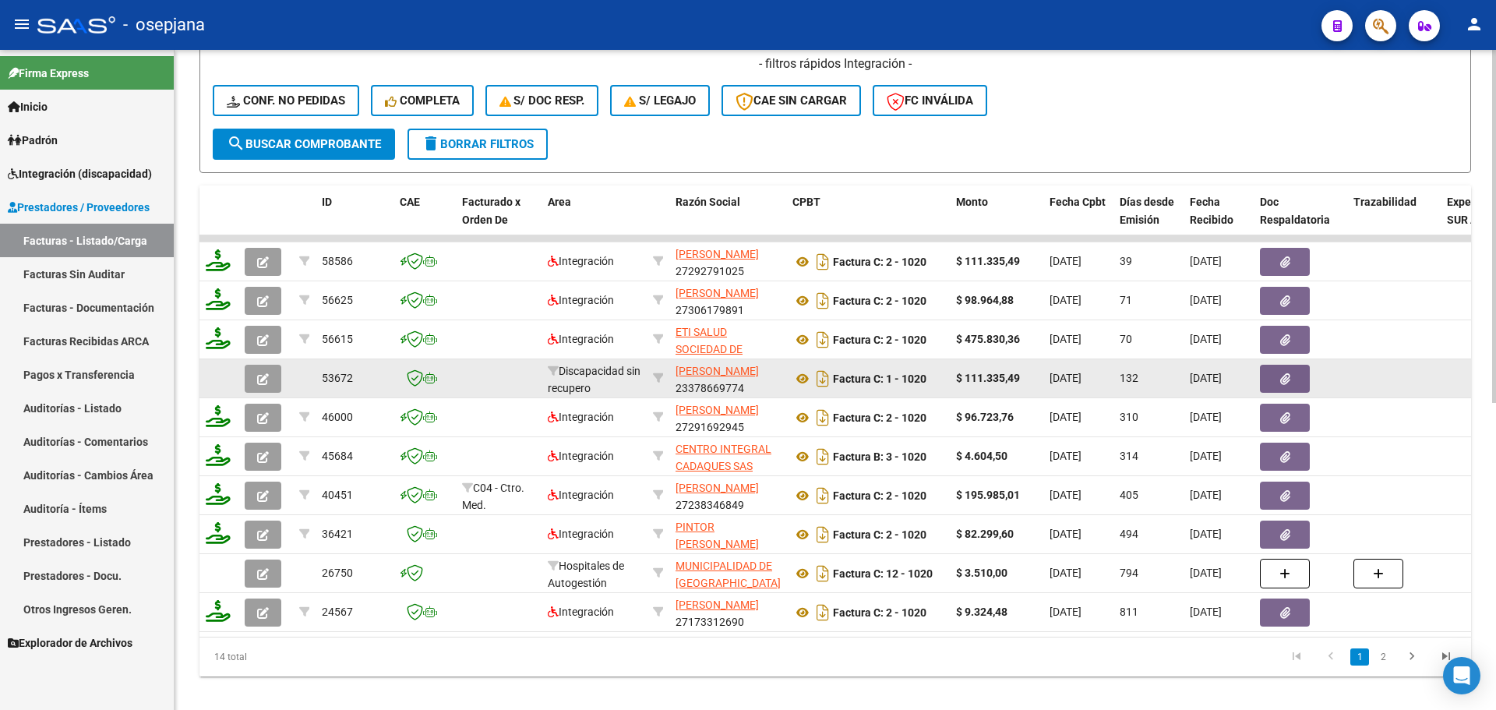
type input "1020"
click at [276, 371] on button "button" at bounding box center [263, 379] width 37 height 28
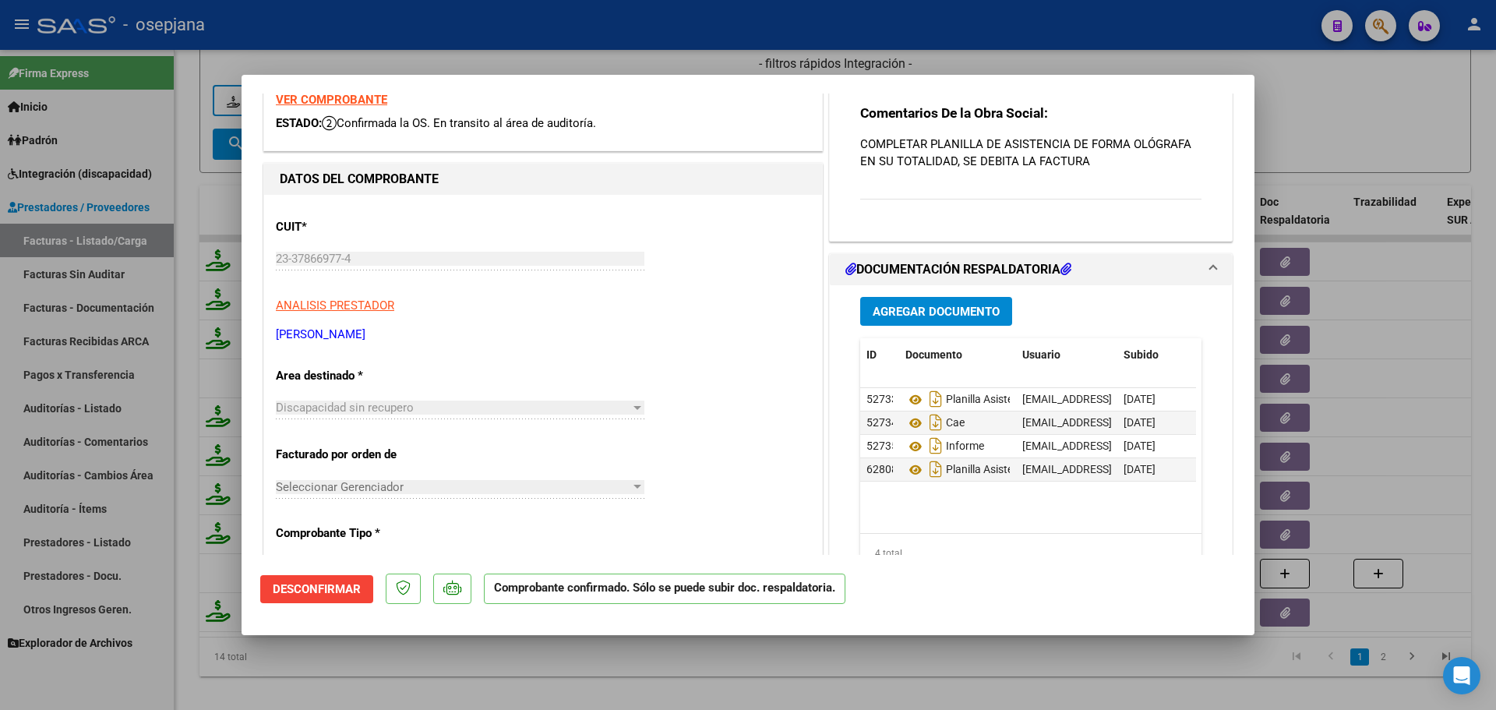
scroll to position [156, 0]
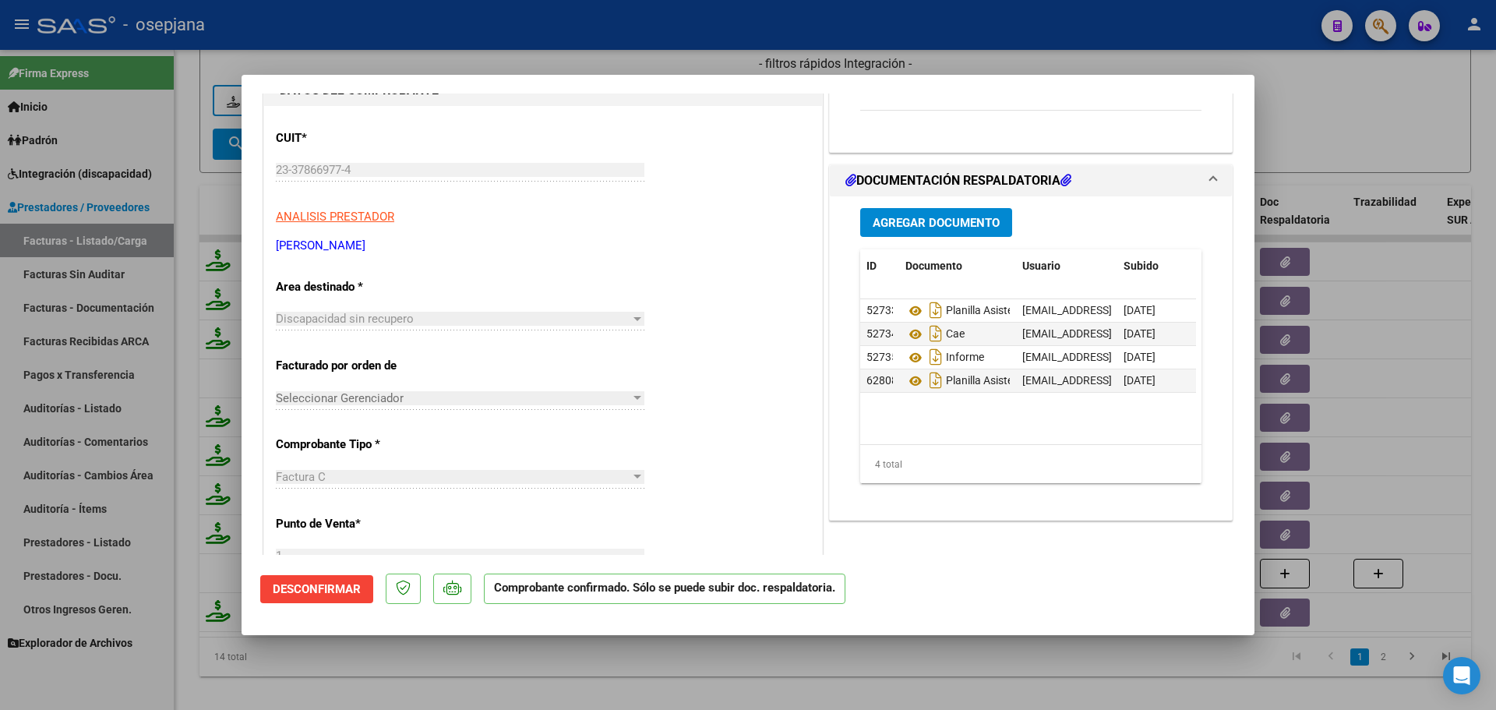
click at [1340, 148] on div at bounding box center [748, 355] width 1496 height 710
type input "$ 0,00"
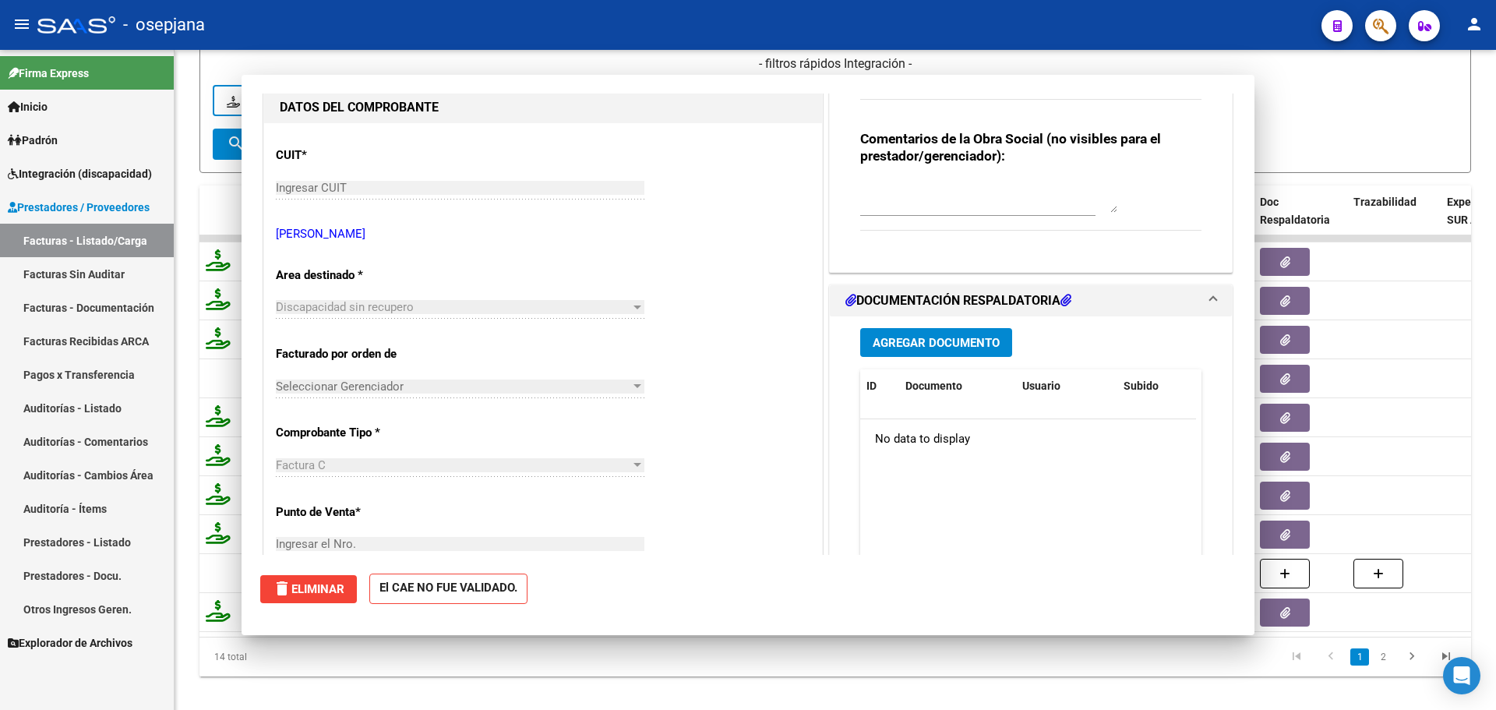
scroll to position [0, 0]
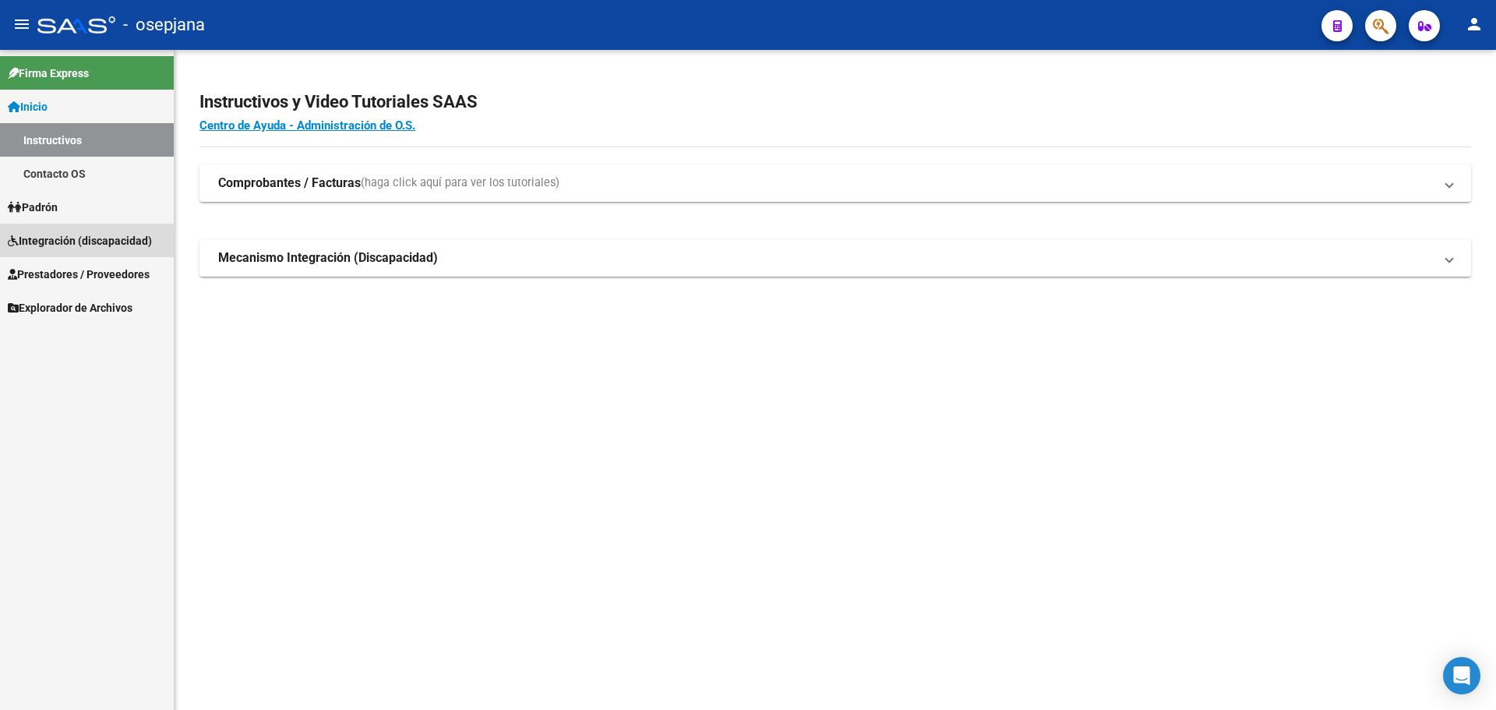
click at [51, 245] on span "Integración (discapacidad)" at bounding box center [80, 240] width 144 height 17
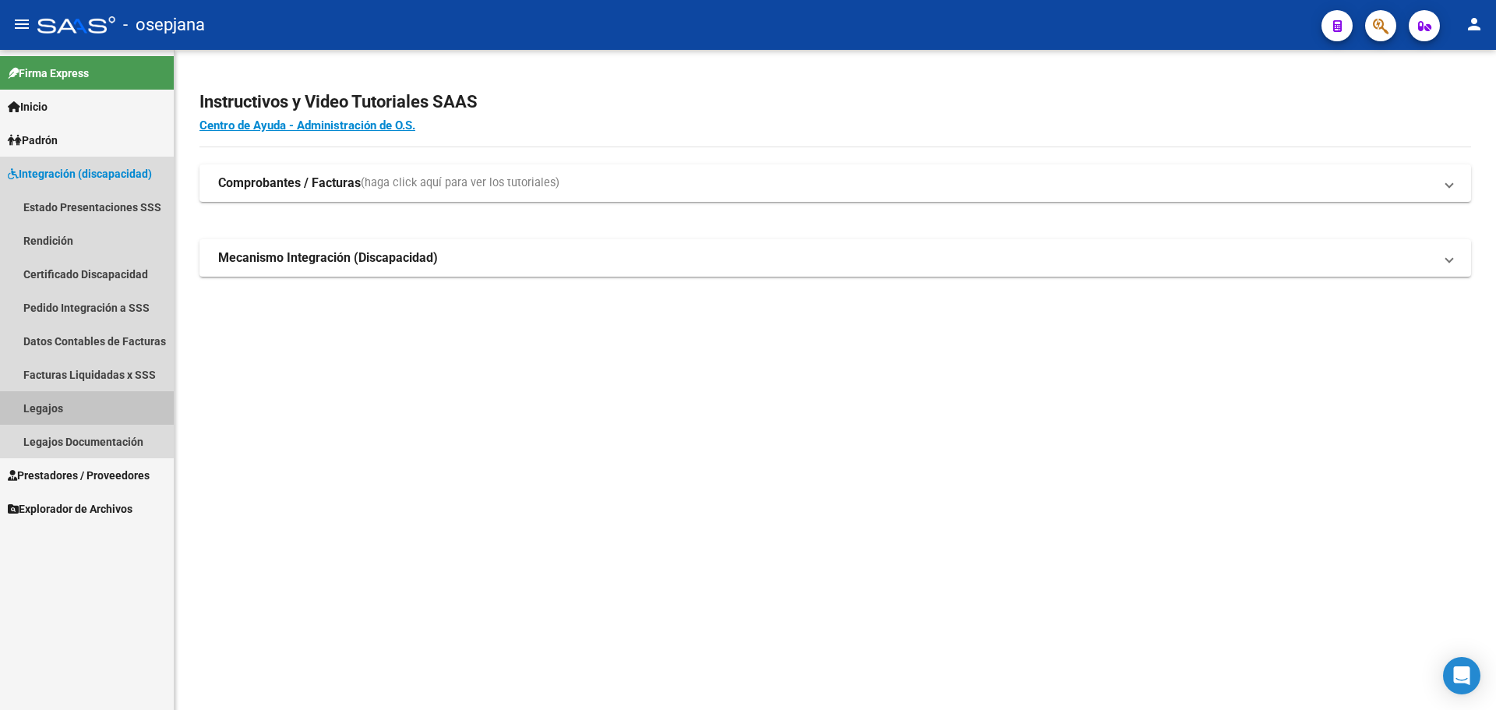
click at [51, 406] on link "Legajos" at bounding box center [87, 407] width 174 height 33
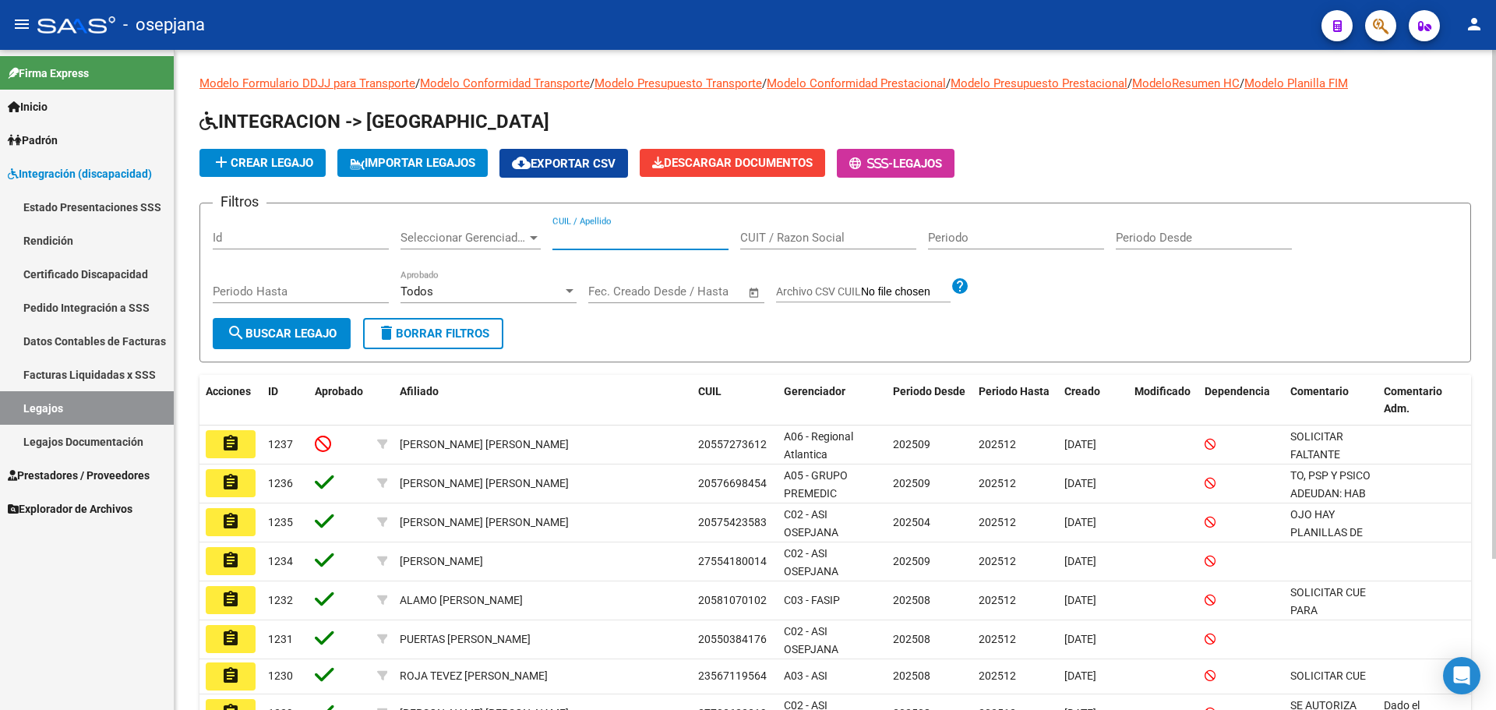
click at [606, 237] on input "CUIL / Apellido" at bounding box center [640, 238] width 176 height 14
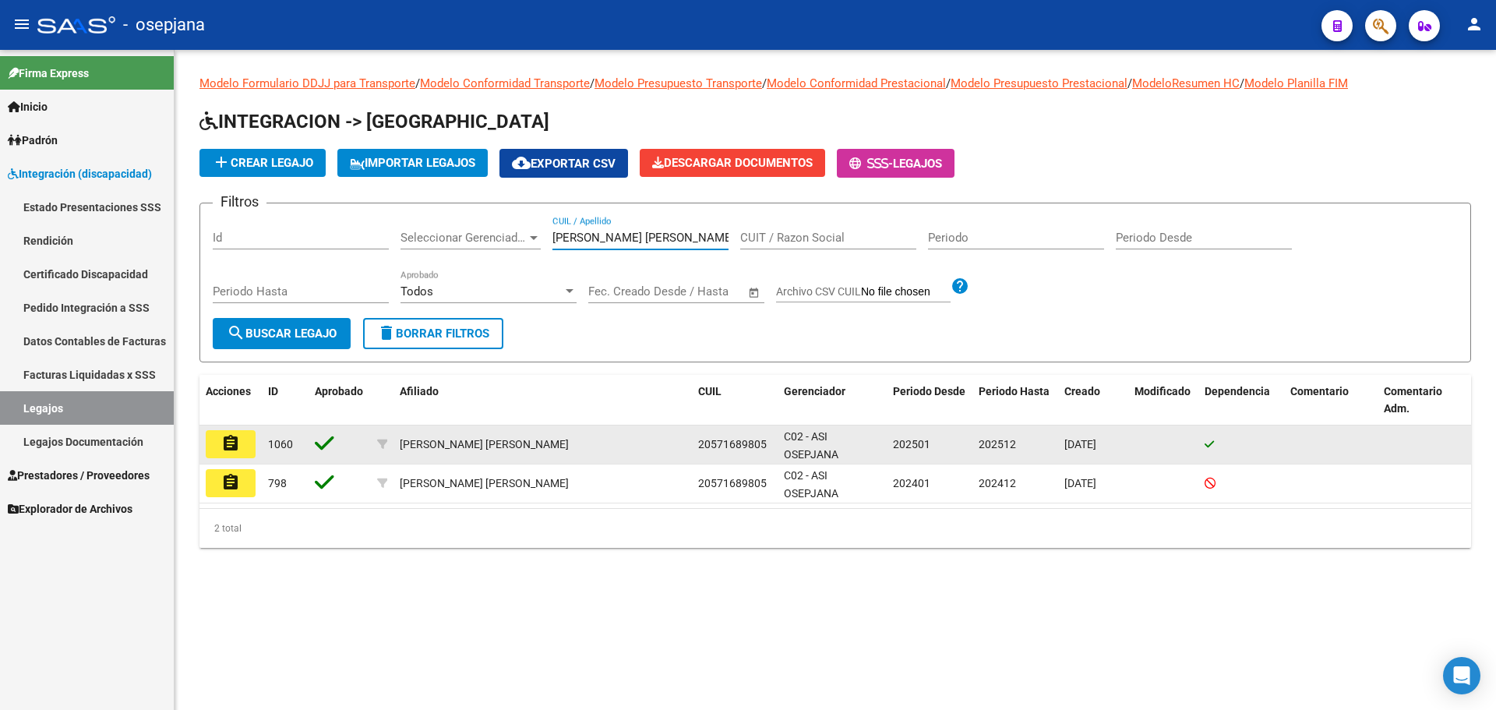
type input "fernandez bastian"
click at [231, 439] on mat-icon "assignment" at bounding box center [230, 443] width 19 height 19
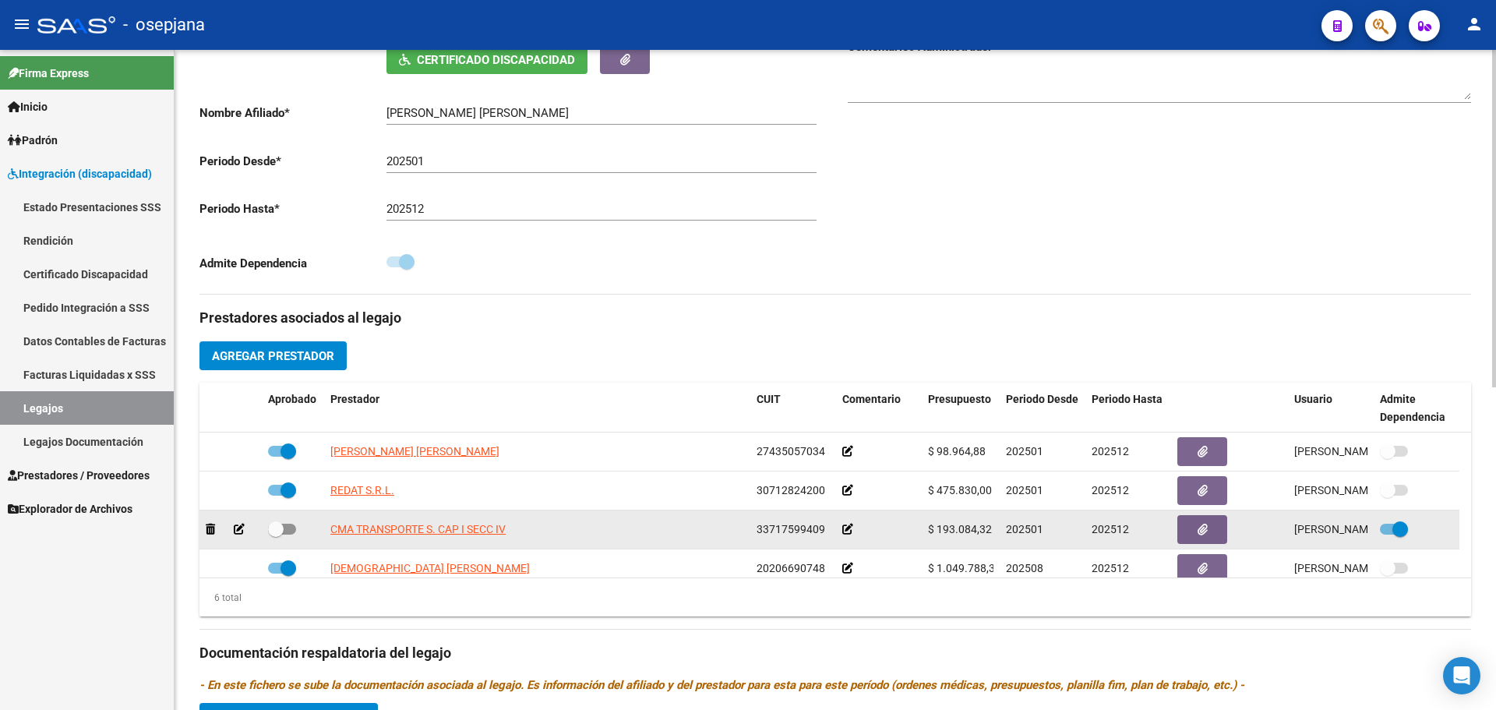
scroll to position [93, 0]
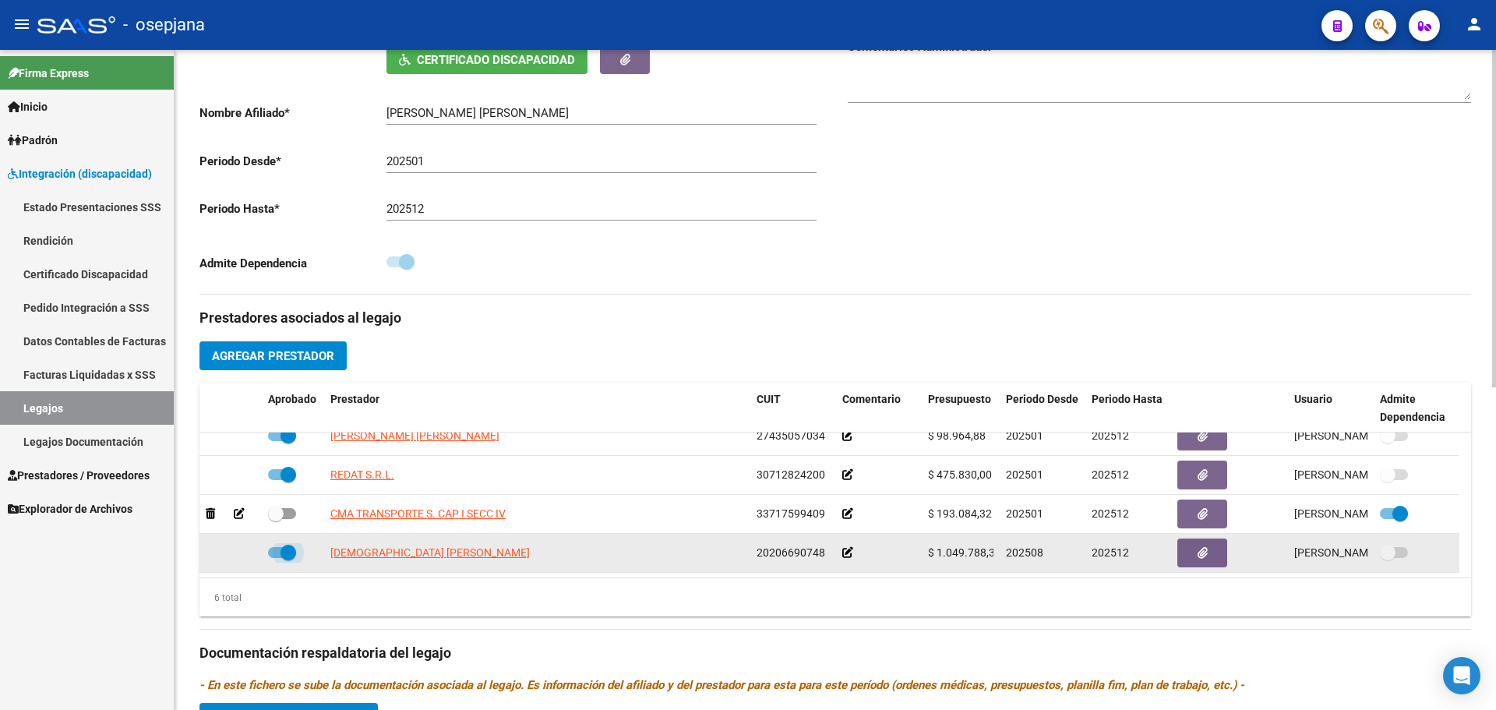
click at [289, 553] on span at bounding box center [288, 553] width 16 height 16
click at [276, 558] on input "checkbox" at bounding box center [275, 558] width 1 height 1
checkbox input "false"
click at [1393, 558] on span at bounding box center [1388, 553] width 16 height 16
click at [1387, 558] on input "checkbox" at bounding box center [1387, 558] width 1 height 1
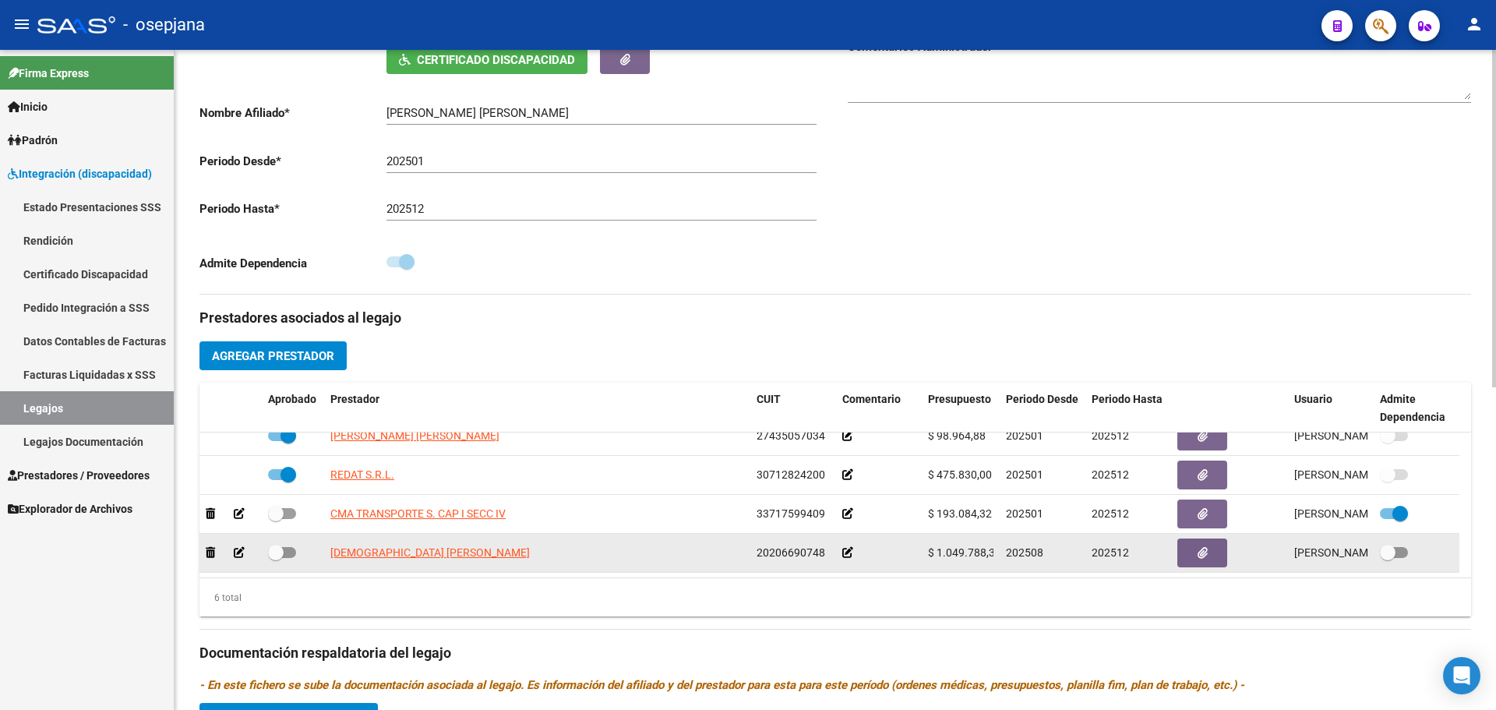
checkbox input "true"
click at [283, 548] on span at bounding box center [276, 553] width 16 height 16
click at [276, 558] on input "checkbox" at bounding box center [275, 558] width 1 height 1
checkbox input "true"
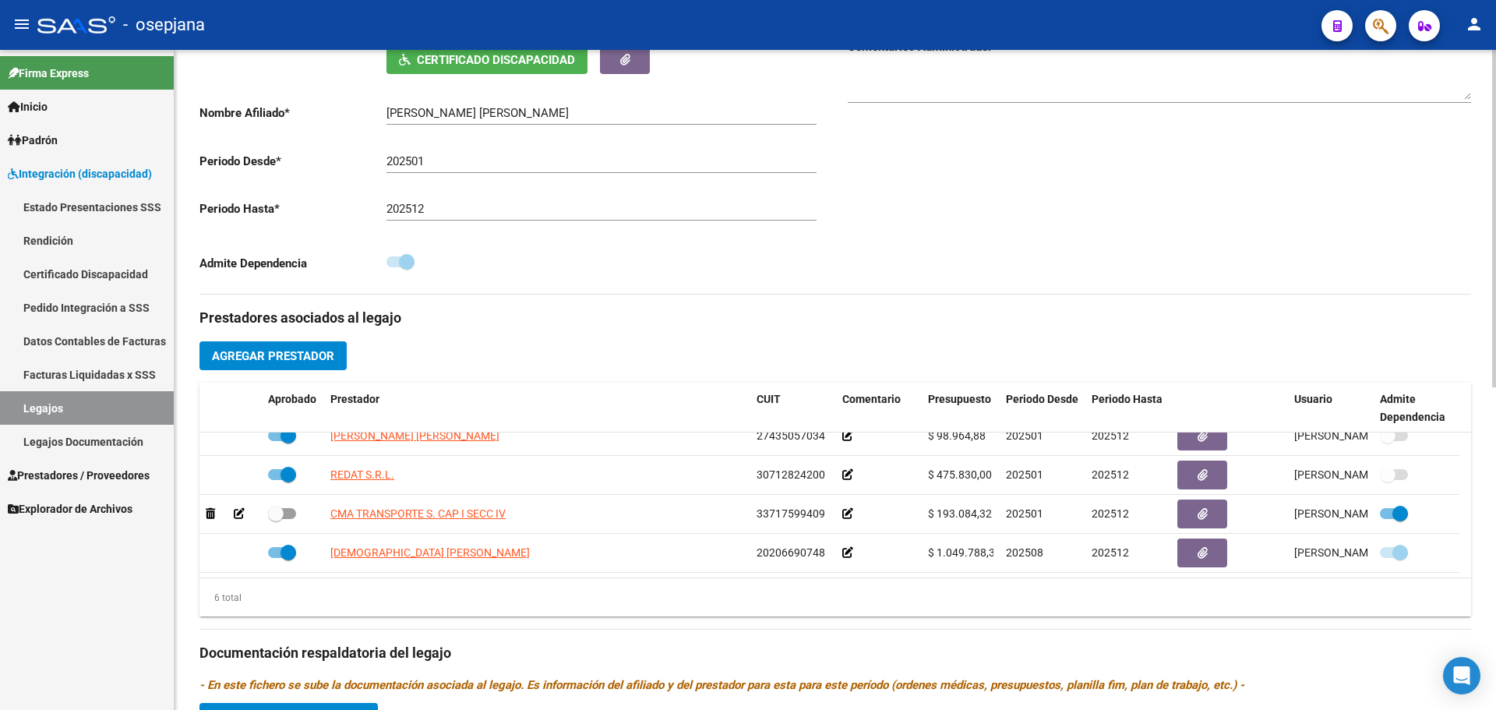
scroll to position [0, 0]
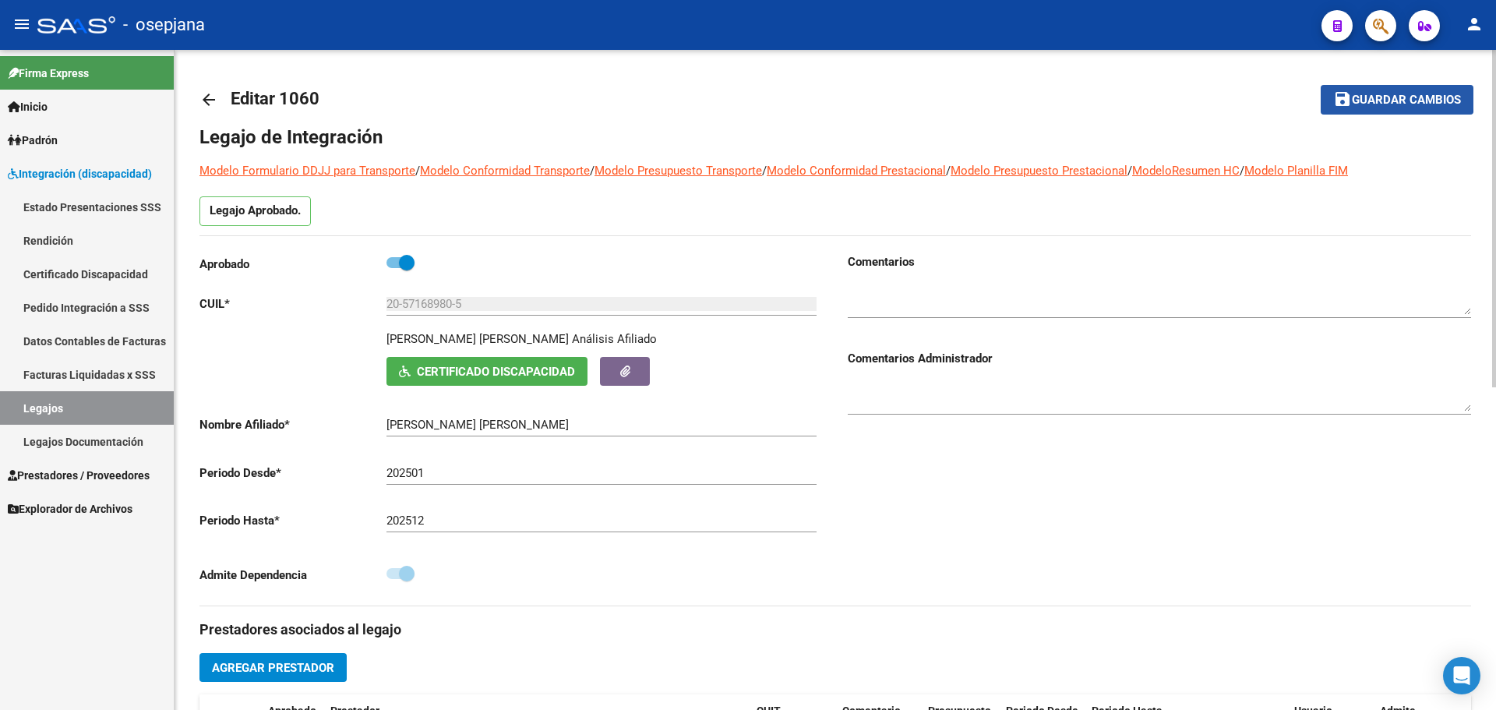
click at [1373, 97] on span "Guardar cambios" at bounding box center [1406, 100] width 109 height 14
drag, startPoint x: 78, startPoint y: 400, endPoint x: 125, endPoint y: 397, distance: 47.6
click at [78, 400] on link "Legajos" at bounding box center [87, 407] width 174 height 33
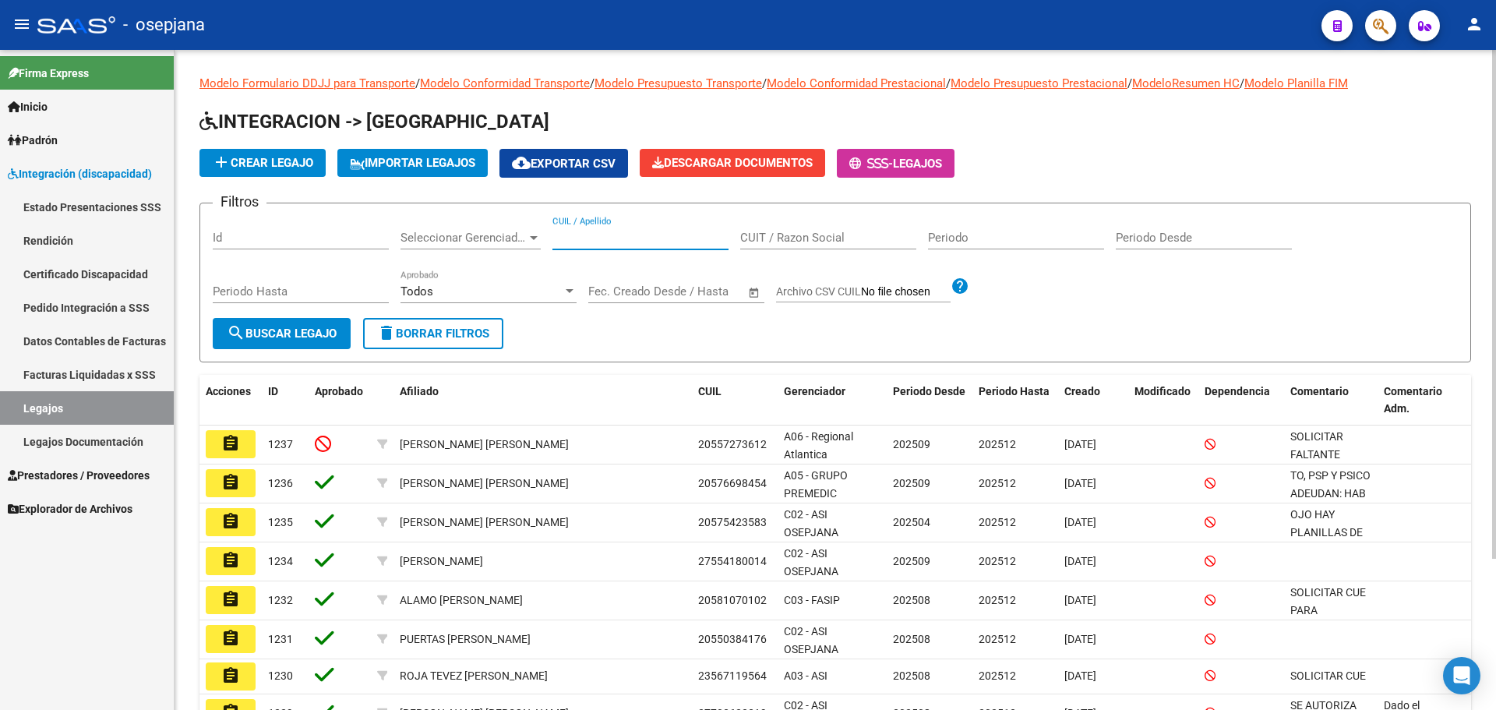
click at [654, 232] on input "CUIL / Apellido" at bounding box center [640, 238] width 176 height 14
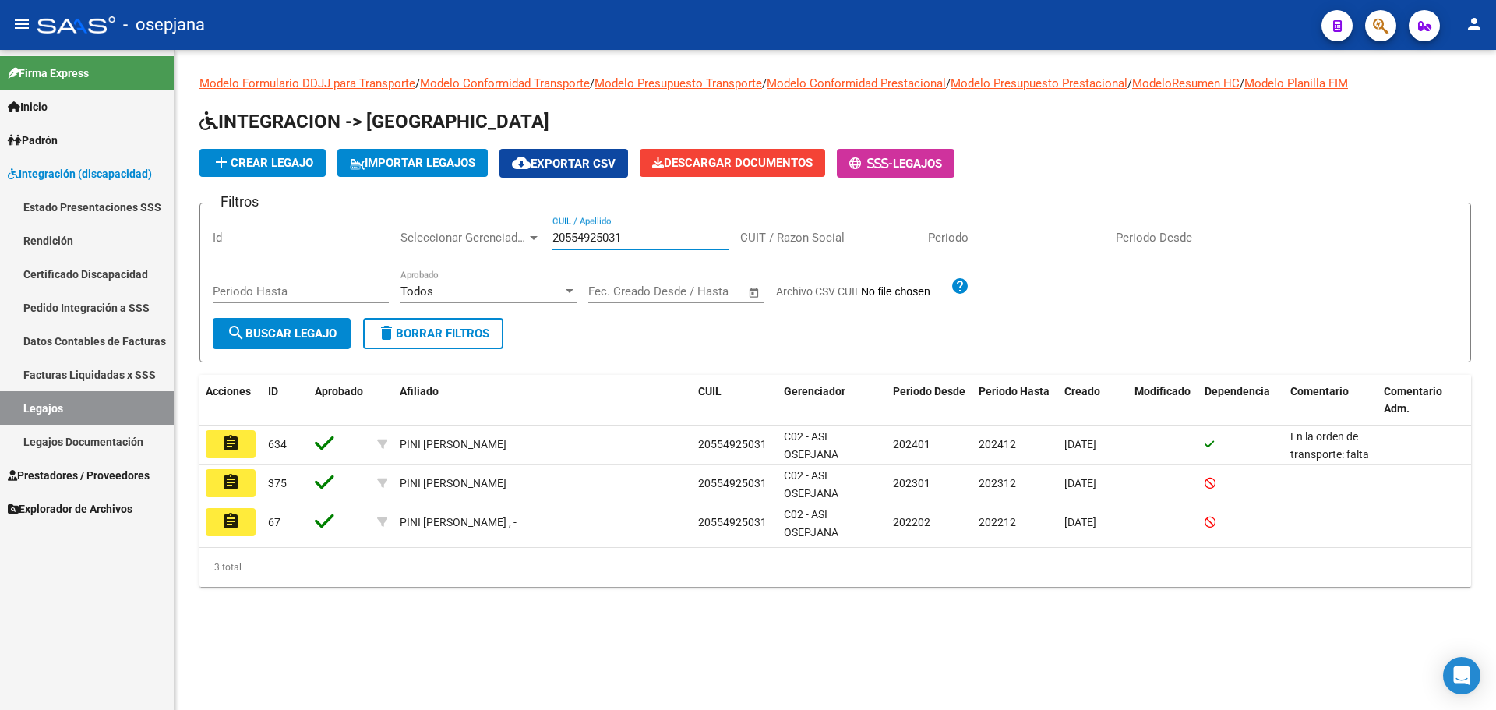
type input "20554925031"
click at [71, 135] on link "Padrón" at bounding box center [87, 139] width 174 height 33
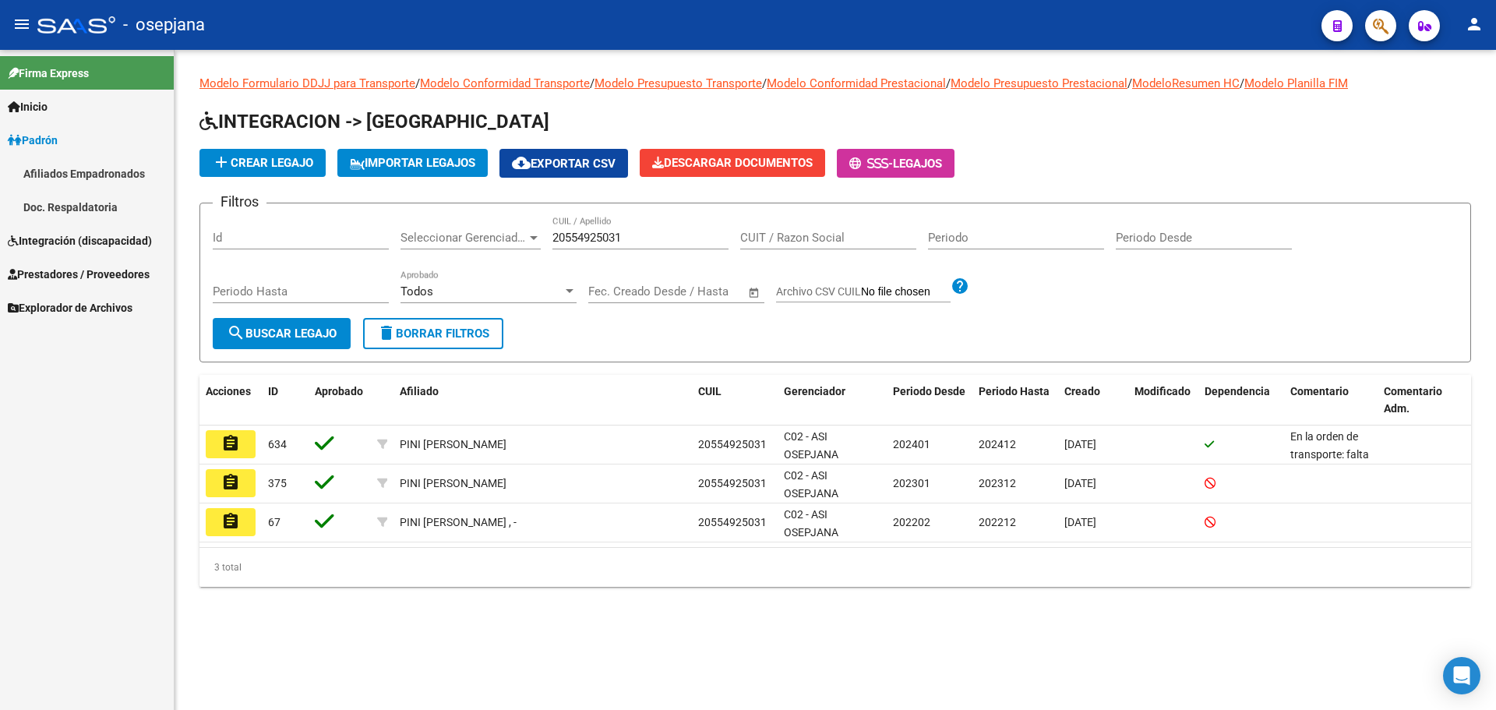
click at [78, 177] on link "Afiliados Empadronados" at bounding box center [87, 173] width 174 height 33
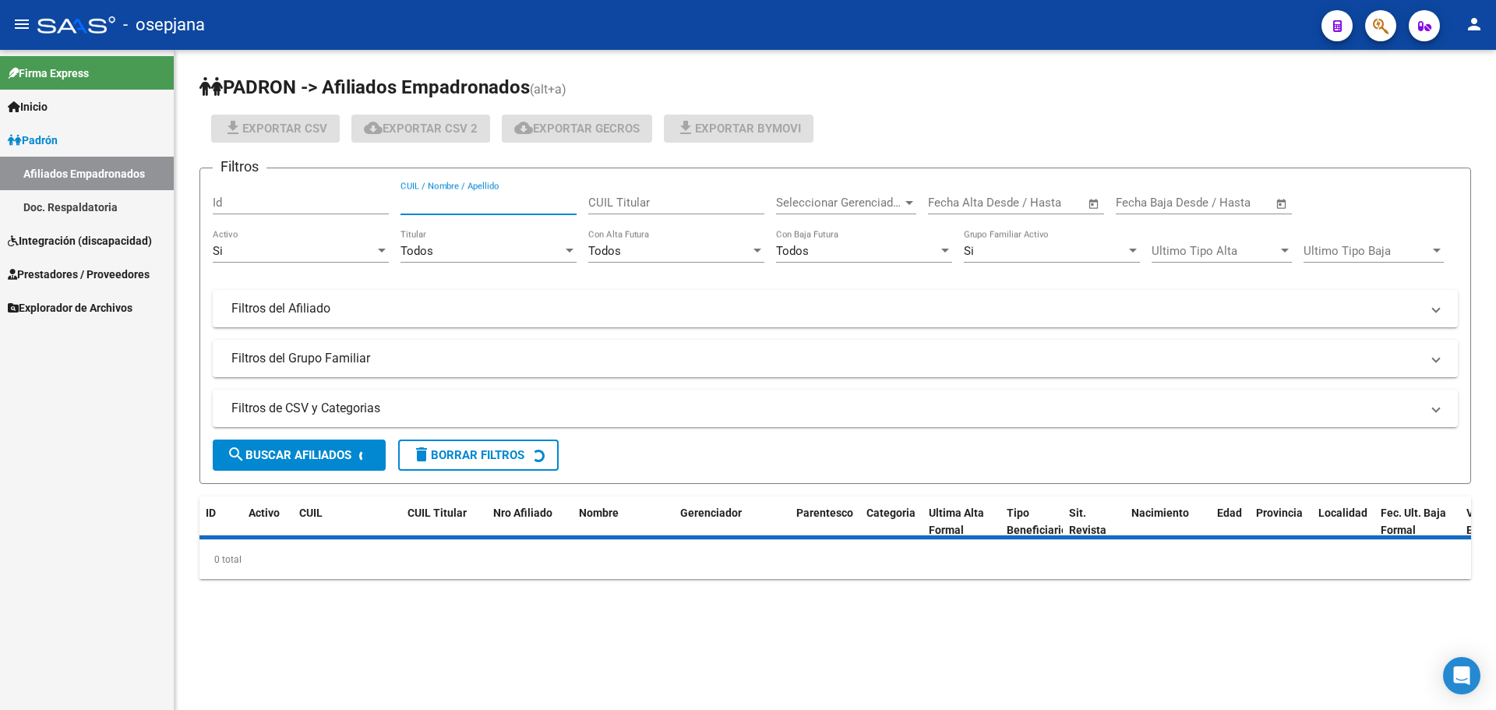
click at [490, 203] on input "CUIL / Nombre / Apellido" at bounding box center [488, 203] width 176 height 14
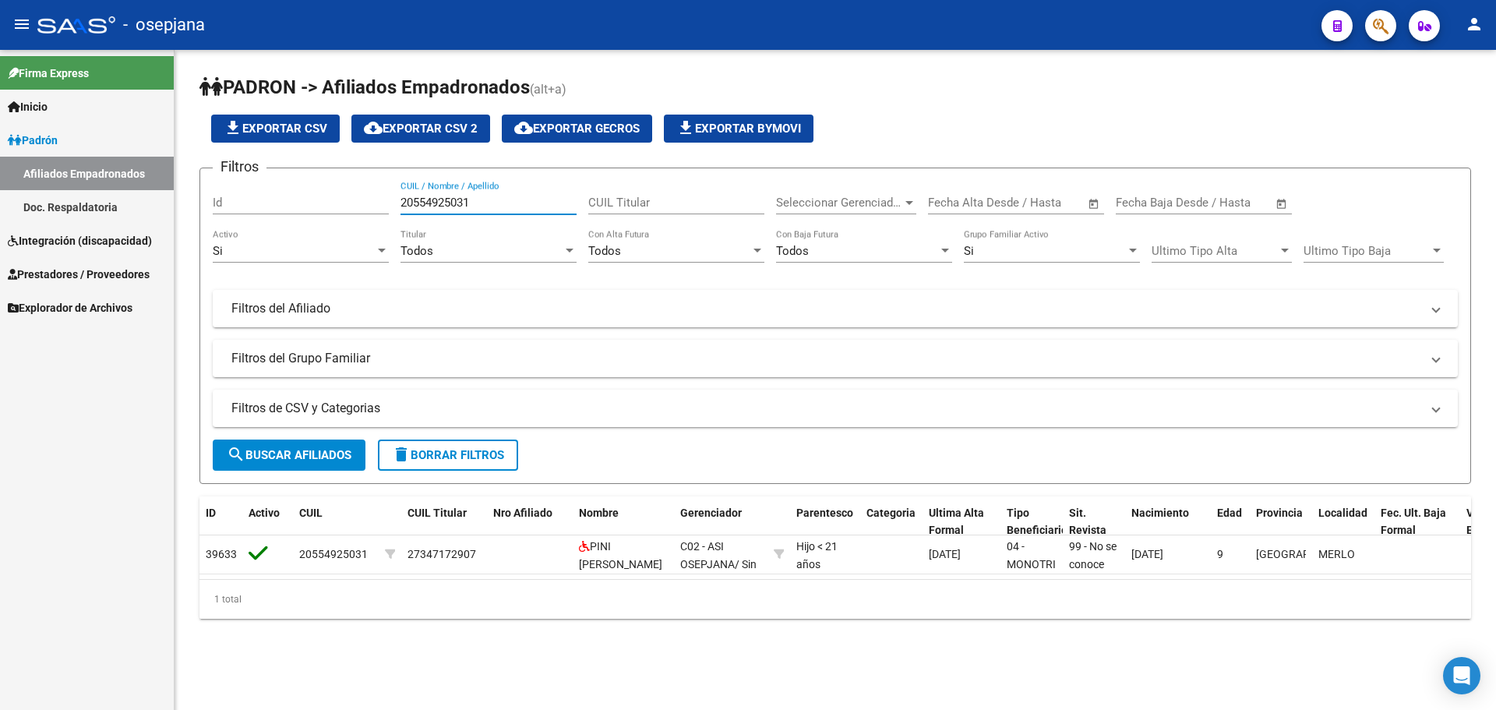
type input "20554925031"
click at [58, 234] on span "Integración (discapacidad)" at bounding box center [80, 240] width 144 height 17
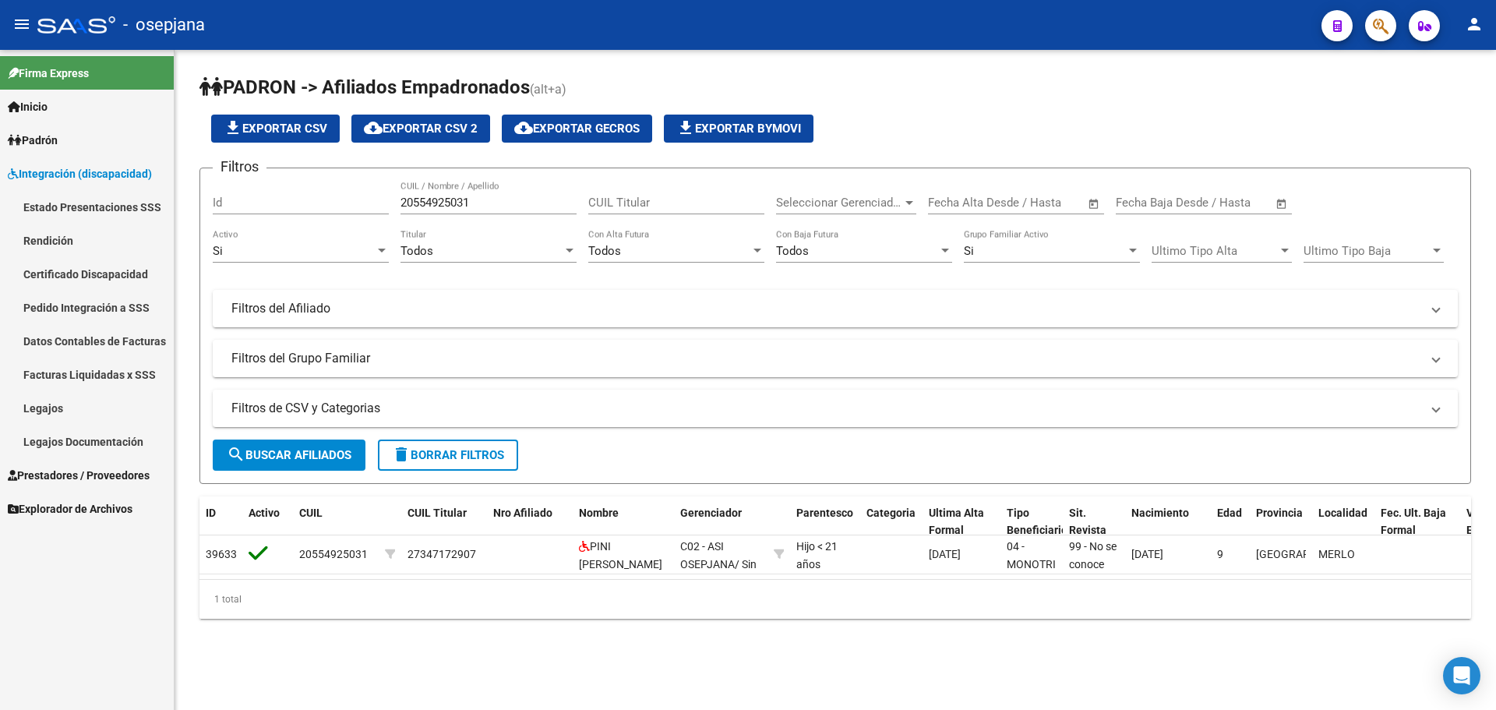
click at [59, 409] on link "Legajos" at bounding box center [87, 407] width 174 height 33
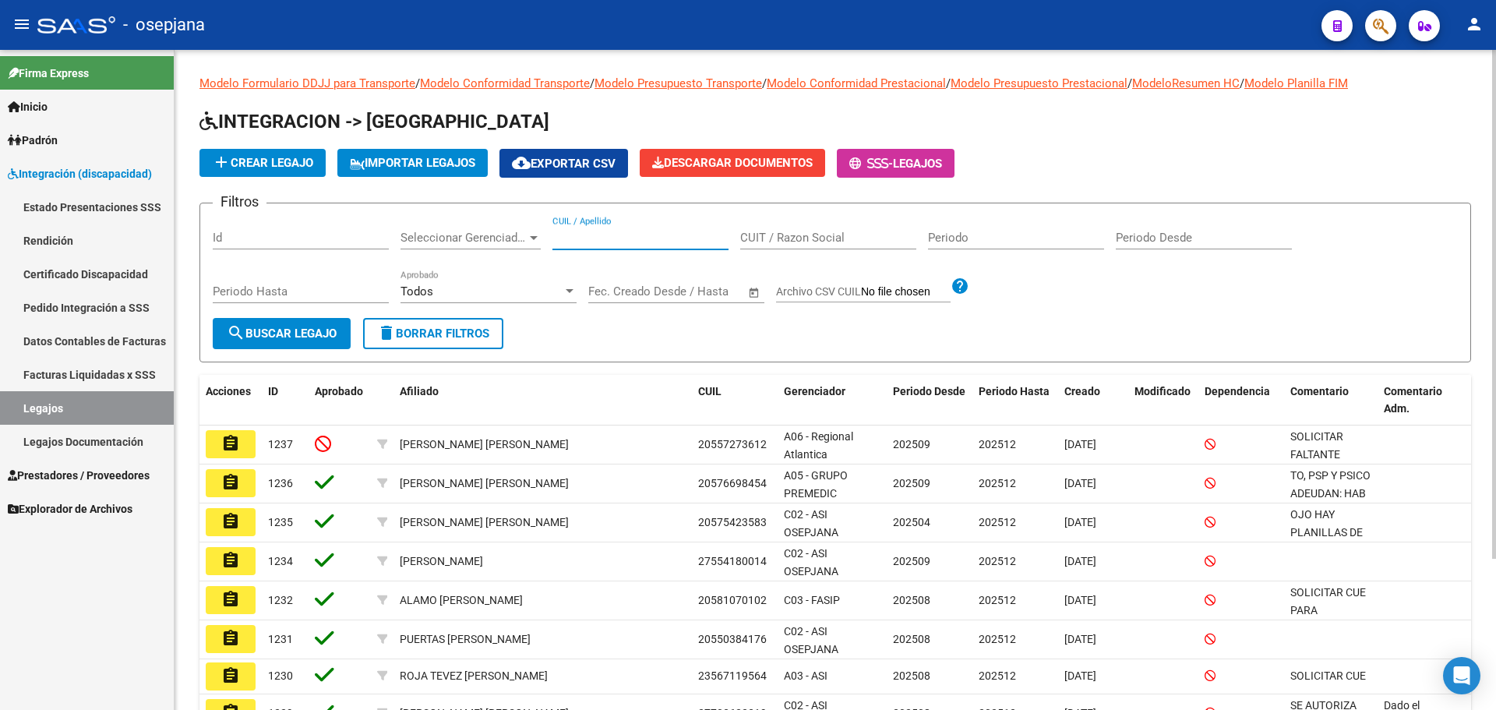
click at [569, 242] on input "CUIL / Apellido" at bounding box center [640, 238] width 176 height 14
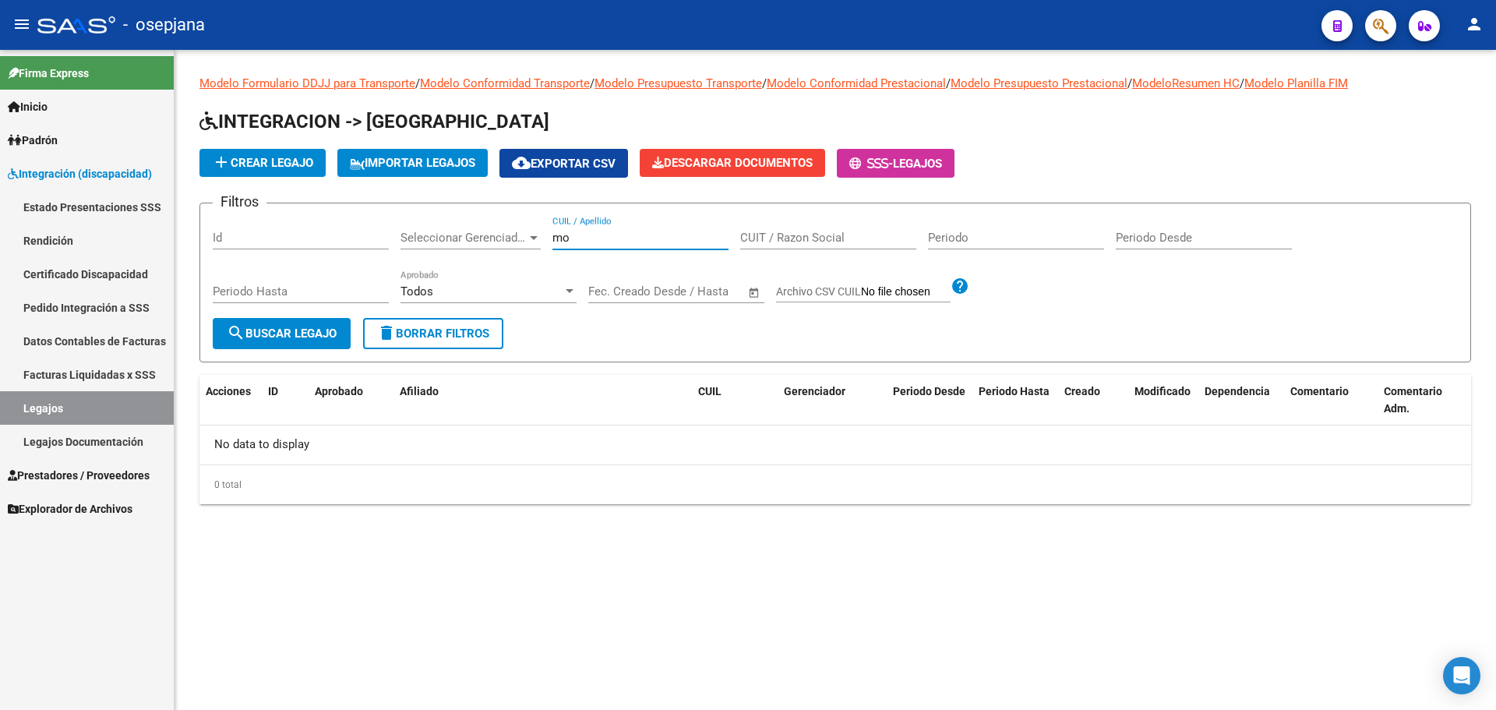
type input "m"
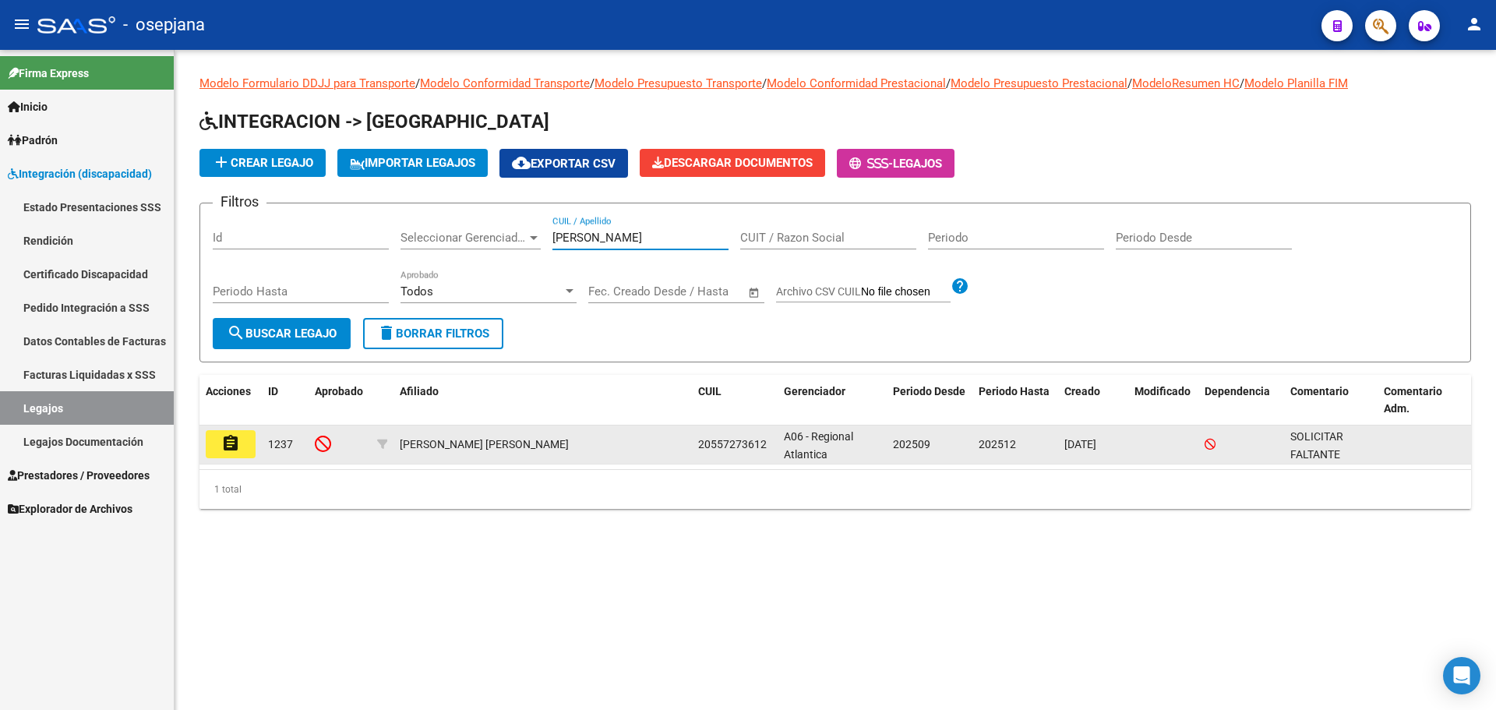
type input "MONTEIRO"
click at [246, 437] on button "assignment" at bounding box center [231, 444] width 50 height 28
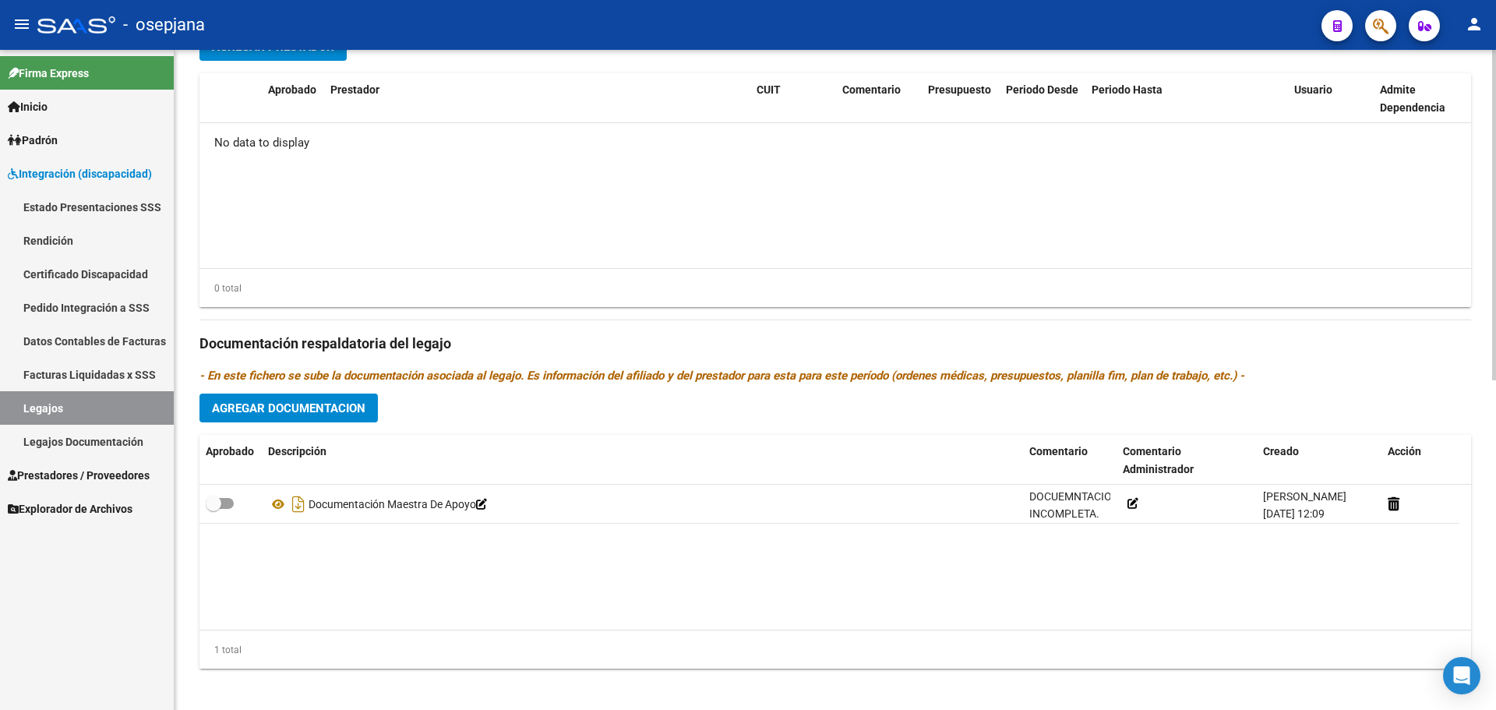
scroll to position [658, 0]
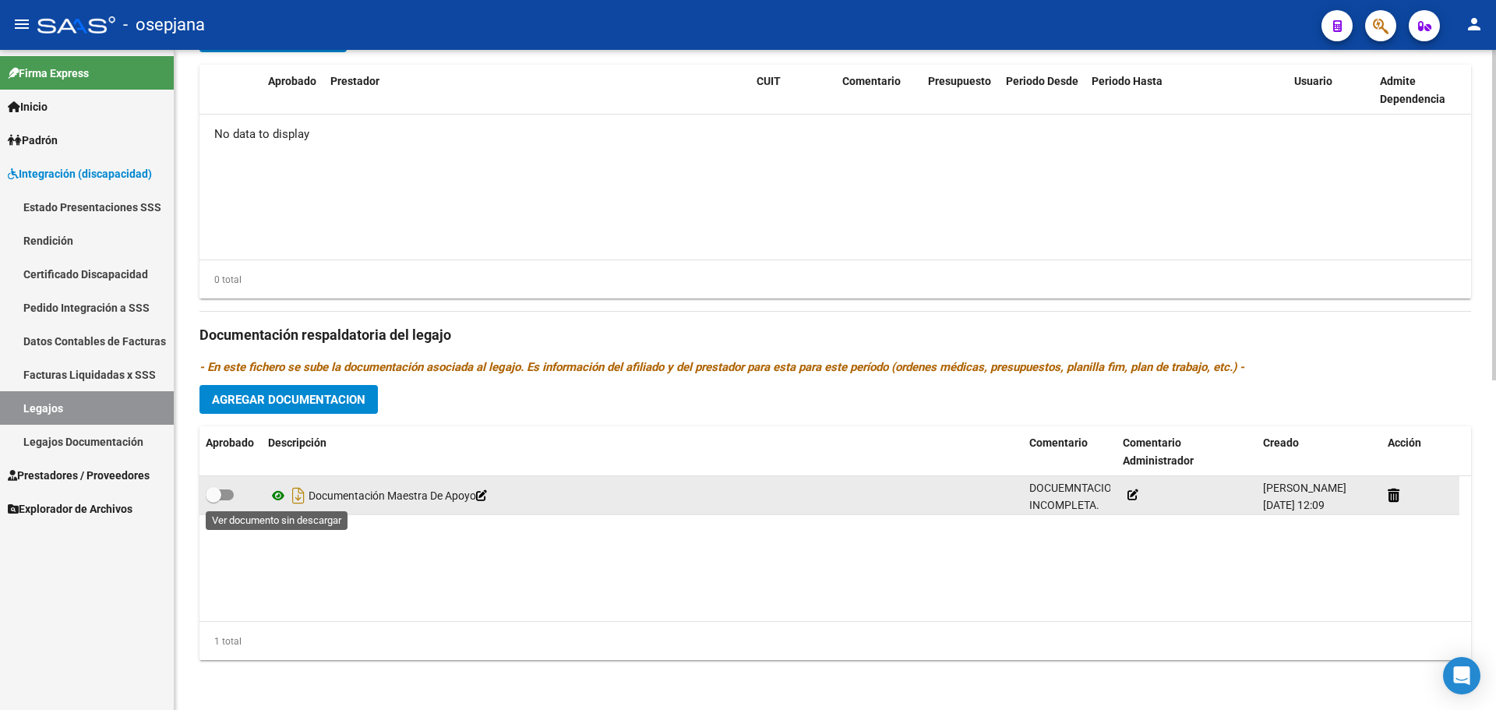
click at [277, 493] on icon at bounding box center [278, 495] width 20 height 19
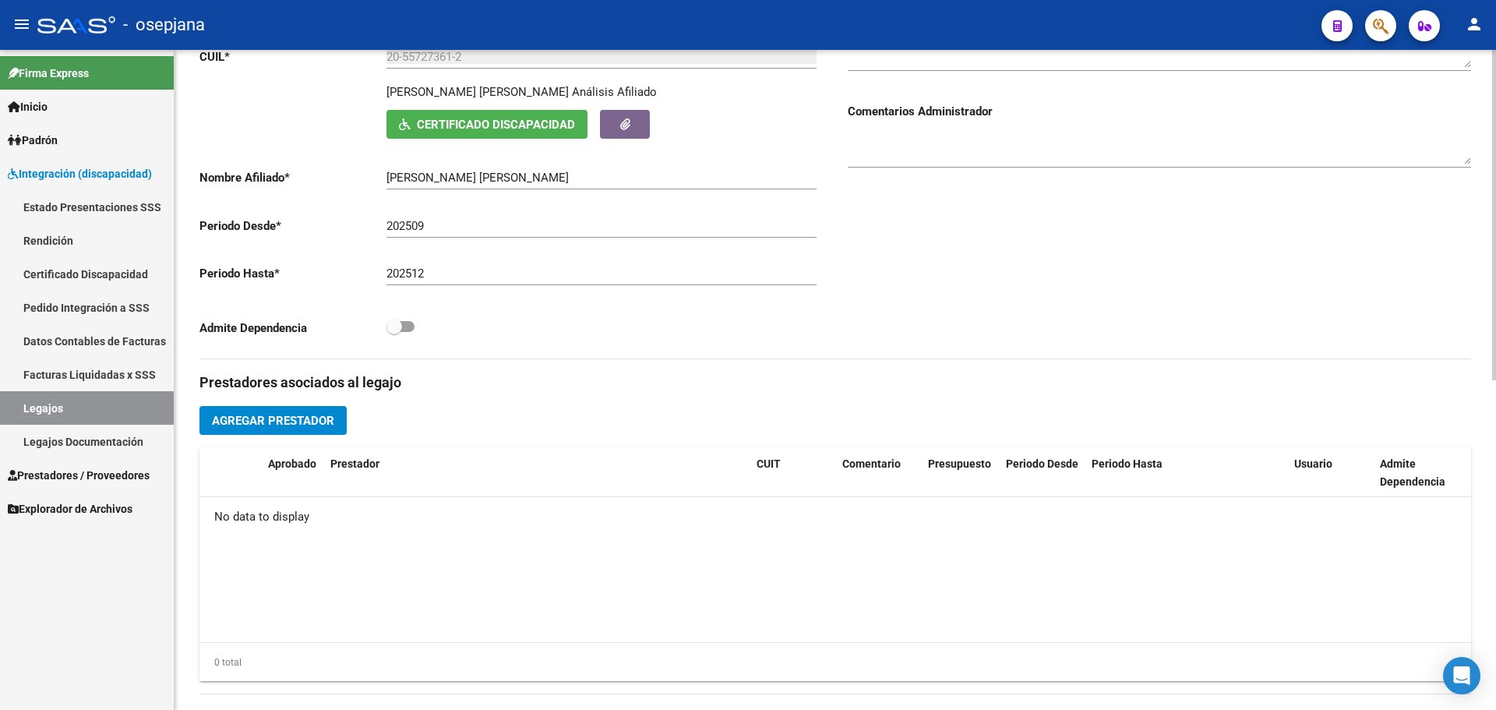
scroll to position [190, 0]
